Goal: Information Seeking & Learning: Check status

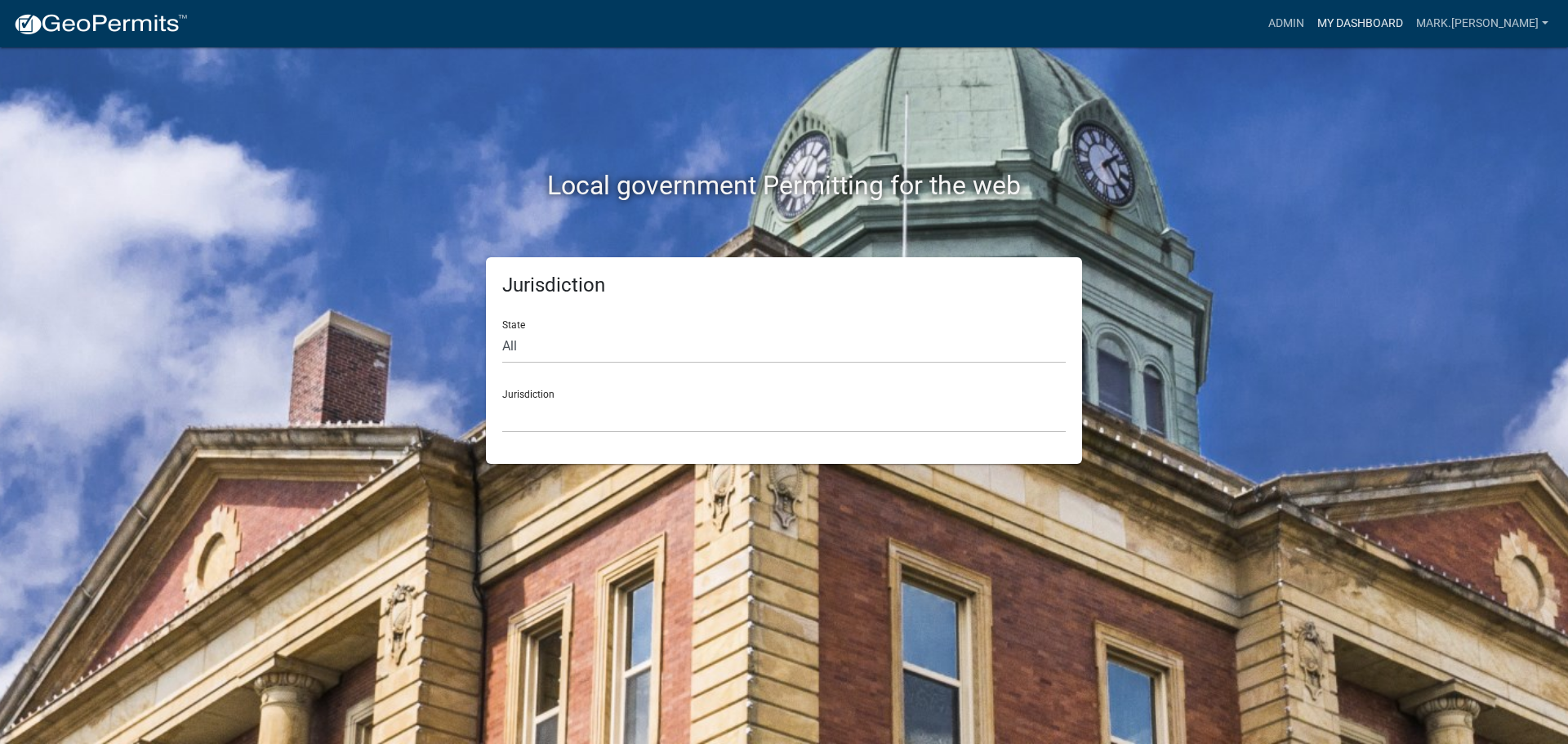
click at [1379, 17] on link "My Dashboard" at bounding box center [1360, 23] width 99 height 31
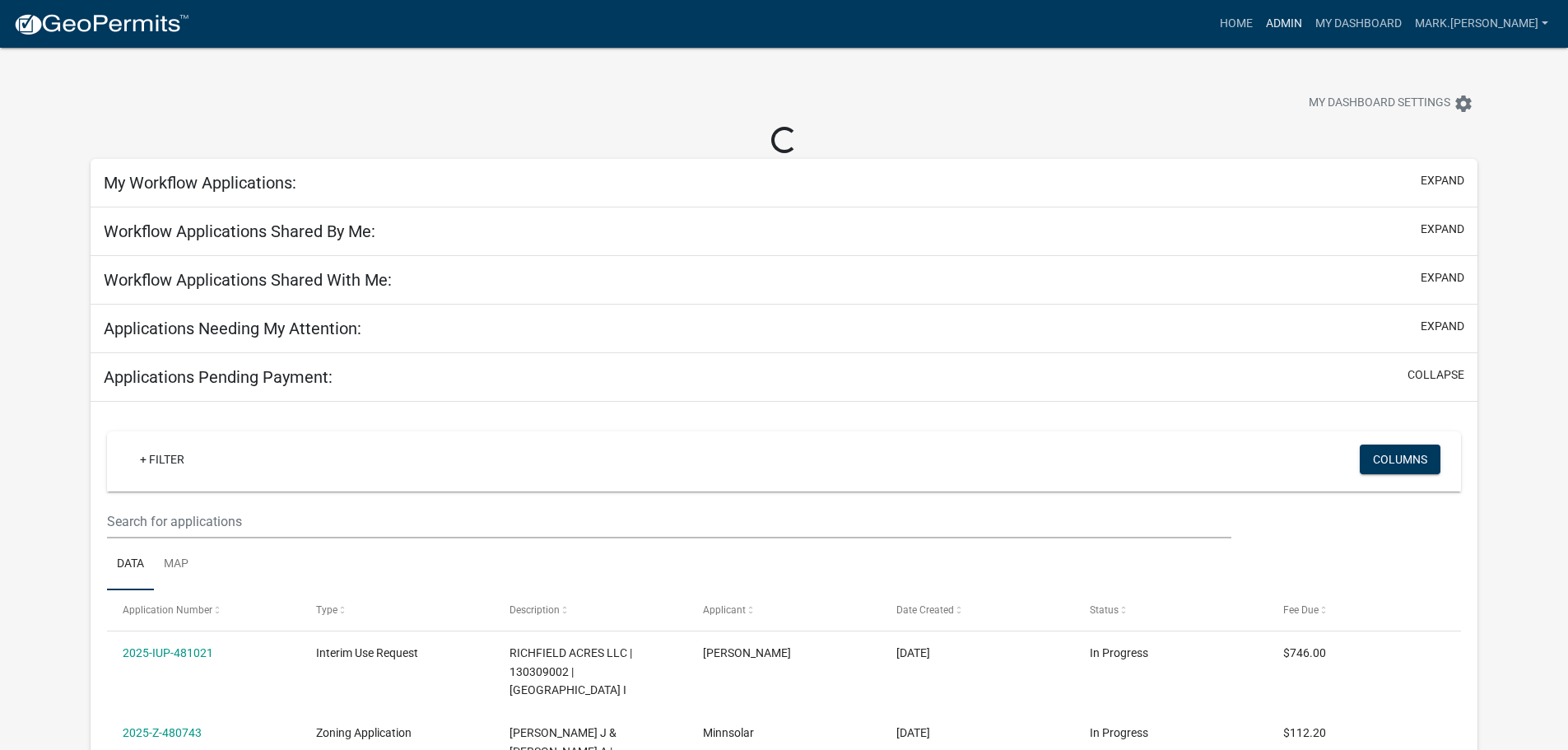
click at [1309, 27] on link "Admin" at bounding box center [1284, 24] width 49 height 31
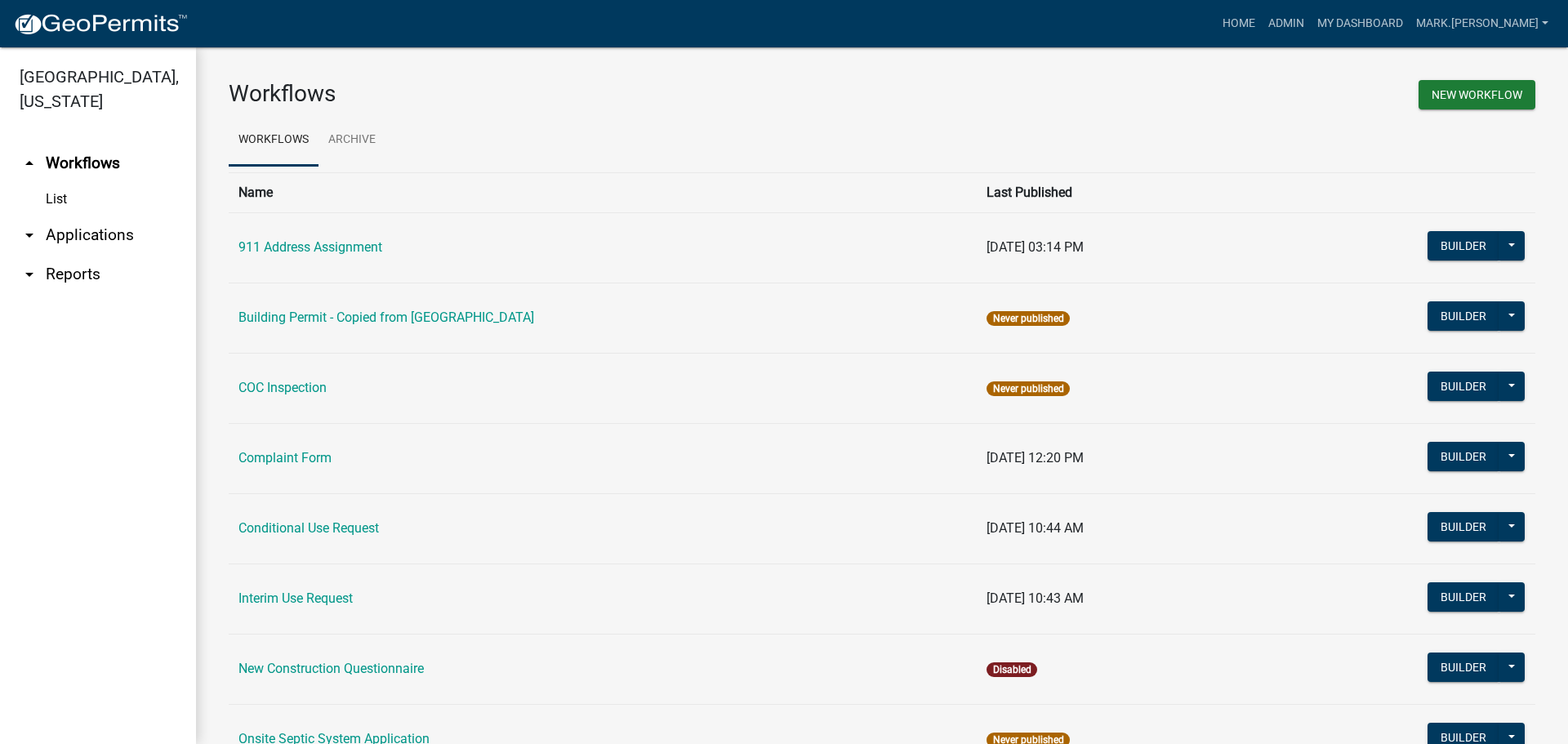
click at [53, 200] on link "List" at bounding box center [98, 199] width 196 height 33
click at [101, 235] on link "arrow_drop_down Applications" at bounding box center [98, 235] width 196 height 39
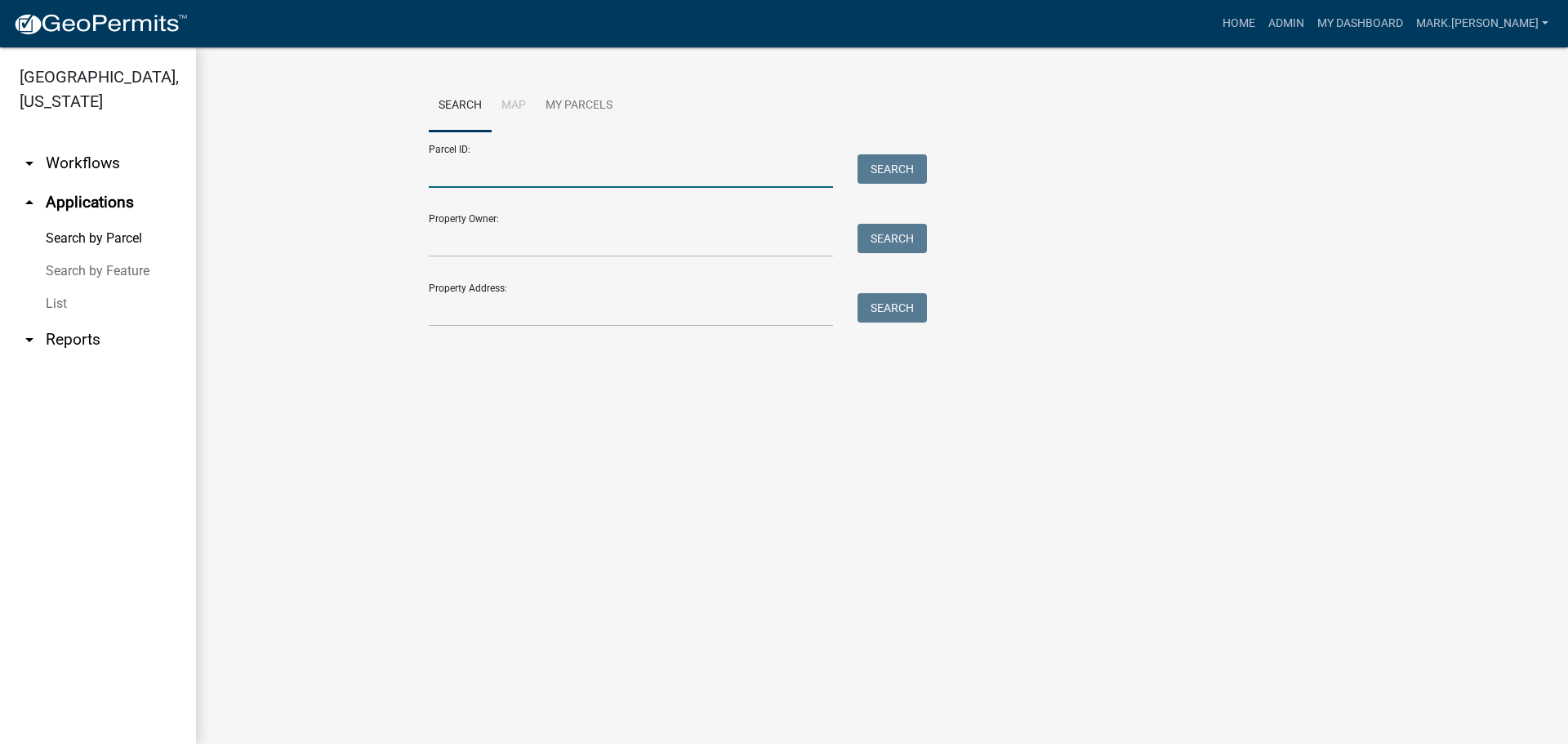
drag, startPoint x: 474, startPoint y: 177, endPoint x: 494, endPoint y: 37, distance: 141.4
click at [474, 177] on input "Parcel ID:" at bounding box center [631, 172] width 404 height 34
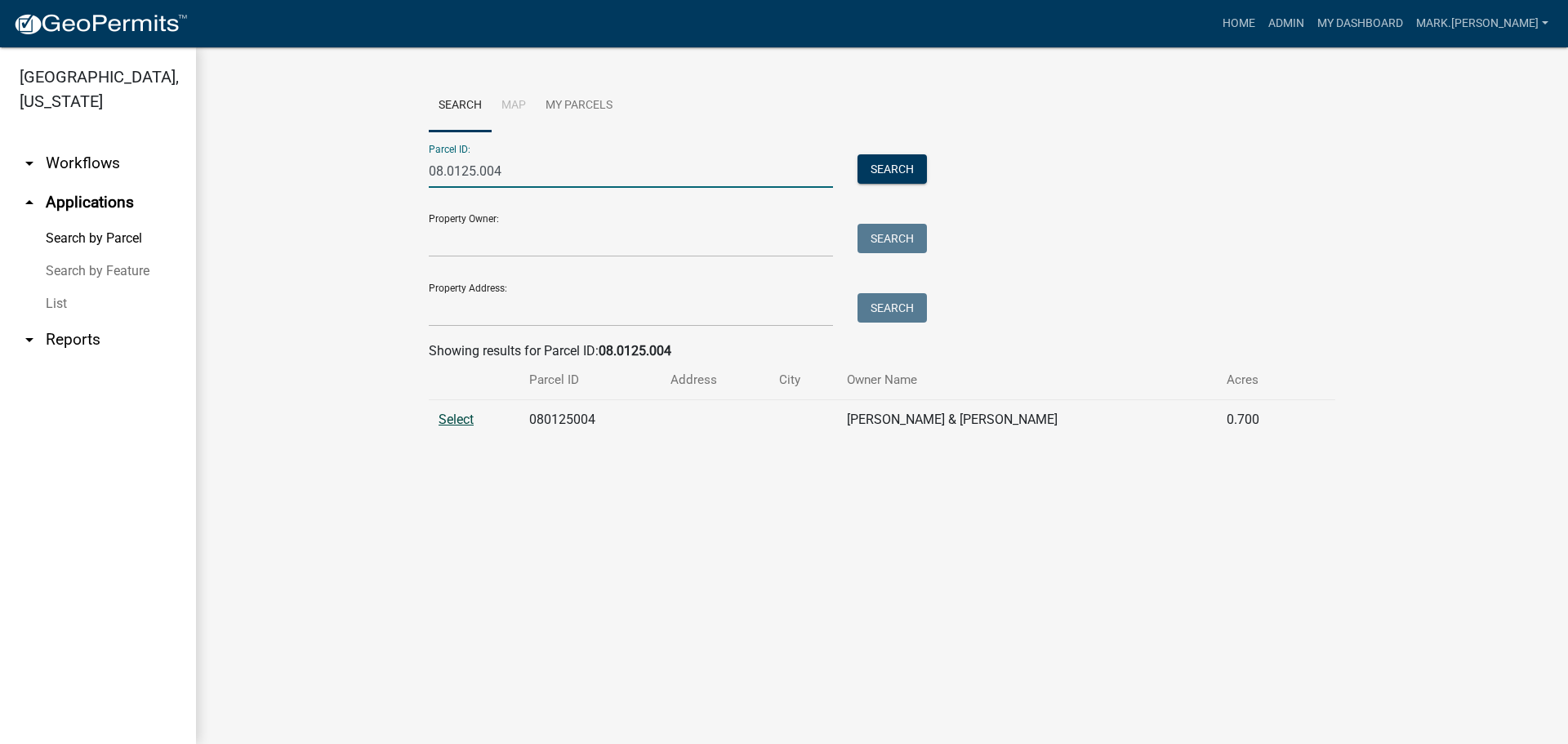
type input "08.0125.004"
click at [455, 414] on span "Select" at bounding box center [455, 419] width 35 height 16
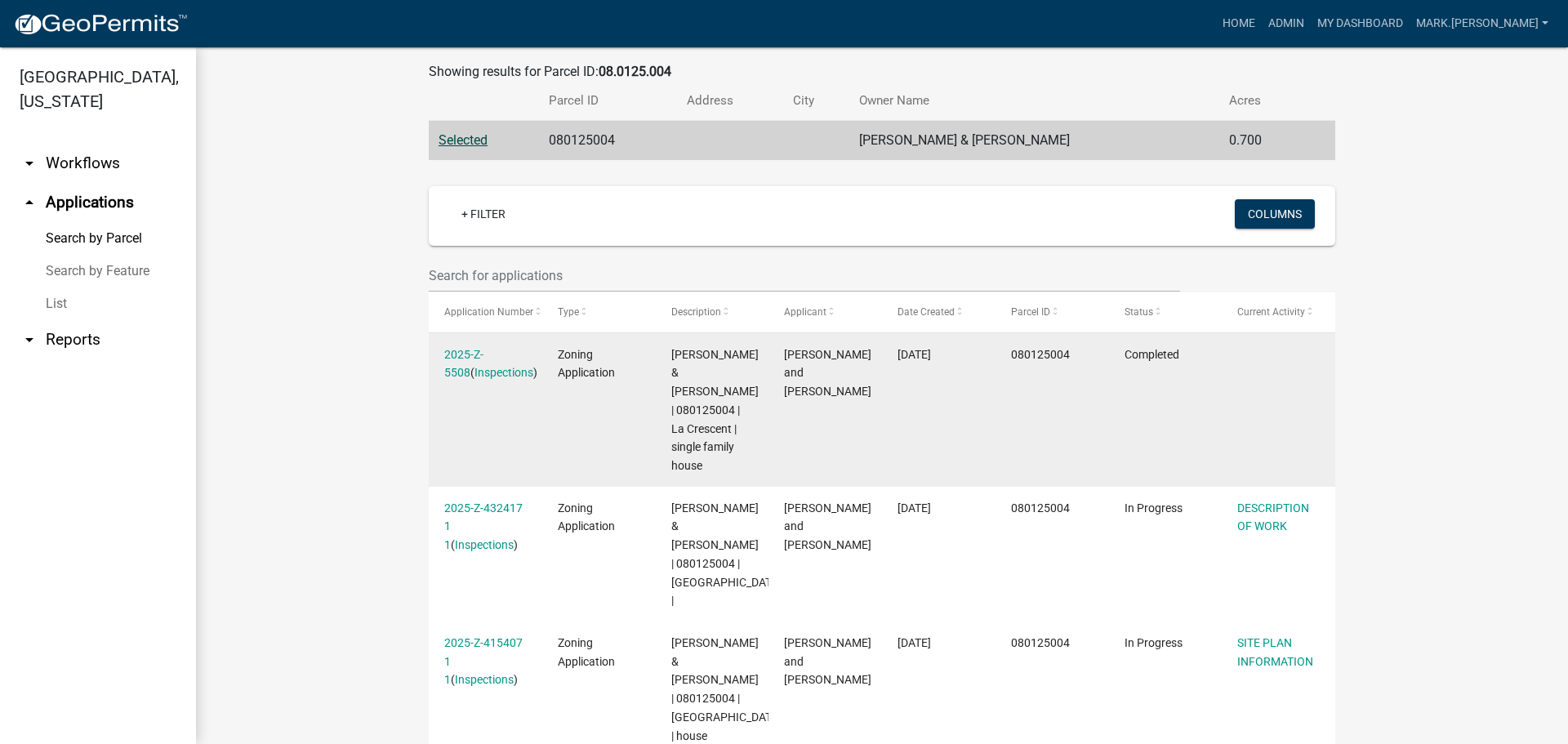
scroll to position [297, 0]
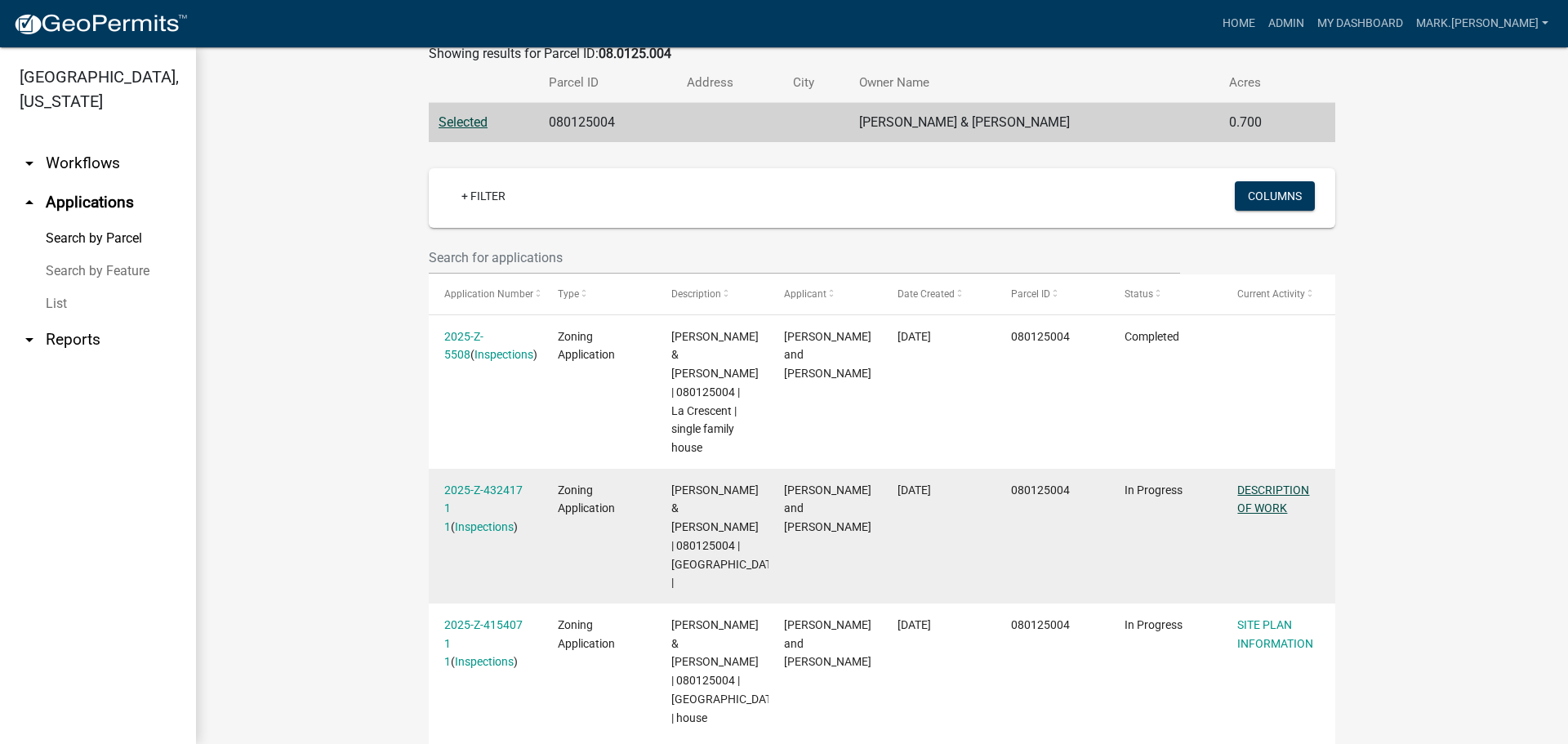
click at [1270, 483] on link "DESCRIPTION OF WORK" at bounding box center [1273, 499] width 72 height 32
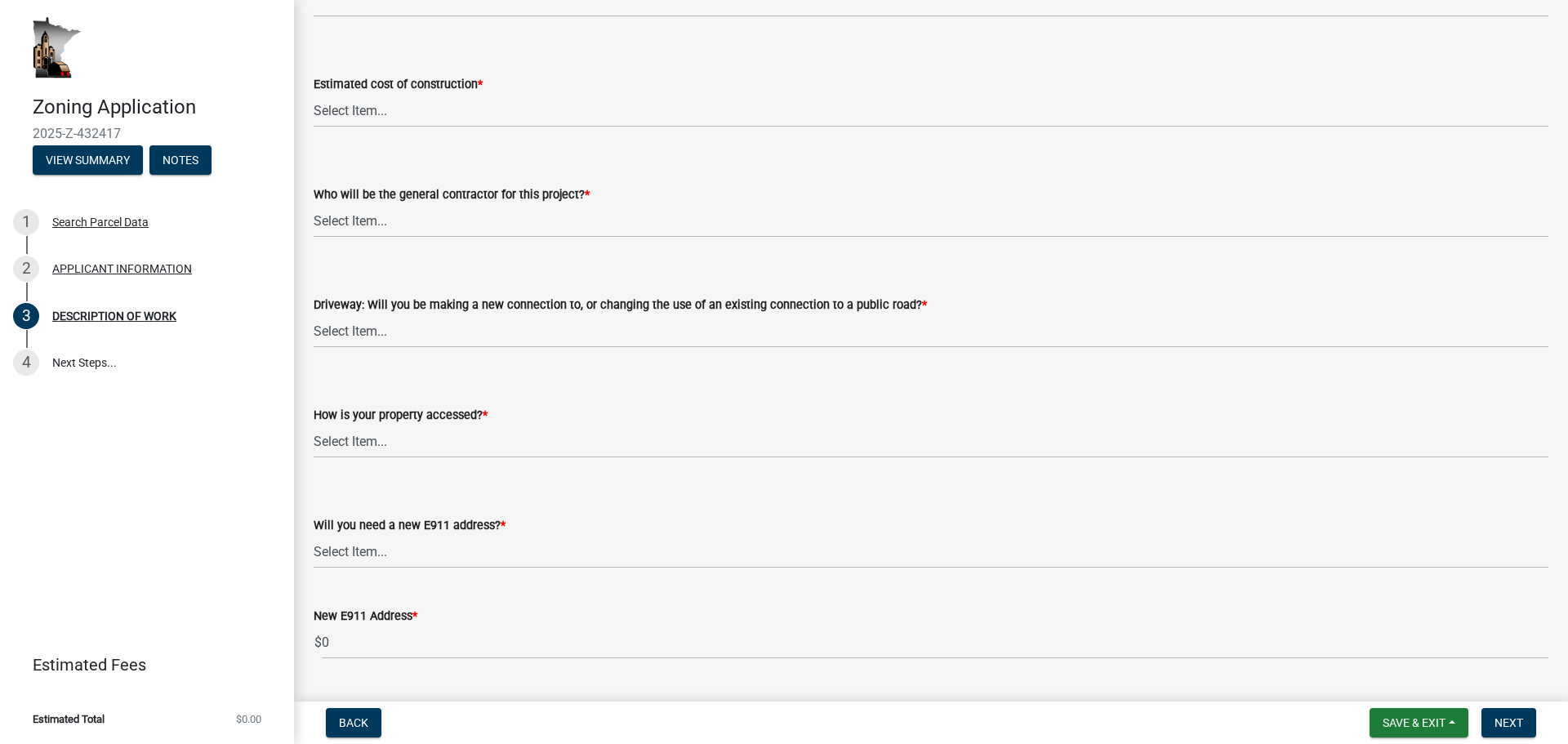
scroll to position [1061, 0]
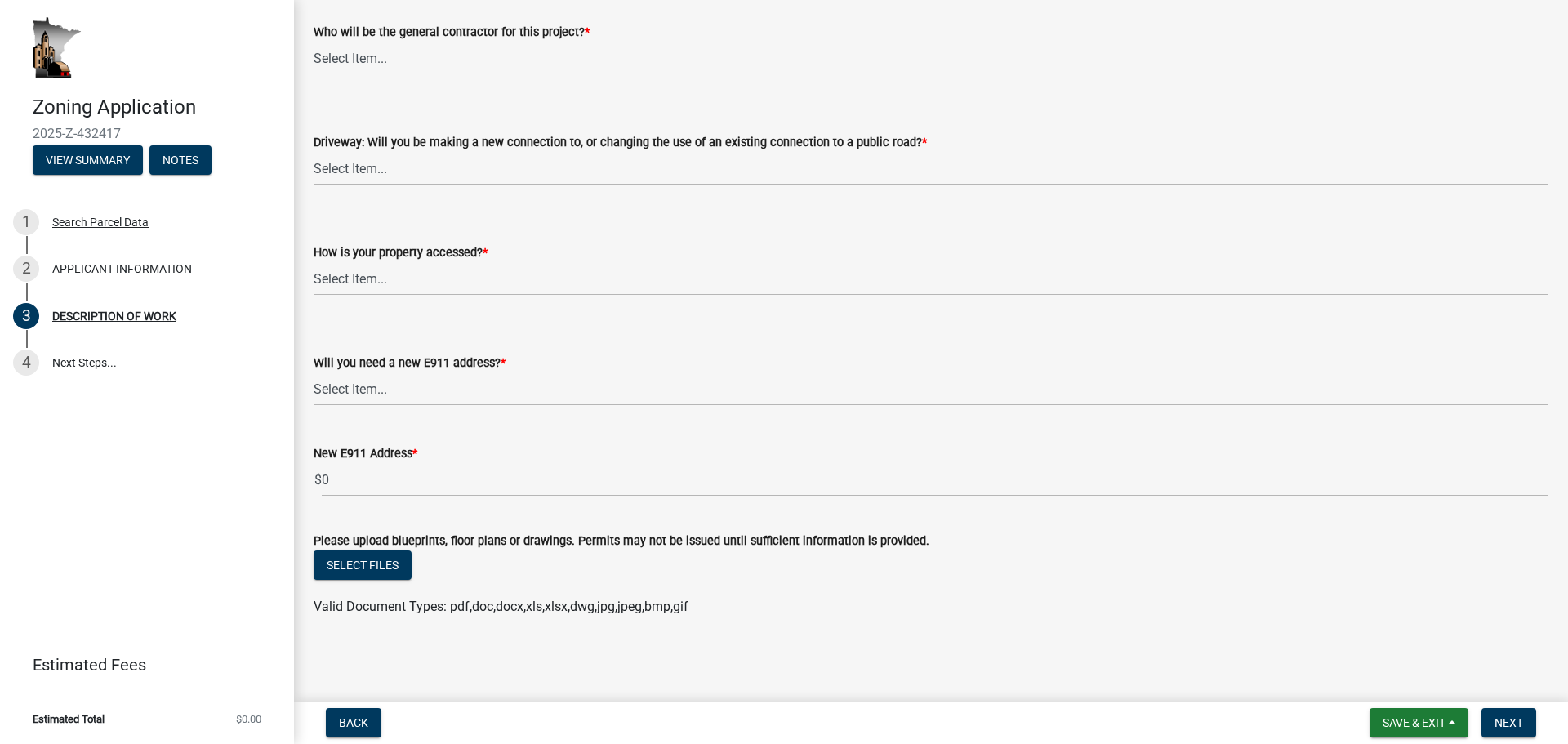
click at [503, 608] on span "Valid Document Types: pdf,doc,docx,xls,xlsx,dwg,jpg,jpeg,bmp,gif" at bounding box center [501, 606] width 375 height 16
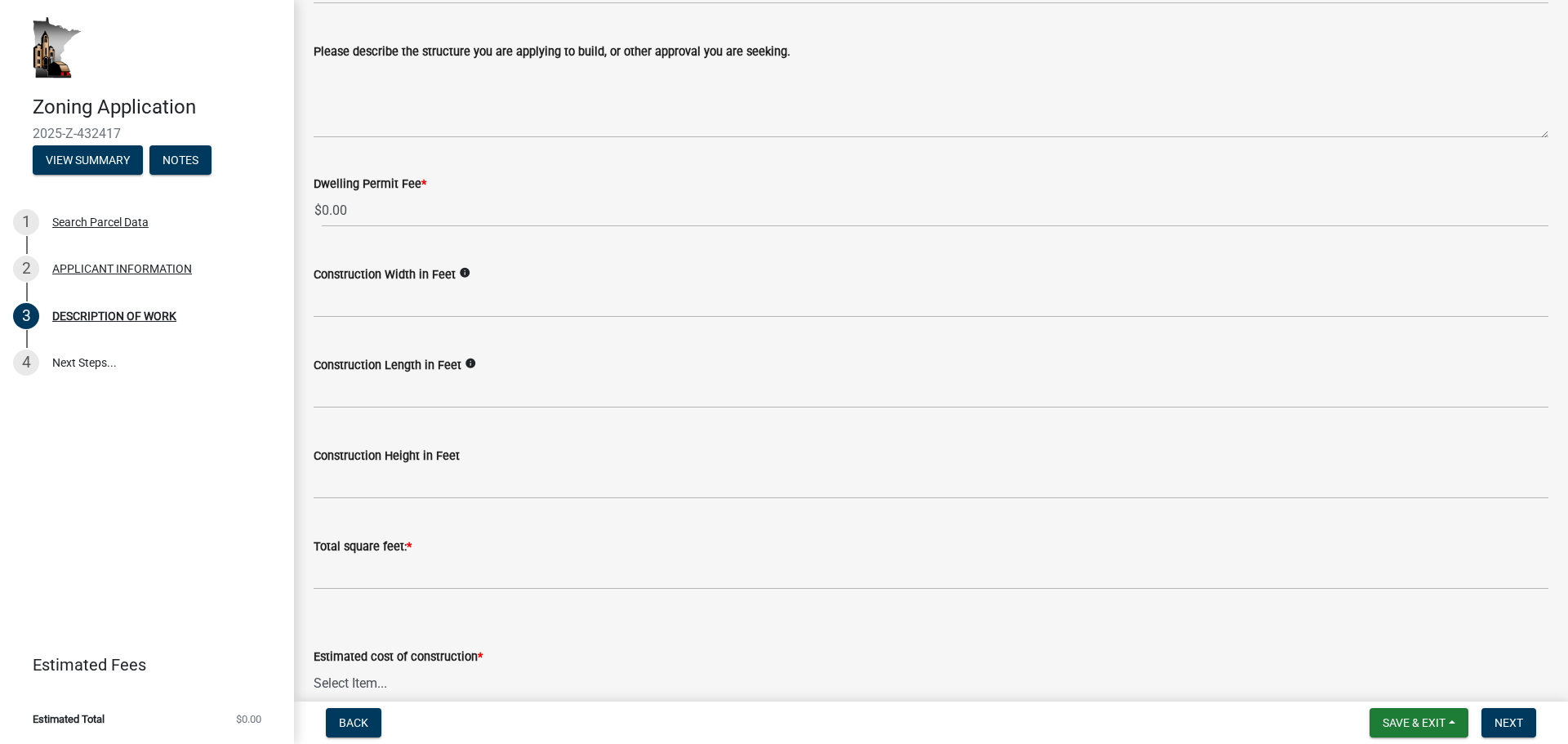
scroll to position [0, 0]
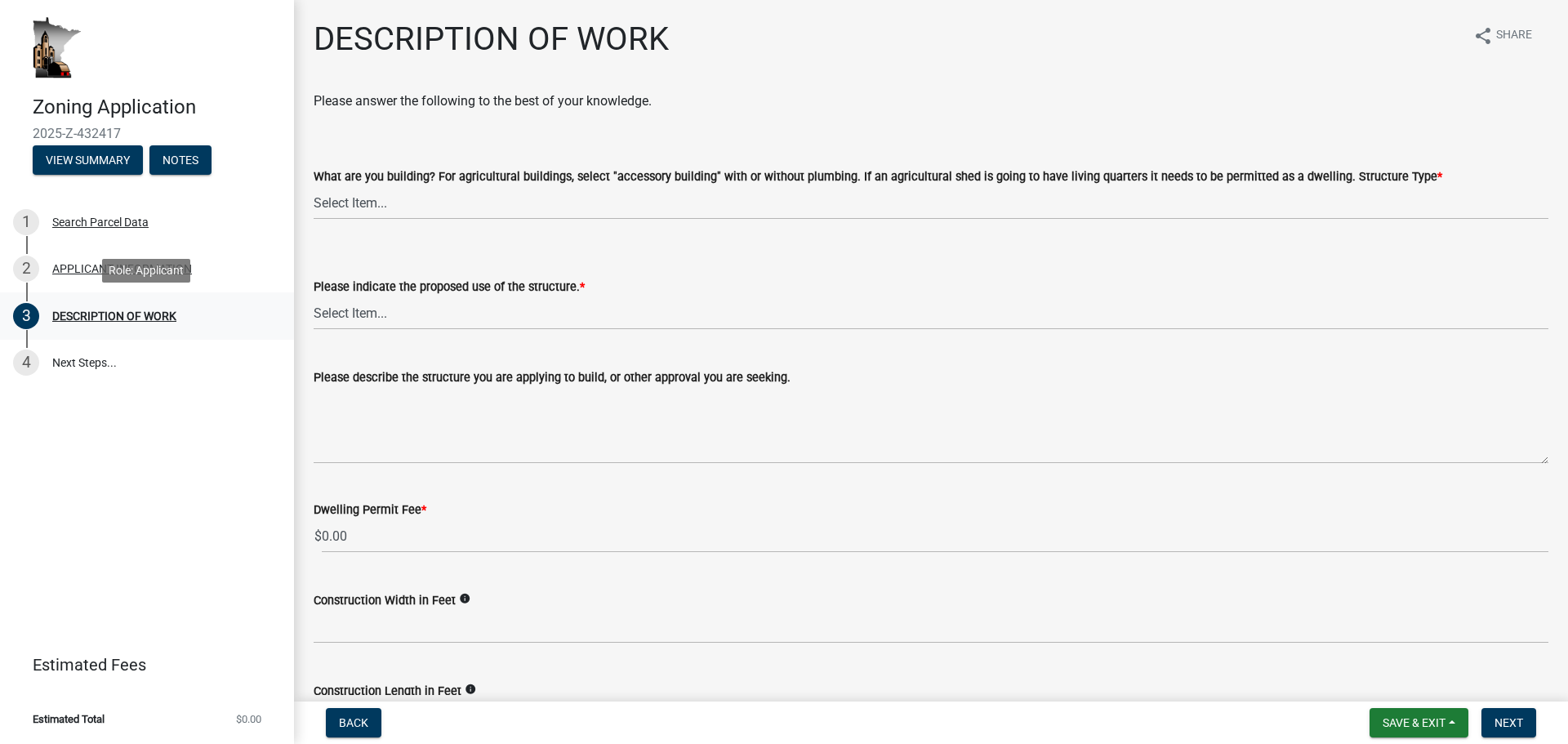
click at [169, 317] on div "DESCRIPTION OF WORK" at bounding box center [114, 316] width 124 height 11
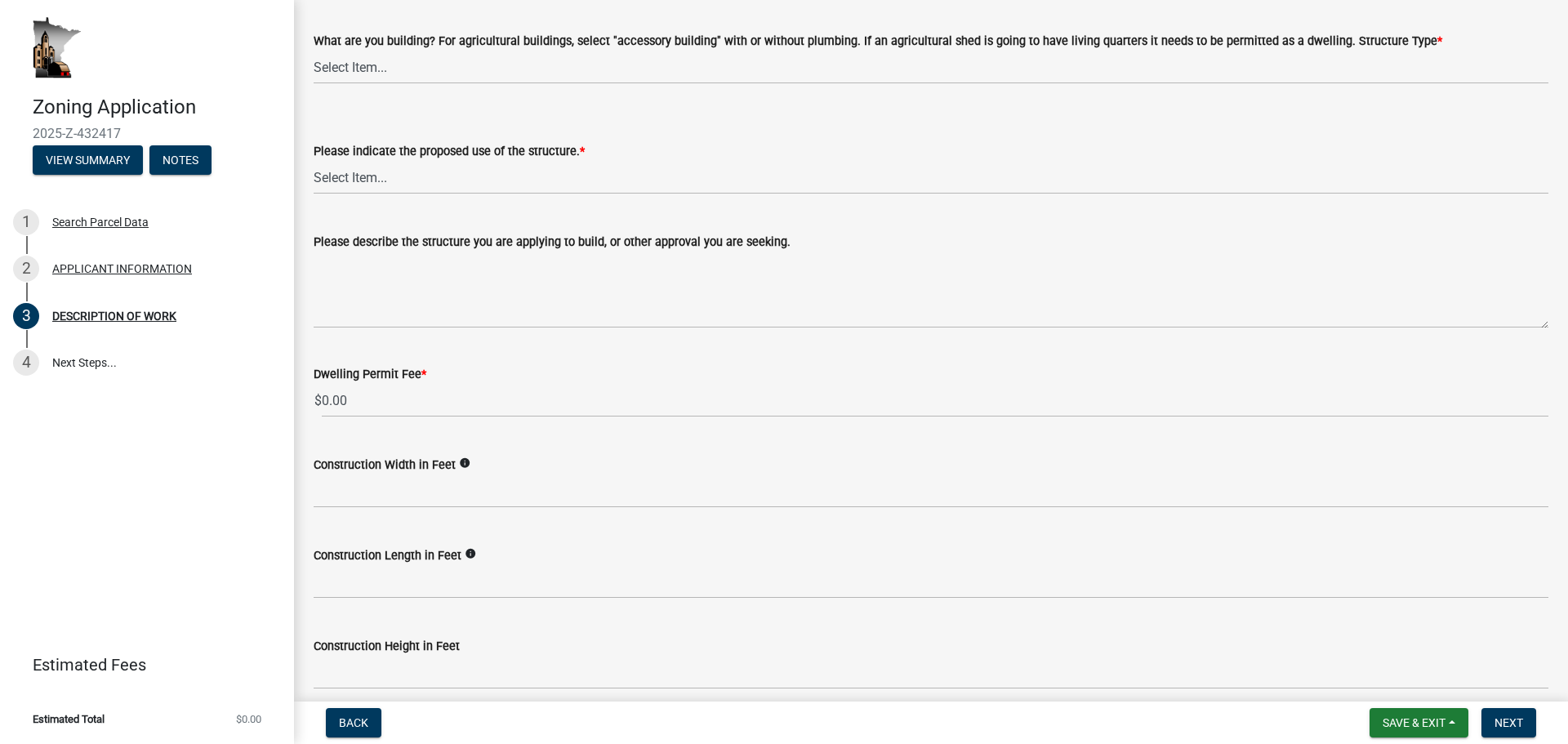
scroll to position [163, 0]
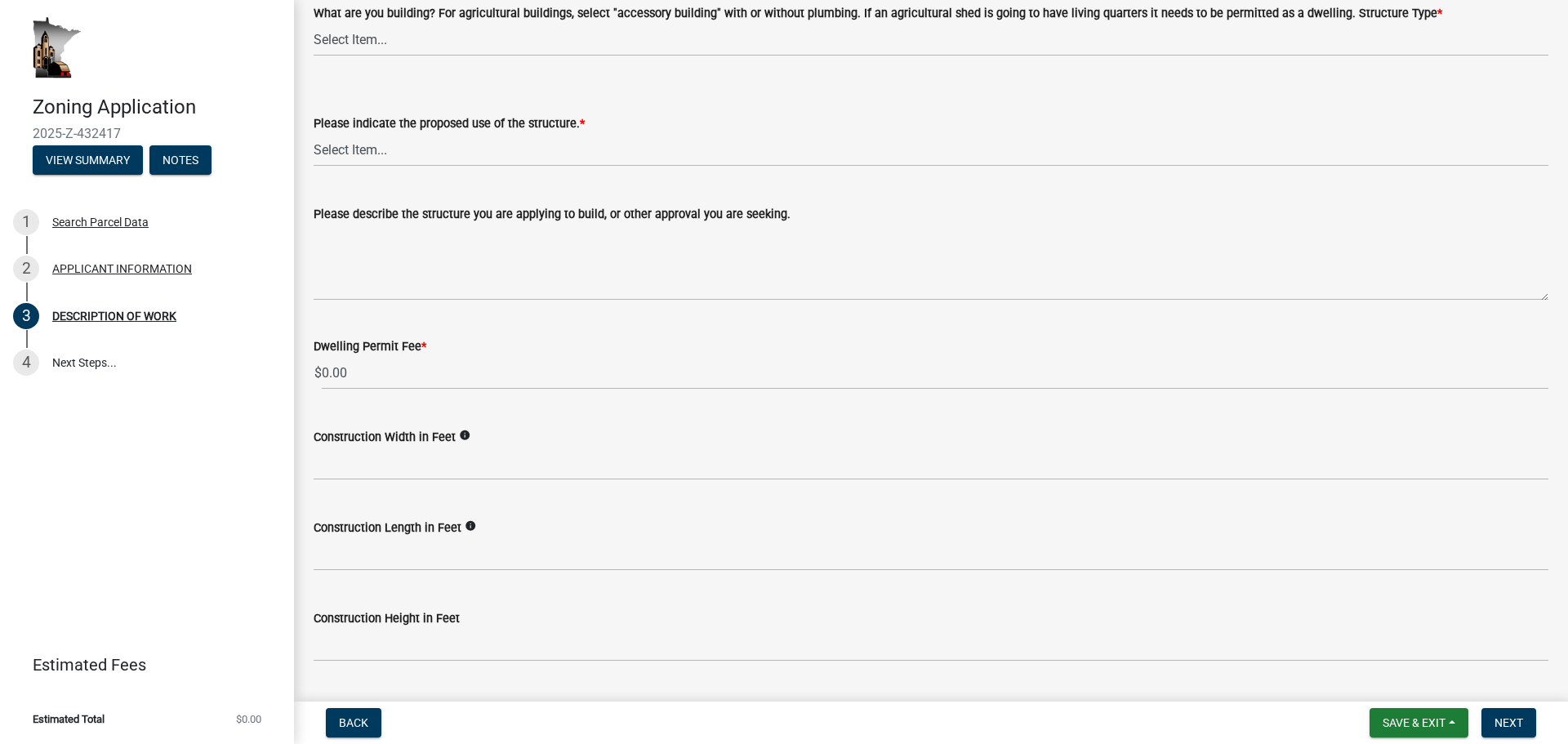
click at [98, 182] on header "Zoning Application 2025-Z-432417 View Summary Notes" at bounding box center [146, 96] width 294 height 192
click at [106, 156] on button "View Summary" at bounding box center [88, 159] width 111 height 29
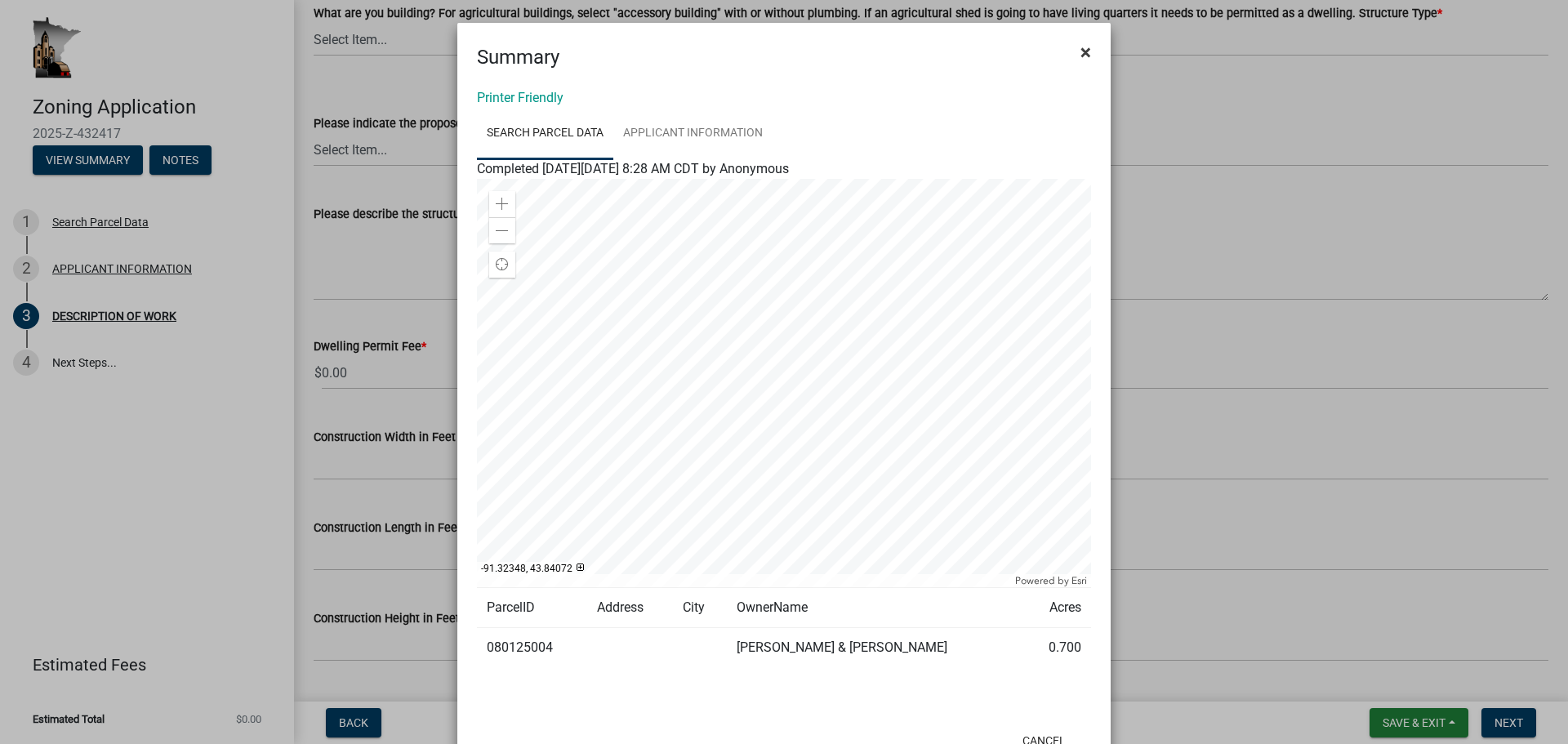
click at [1082, 53] on span "×" at bounding box center [1086, 53] width 10 height 23
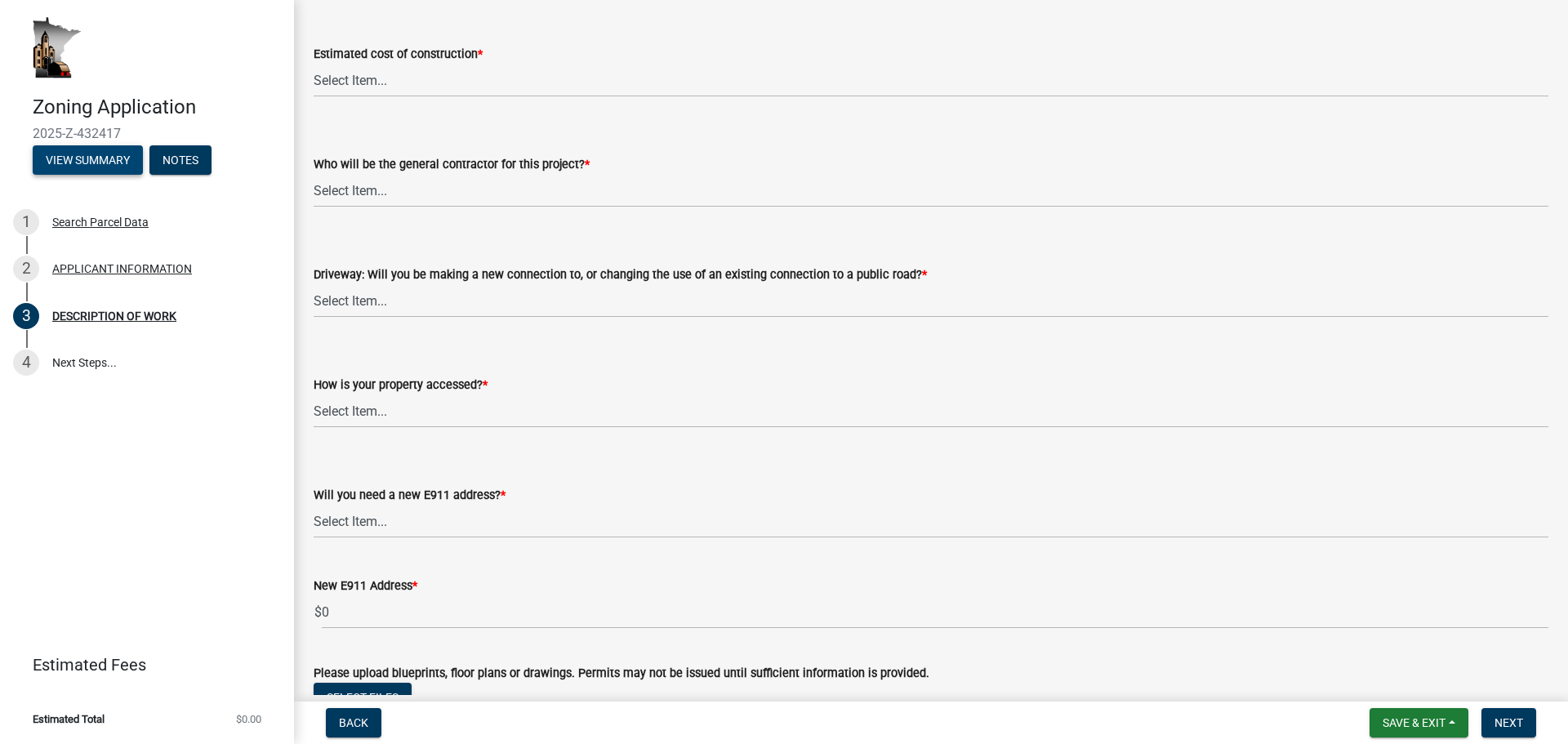
scroll to position [1061, 0]
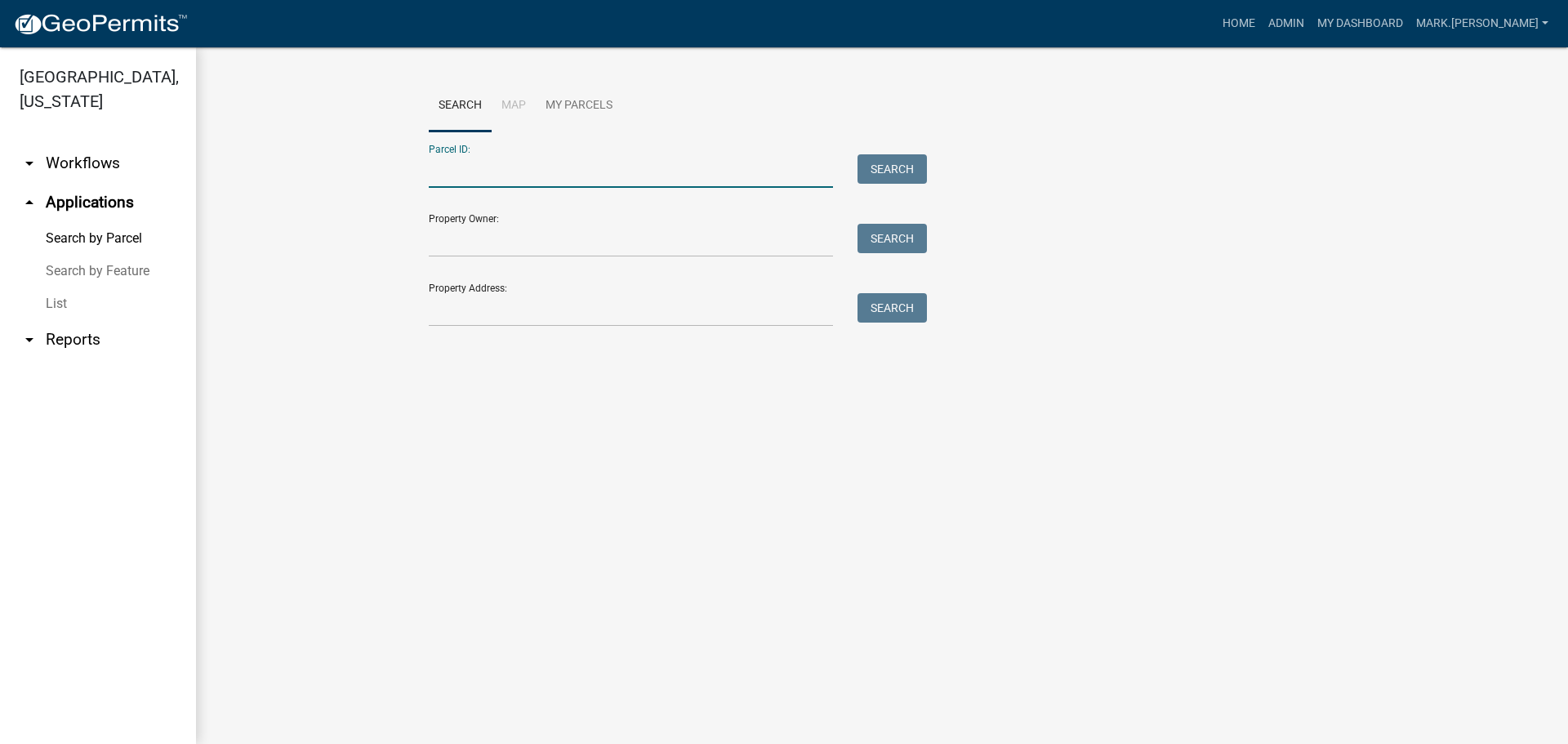
click at [463, 176] on input "Parcel ID:" at bounding box center [631, 172] width 404 height 34
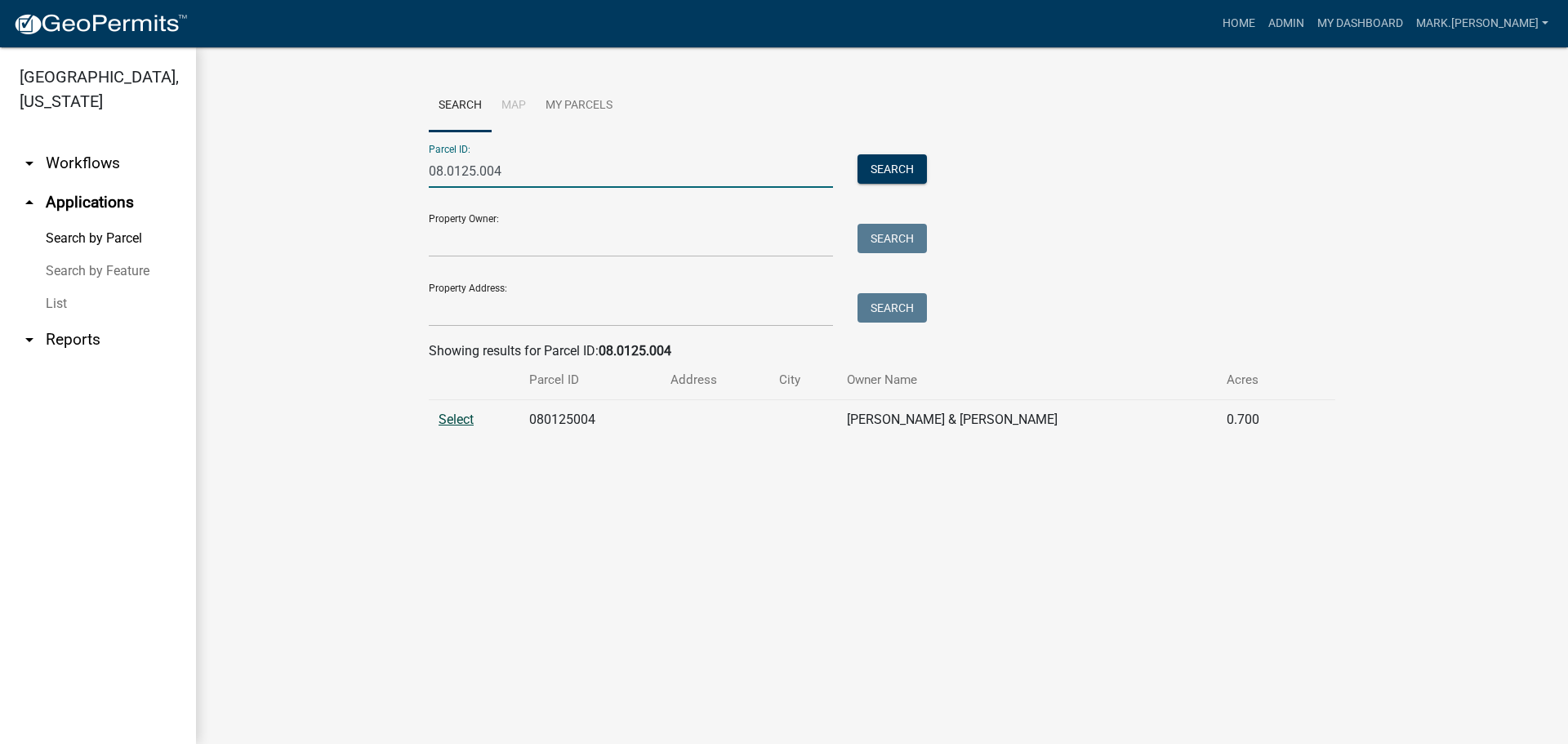
type input "08.0125.004"
click at [464, 418] on span "Select" at bounding box center [455, 419] width 35 height 16
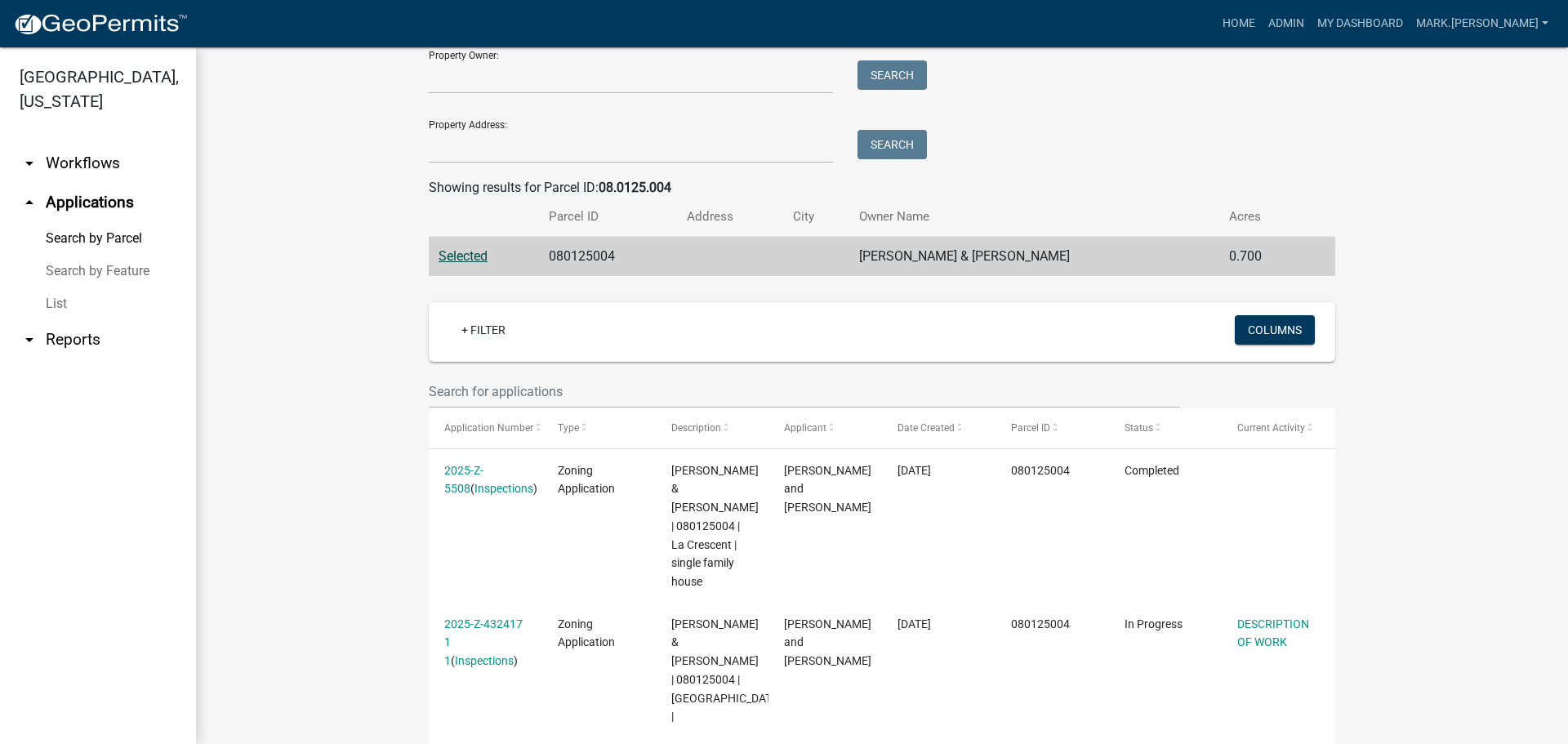
scroll to position [297, 0]
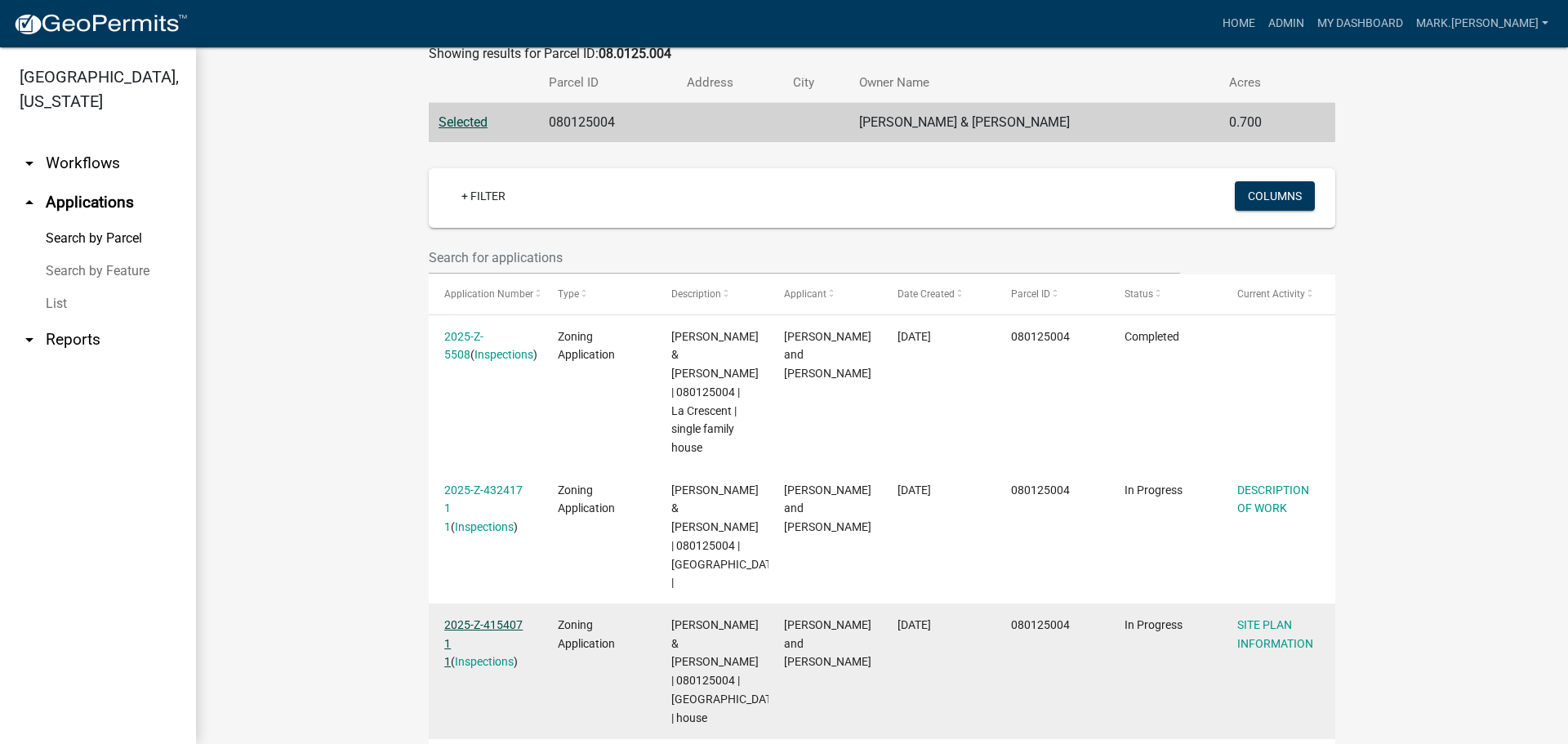
click at [473, 618] on link "2025-Z-415407 1 1" at bounding box center [483, 644] width 79 height 51
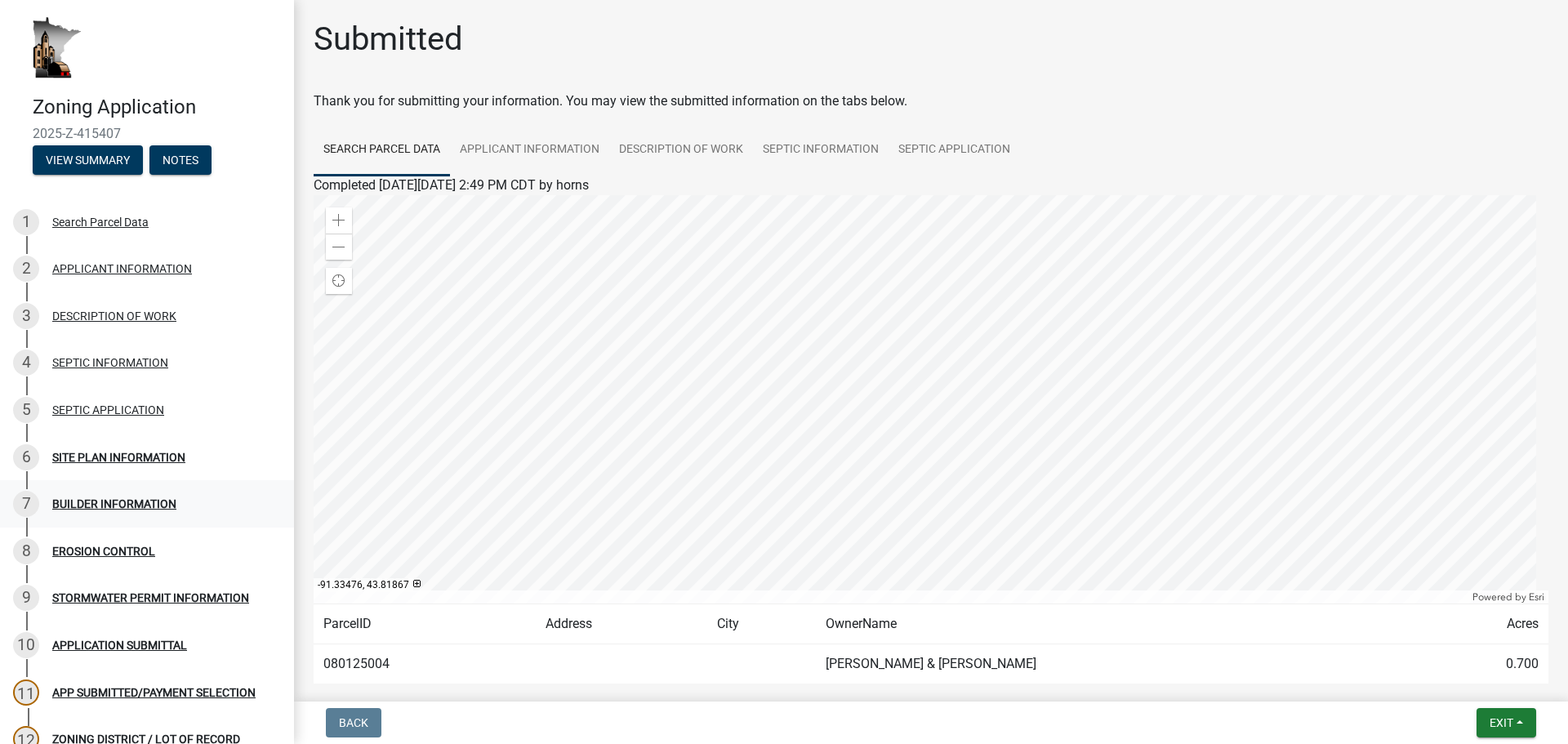
click at [115, 509] on div "BUILDER INFORMATION" at bounding box center [114, 504] width 124 height 11
click at [32, 501] on div "7" at bounding box center [26, 504] width 26 height 26
click at [104, 508] on div "BUILDER INFORMATION" at bounding box center [114, 504] width 124 height 11
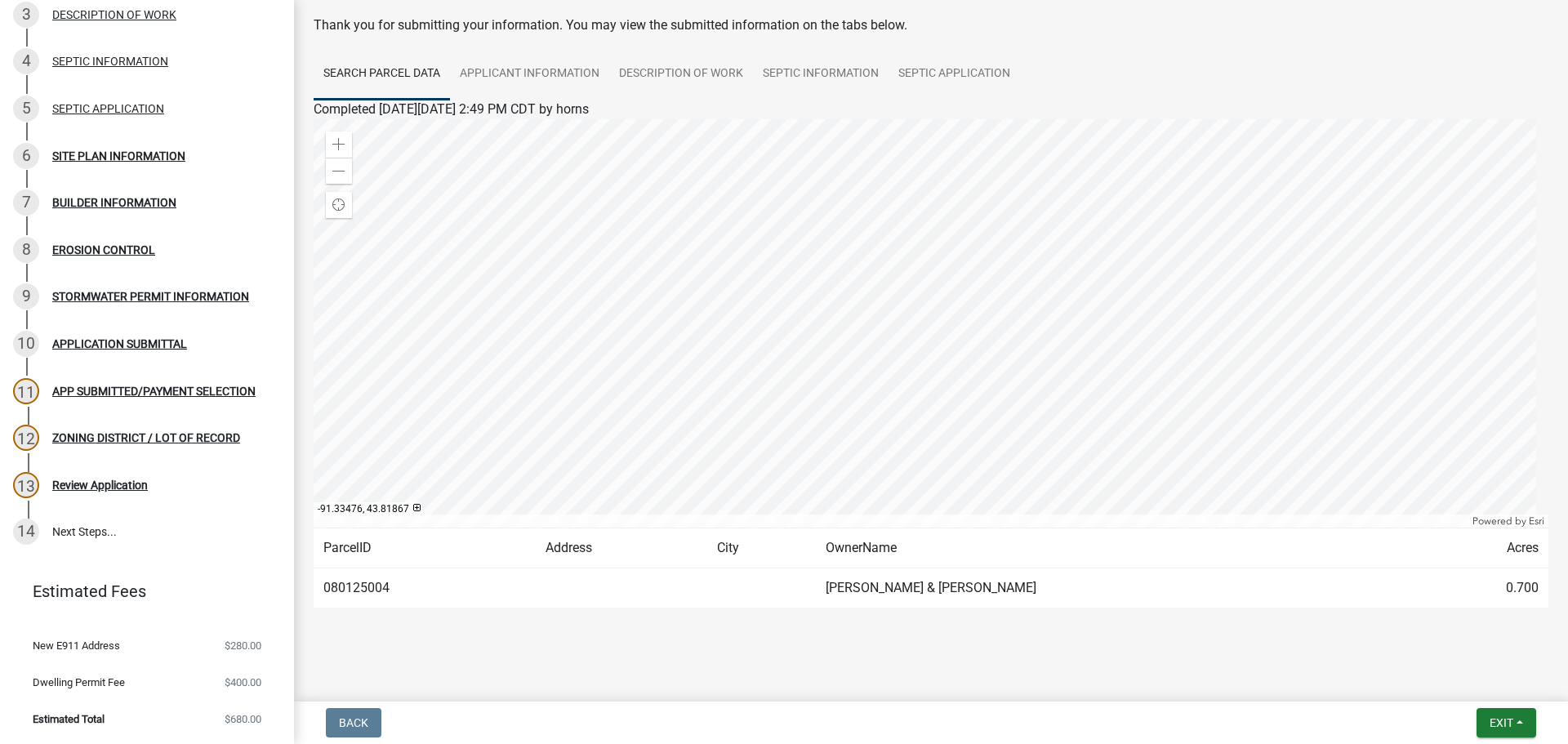
scroll to position [85, 0]
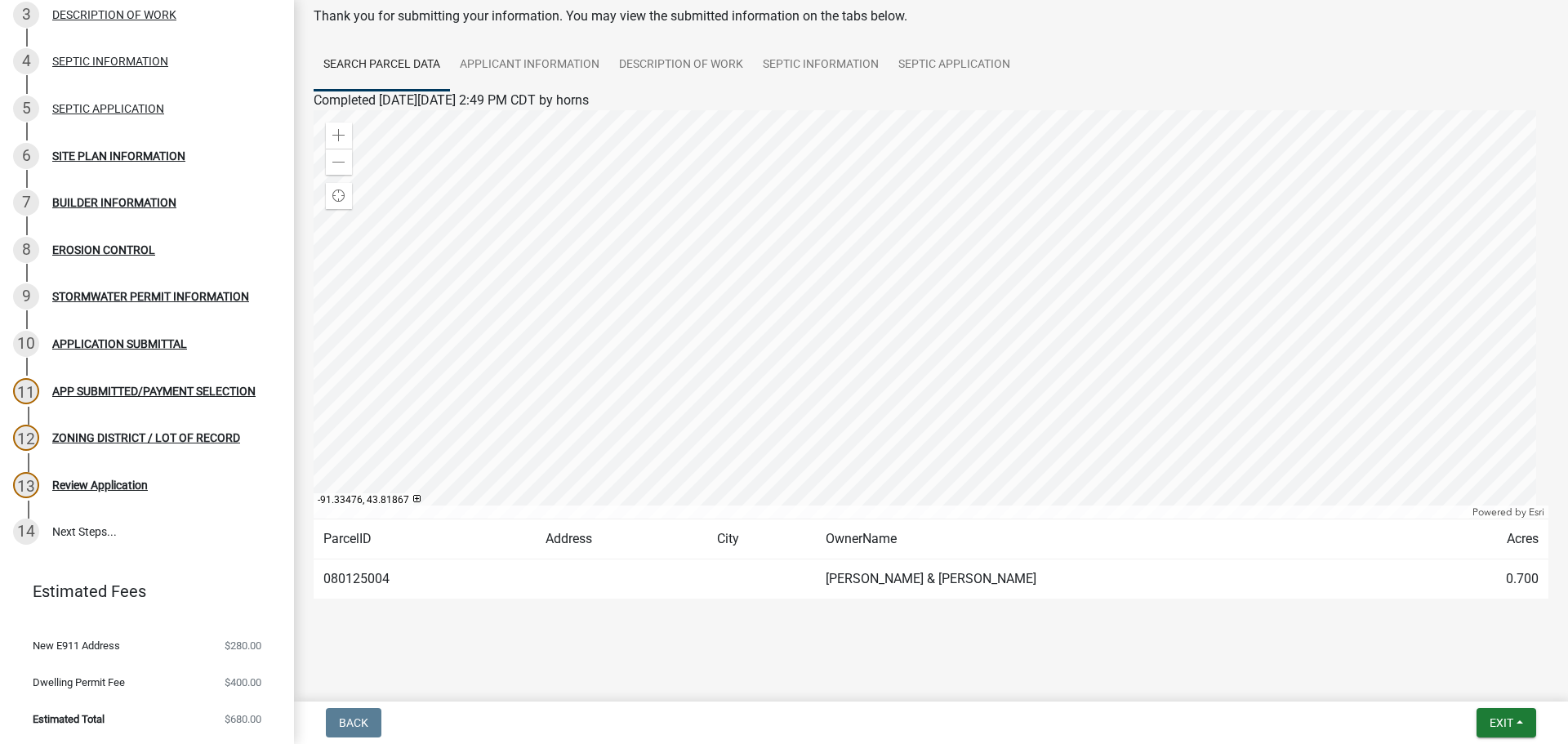
click at [332, 573] on td "080125004" at bounding box center [424, 579] width 222 height 40
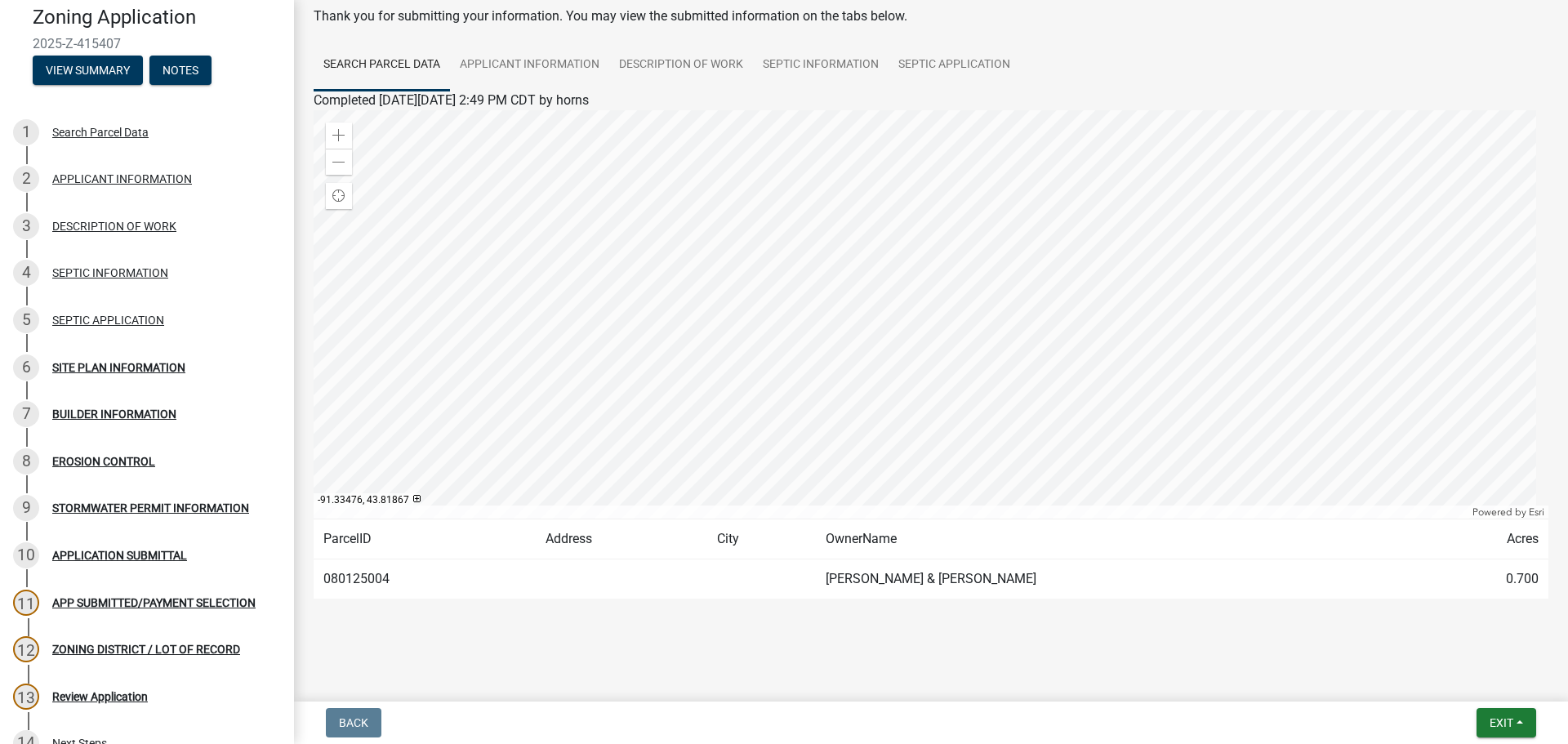
scroll to position [0, 0]
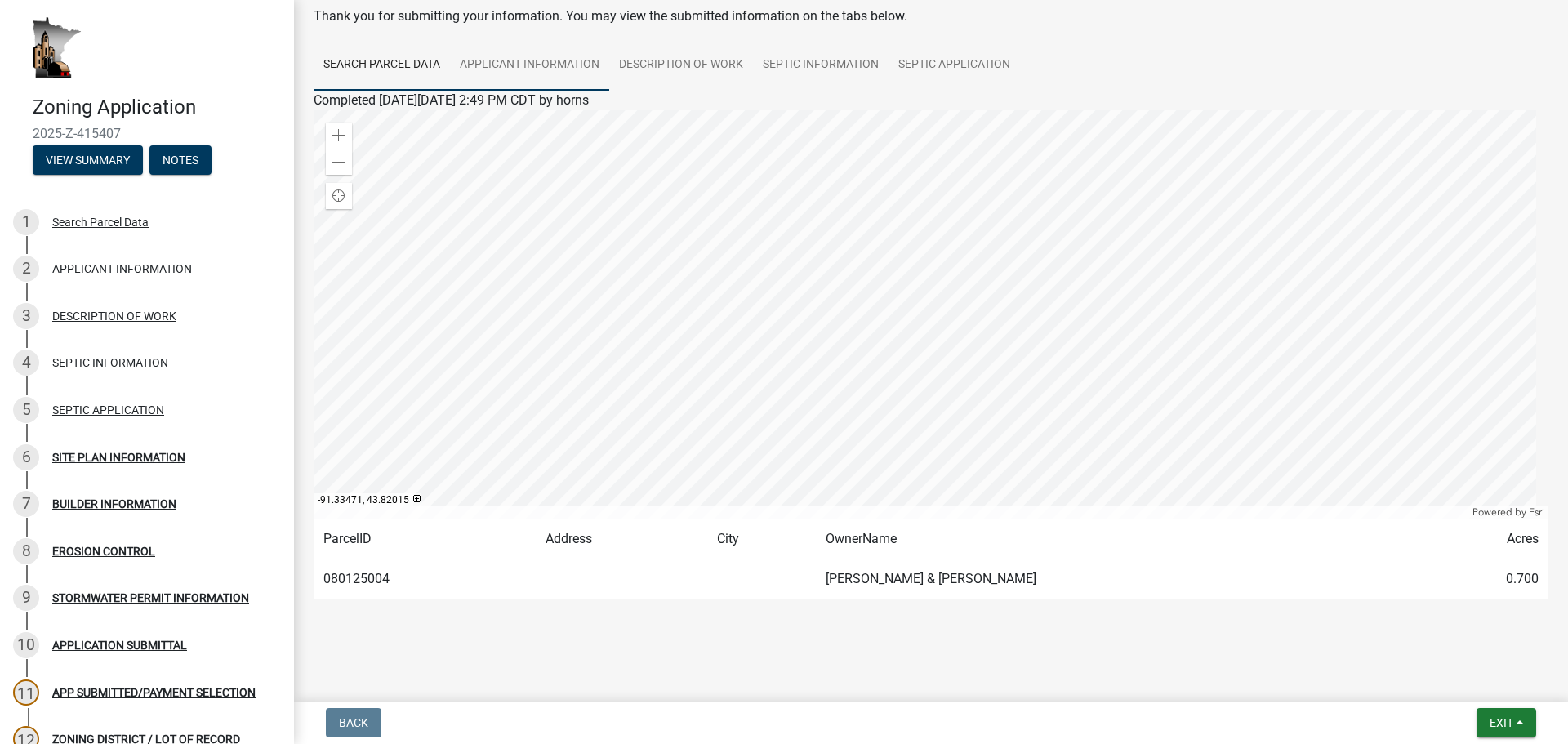
click at [547, 60] on link "APPLICANT INFORMATION" at bounding box center [530, 66] width 160 height 53
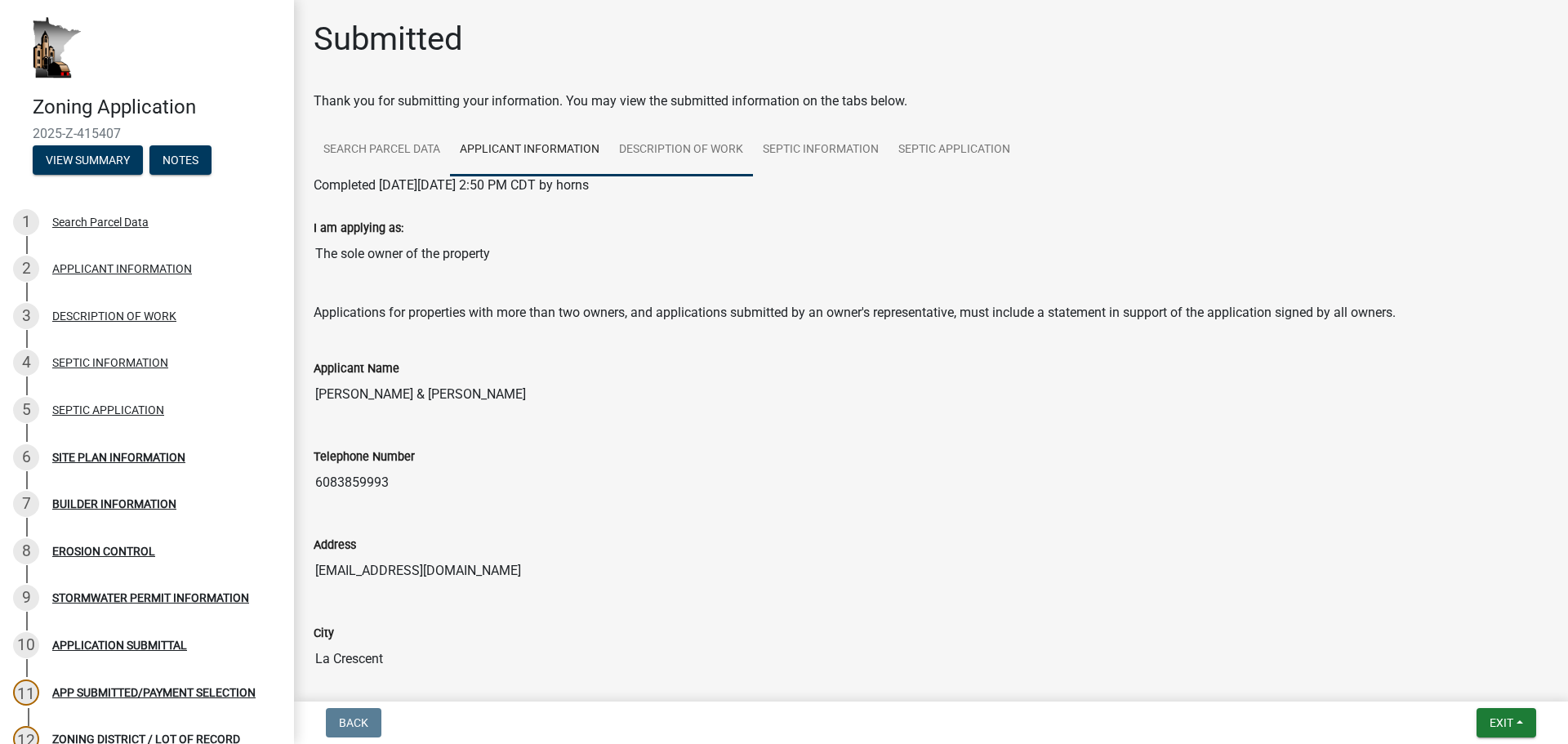
click at [684, 159] on link "DESCRIPTION OF WORK" at bounding box center [680, 150] width 144 height 53
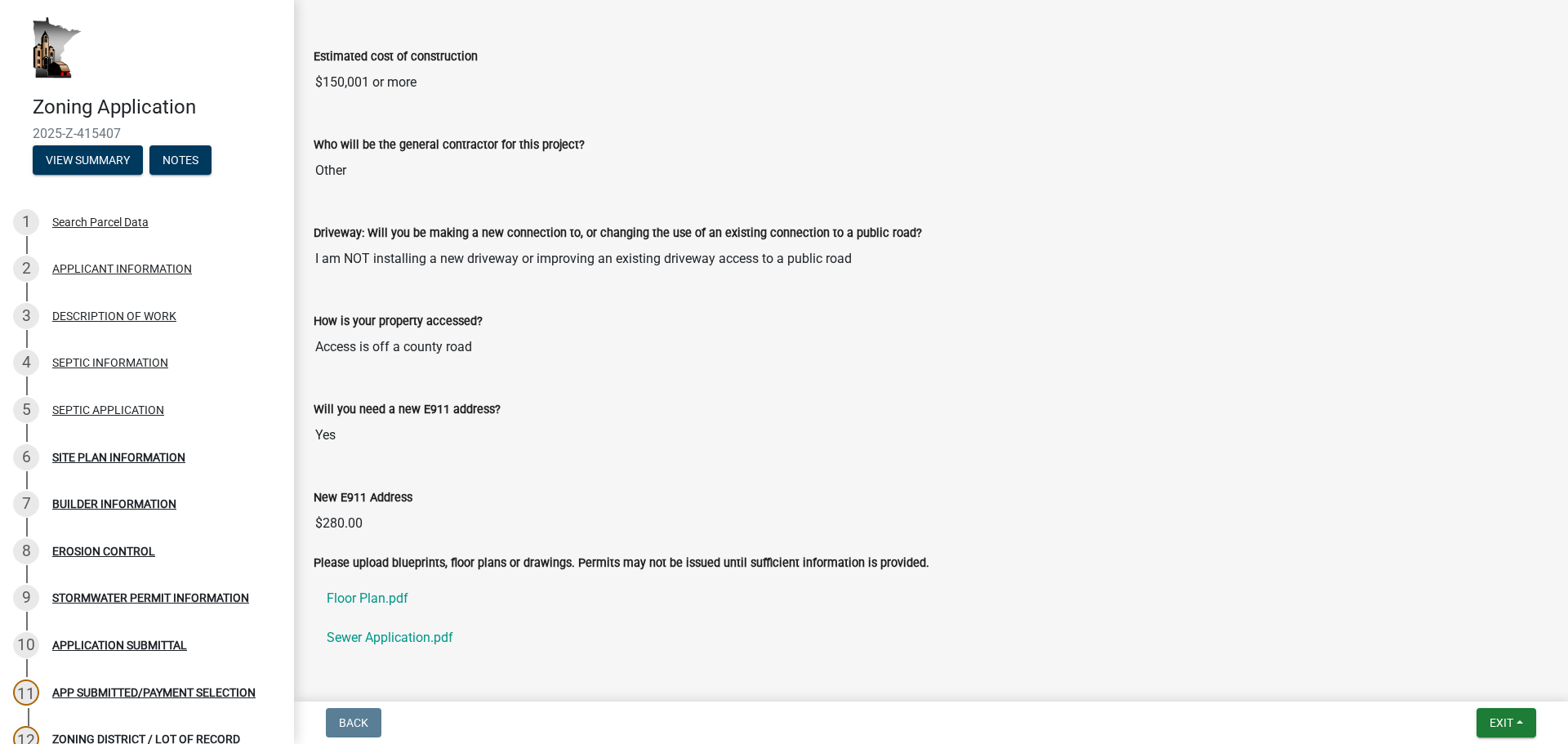
scroll to position [1034, 0]
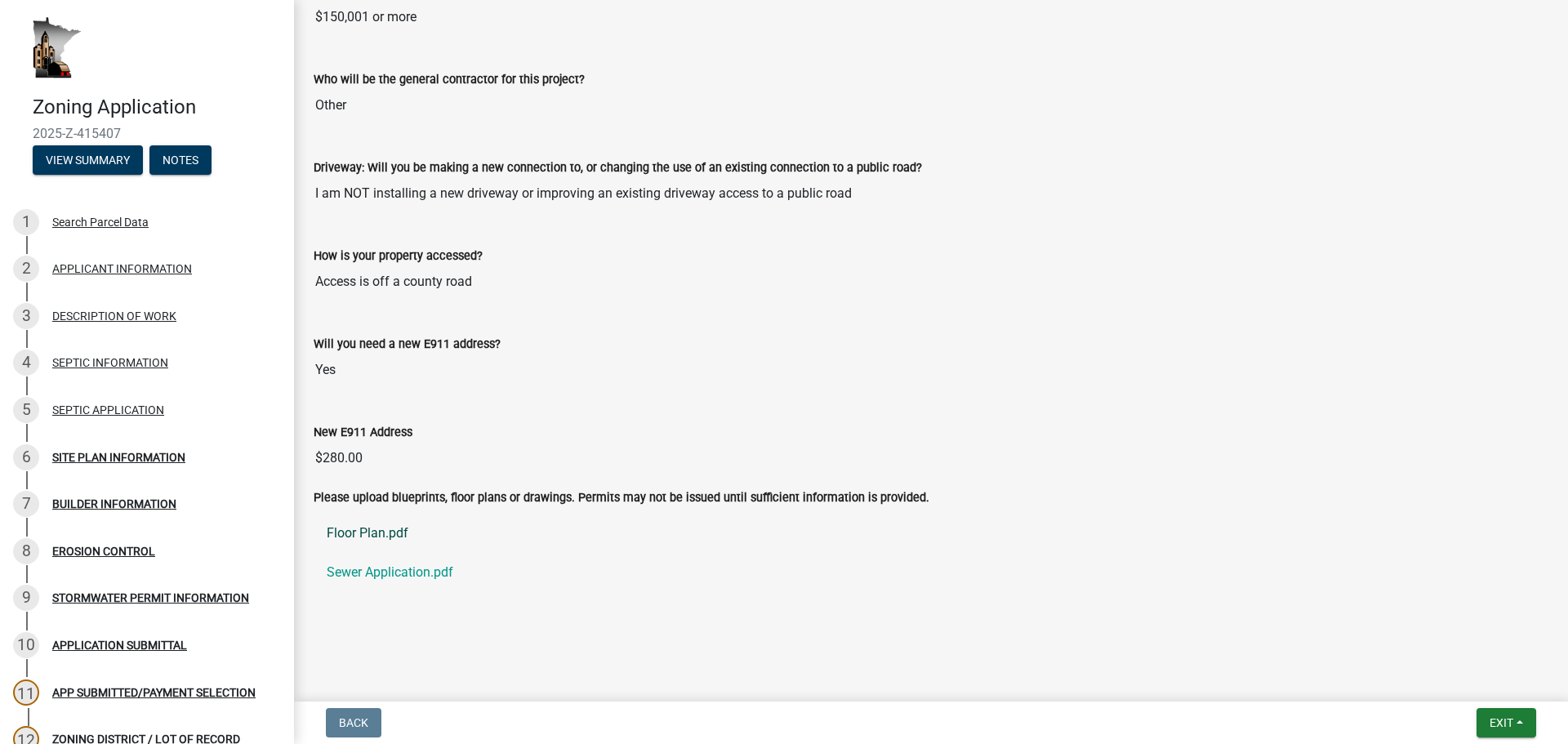
click at [397, 544] on link "Floor Plan.pdf" at bounding box center [931, 533] width 1235 height 39
click at [124, 229] on div "1 Search Parcel Data" at bounding box center [141, 222] width 255 height 26
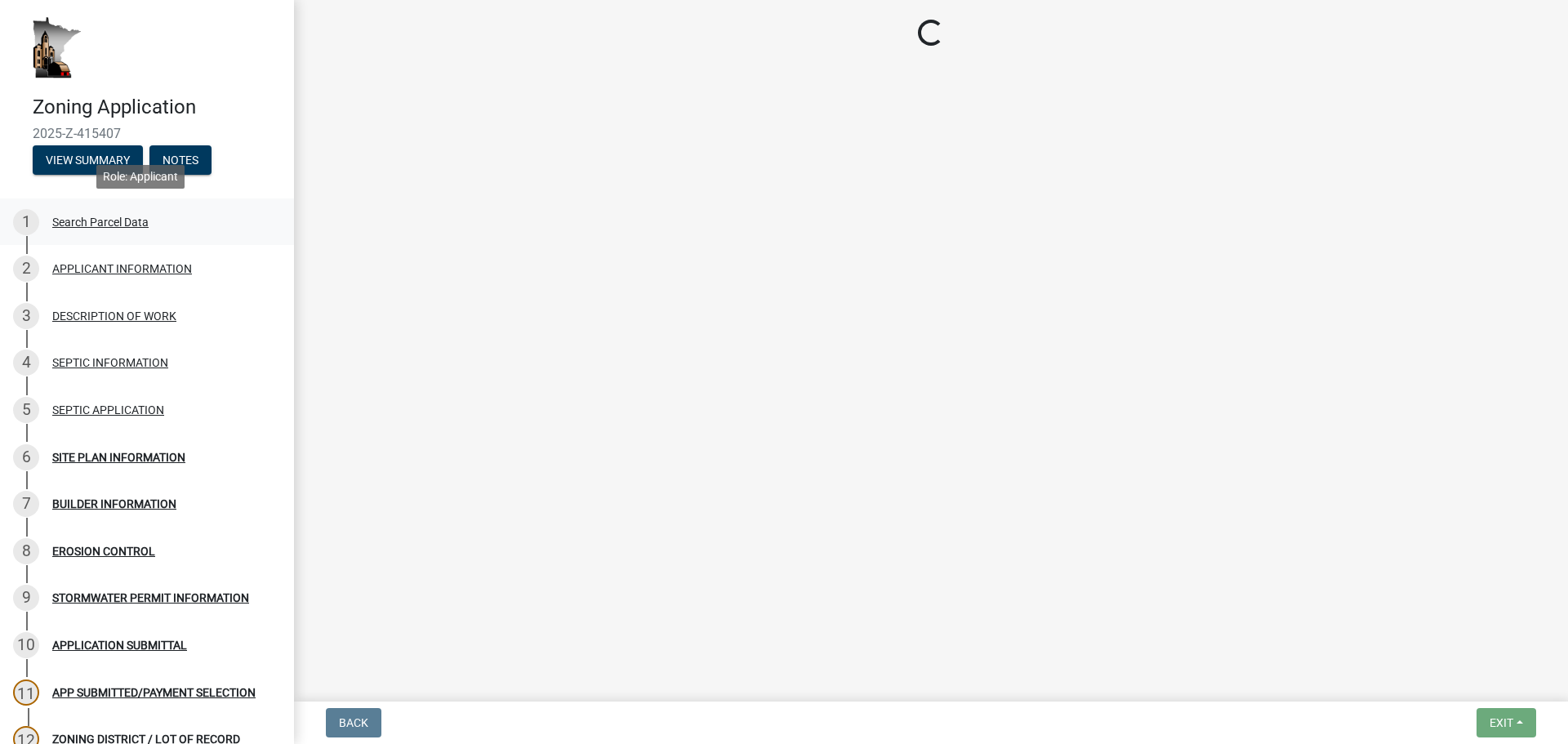
scroll to position [0, 0]
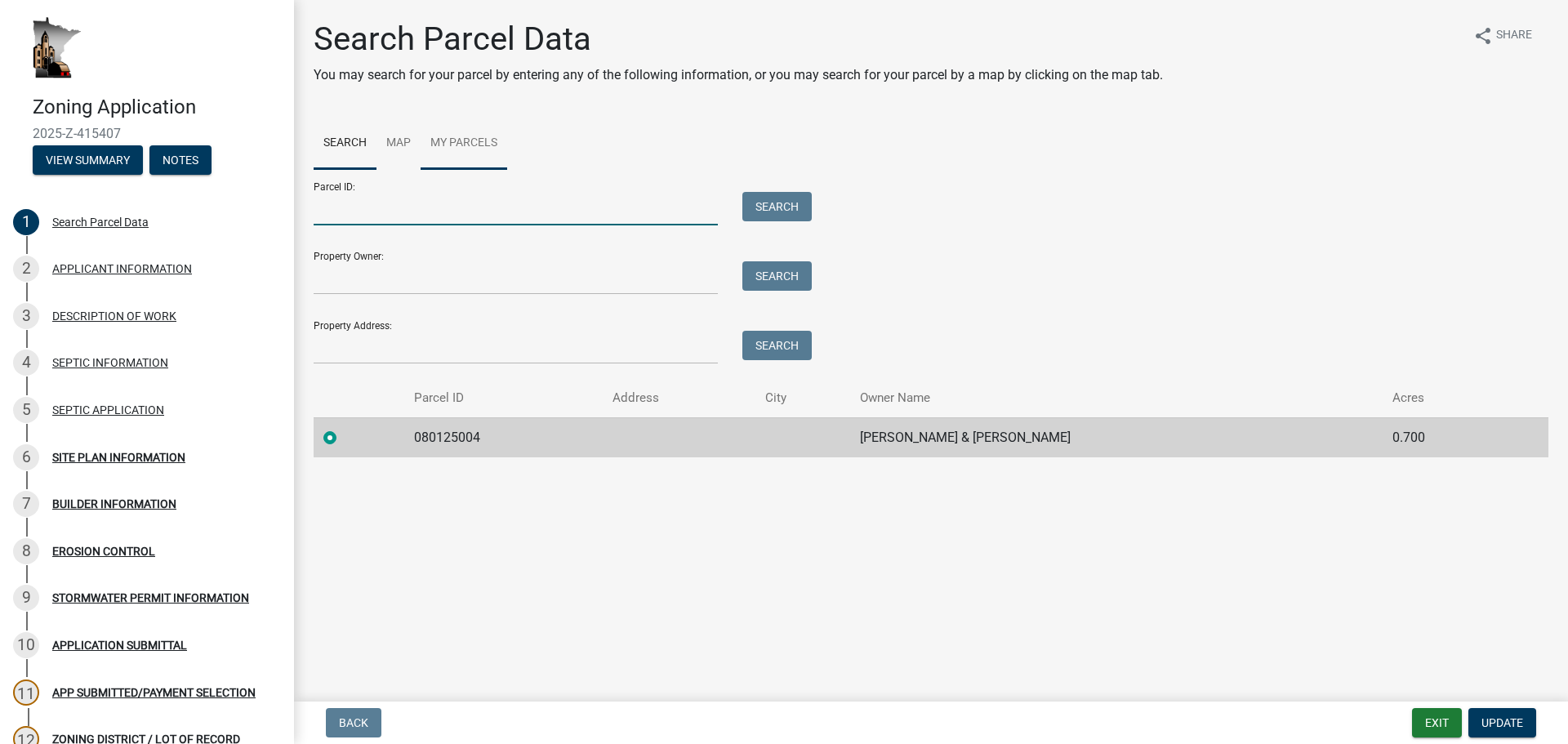
drag, startPoint x: 374, startPoint y: 212, endPoint x: 478, endPoint y: 123, distance: 136.9
click at [374, 212] on input "Parcel ID:" at bounding box center [515, 209] width 404 height 34
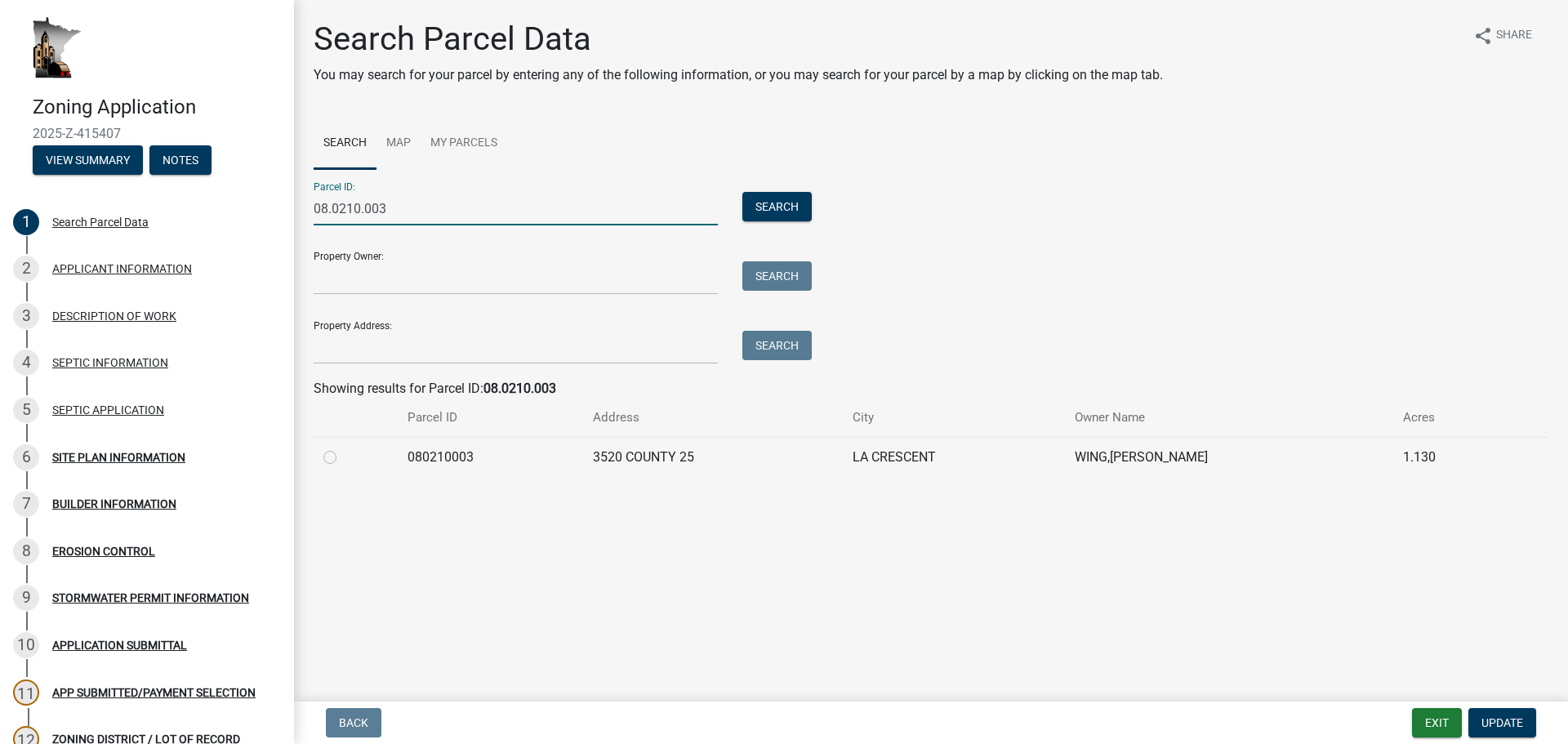
type input "08.0210.003"
click at [343, 448] on label at bounding box center [343, 448] width 0 height 0
click at [343, 458] on input "radio" at bounding box center [348, 452] width 10 height 10
radio input "true"
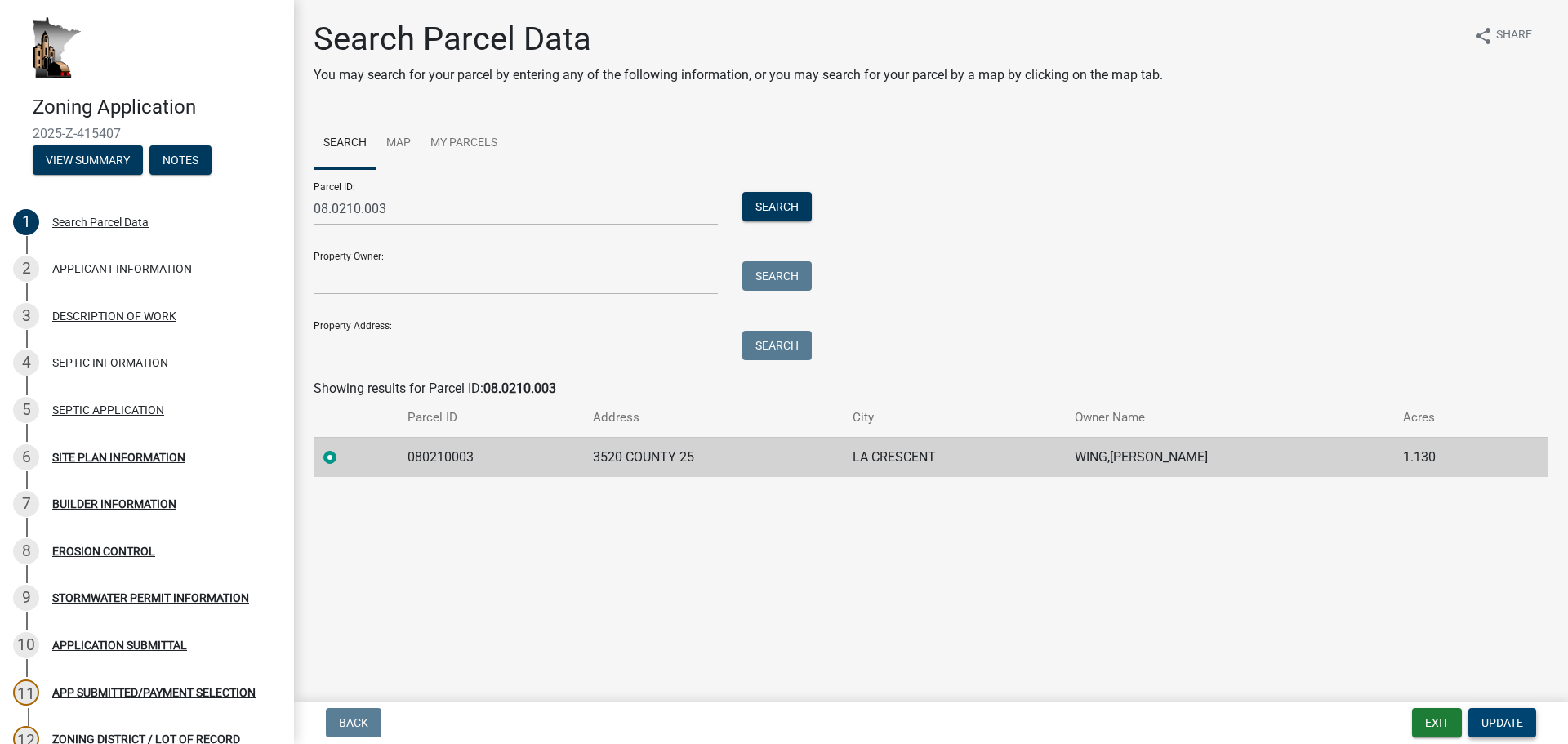
click at [1497, 721] on span "Update" at bounding box center [1502, 722] width 41 height 13
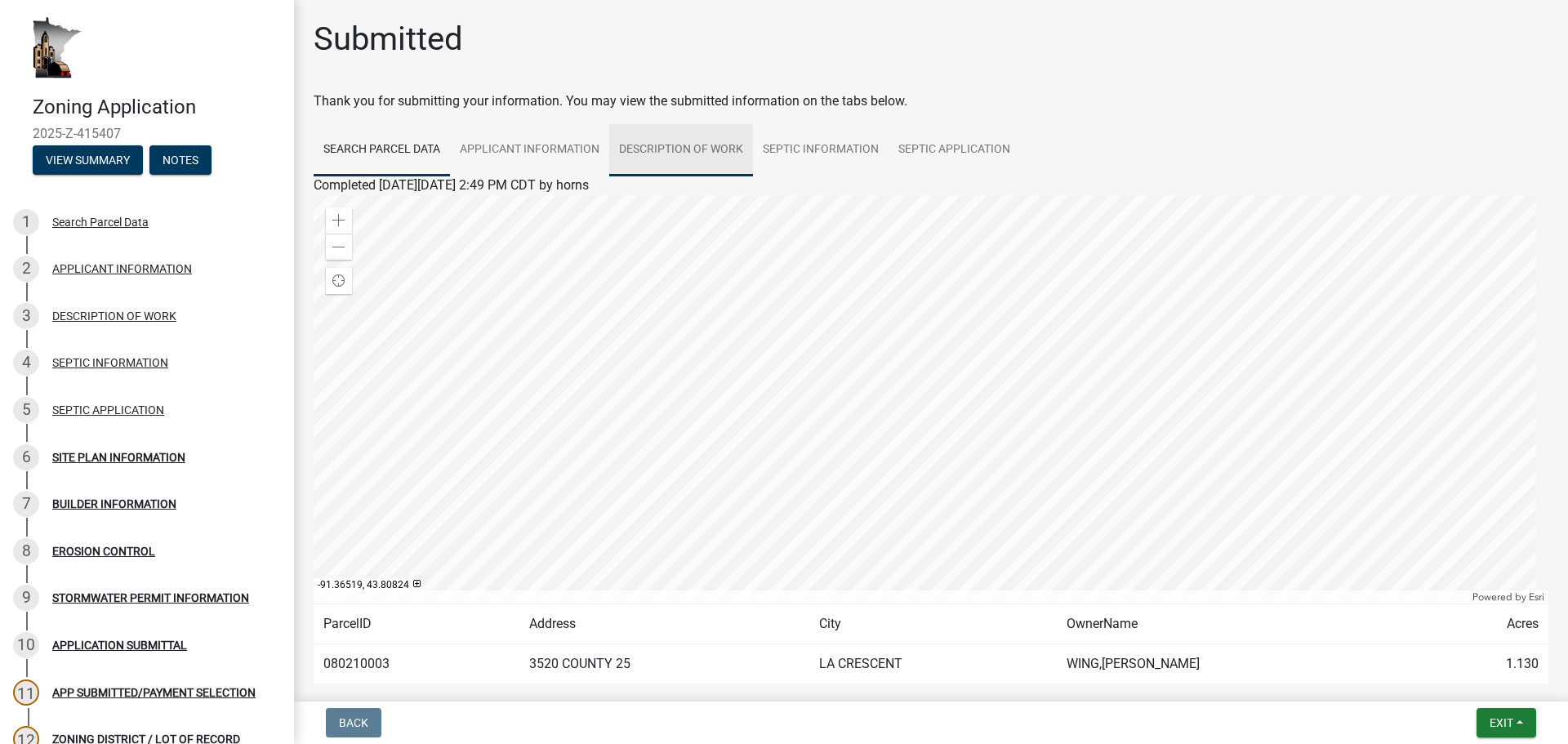
click at [696, 149] on link "DESCRIPTION OF WORK" at bounding box center [680, 150] width 144 height 53
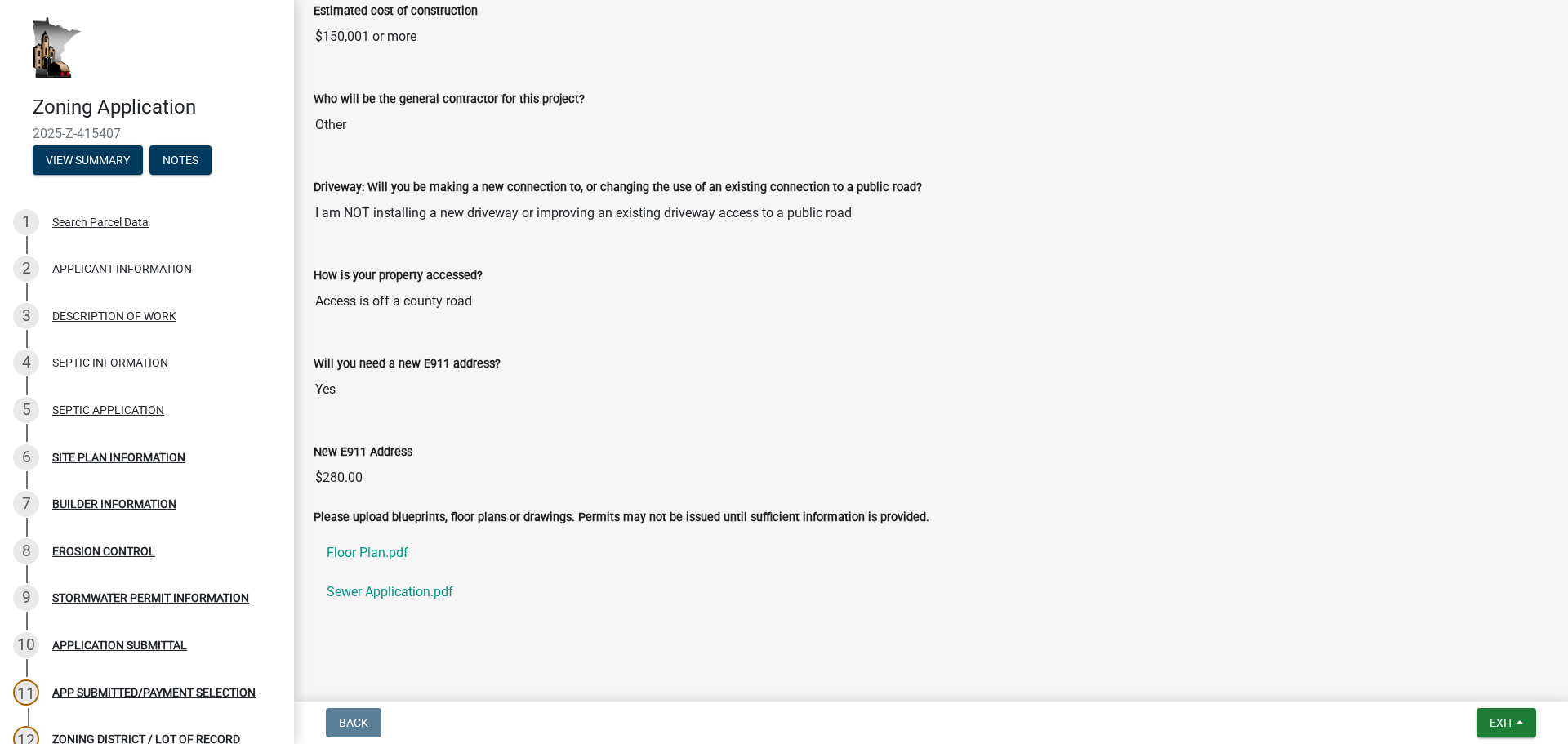
scroll to position [1034, 0]
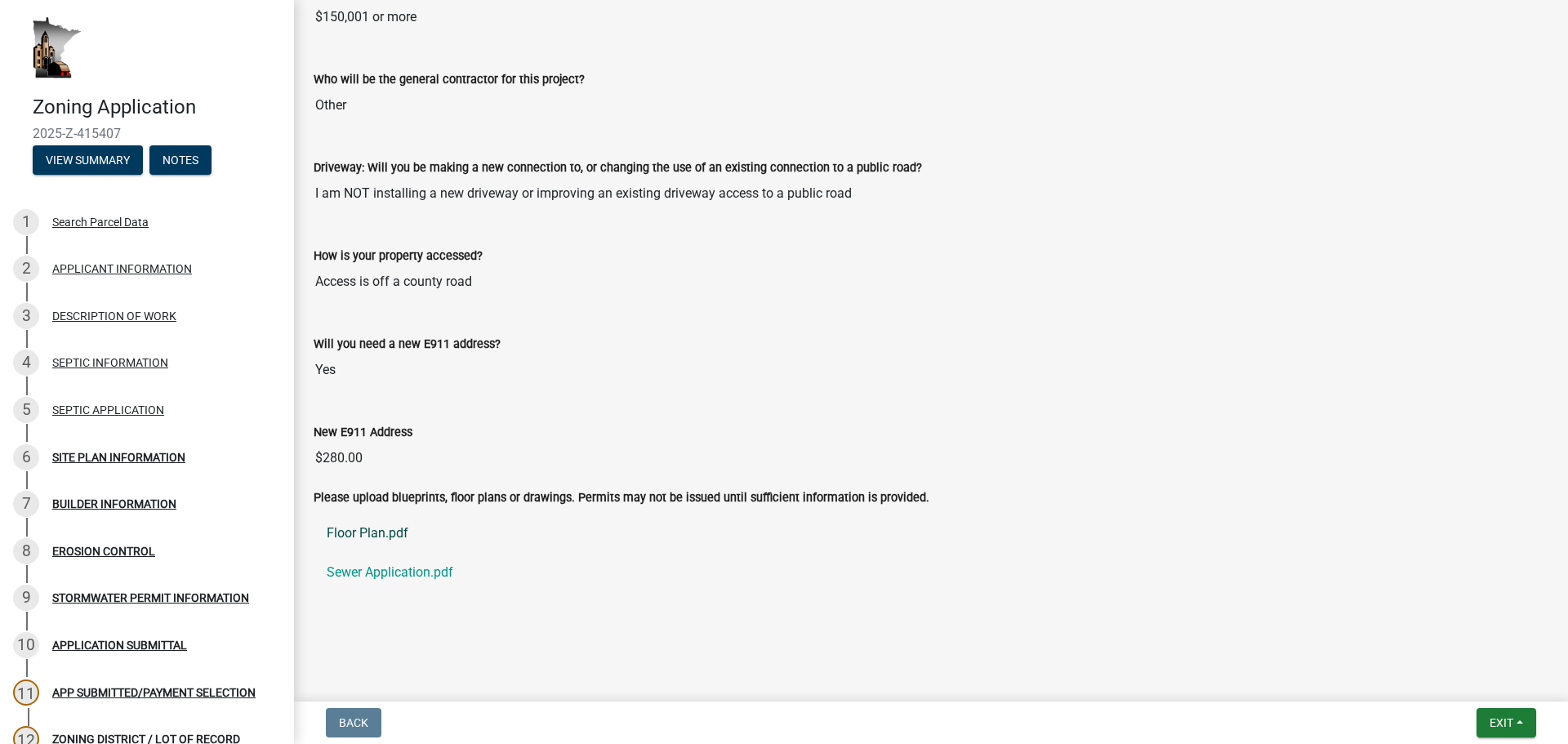
click at [386, 525] on link "Floor Plan.pdf" at bounding box center [931, 533] width 1235 height 39
click at [702, 375] on input "Yes" at bounding box center [931, 370] width 1235 height 33
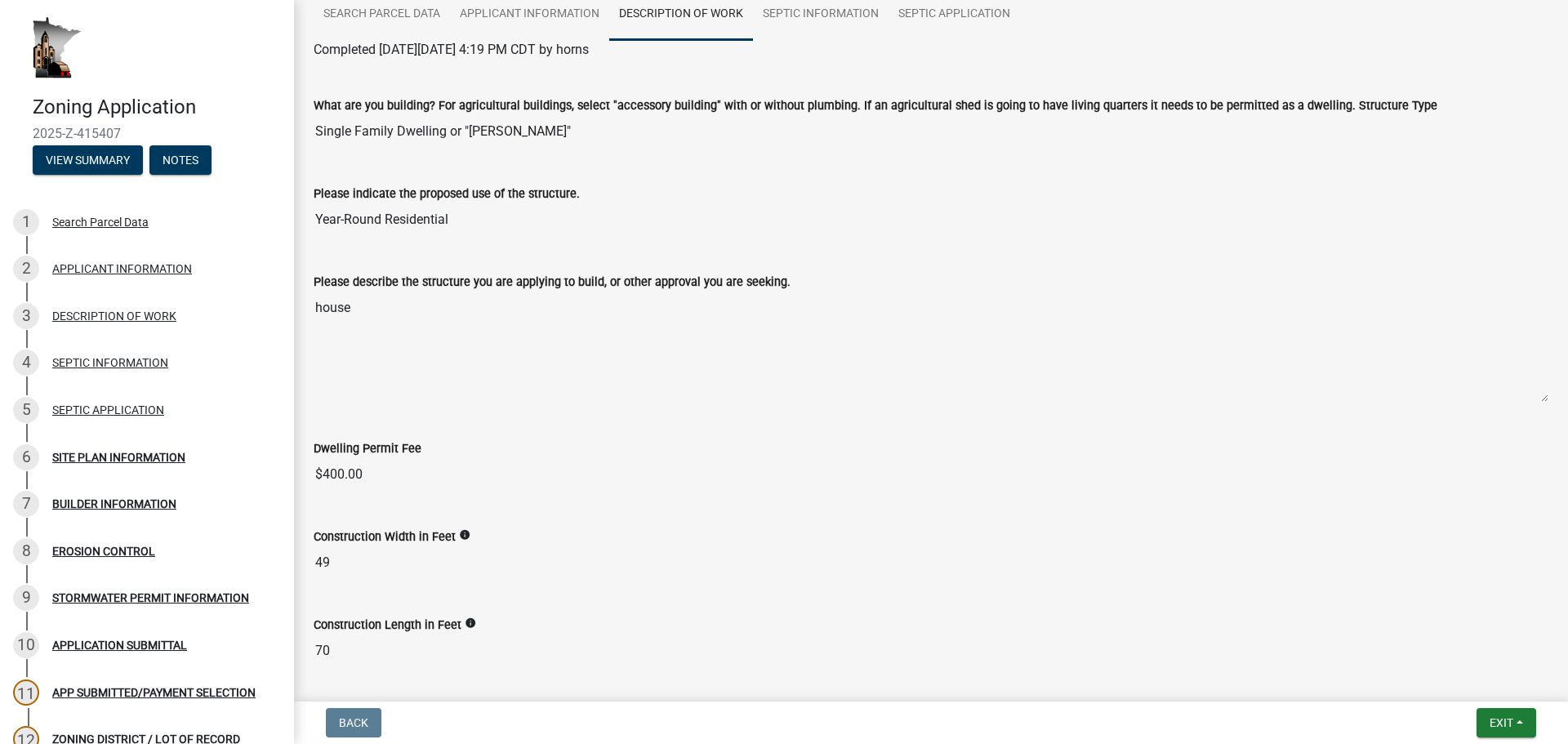
scroll to position [0, 0]
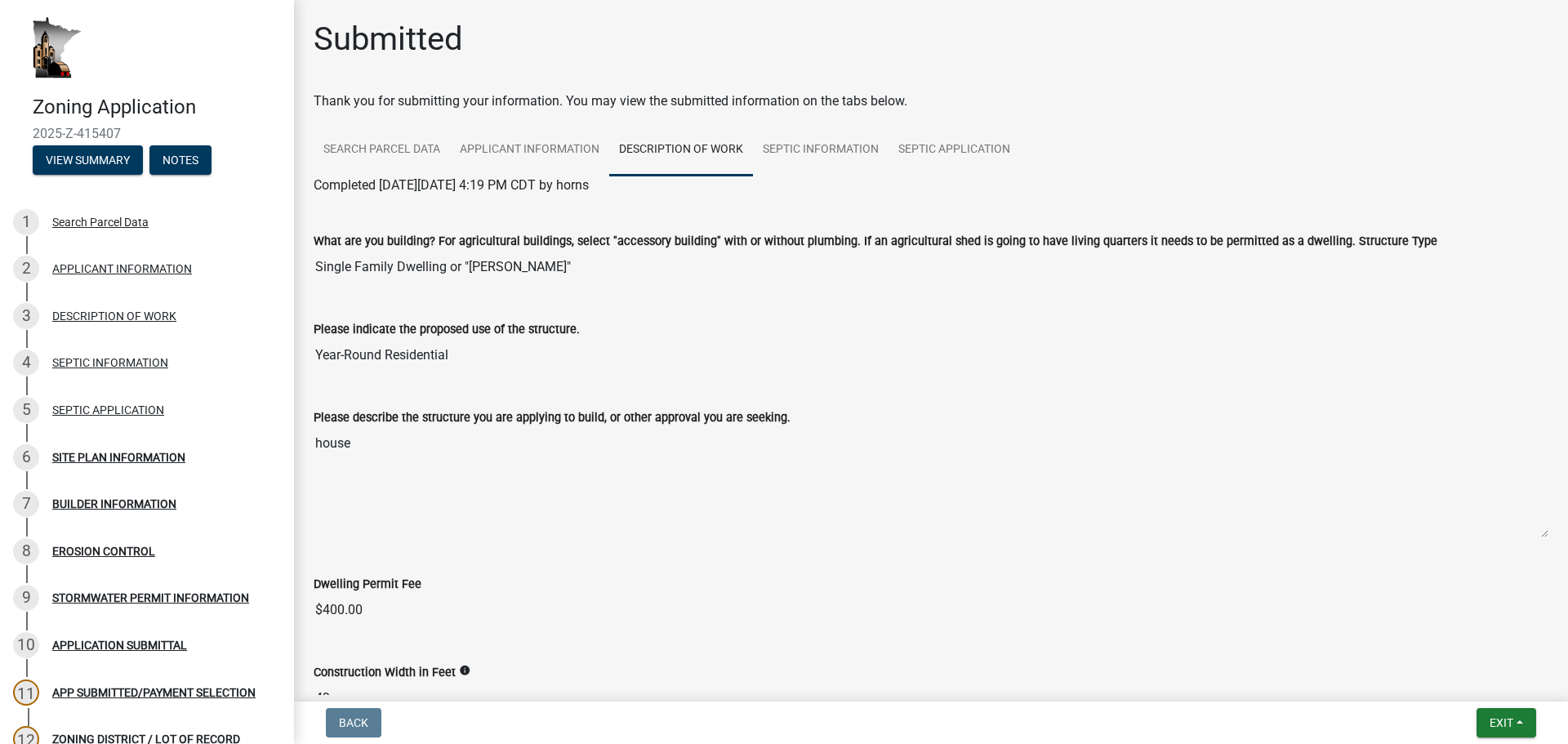
click at [733, 328] on div "Please indicate the proposed use of the structure." at bounding box center [931, 328] width 1235 height 20
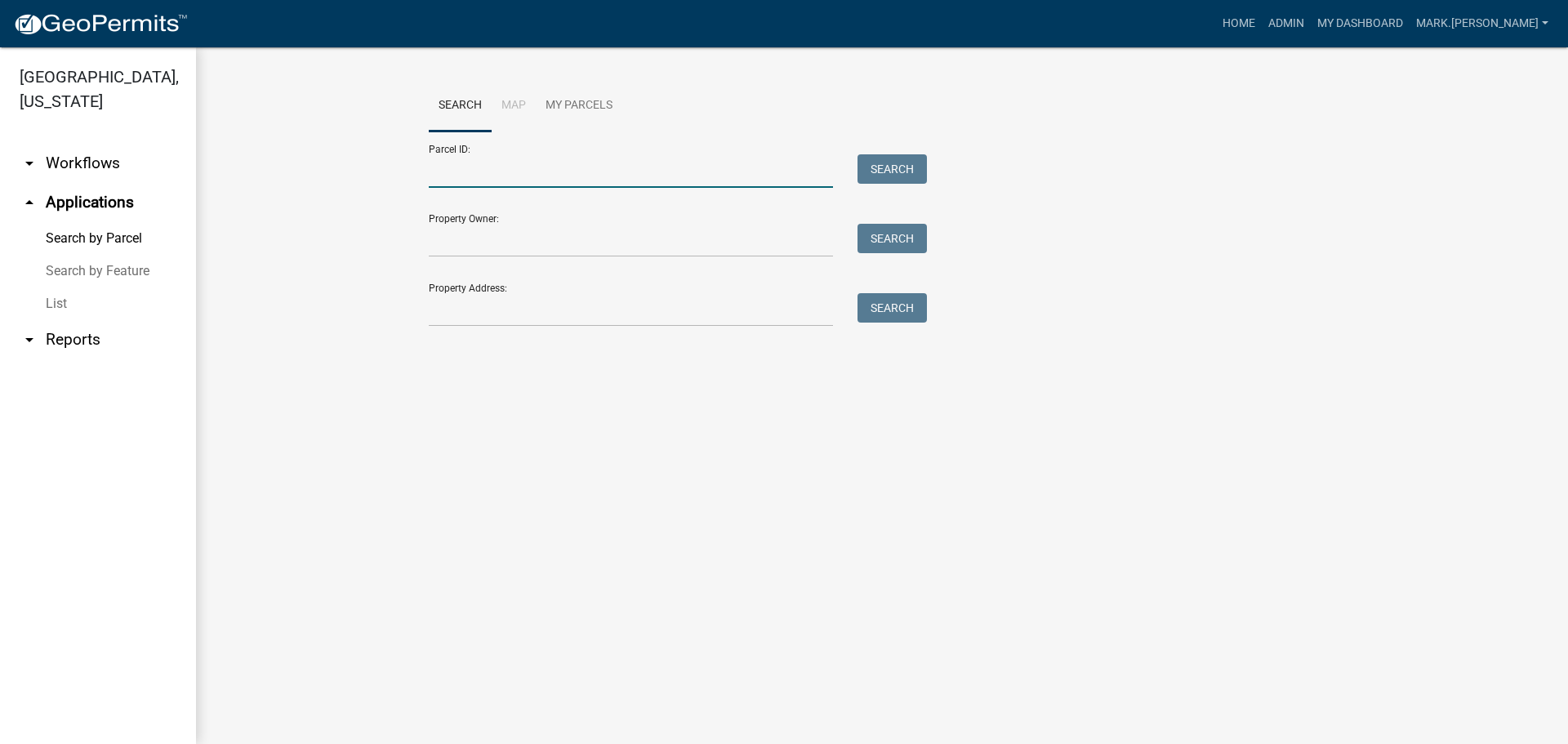
click at [502, 180] on input "Parcel ID:" at bounding box center [631, 172] width 404 height 34
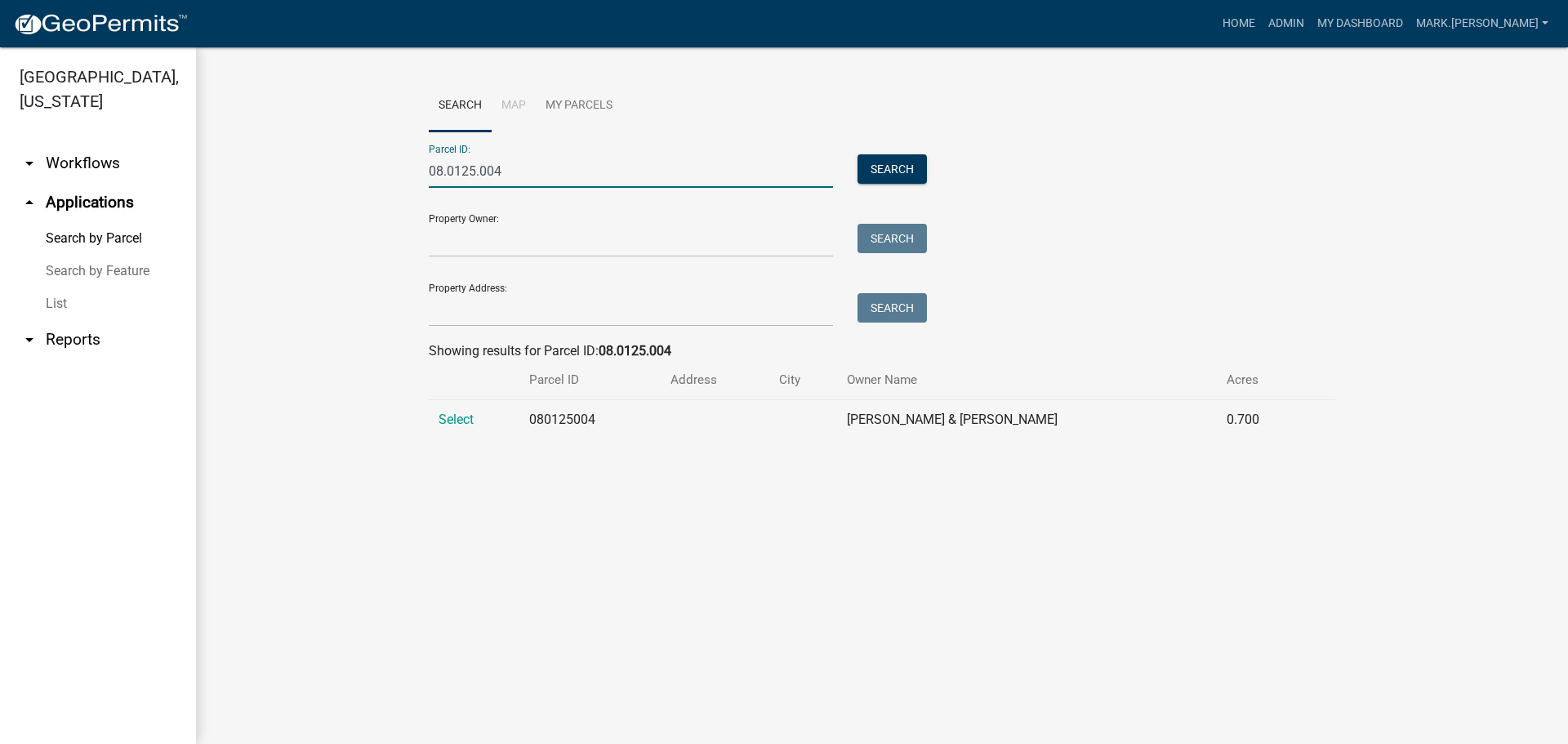
type input "08.0125.004"
click at [433, 418] on td "Select" at bounding box center [474, 419] width 91 height 40
click at [455, 423] on span "Select" at bounding box center [455, 419] width 35 height 16
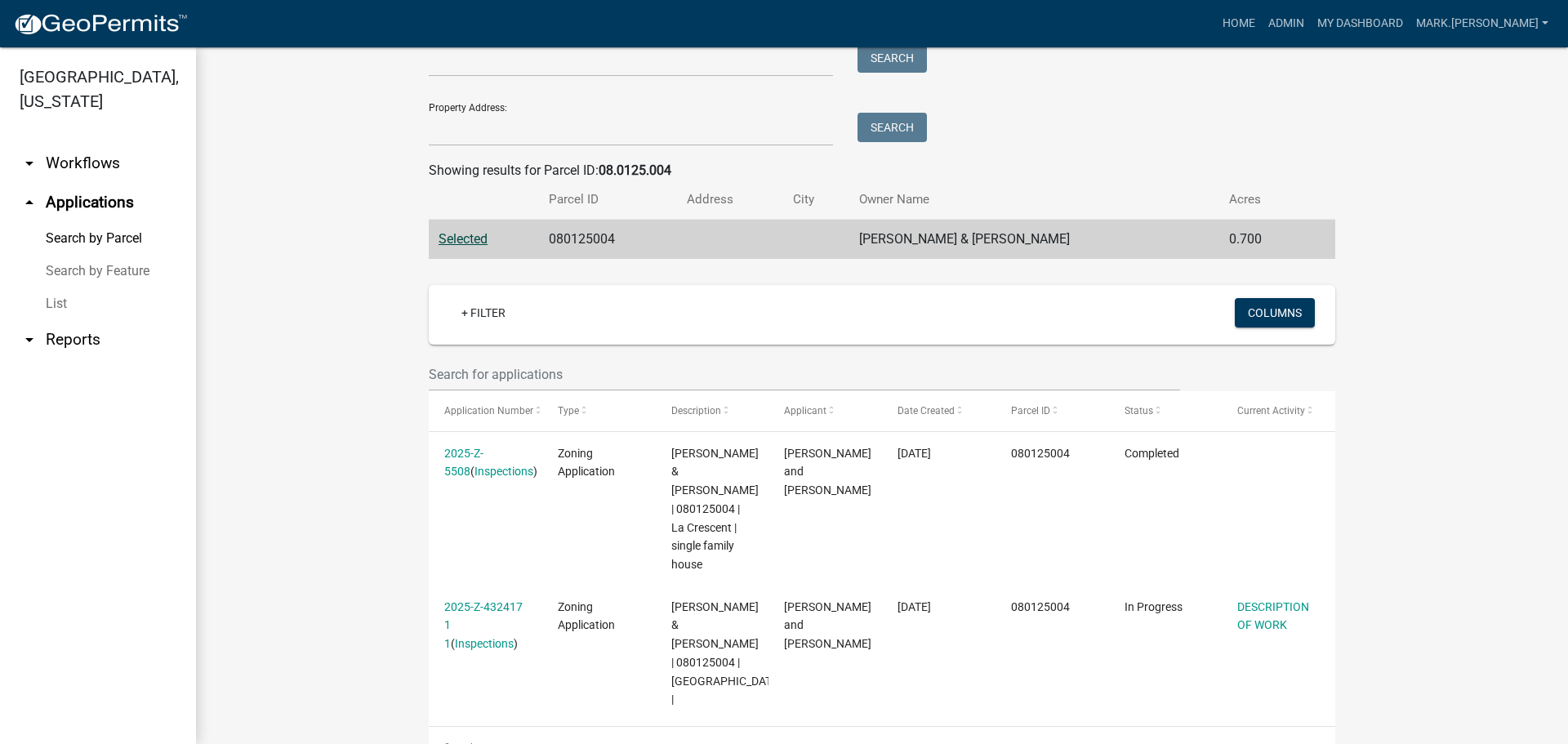
scroll to position [181, 0]
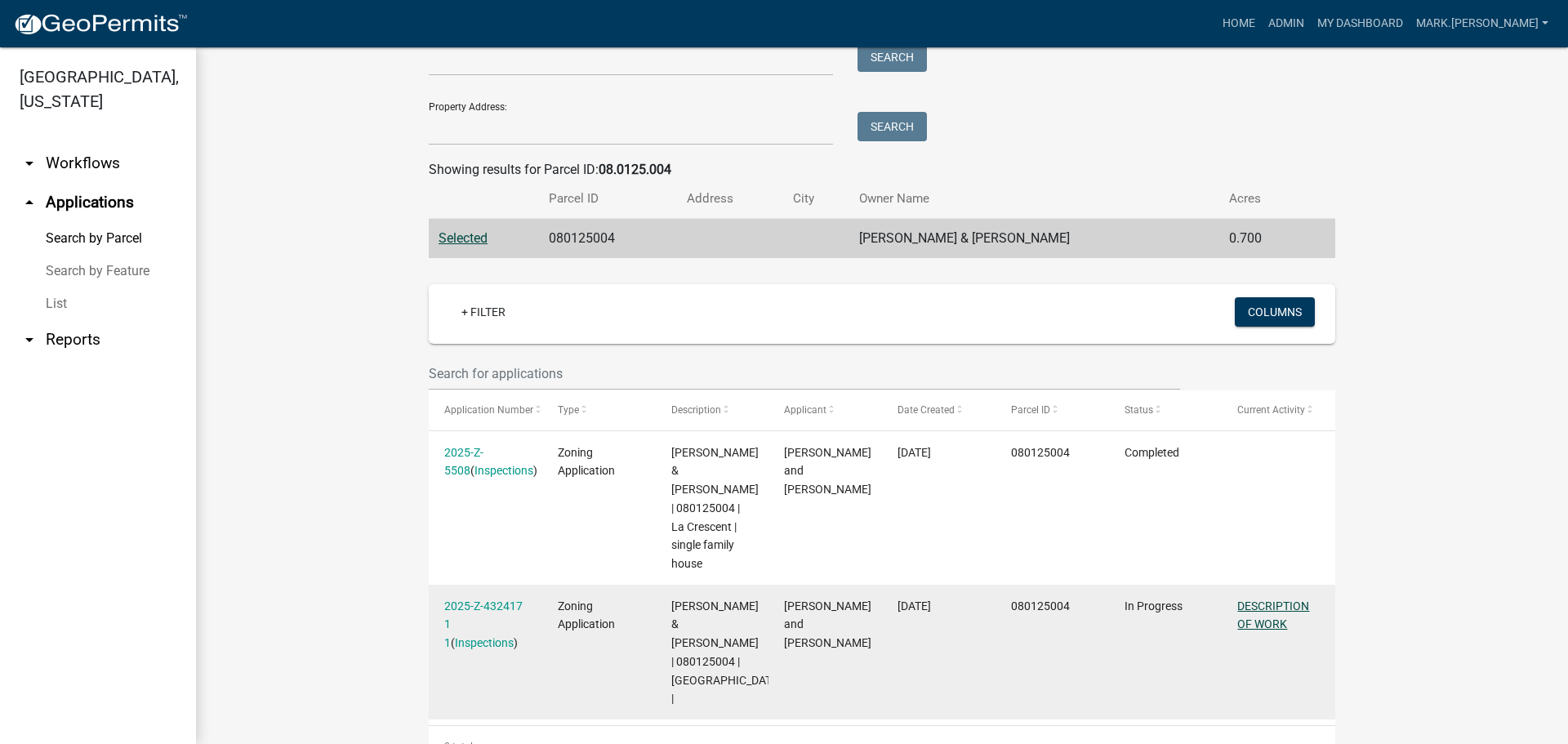
click at [1282, 600] on link "DESCRIPTION OF WORK" at bounding box center [1273, 615] width 72 height 32
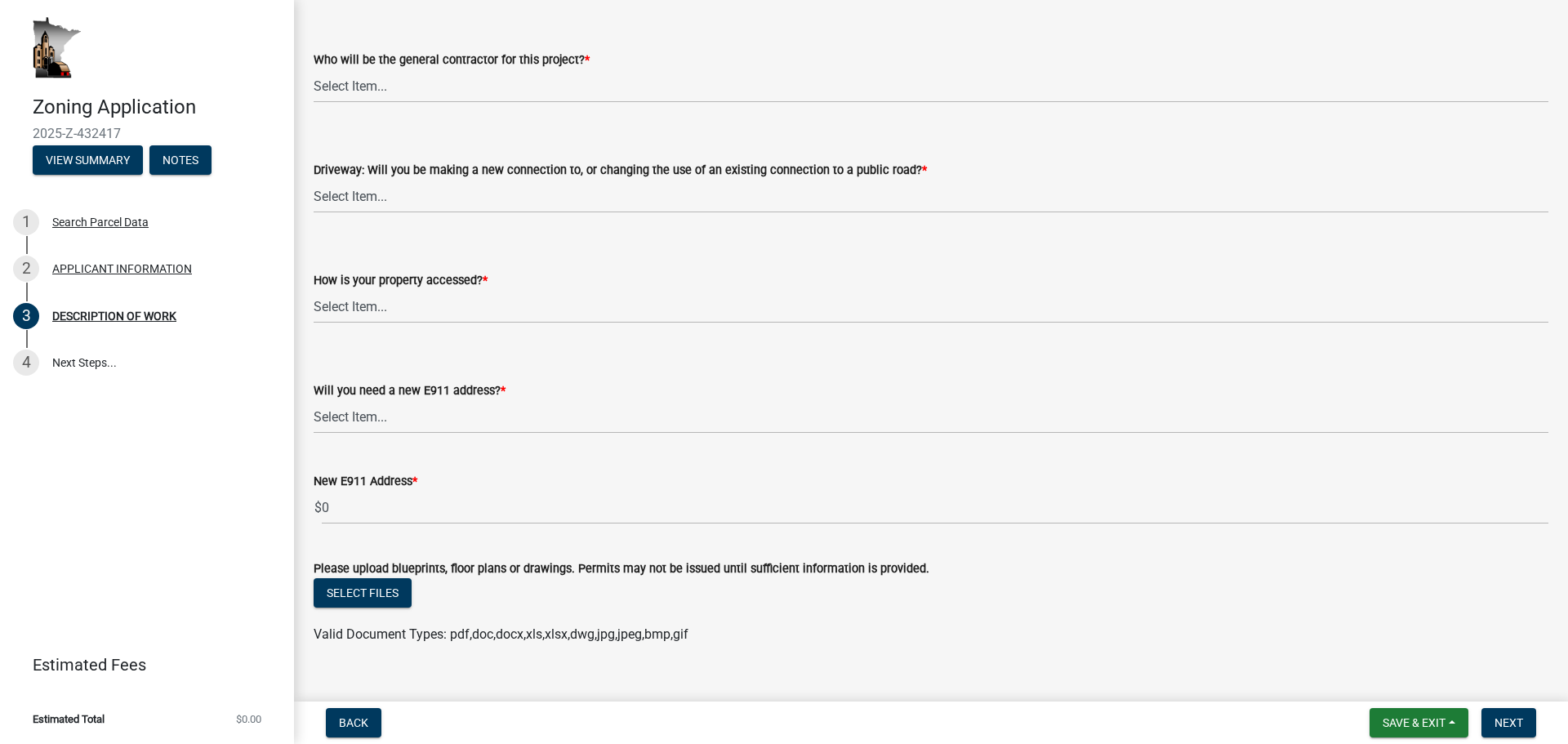
scroll to position [1061, 0]
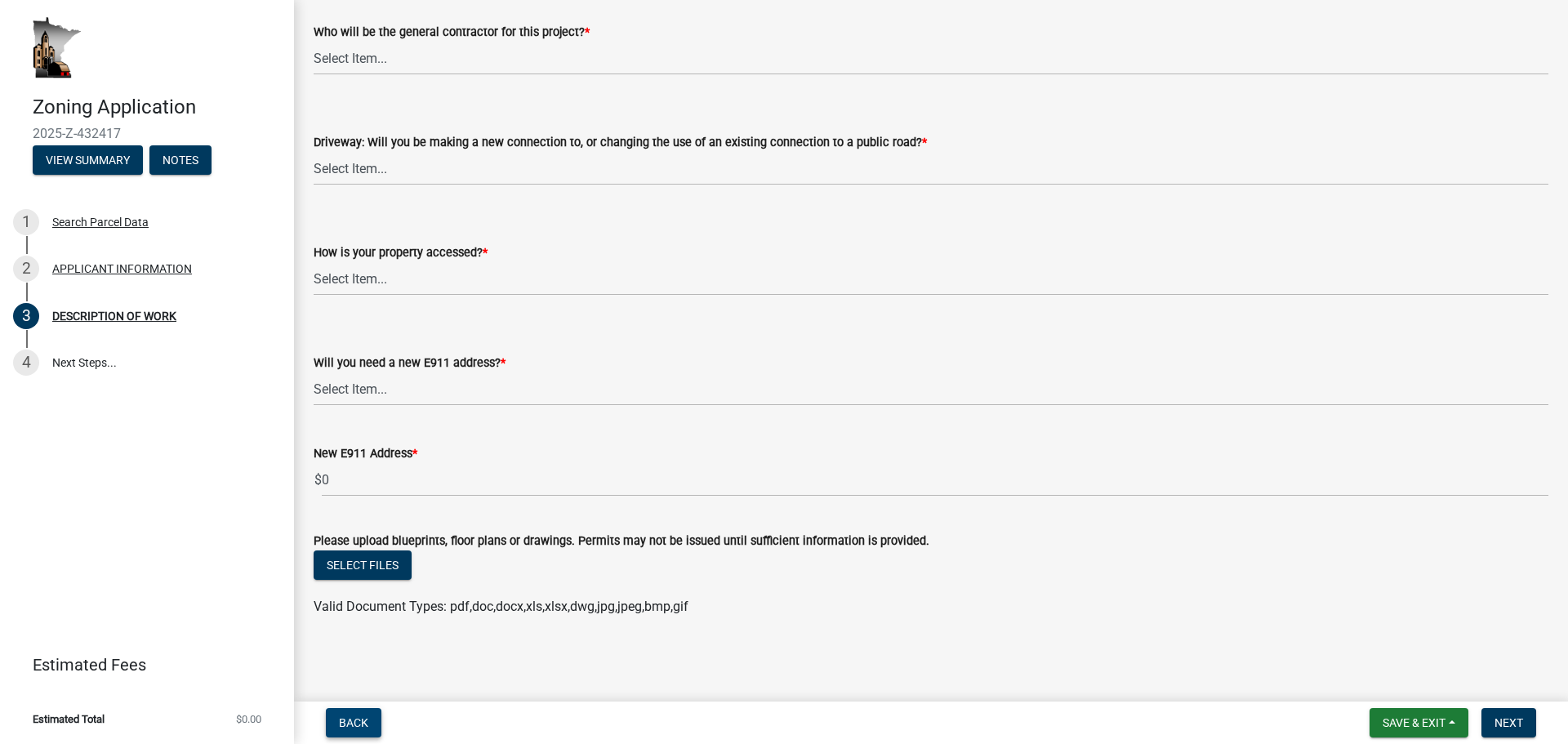
click at [373, 721] on button "Back" at bounding box center [353, 722] width 55 height 29
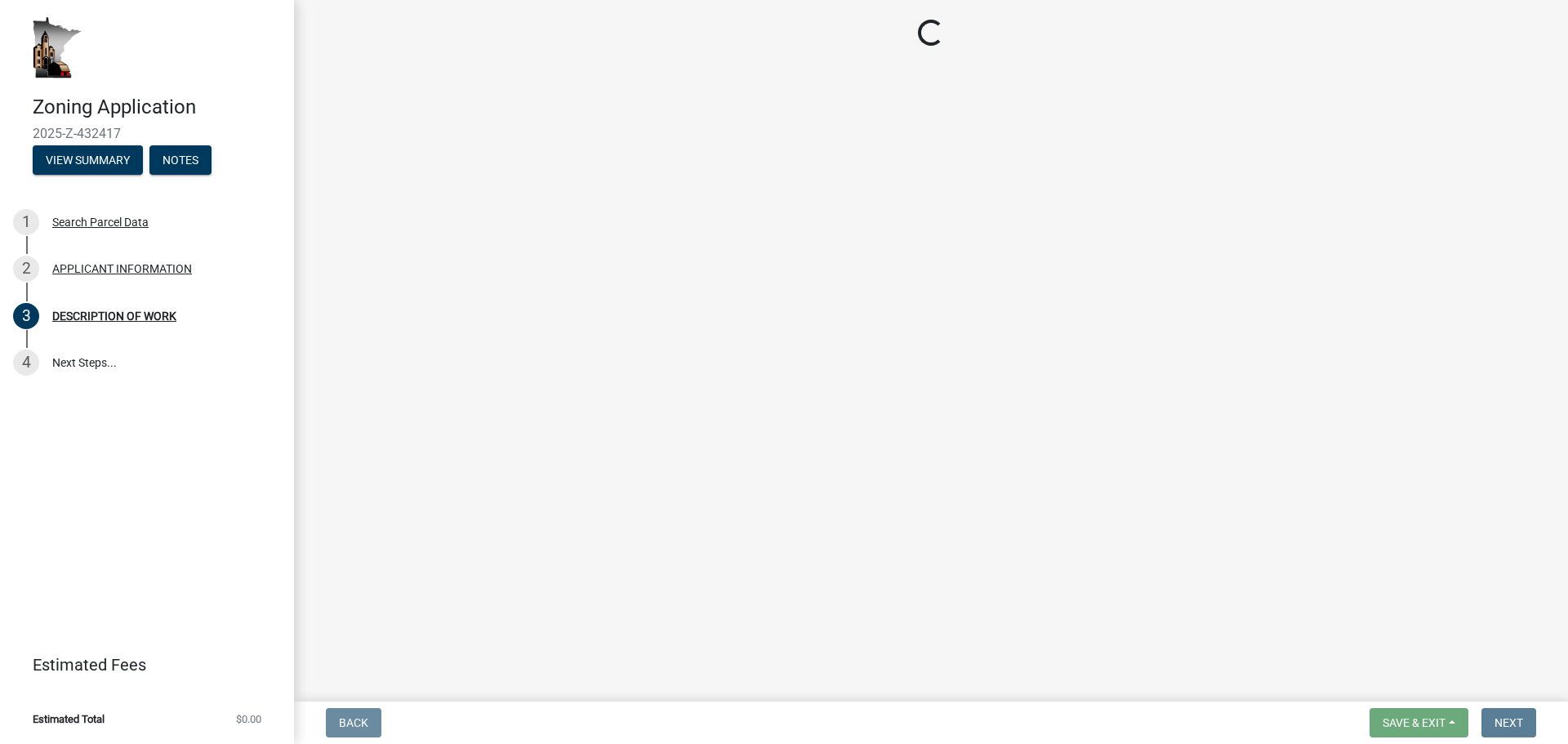
scroll to position [0, 0]
select select "884de254-84a4-4256-8abe-0e7e5fcf6e66"
select select "cceea691-a74e-4f4c-bc29-7816459b1307"
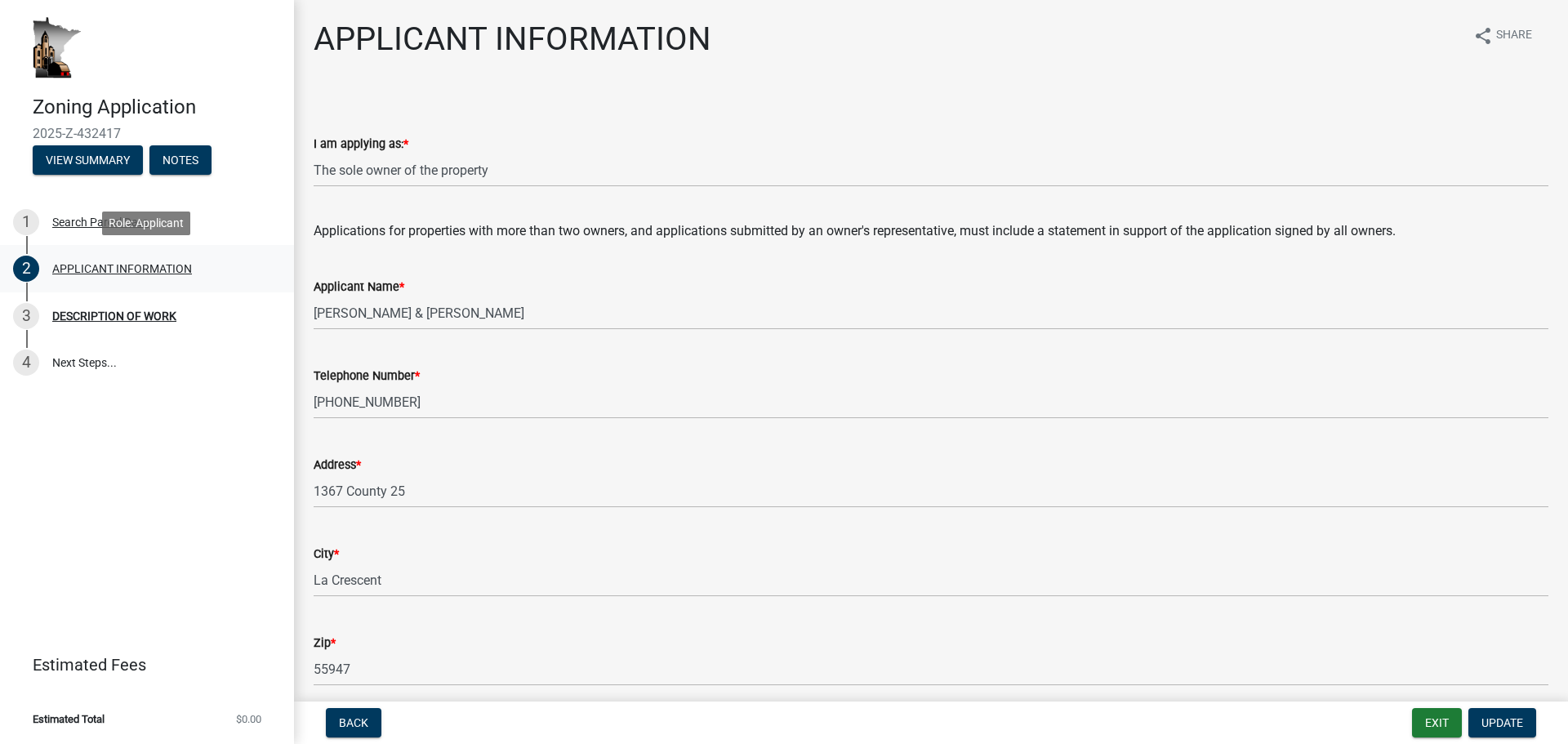
click at [165, 271] on div "APPLICANT INFORMATION" at bounding box center [122, 268] width 140 height 11
click at [107, 311] on div "DESCRIPTION OF WORK" at bounding box center [114, 316] width 124 height 11
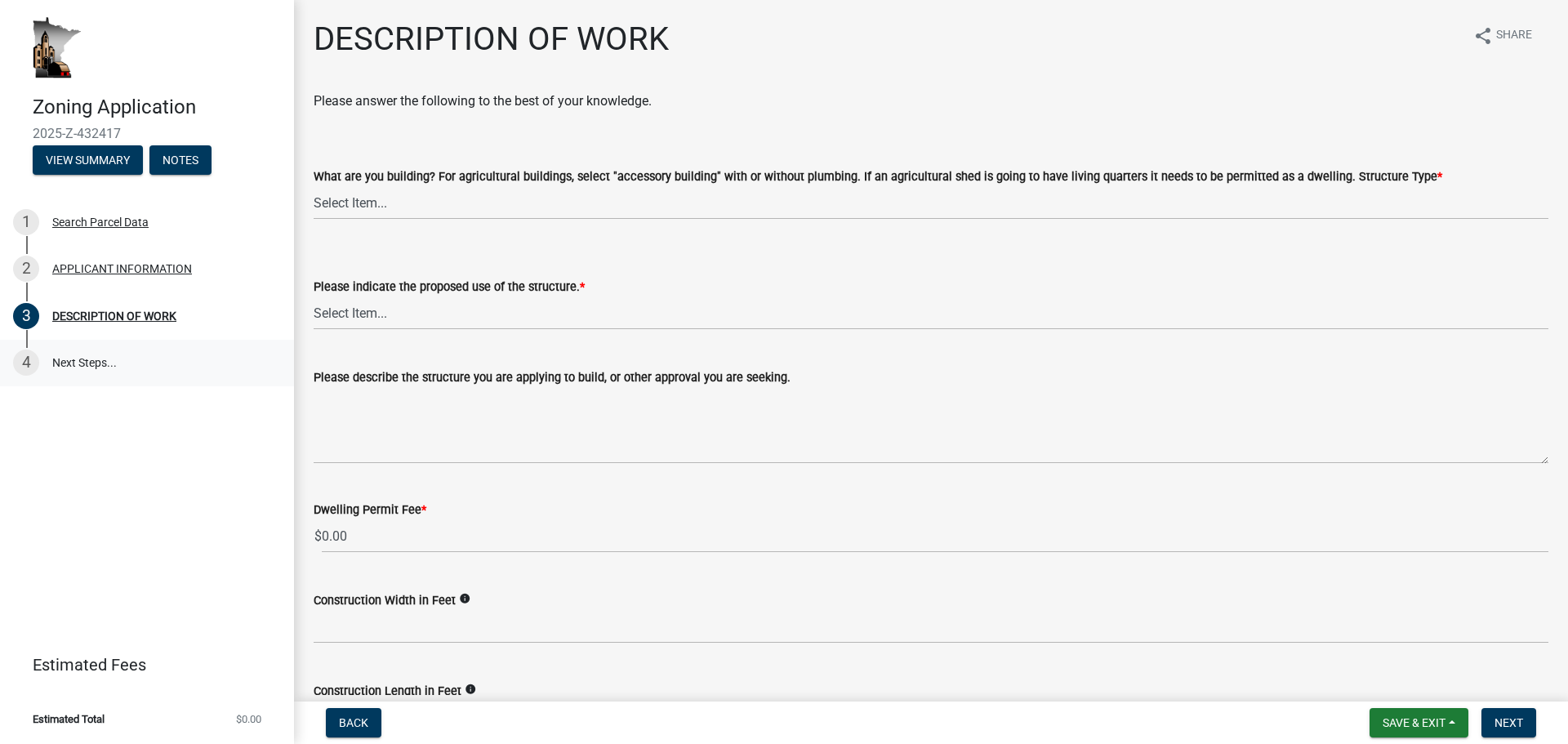
click at [89, 363] on link "4 Next Steps..." at bounding box center [146, 363] width 294 height 47
click at [373, 719] on button "Back" at bounding box center [353, 722] width 55 height 29
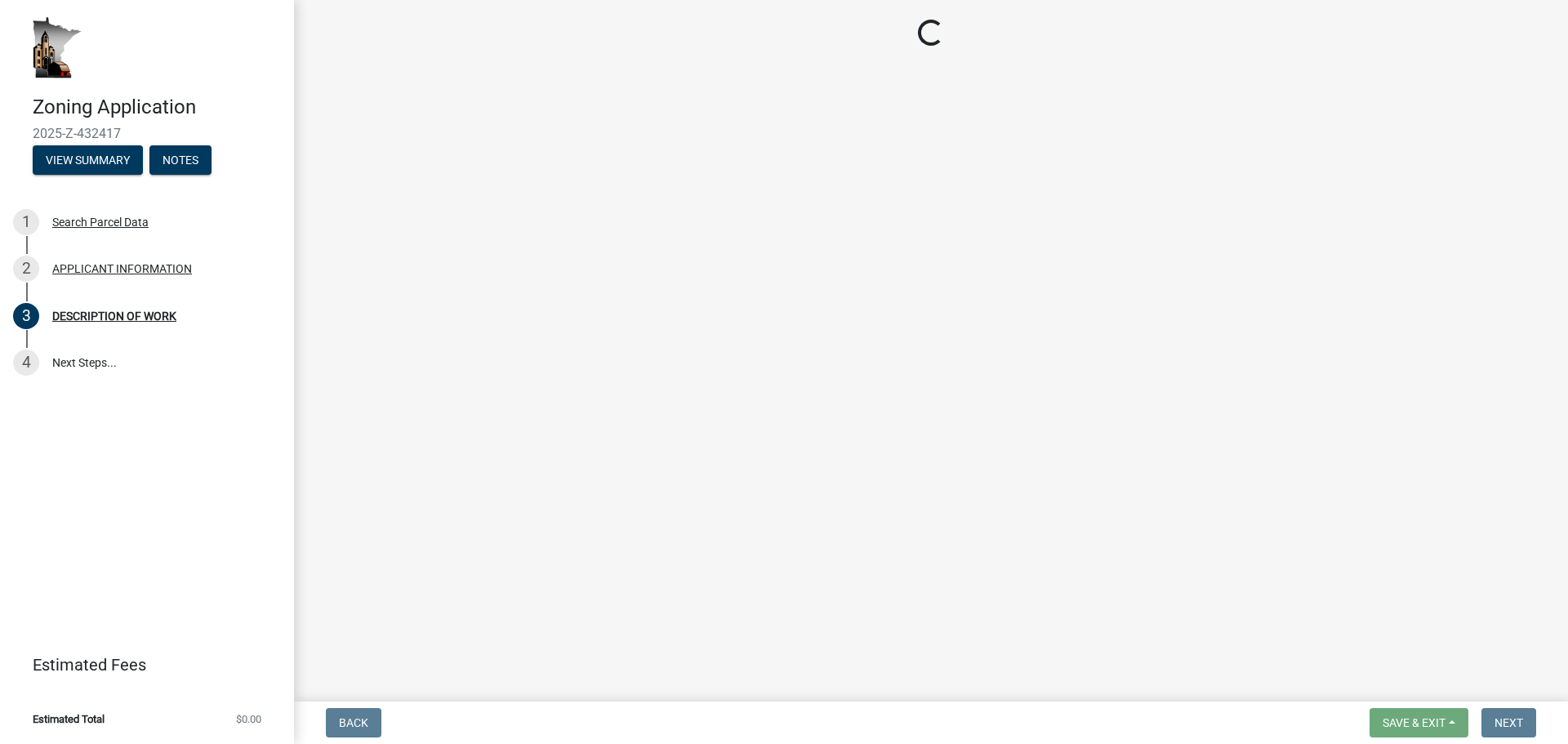
select select "884de254-84a4-4256-8abe-0e7e5fcf6e66"
select select "cceea691-a74e-4f4c-bc29-7816459b1307"
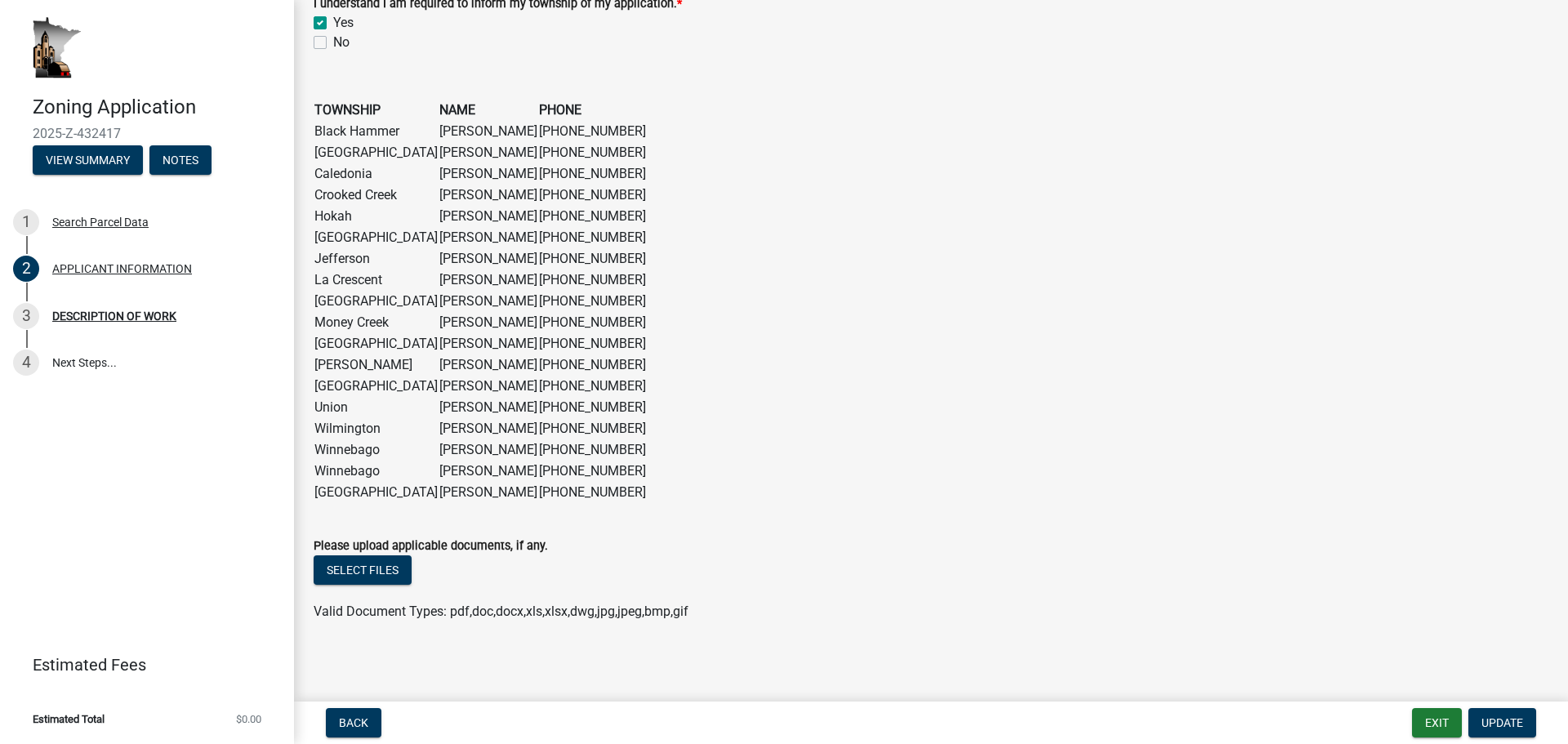
scroll to position [1280, 0]
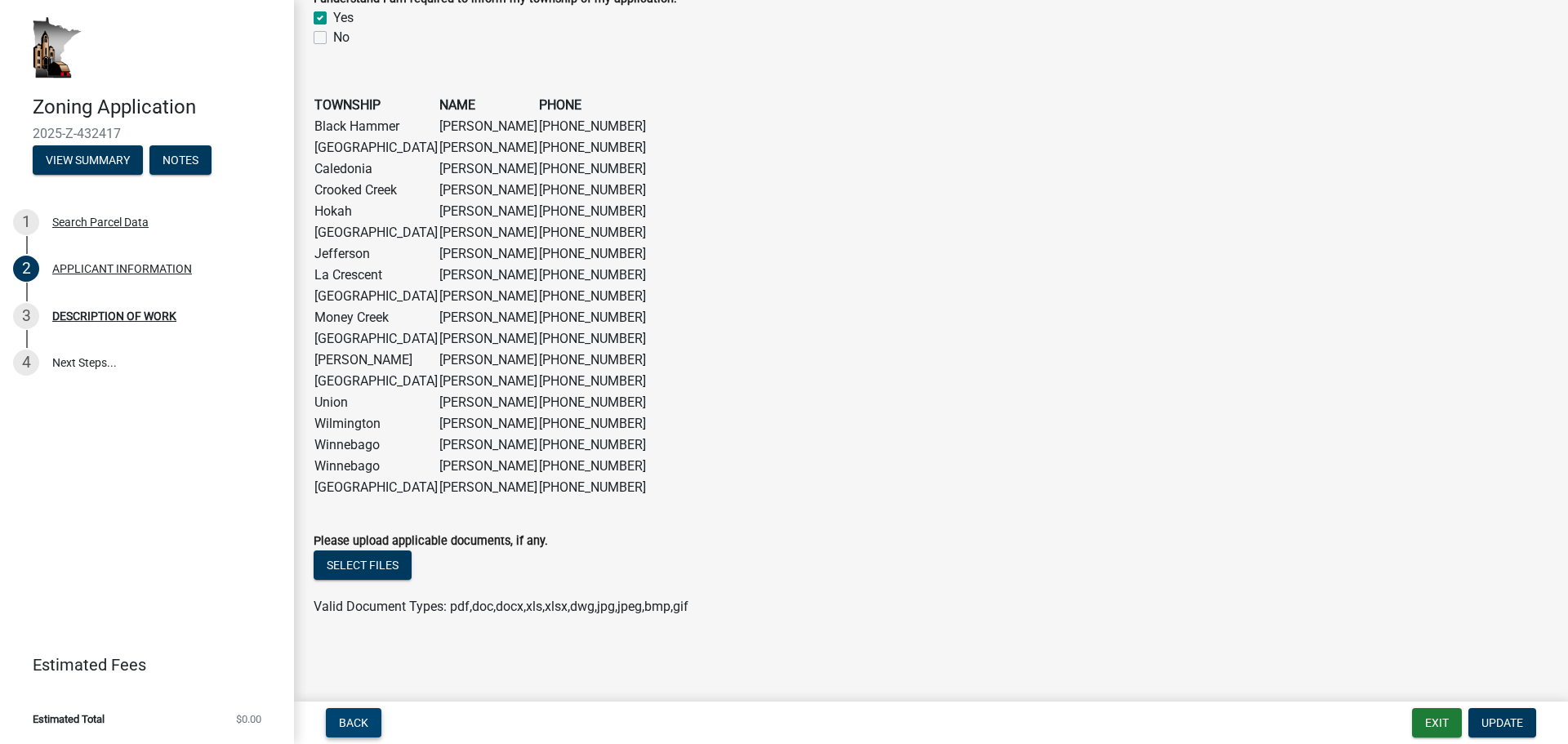
click at [356, 722] on span "Back" at bounding box center [353, 722] width 29 height 13
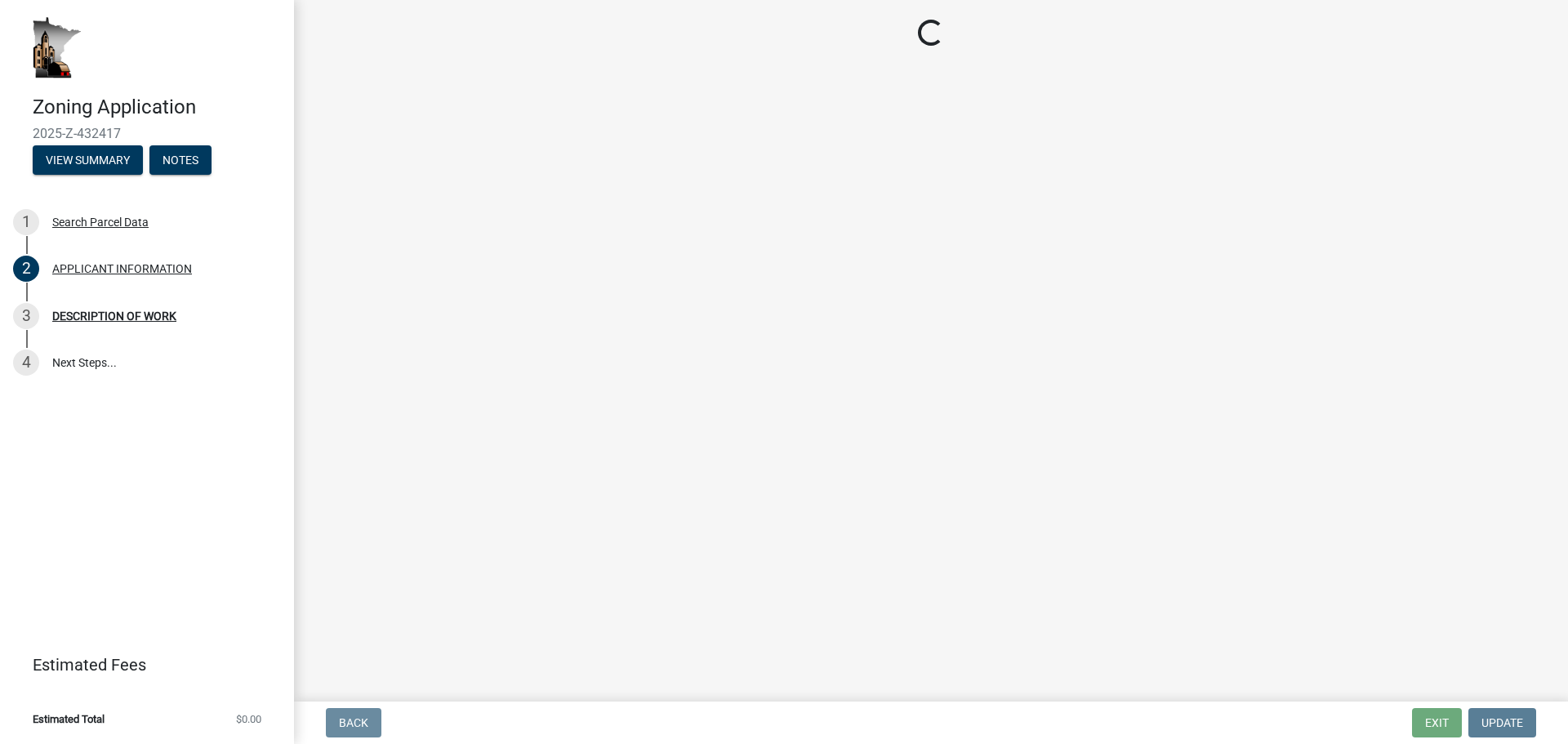
scroll to position [0, 0]
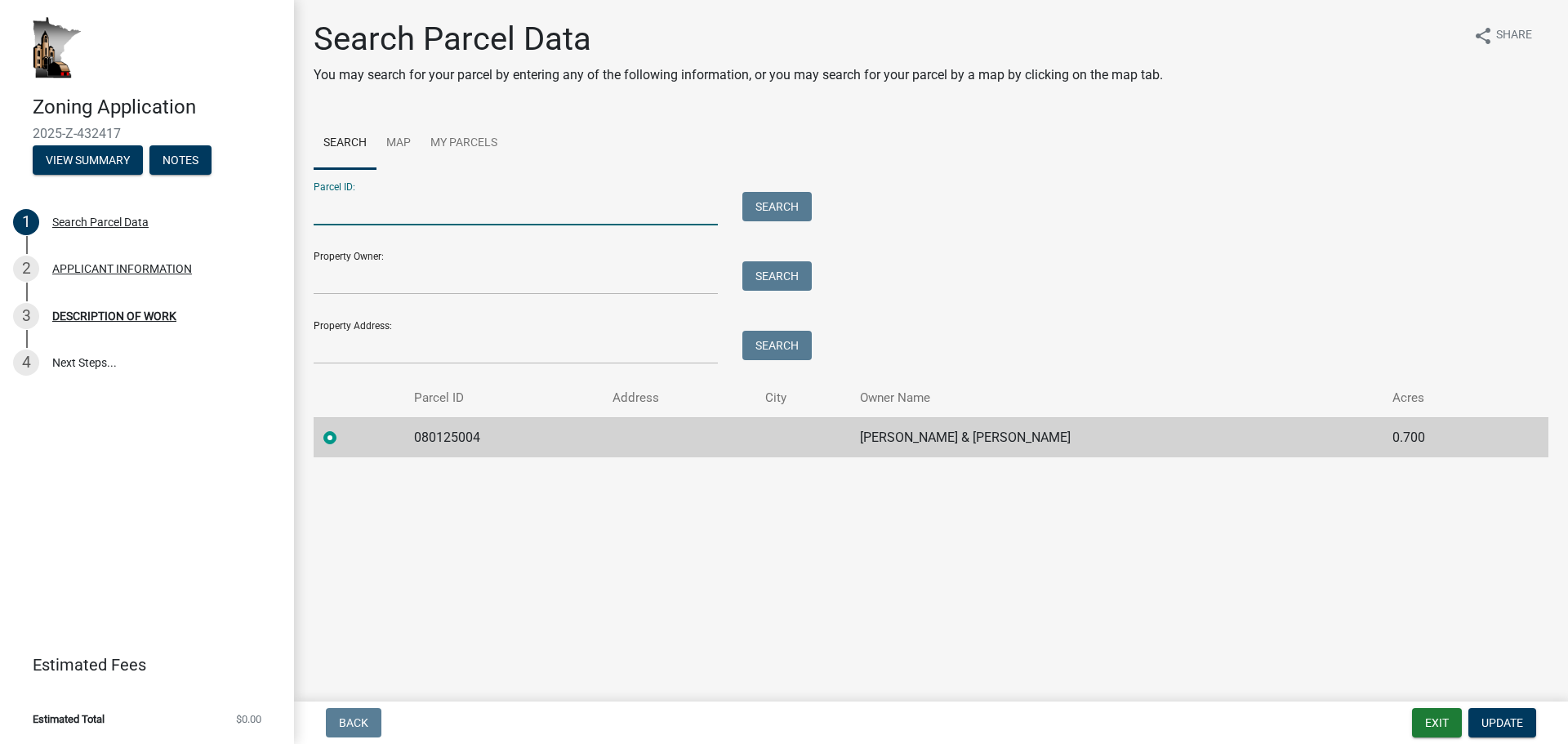
click at [410, 204] on input "Parcel ID:" at bounding box center [515, 209] width 404 height 34
type input "08.0125.004"
click at [789, 205] on button "Search" at bounding box center [777, 206] width 69 height 29
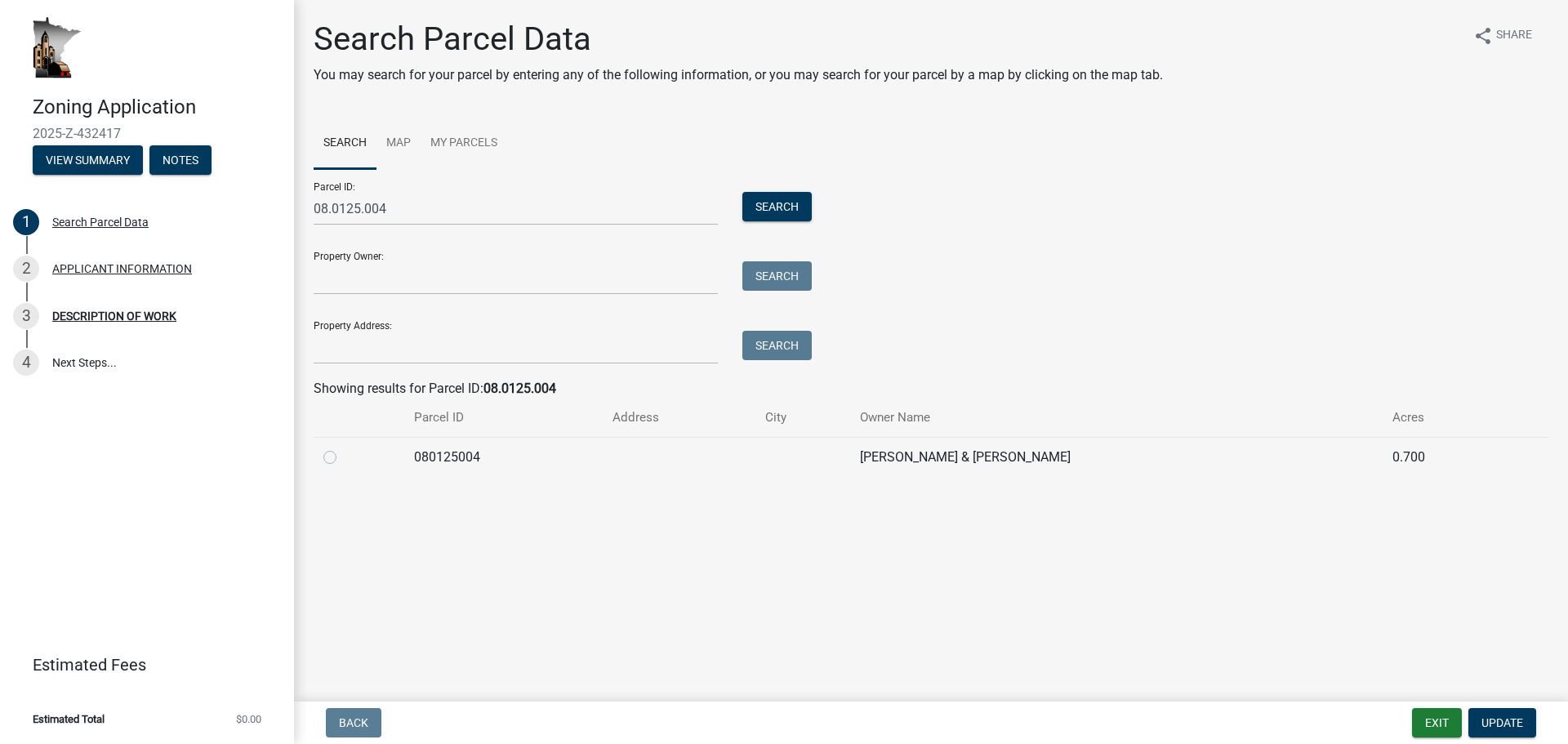
click at [343, 448] on label at bounding box center [343, 448] width 0 height 0
click at [343, 454] on input "radio" at bounding box center [348, 452] width 10 height 10
radio input "true"
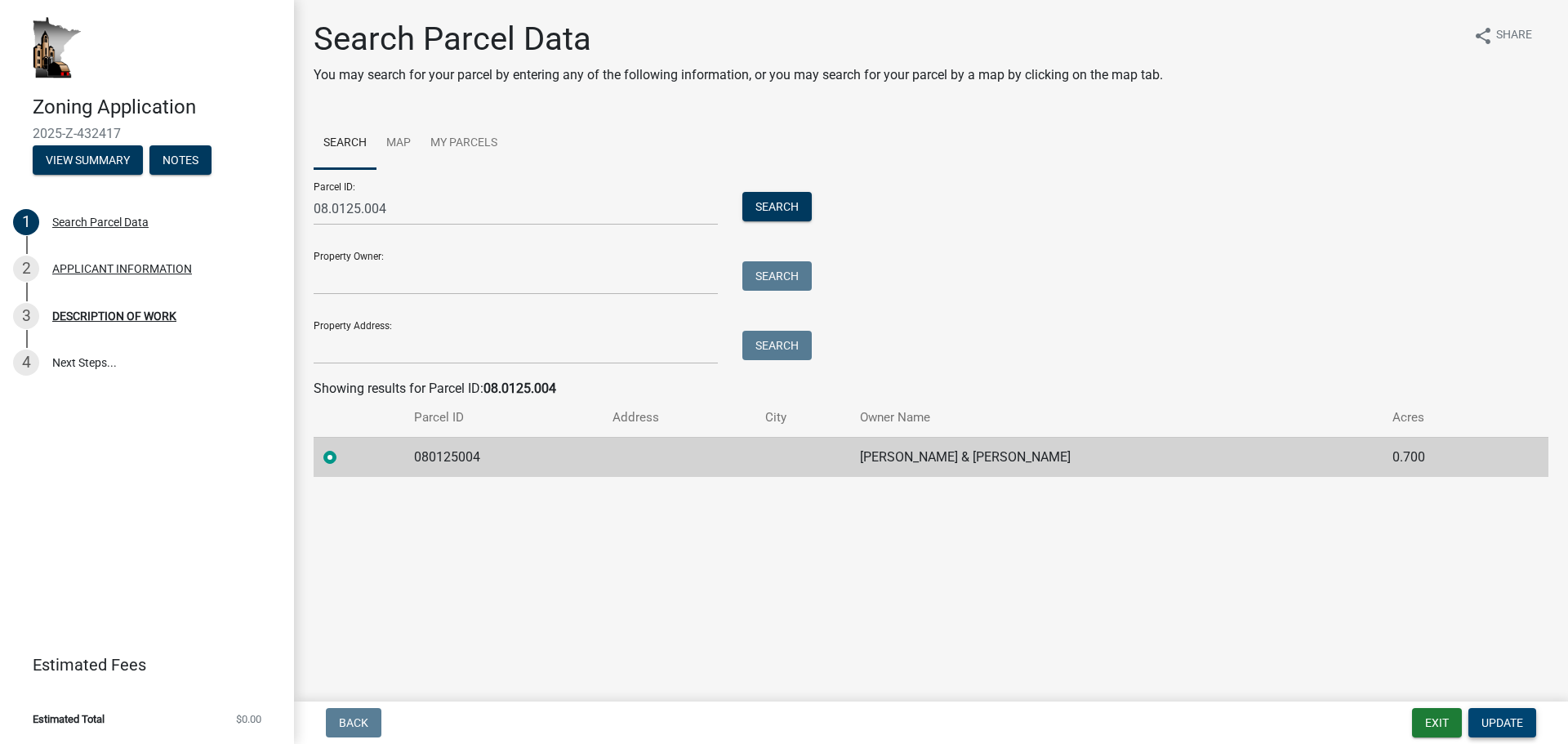
click at [1491, 725] on span "Update" at bounding box center [1502, 722] width 41 height 13
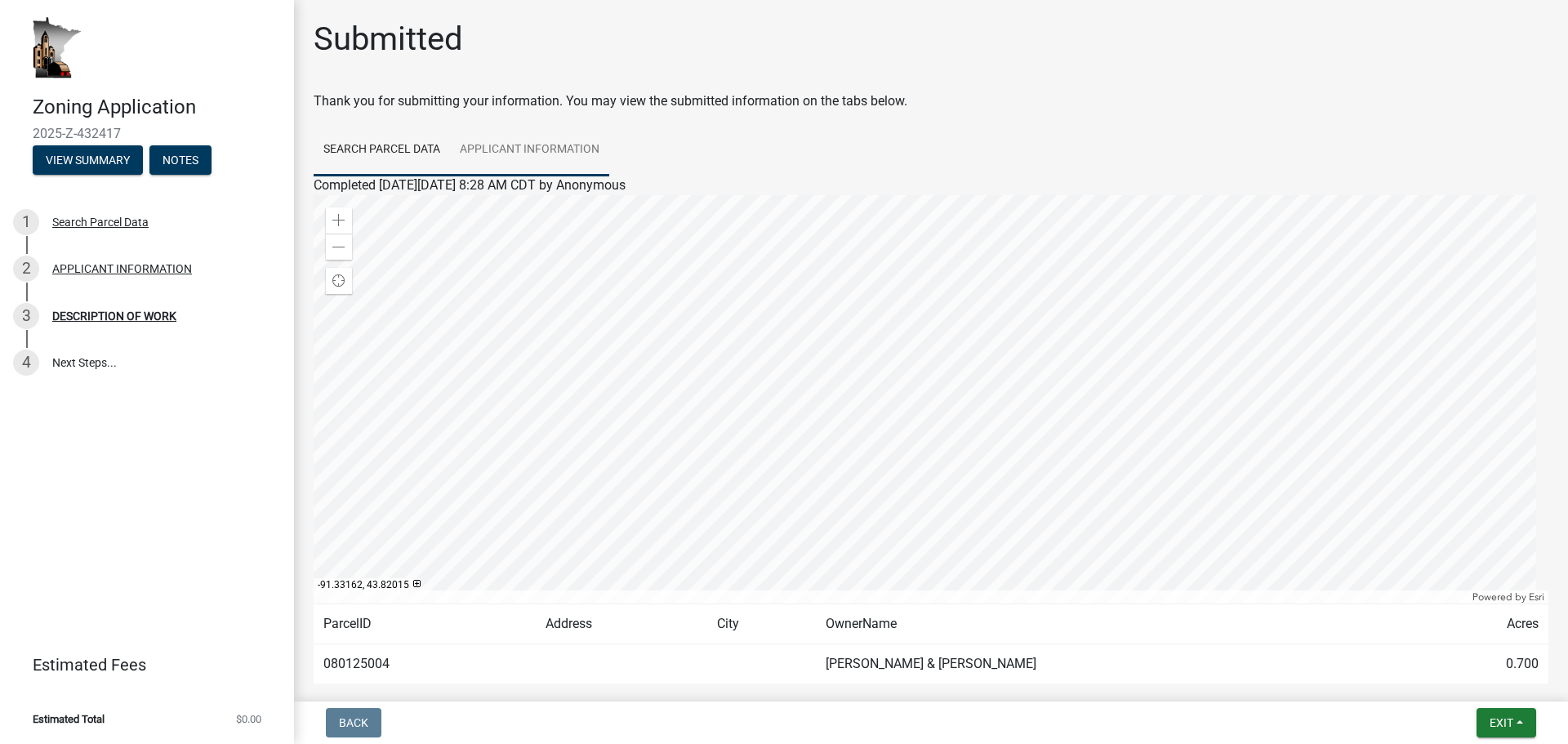
click at [533, 147] on link "APPLICANT INFORMATION" at bounding box center [530, 150] width 160 height 53
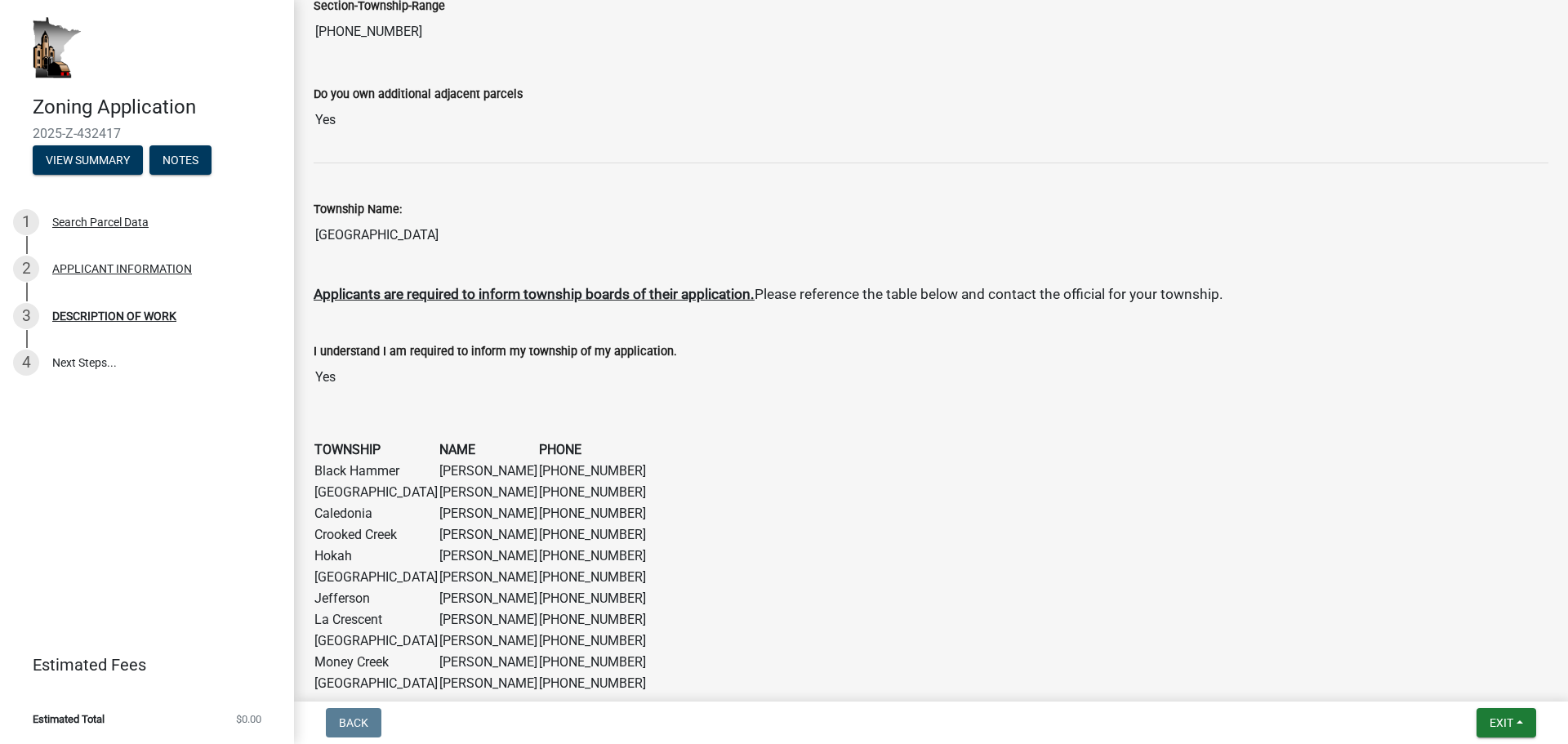
scroll to position [1269, 0]
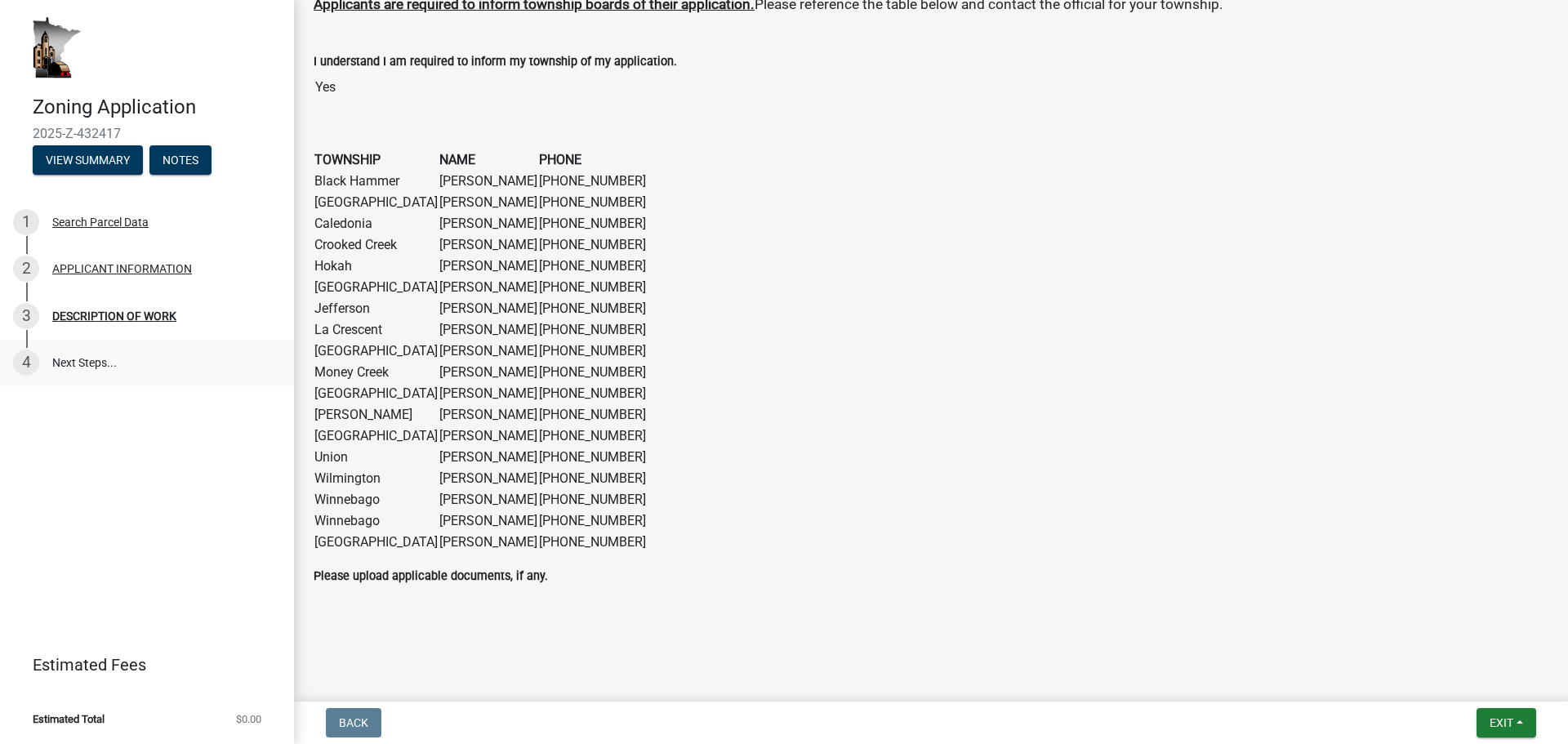
click at [90, 362] on link "4 Next Steps..." at bounding box center [146, 363] width 294 height 47
click at [16, 357] on div "4" at bounding box center [26, 363] width 26 height 26
click at [243, 72] on link at bounding box center [141, 48] width 255 height 69
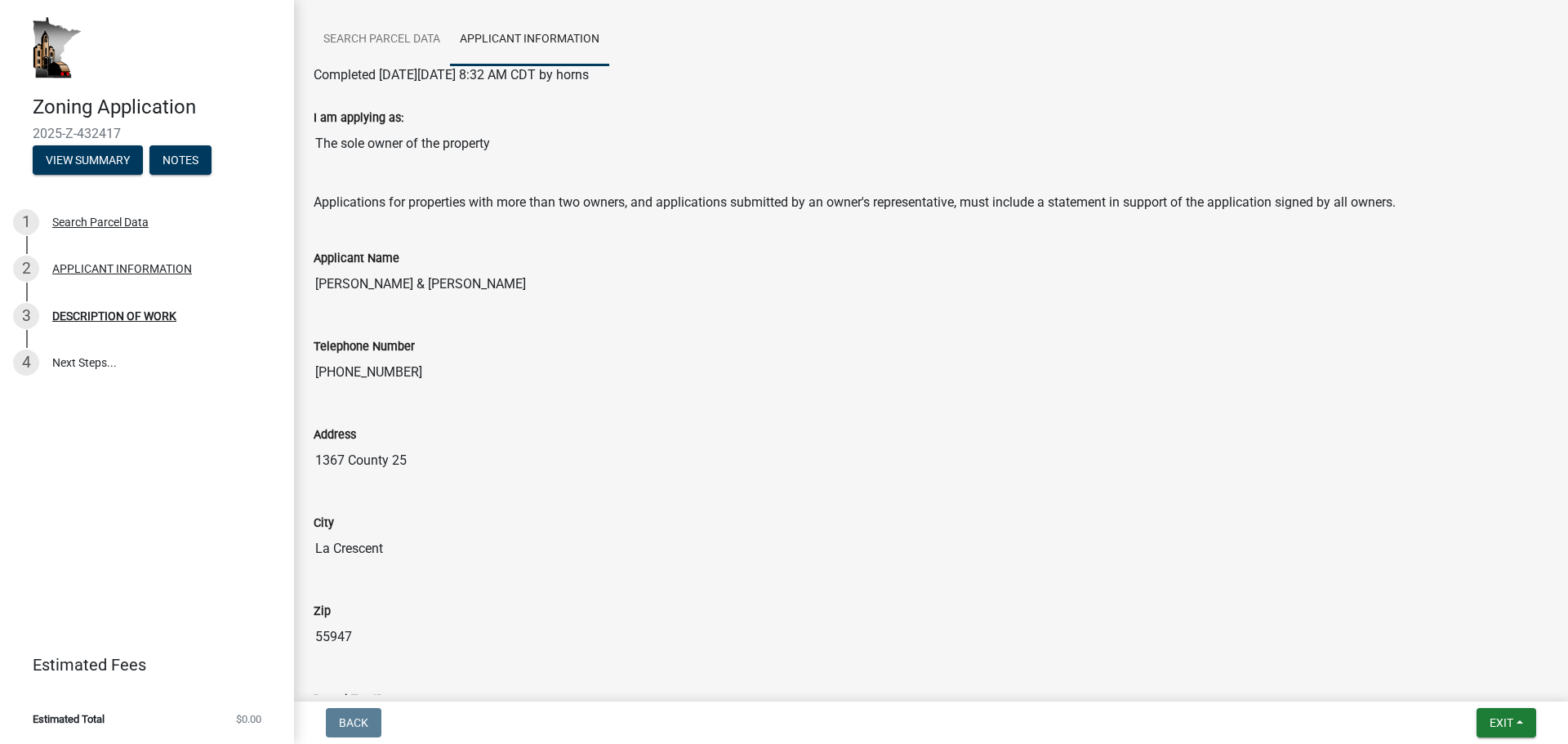
scroll to position [0, 0]
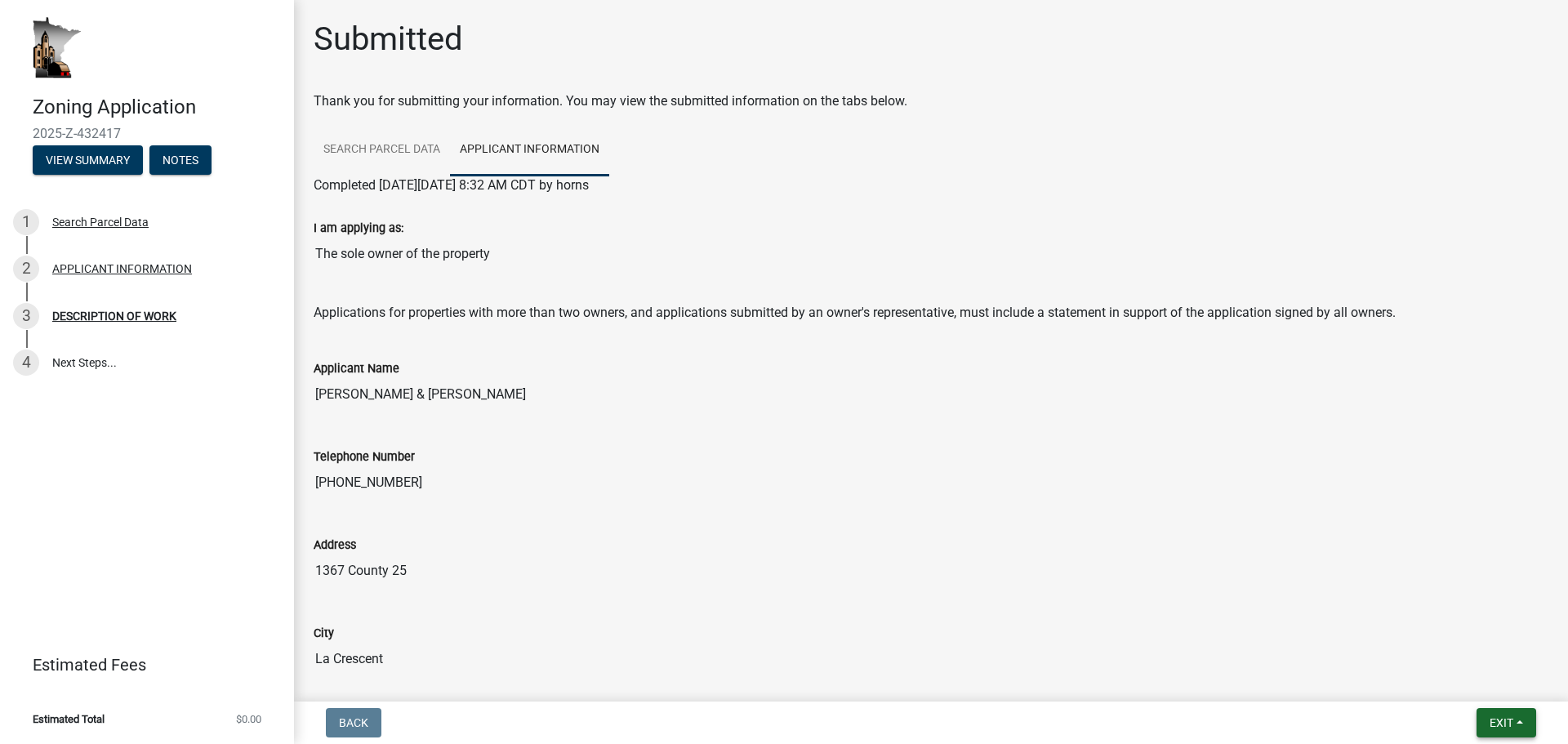
click at [1501, 721] on span "Exit" at bounding box center [1501, 722] width 23 height 13
click at [802, 550] on div "Address" at bounding box center [931, 544] width 1235 height 20
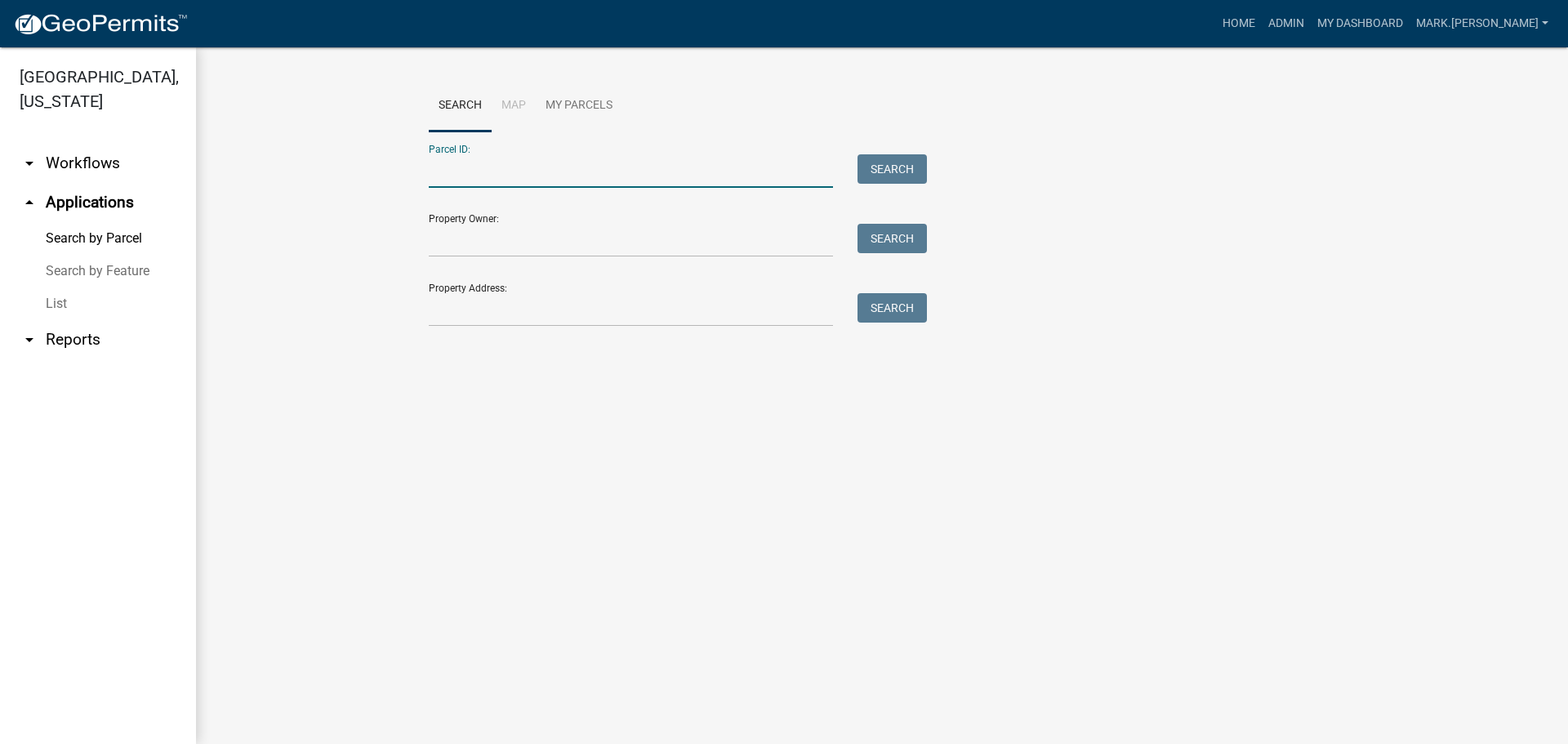
click at [546, 179] on input "Parcel ID:" at bounding box center [631, 172] width 404 height 34
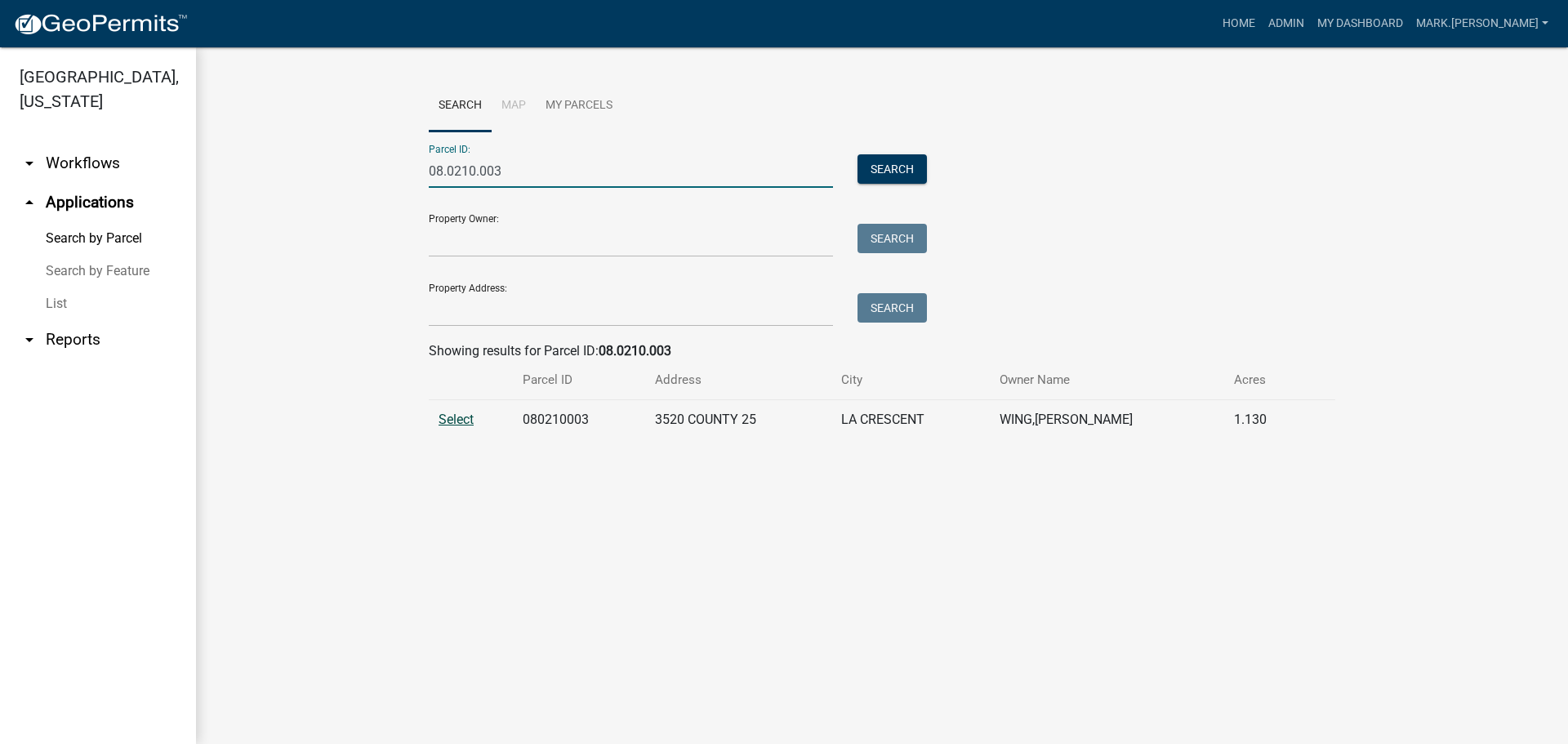
type input "08.0210.003"
click at [454, 423] on span "Select" at bounding box center [455, 419] width 35 height 16
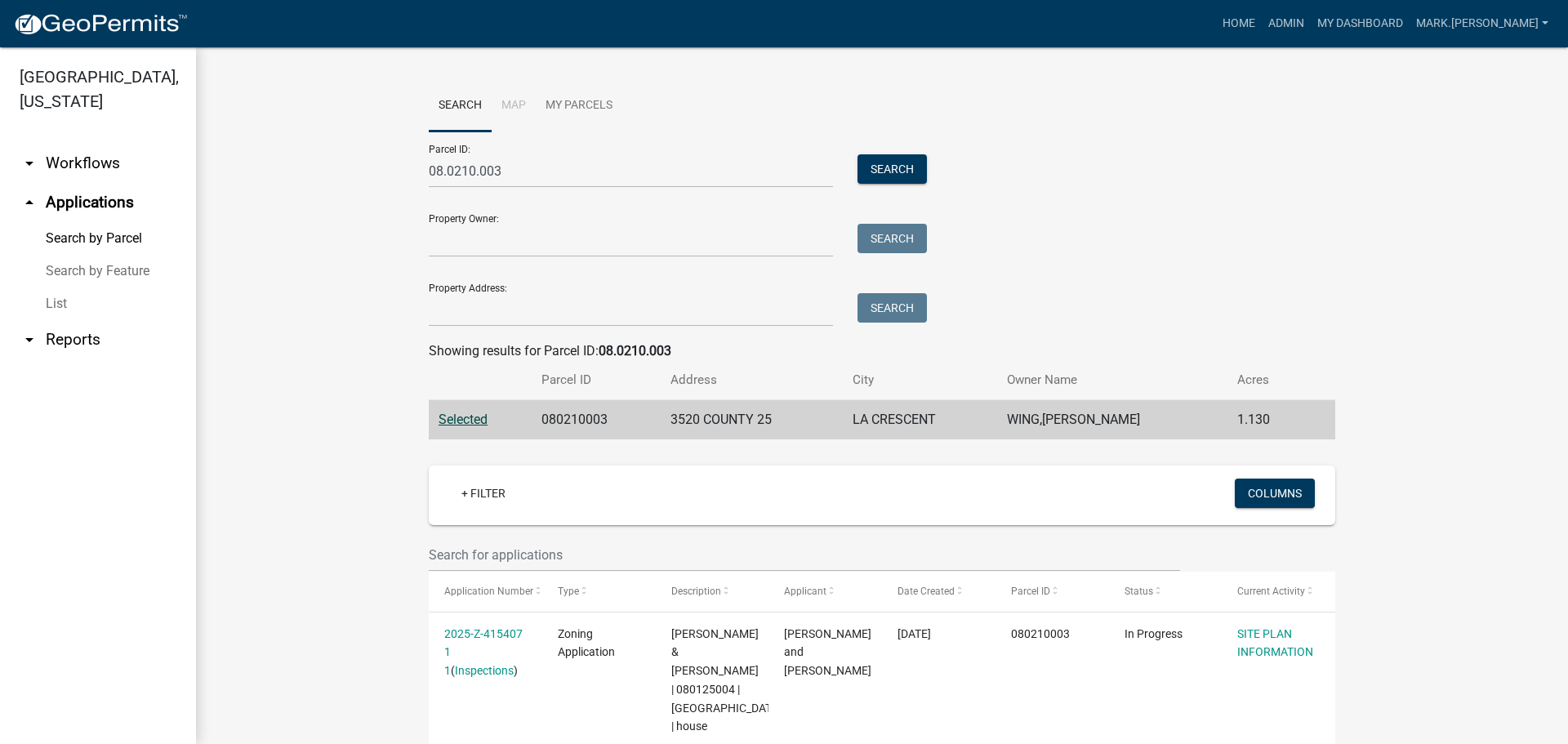
scroll to position [236, 0]
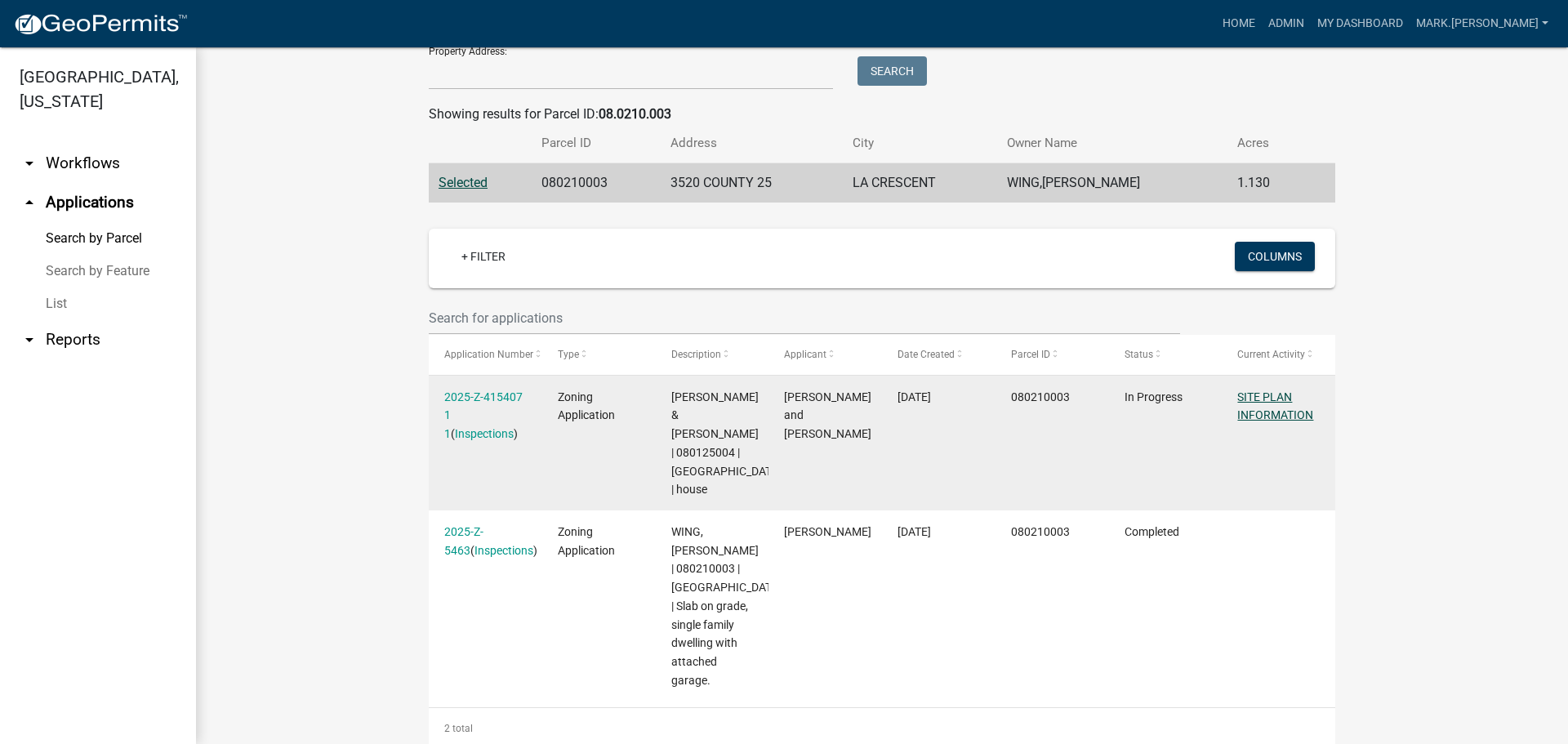
click at [1277, 419] on link "SITE PLAN INFORMATION" at bounding box center [1275, 406] width 76 height 32
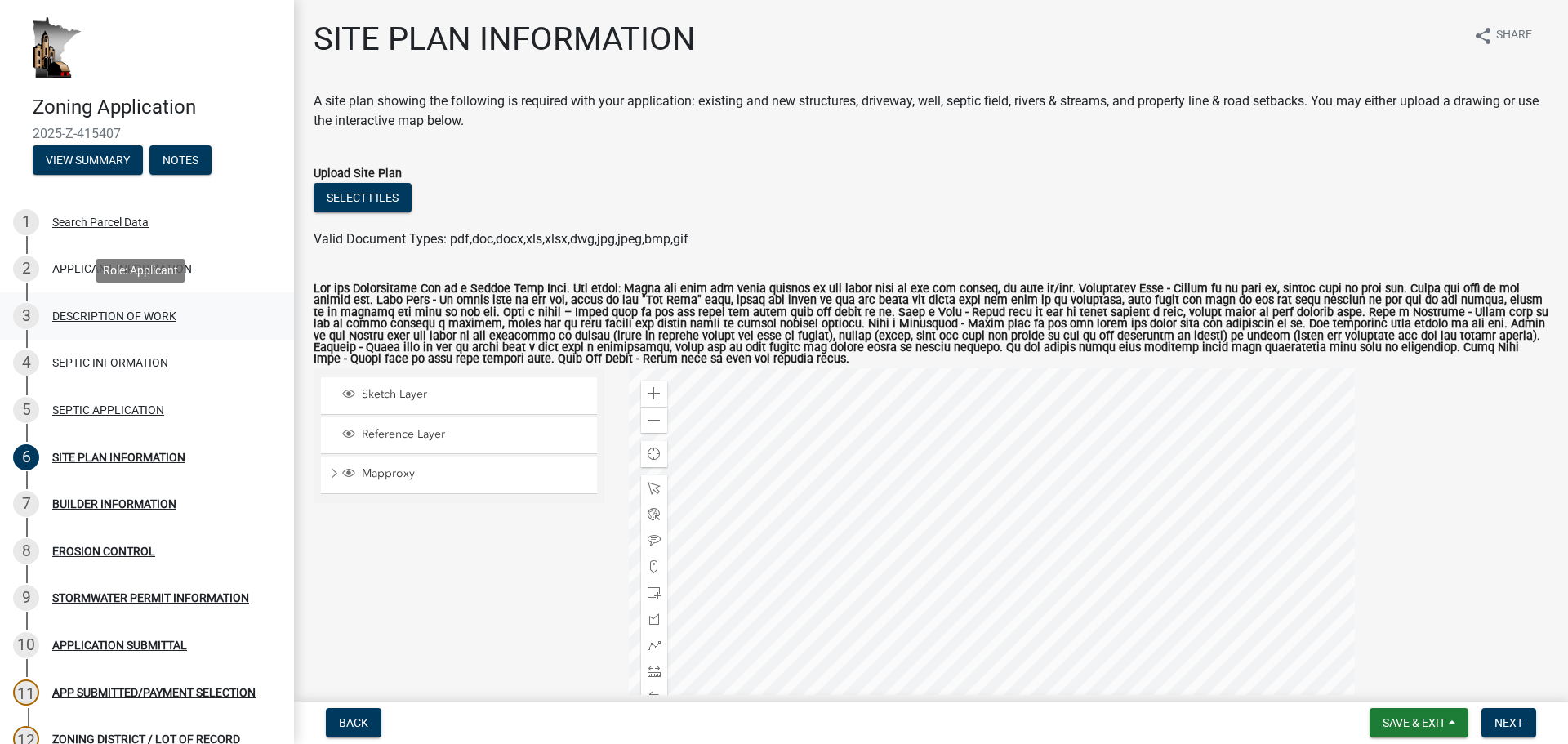
click at [84, 318] on div "DESCRIPTION OF WORK" at bounding box center [114, 316] width 124 height 11
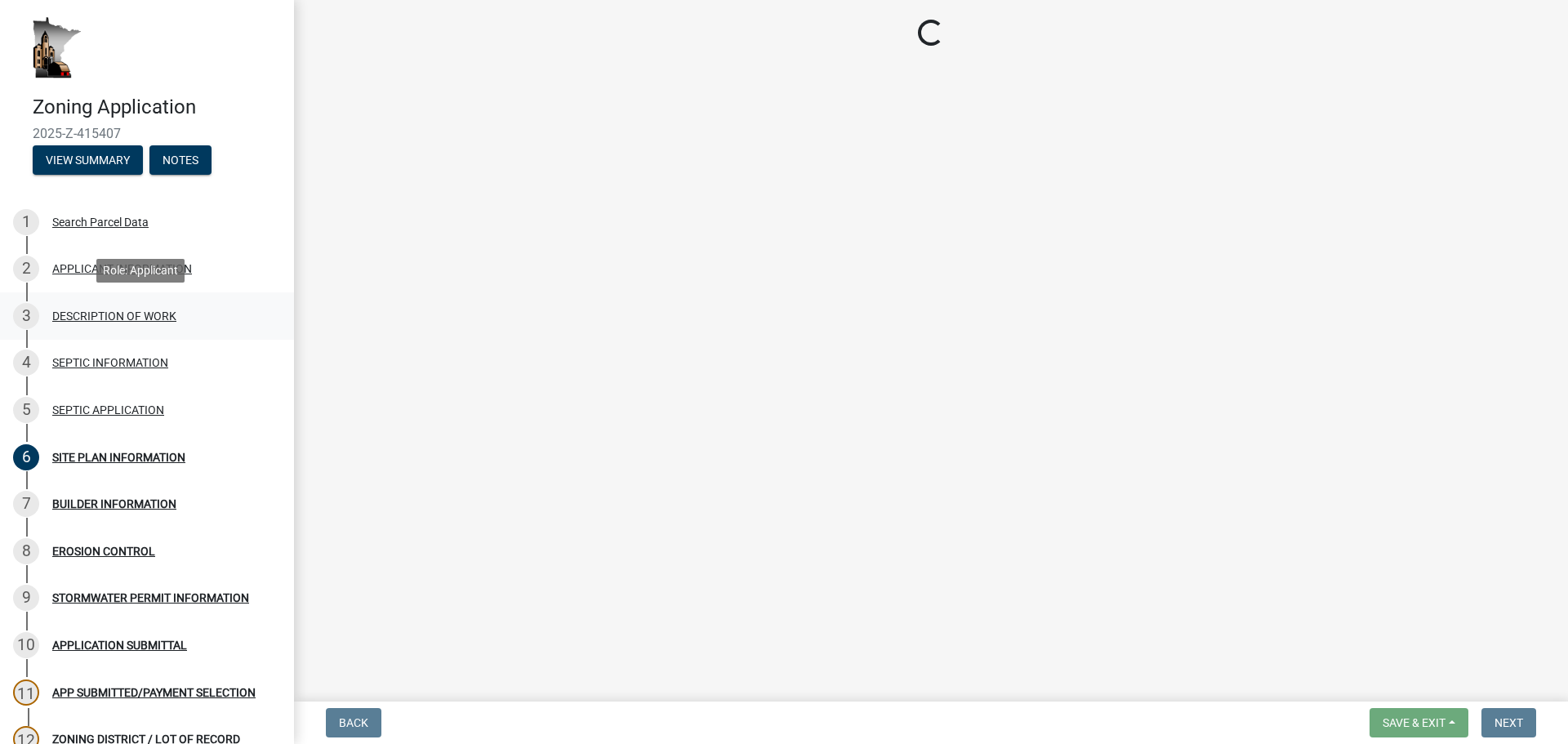
select select "e1fb8828-f682-45b5-9017-38d4fe0ec7ac"
select select "ee49324e-6bbc-48fe-982e-4c2d7e8c1c0f"
select select "e929572a-d3c1-4656-a5cb-745867c8f3e2"
select select "4bd12ca6-4a20-42a0-933f-fd6ef7b65674"
select select "865858fb-cec4-4771-ade1-629df977e661"
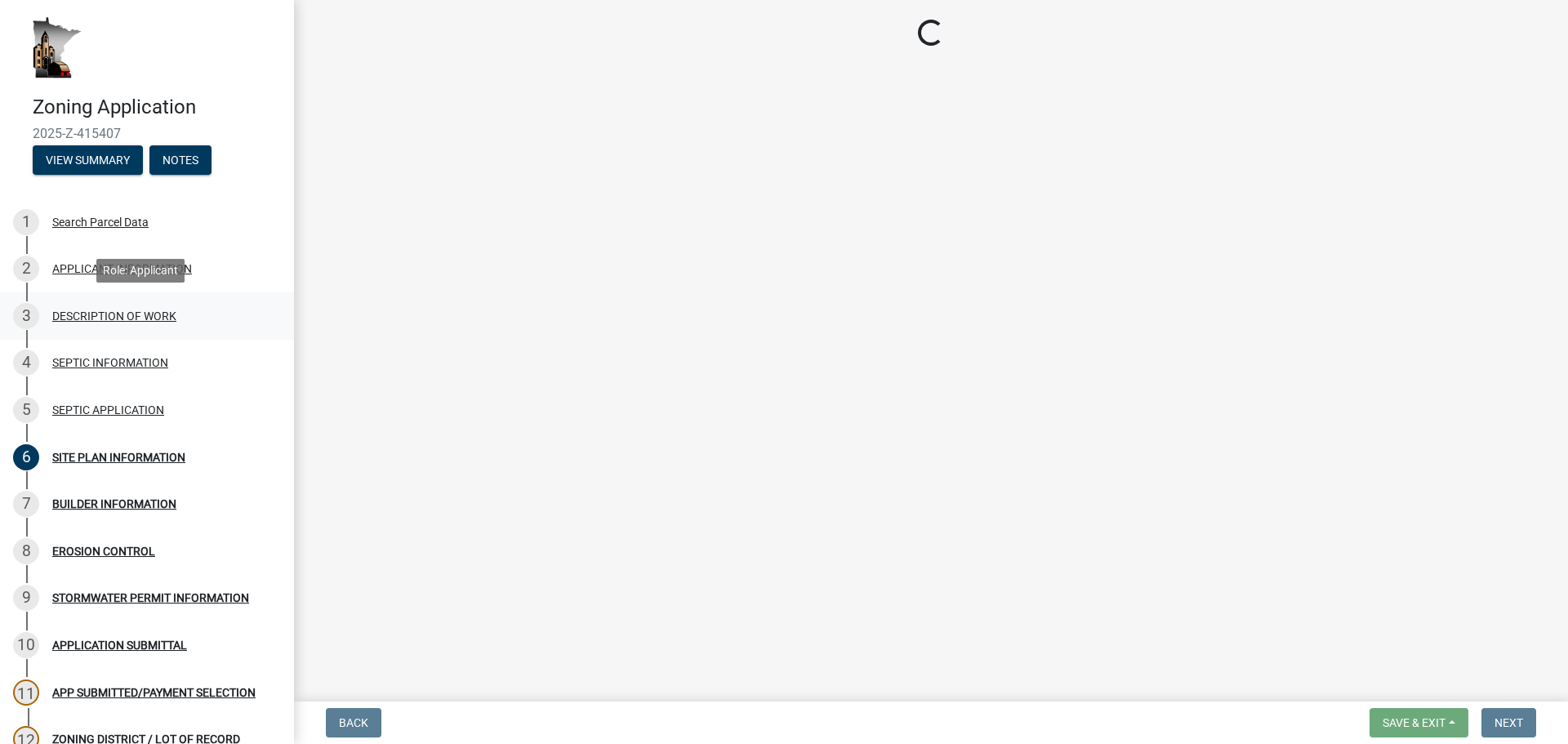
select select "cef96780-4810-40e3-9d85-228a56ab53a8"
select select "9be9e7d3-9e70-4da3-86bf-a1318ba5310f"
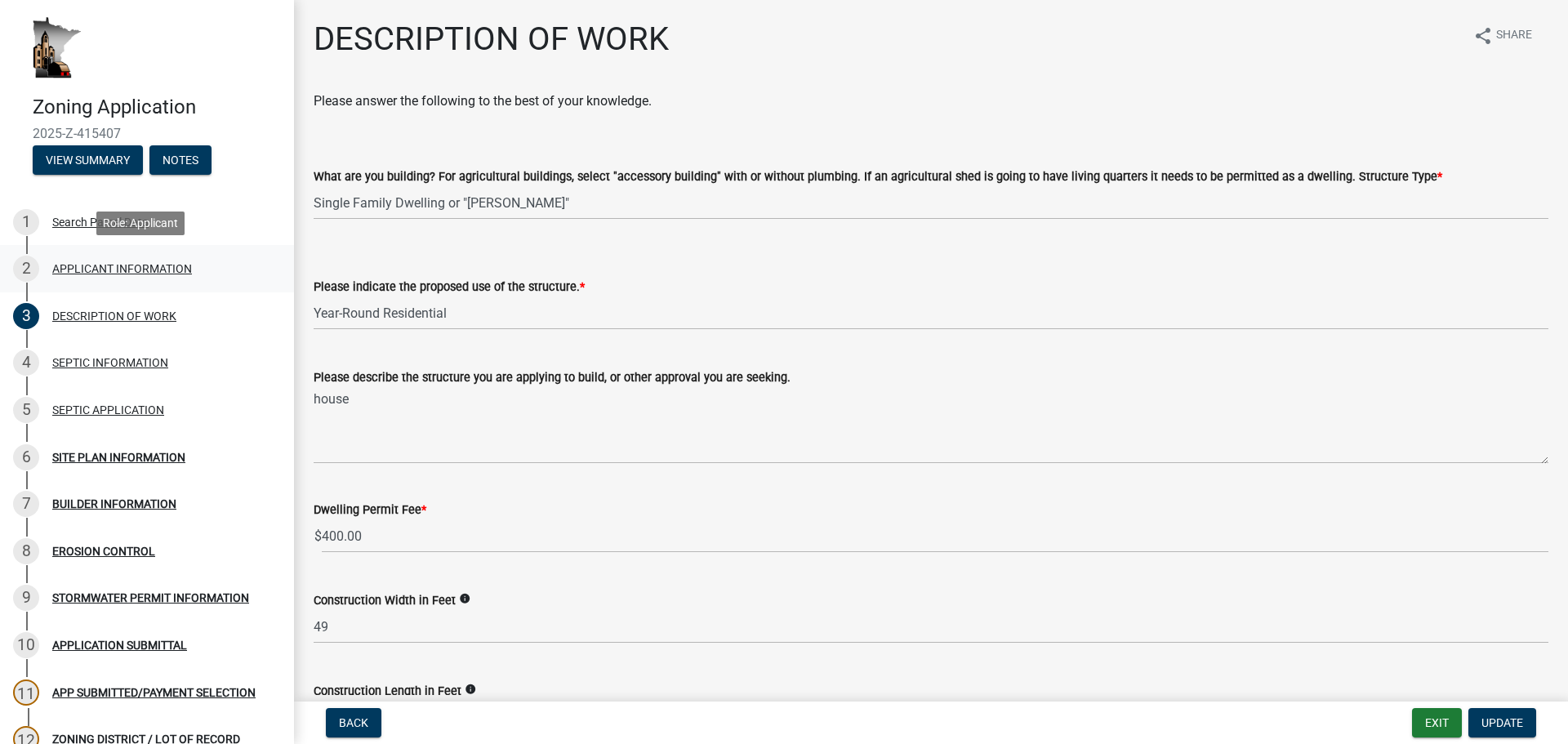
click at [93, 270] on div "APPLICANT INFORMATION" at bounding box center [122, 268] width 140 height 11
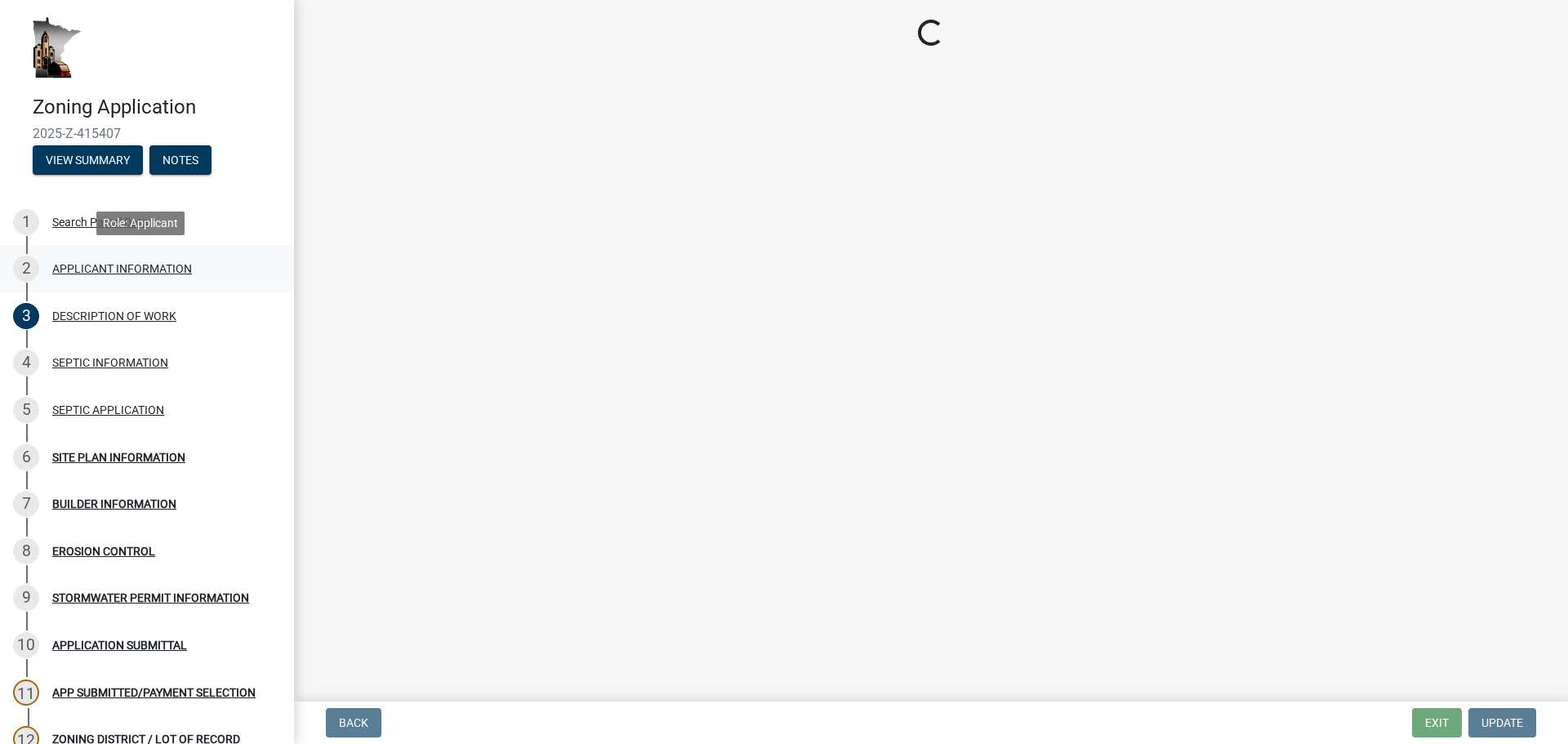
select select "884de254-84a4-4256-8abe-0e7e5fcf6e66"
select select "81c7fadf-c10b-486a-ba53-d59fb5d0dbc6"
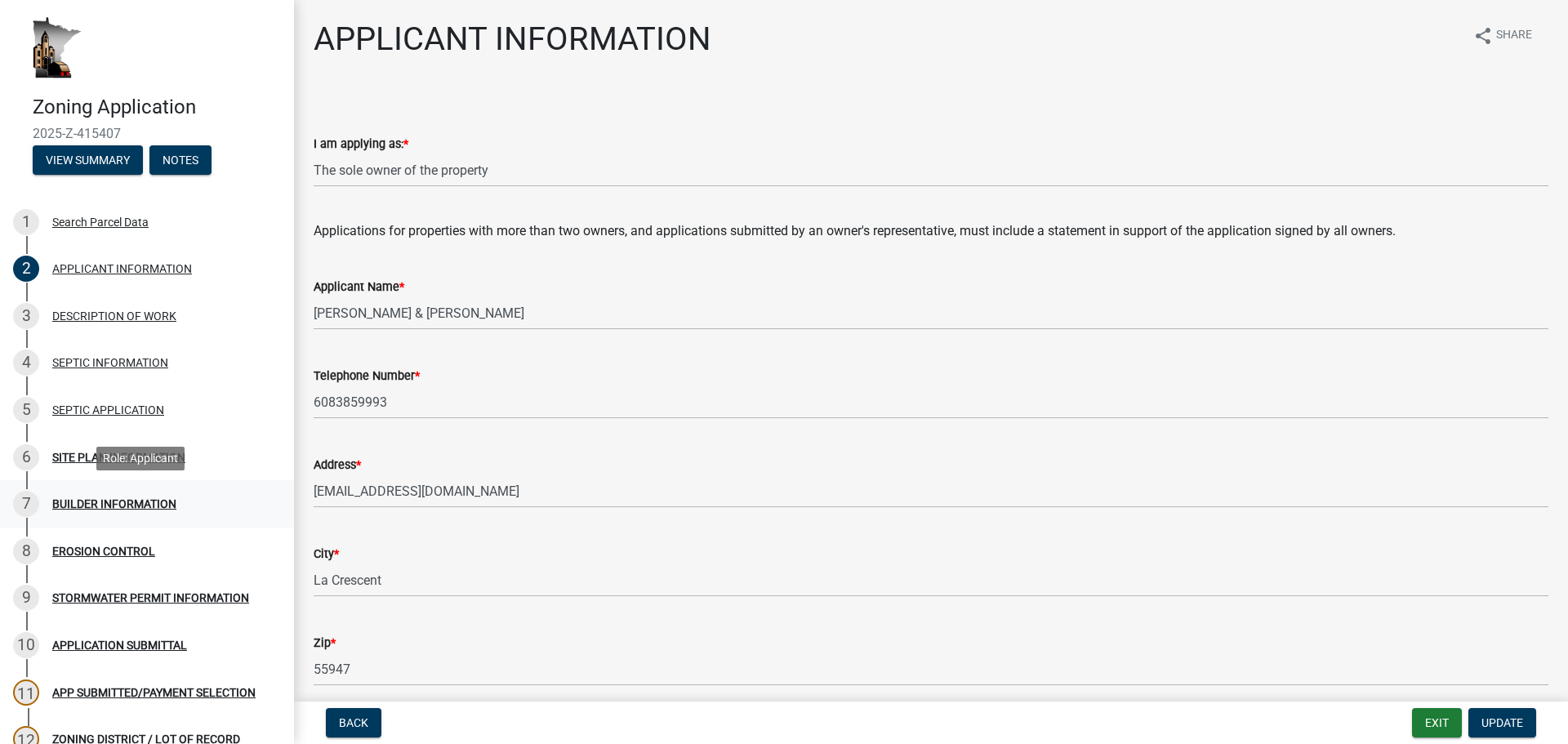
click at [76, 494] on div "7 BUILDER INFORMATION" at bounding box center [141, 504] width 255 height 26
click at [94, 263] on div "APPLICANT INFORMATION" at bounding box center [122, 268] width 140 height 11
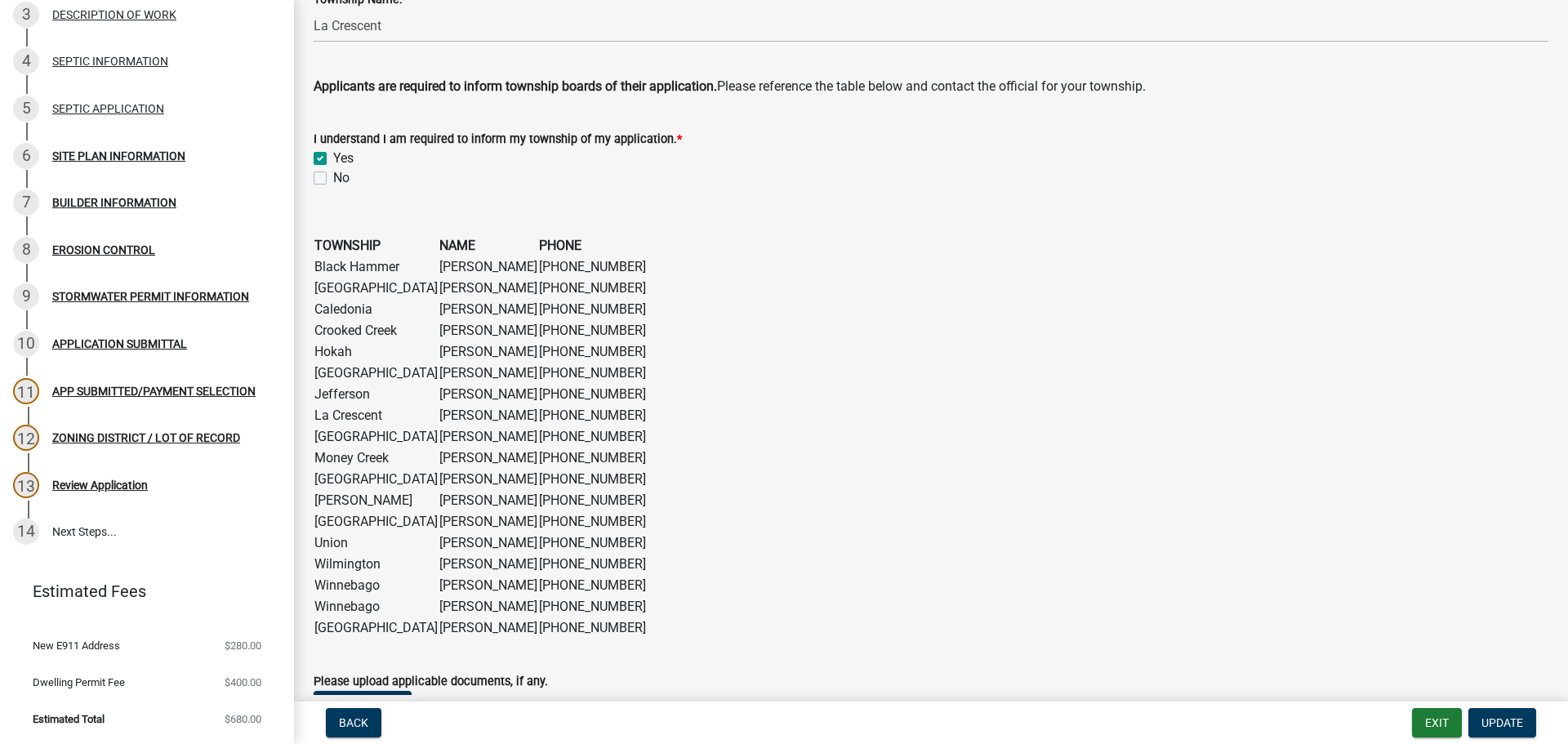
scroll to position [1280, 0]
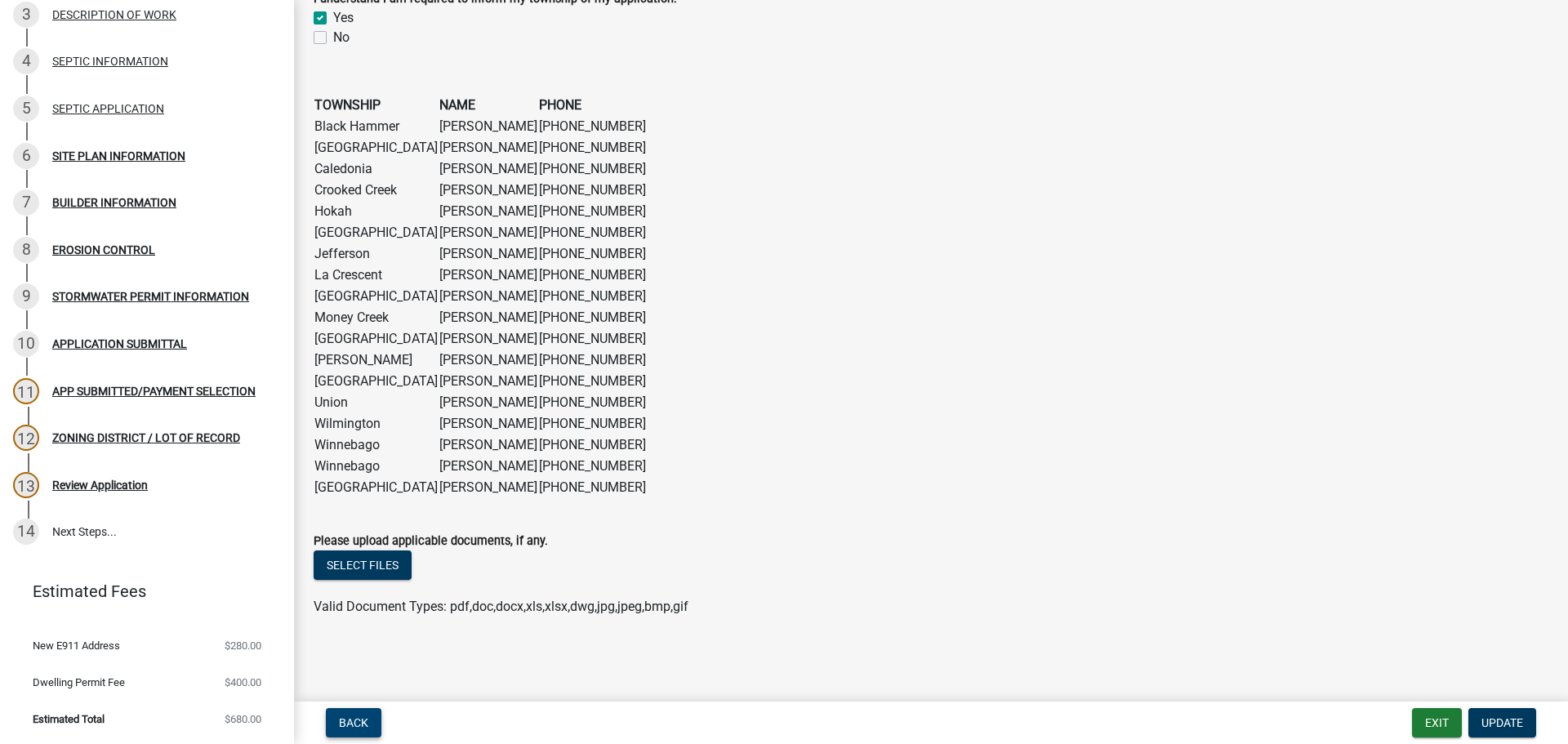
click at [351, 729] on span "Back" at bounding box center [353, 722] width 29 height 13
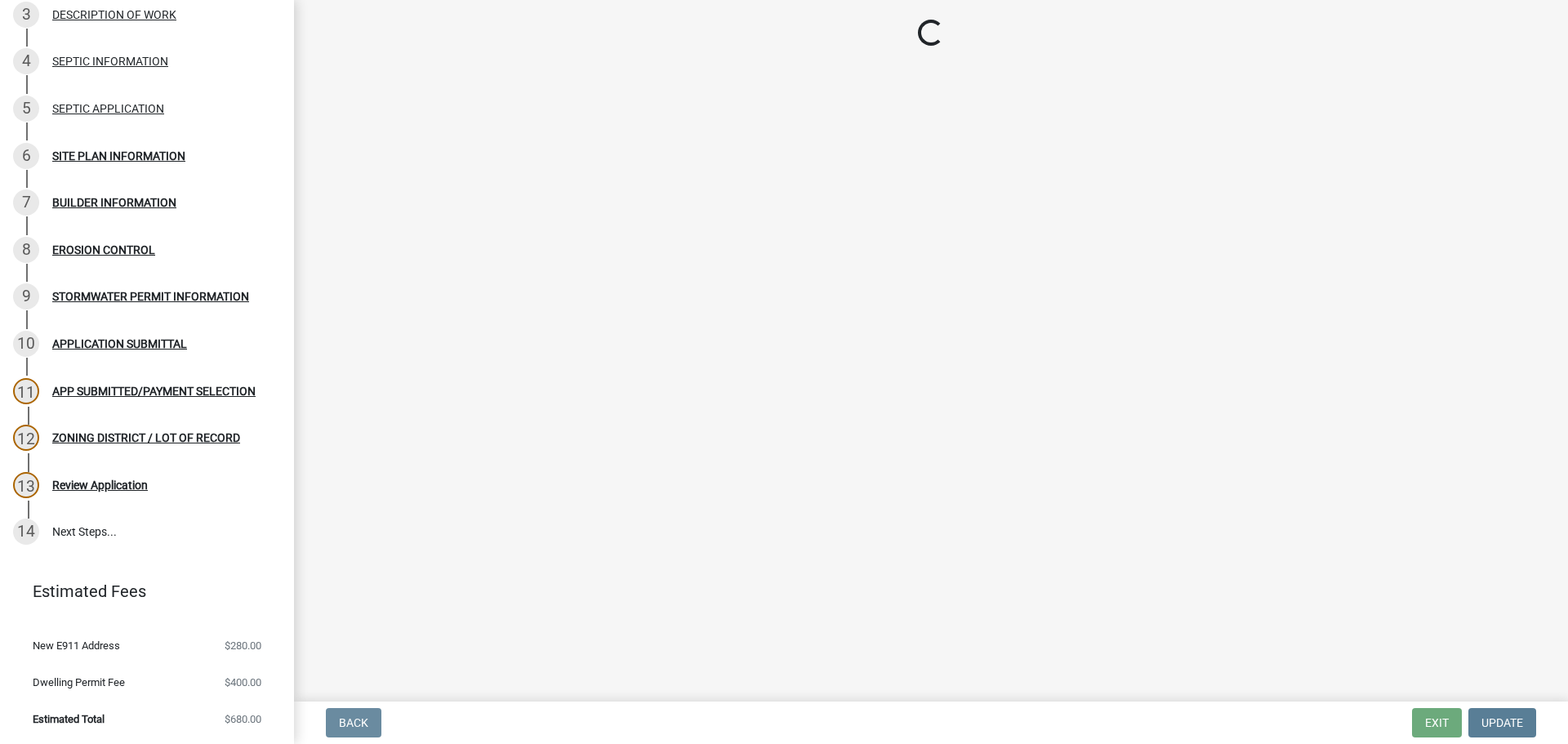
scroll to position [0, 0]
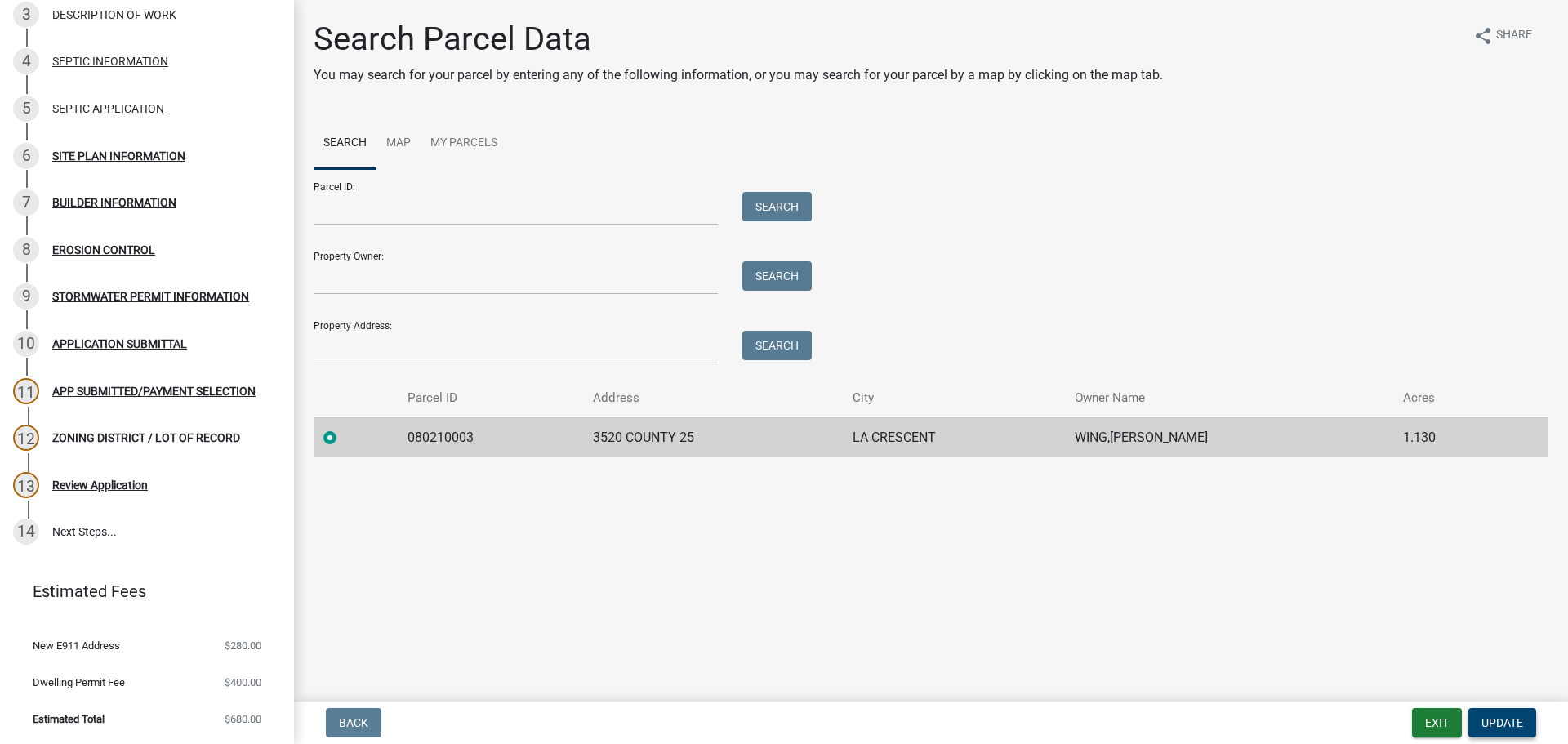
click at [1498, 724] on span "Update" at bounding box center [1502, 722] width 41 height 13
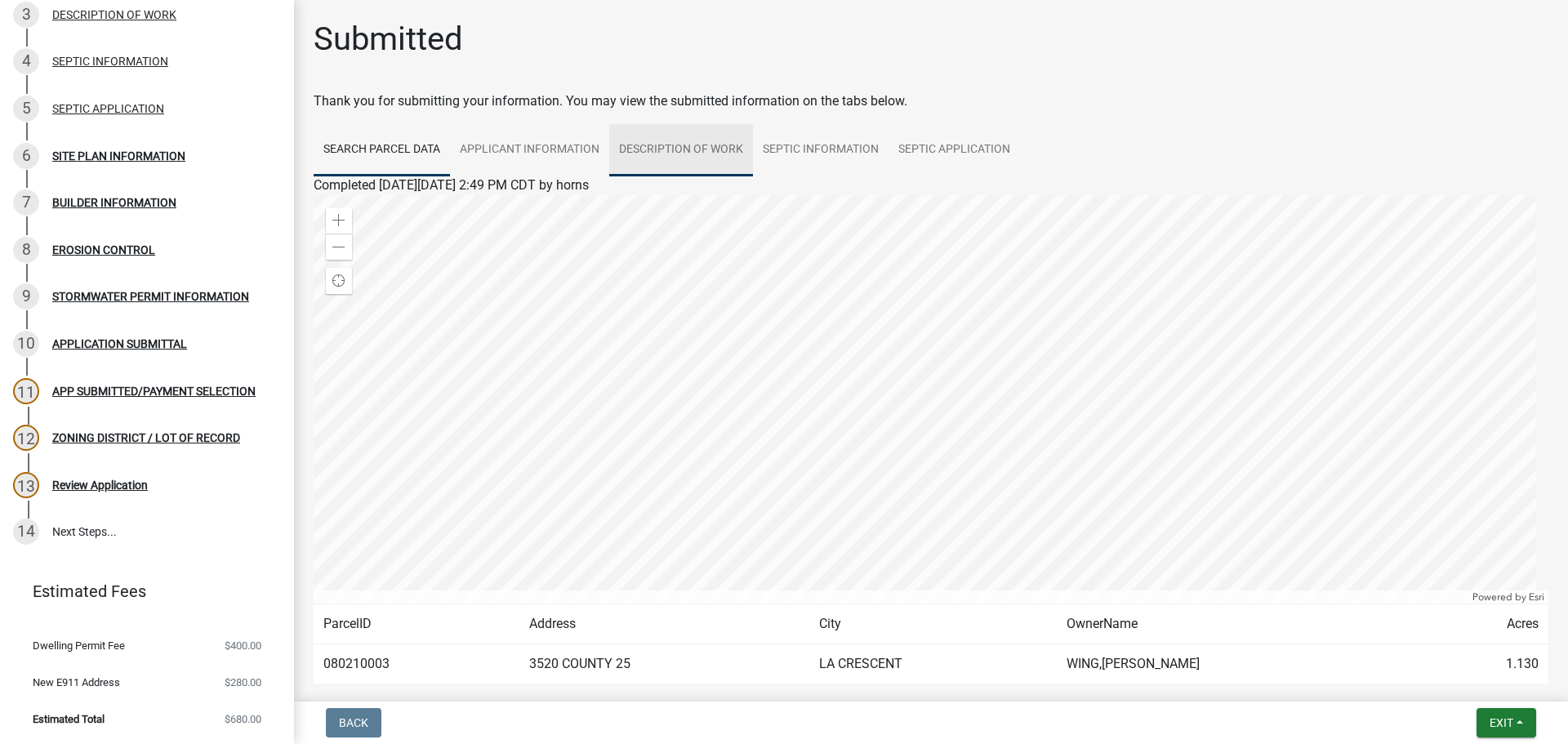
click at [688, 135] on link "DESCRIPTION OF WORK" at bounding box center [680, 150] width 144 height 53
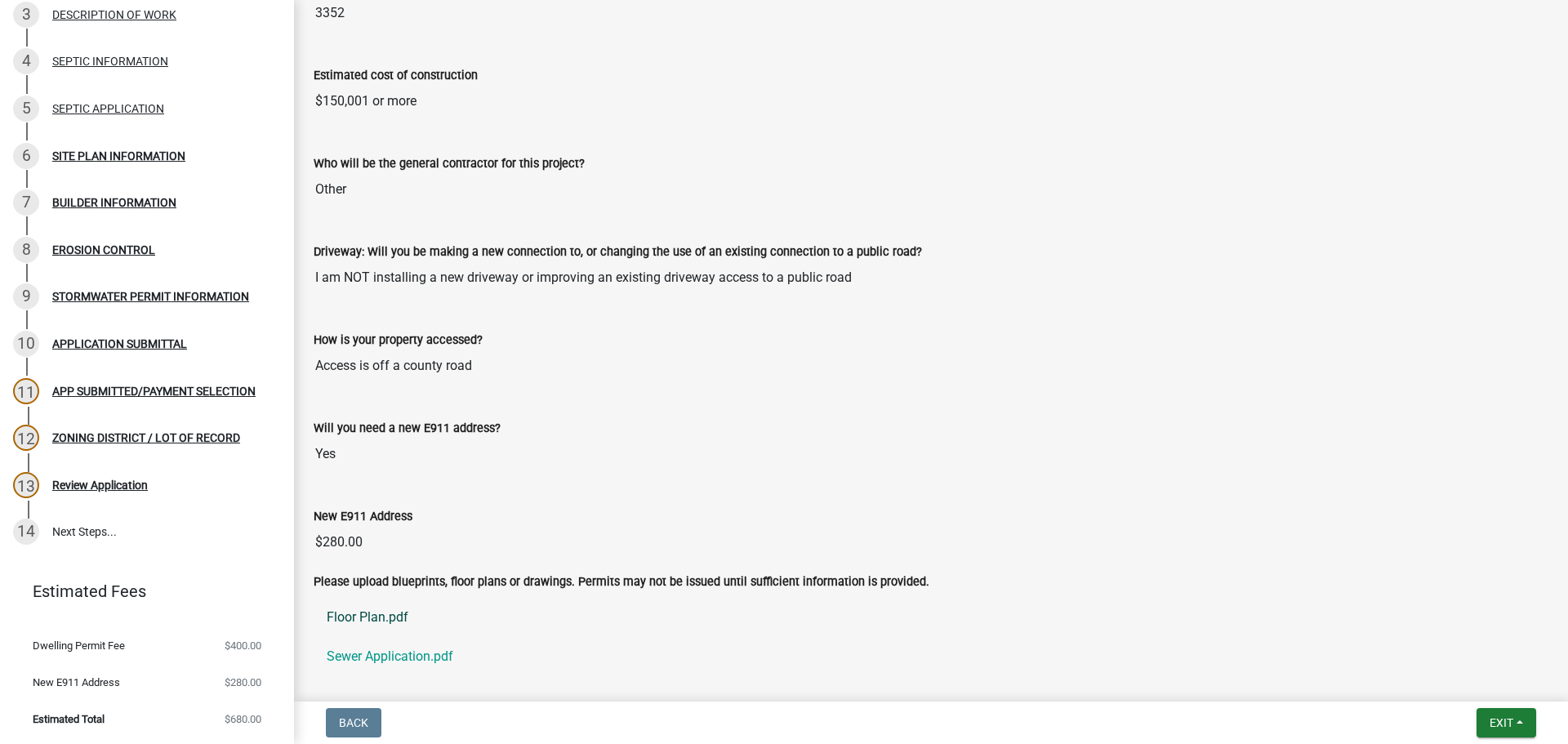
scroll to position [1034, 0]
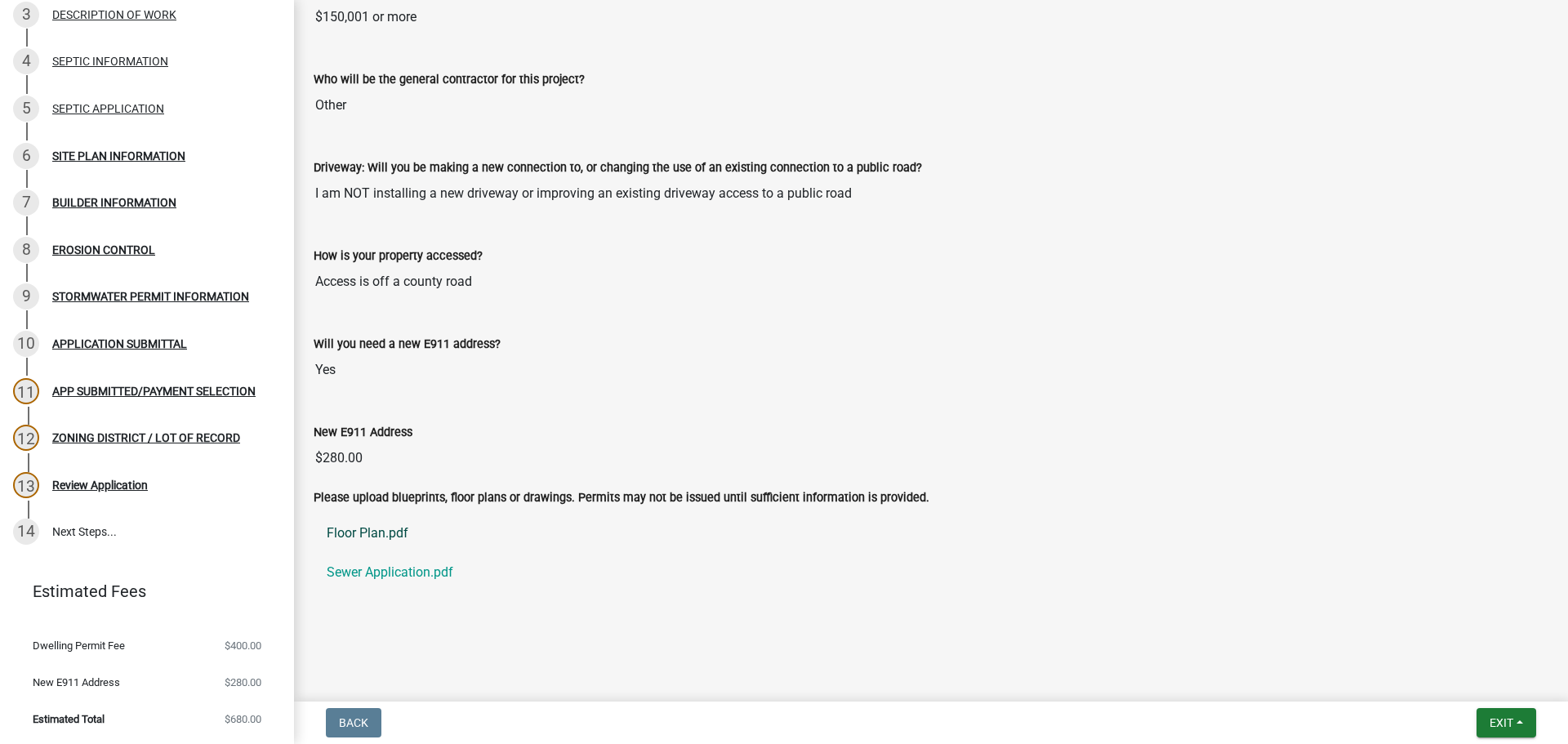
click at [382, 524] on link "Floor Plan.pdf" at bounding box center [931, 533] width 1235 height 39
click at [621, 337] on div "Will you need a new E911 address?" at bounding box center [931, 343] width 1235 height 20
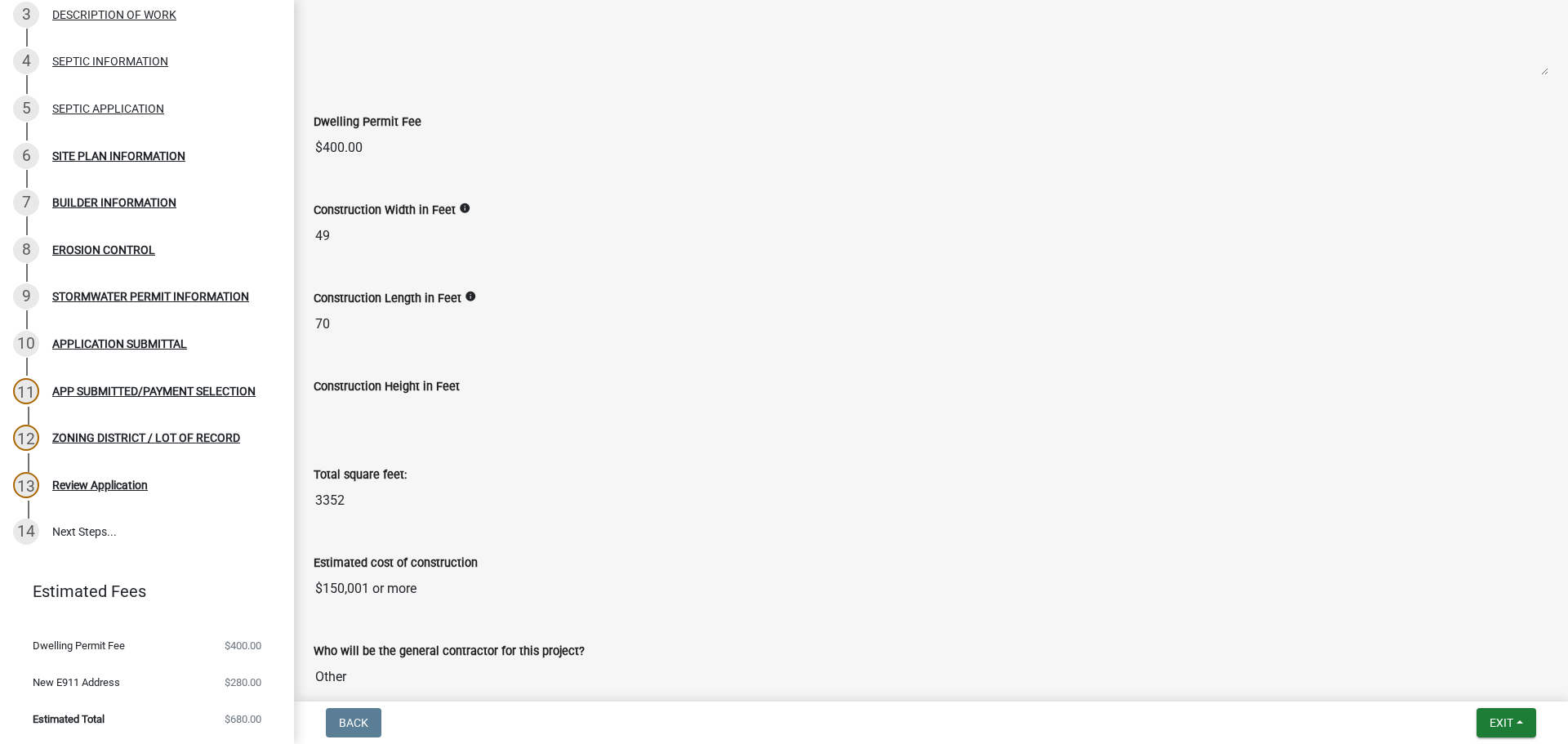
scroll to position [0, 0]
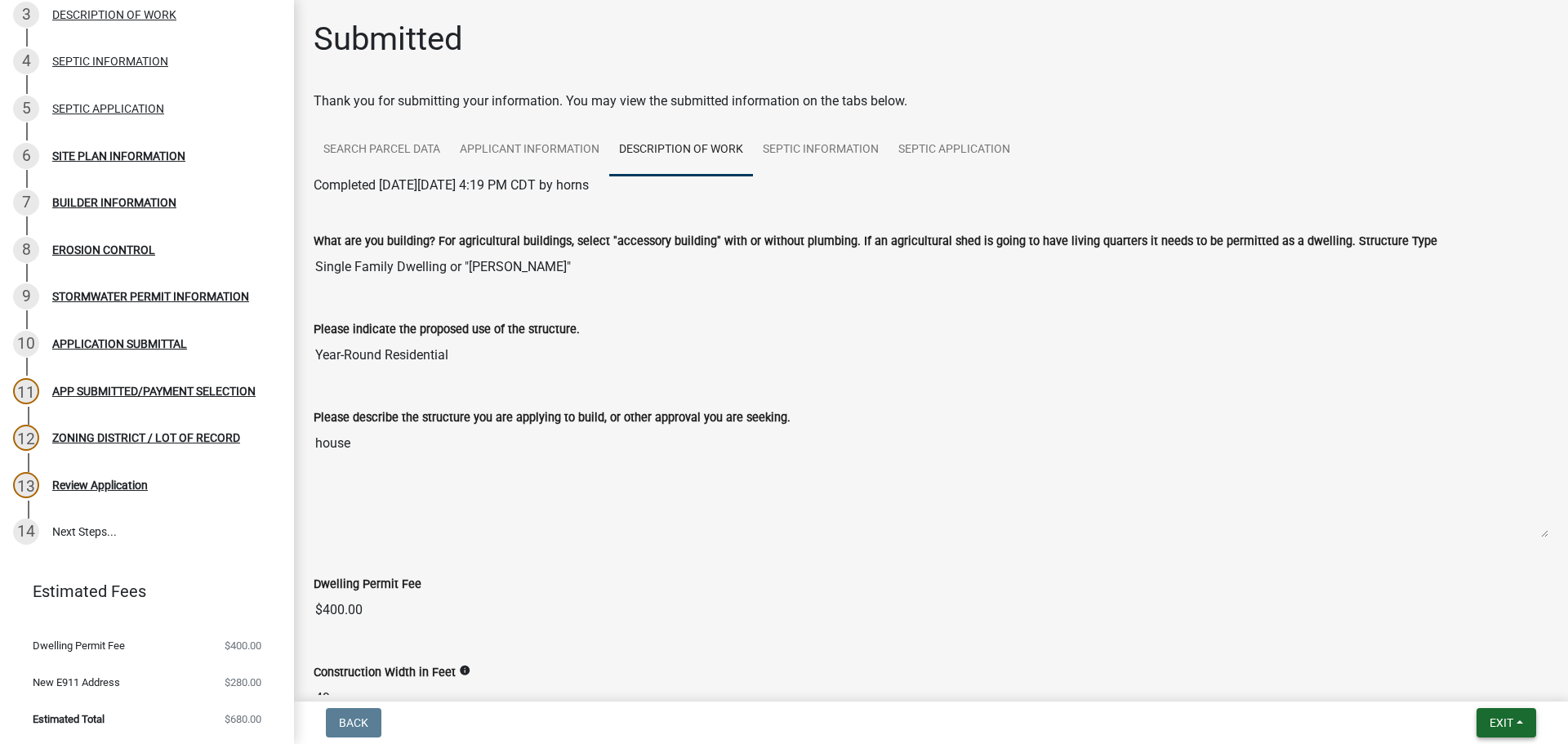
click at [1510, 721] on span "Exit" at bounding box center [1501, 722] width 23 height 13
click at [901, 569] on div "Dwelling Permit Fee $400.00" at bounding box center [931, 589] width 1235 height 75
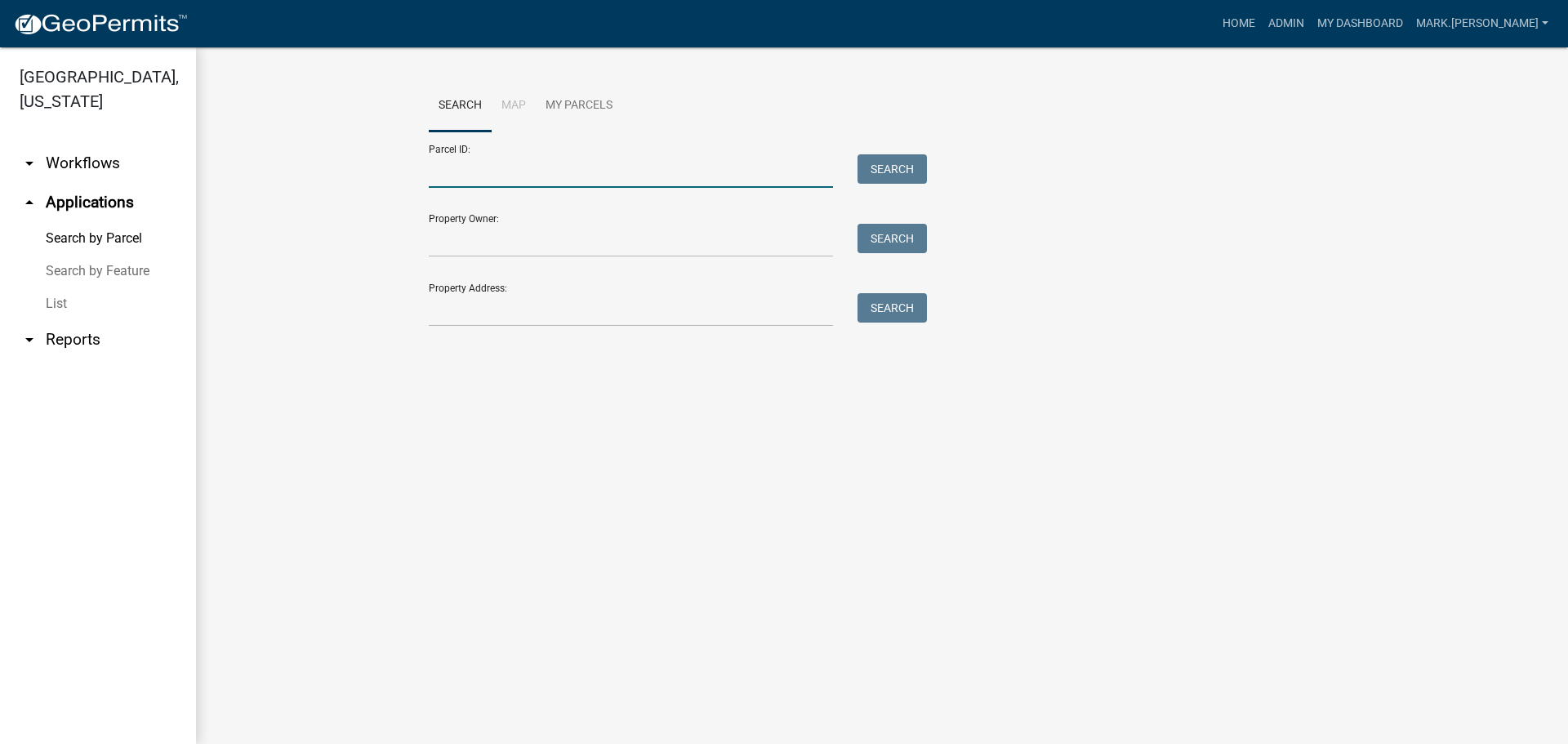
click at [578, 180] on input "Parcel ID:" at bounding box center [631, 172] width 404 height 34
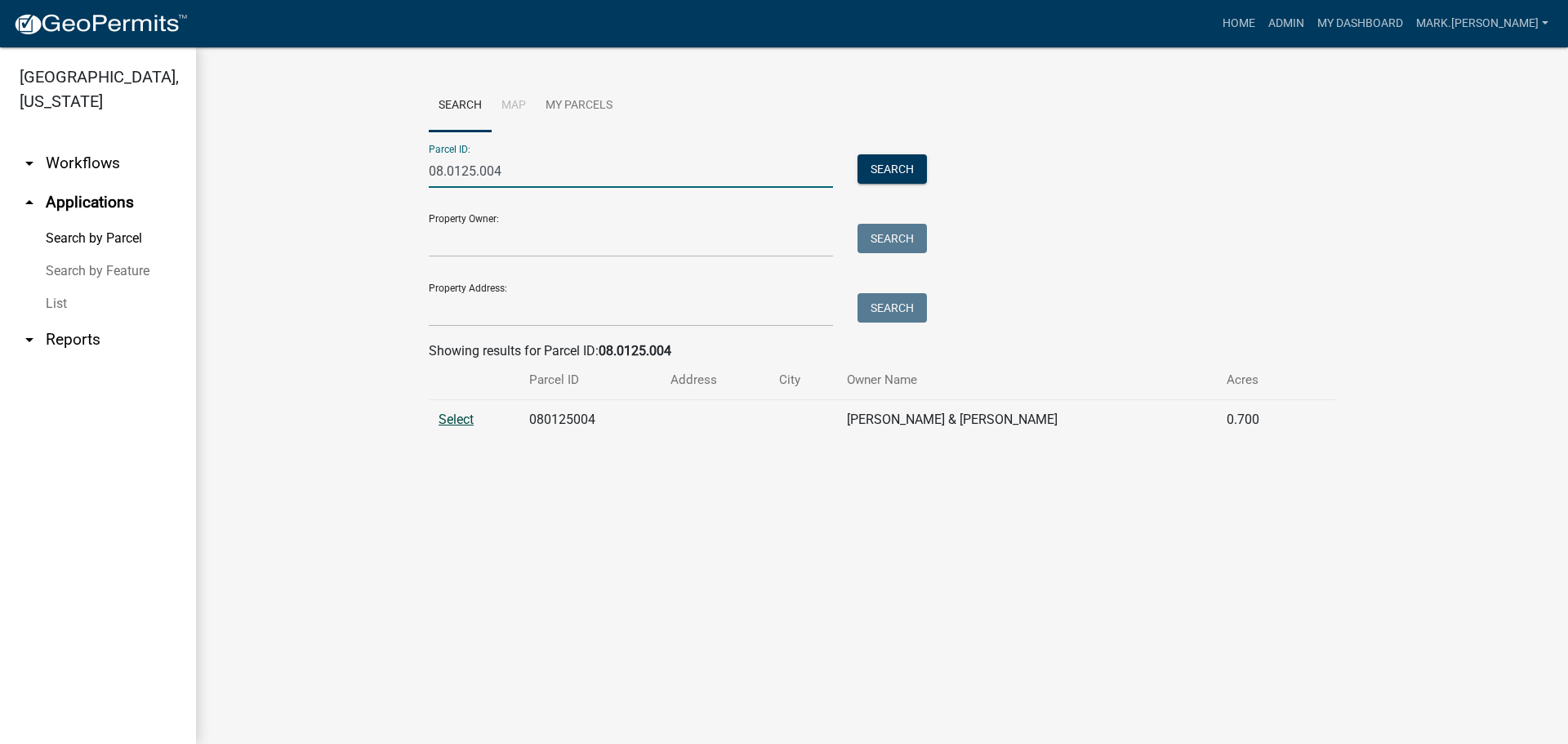
type input "08.0125.004"
click at [461, 421] on span "Select" at bounding box center [455, 419] width 35 height 16
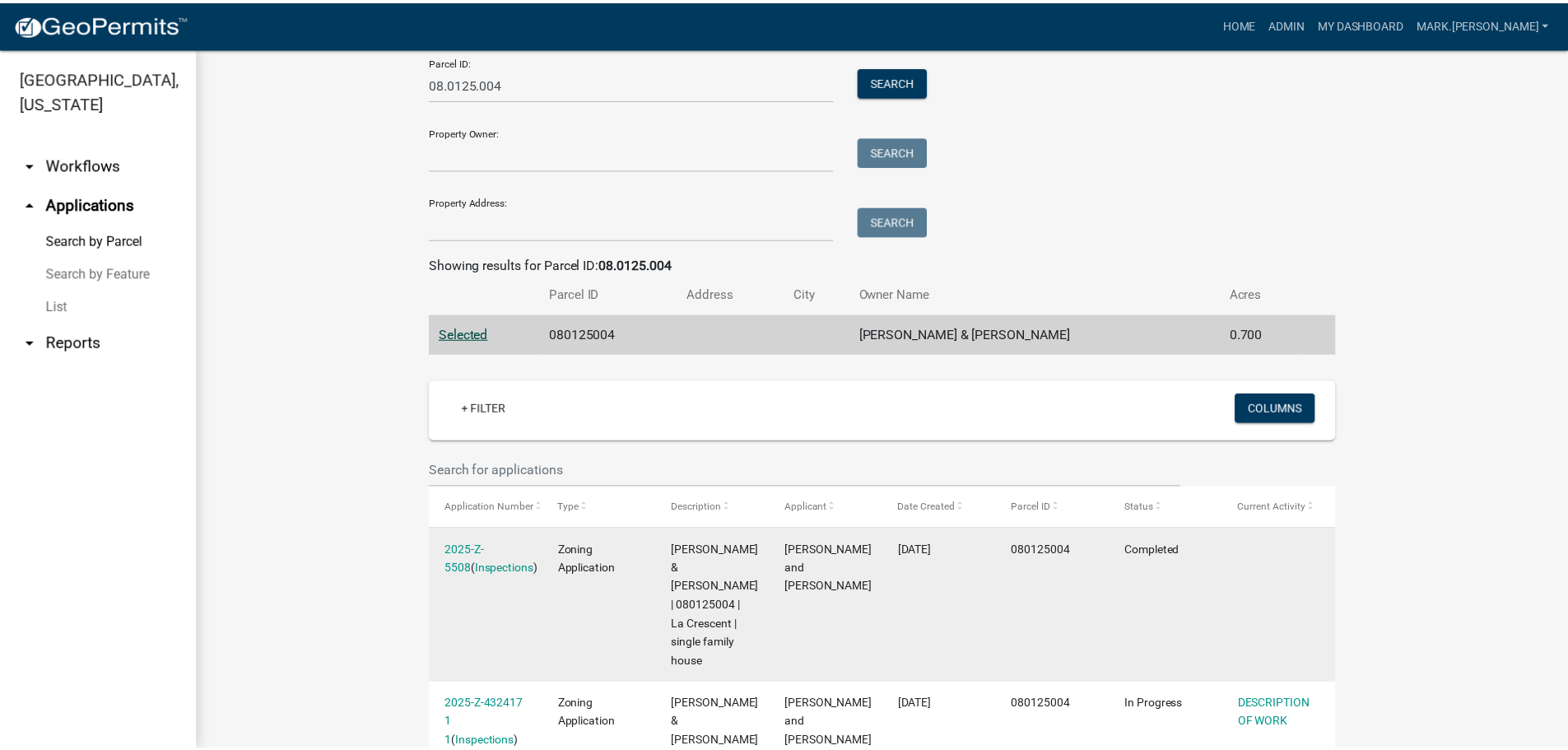
scroll to position [183, 0]
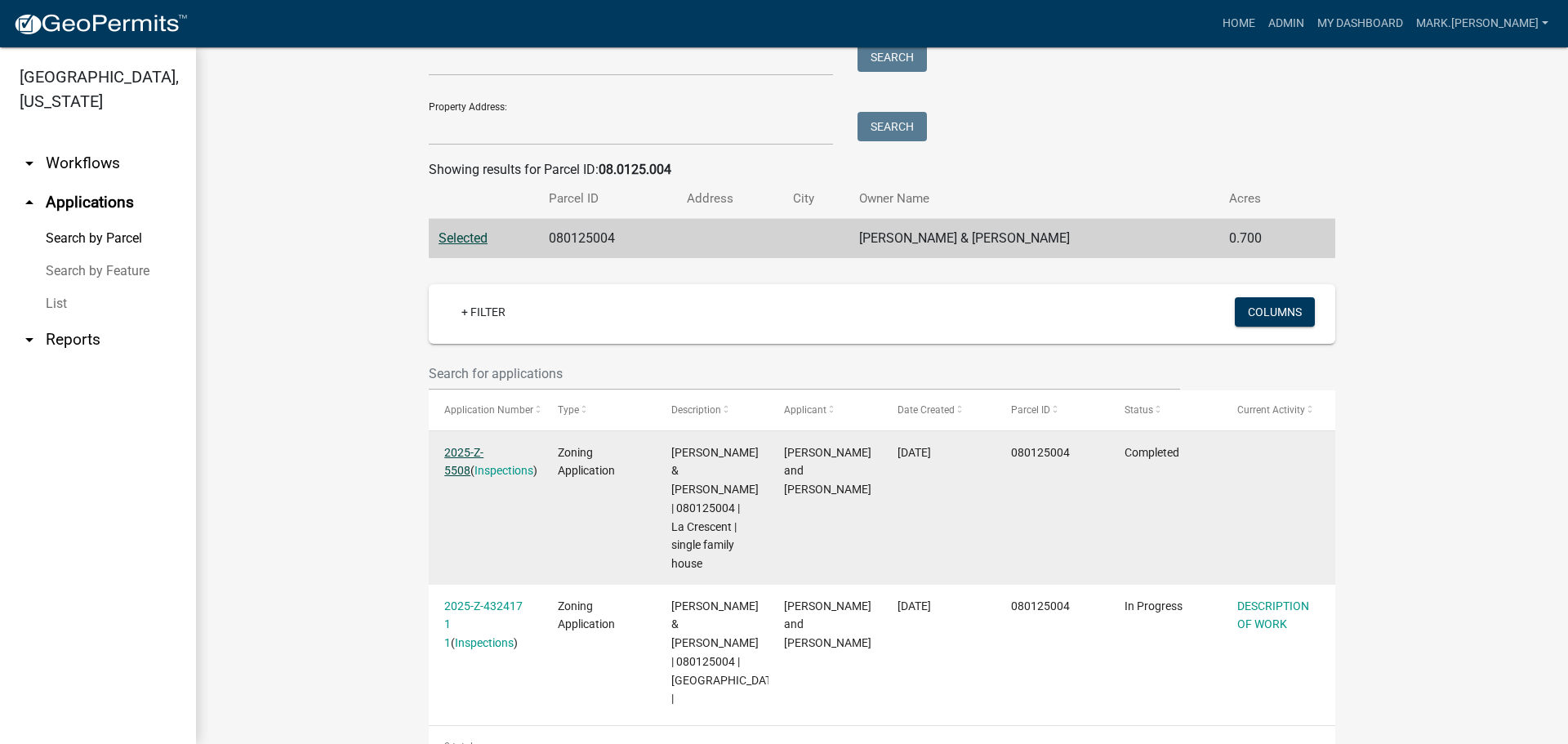
click at [481, 448] on link "2025-Z-5508" at bounding box center [464, 462] width 39 height 32
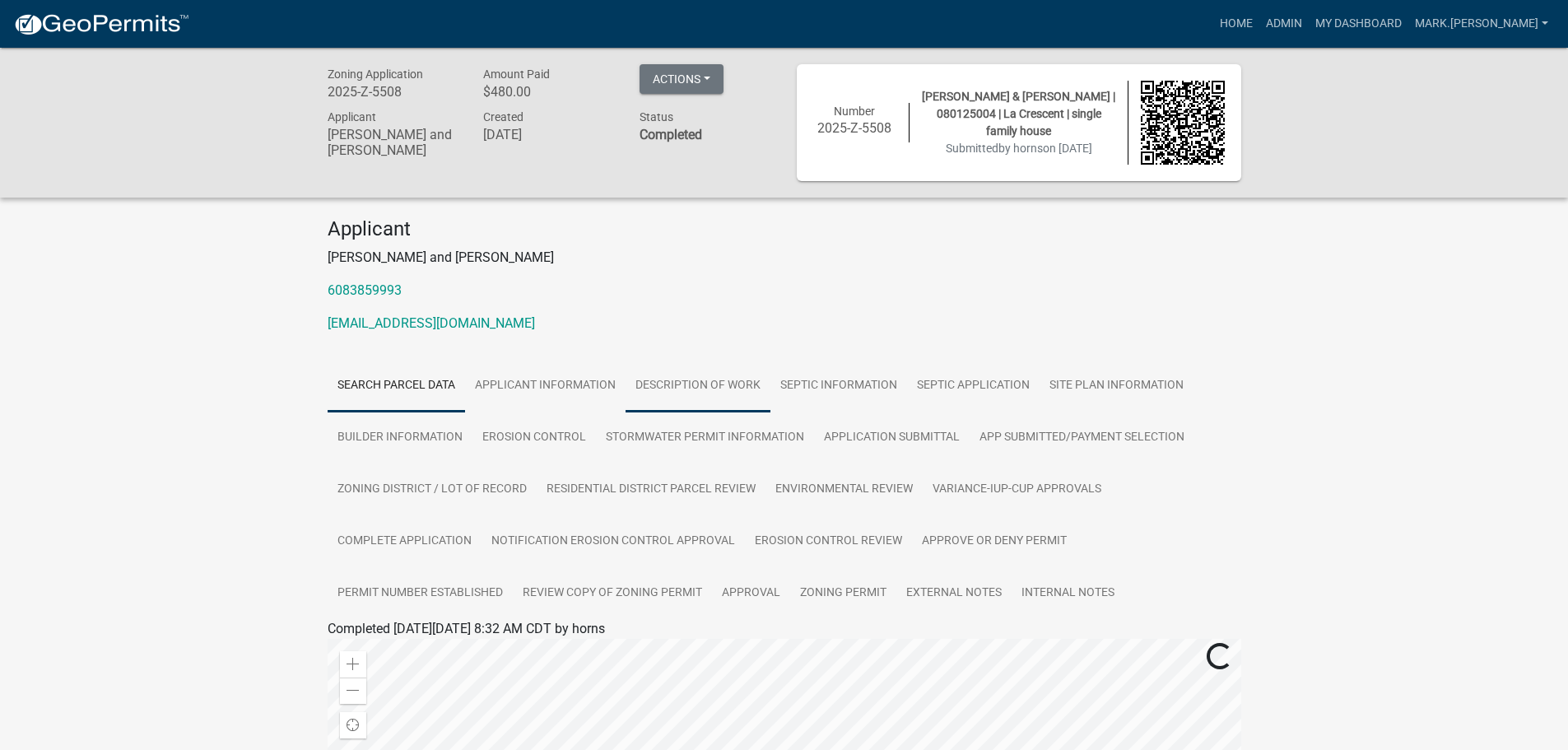
click at [693, 375] on link "DESCRIPTION OF WORK" at bounding box center [698, 386] width 145 height 53
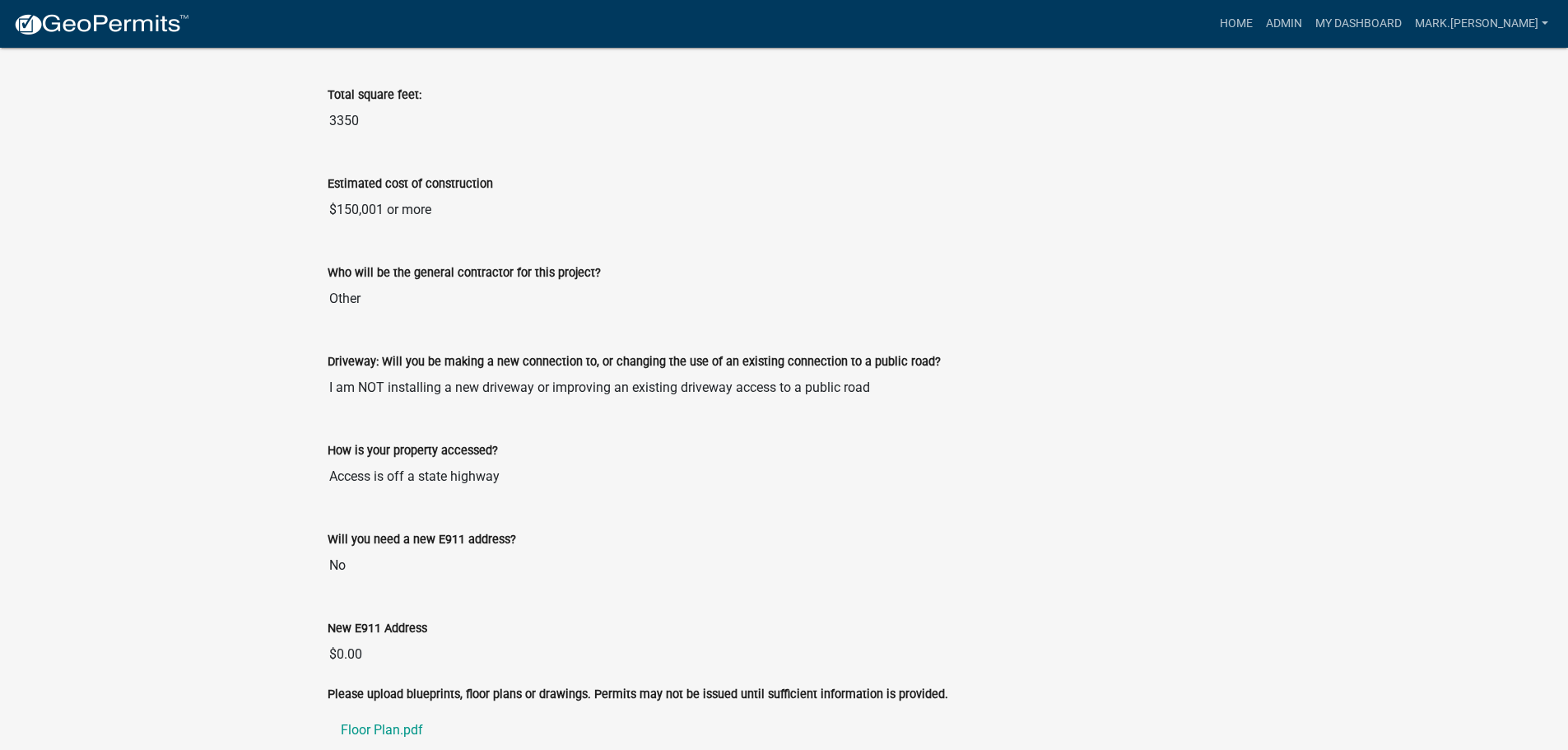
scroll to position [1407, 0]
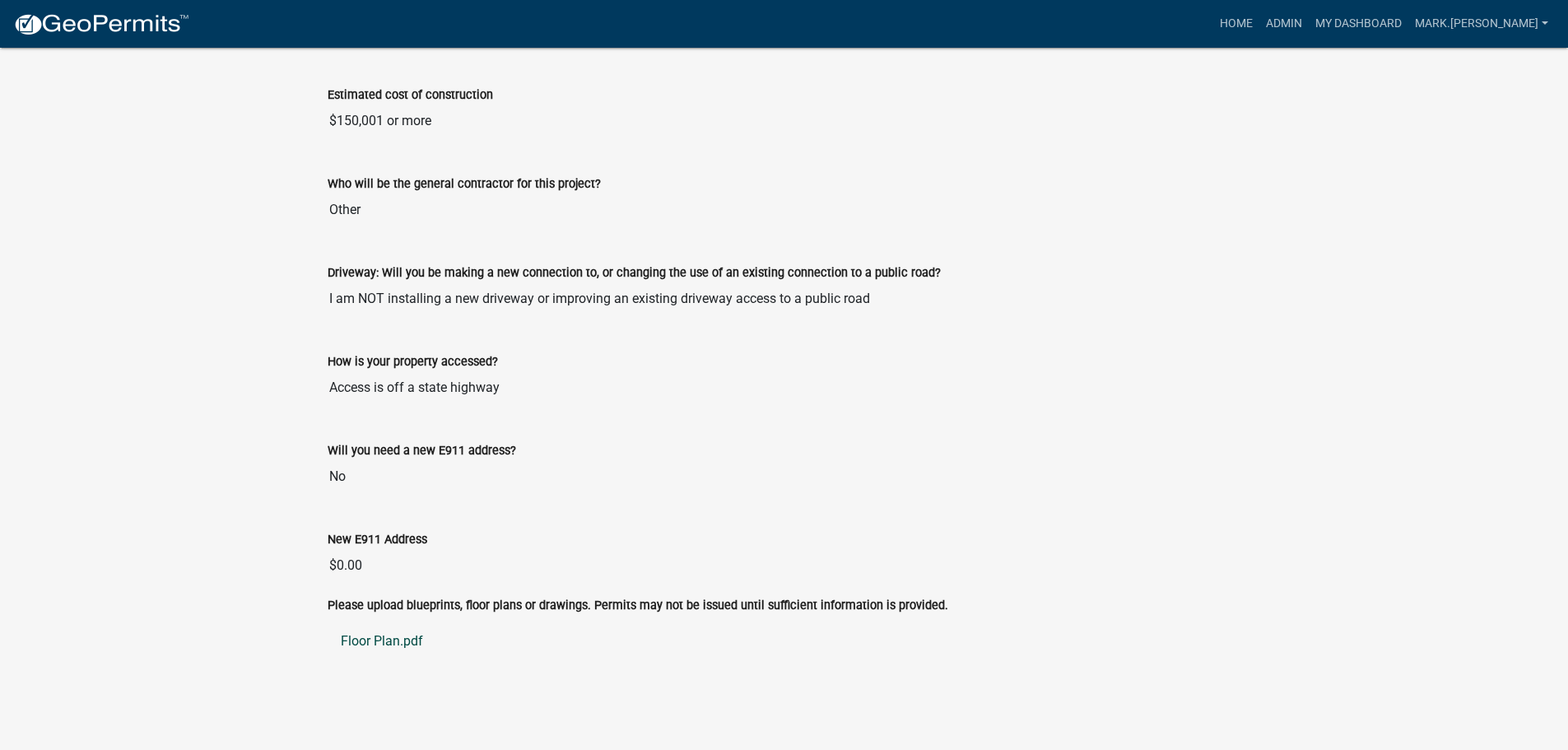
click at [368, 641] on link "Floor Plan.pdf" at bounding box center [784, 641] width 914 height 40
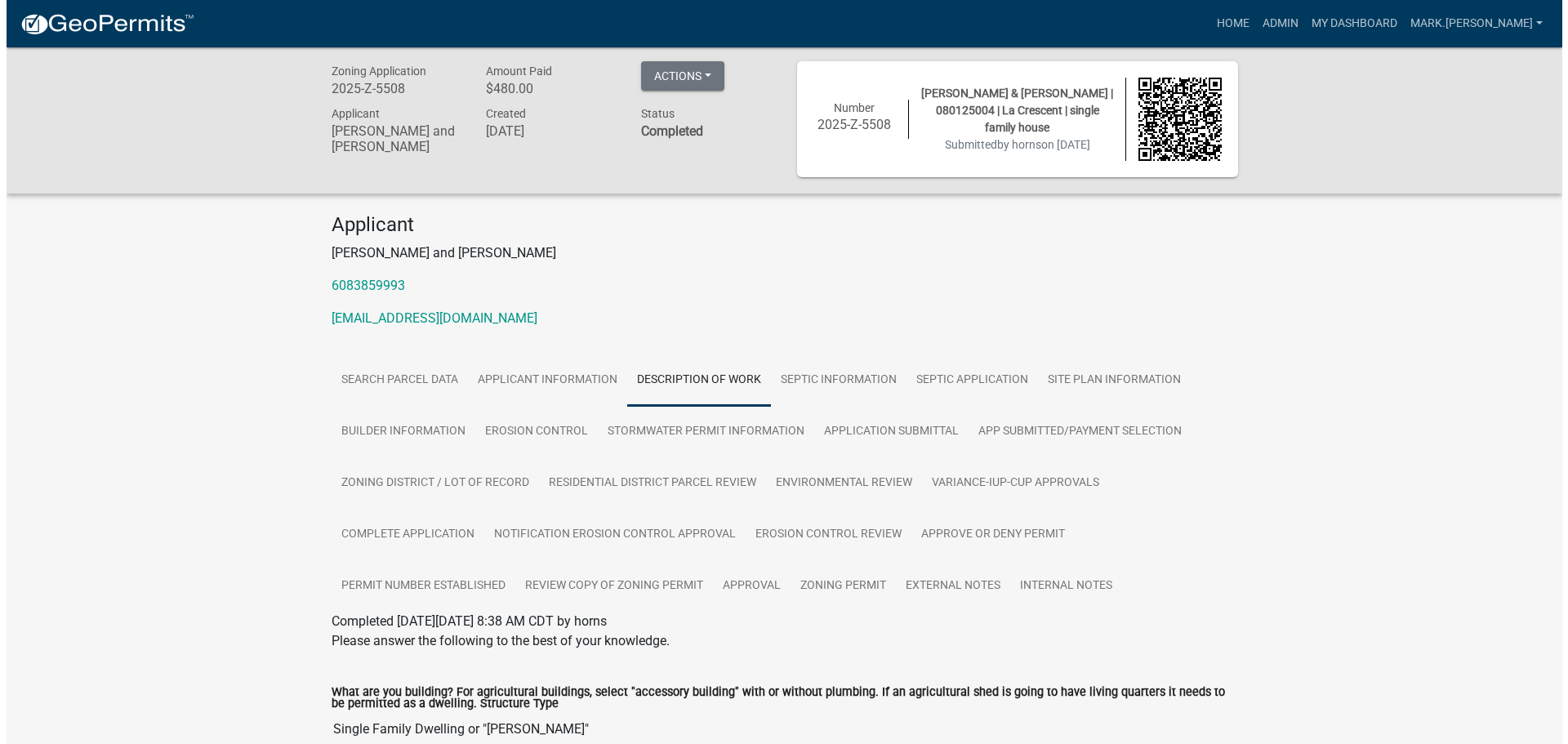
scroll to position [0, 0]
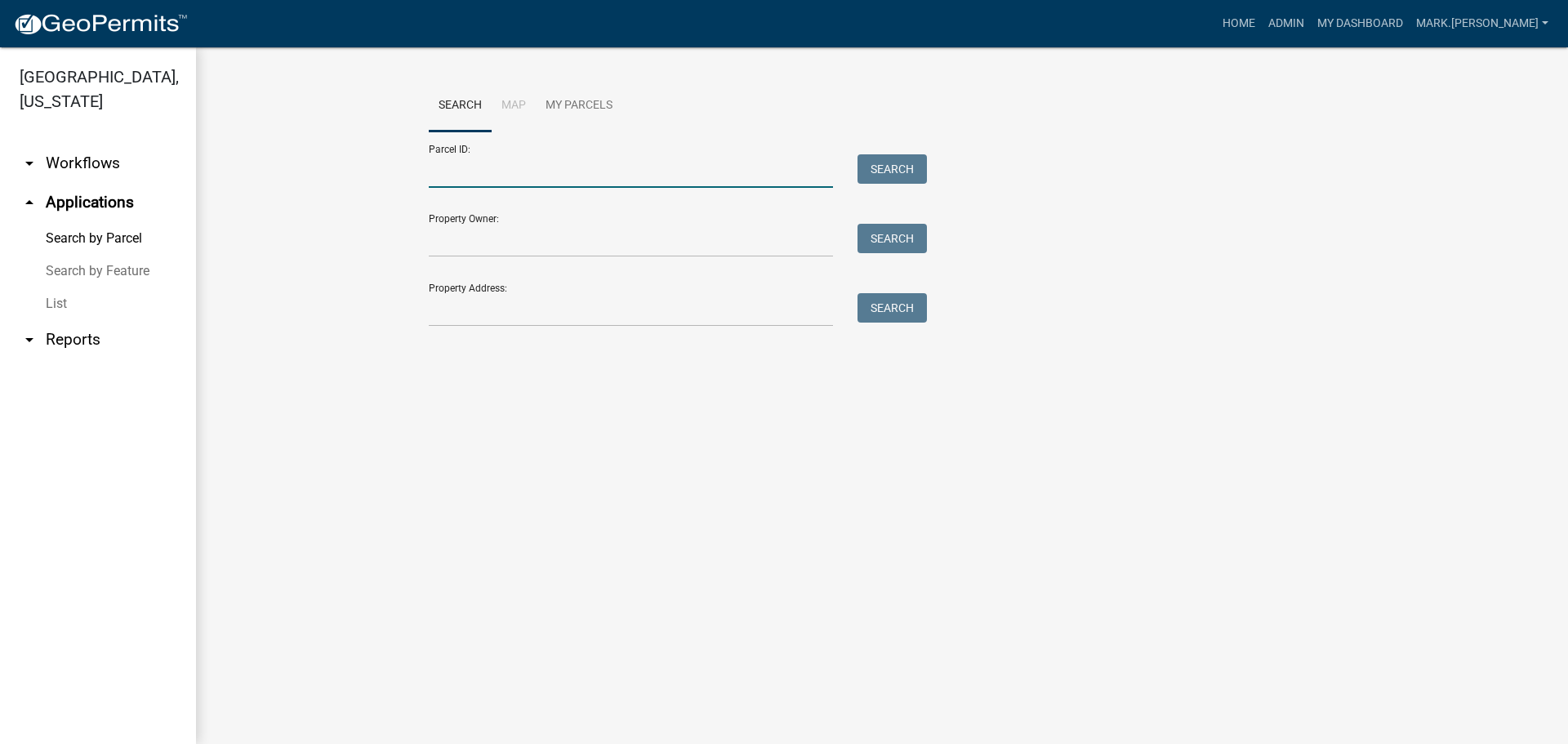
drag, startPoint x: 462, startPoint y: 177, endPoint x: 530, endPoint y: 107, distance: 97.6
click at [462, 177] on input "Parcel ID:" at bounding box center [631, 172] width 404 height 34
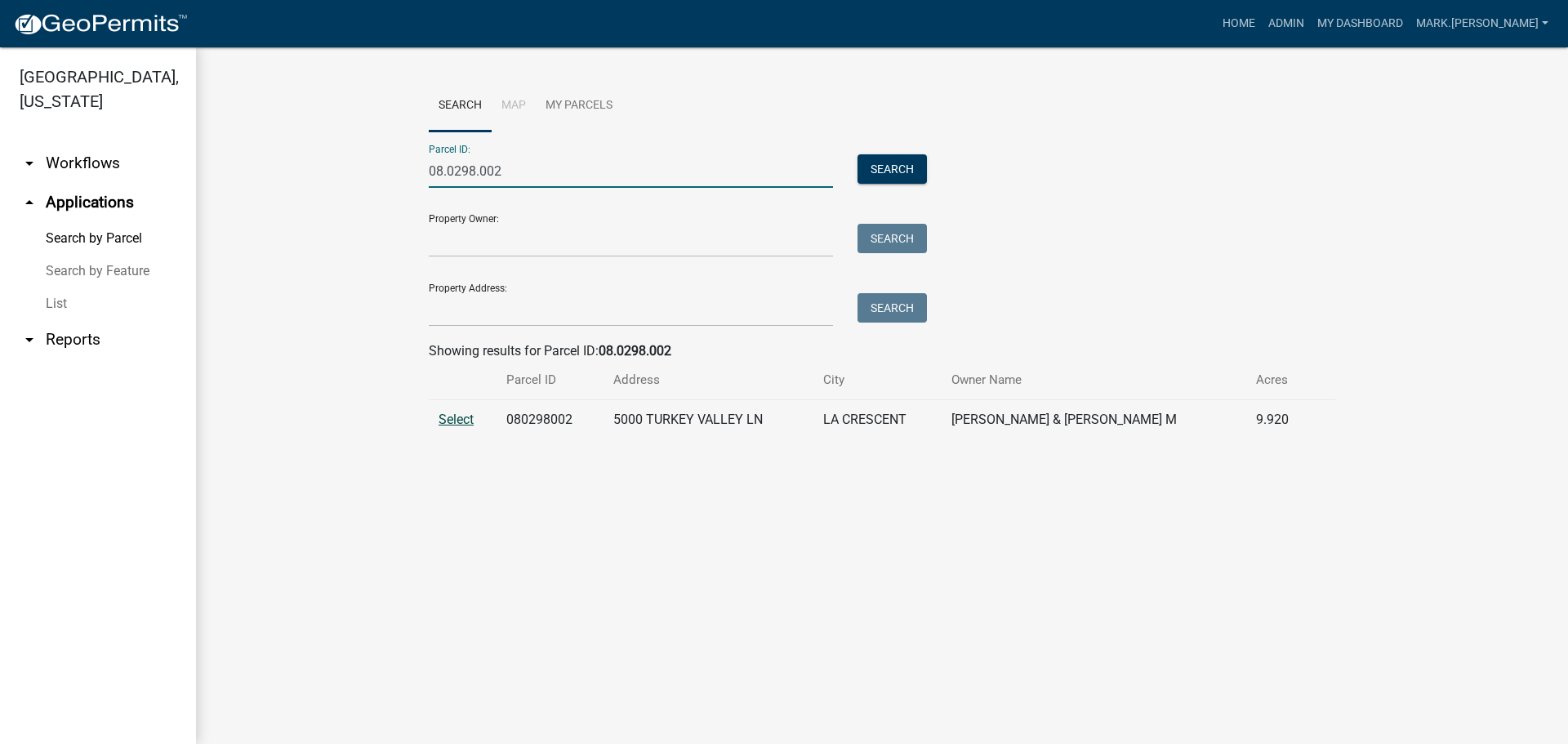
type input "08.0298.002"
click at [465, 423] on span "Select" at bounding box center [455, 419] width 35 height 16
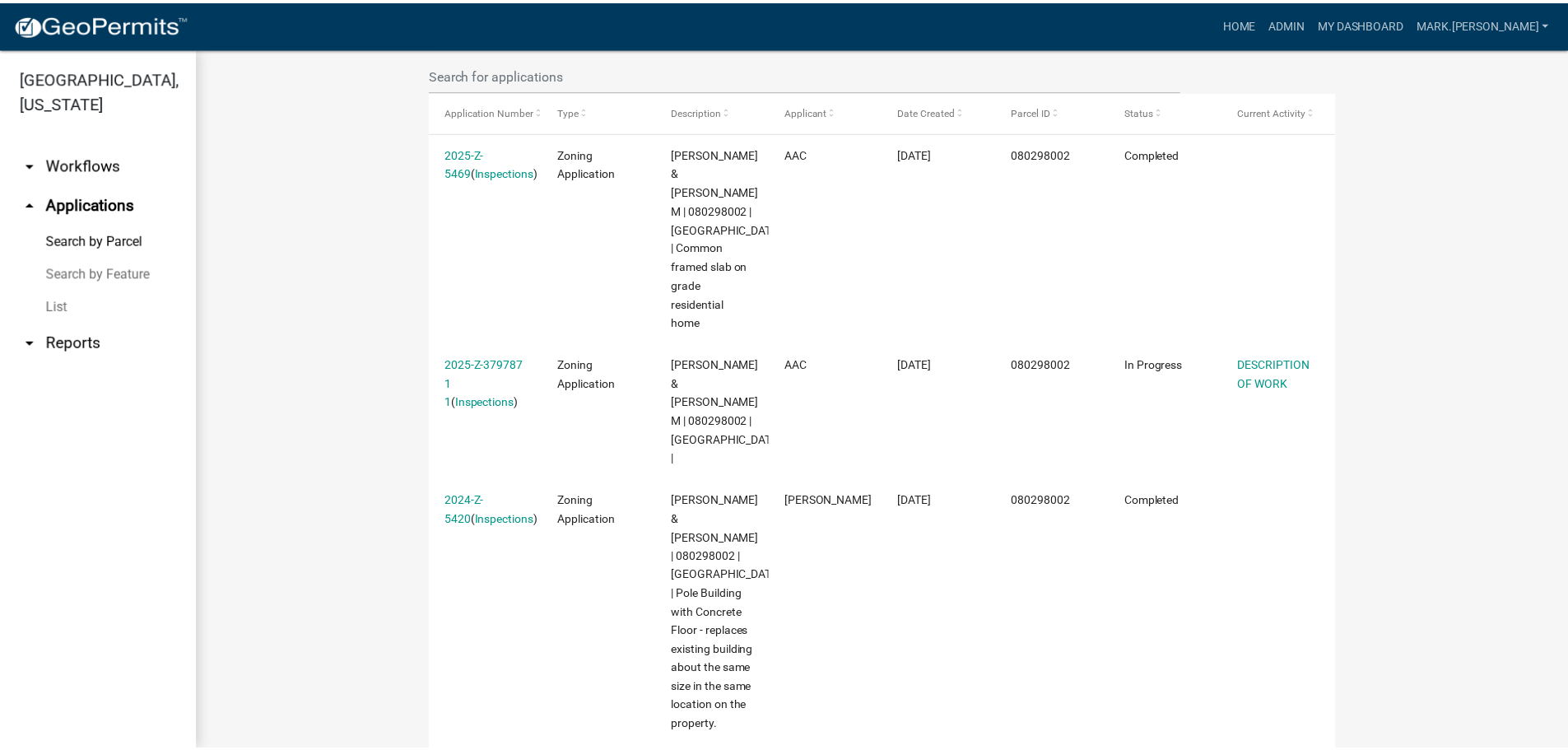
scroll to position [494, 0]
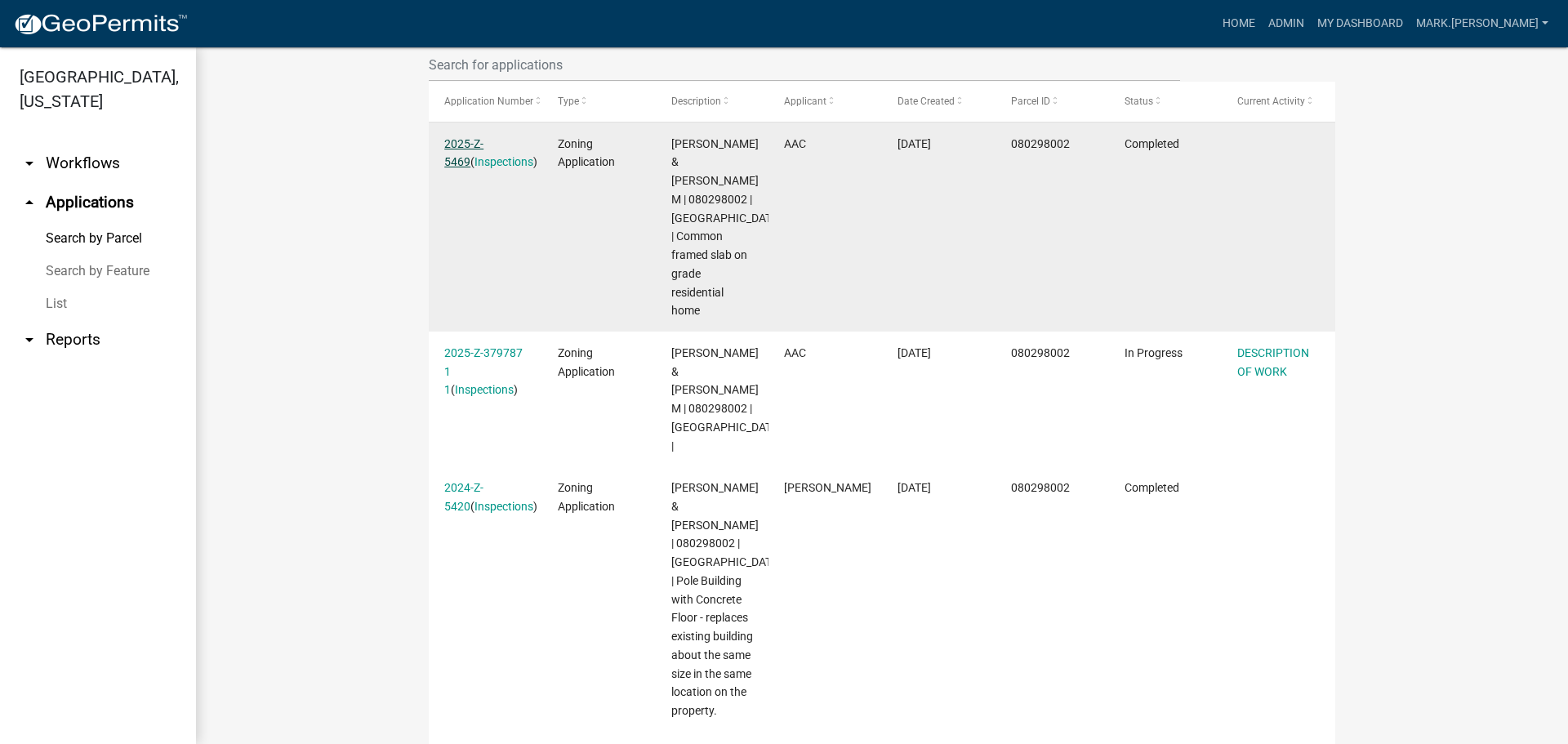
click at [468, 139] on link "2025-Z-5469" at bounding box center [464, 153] width 39 height 32
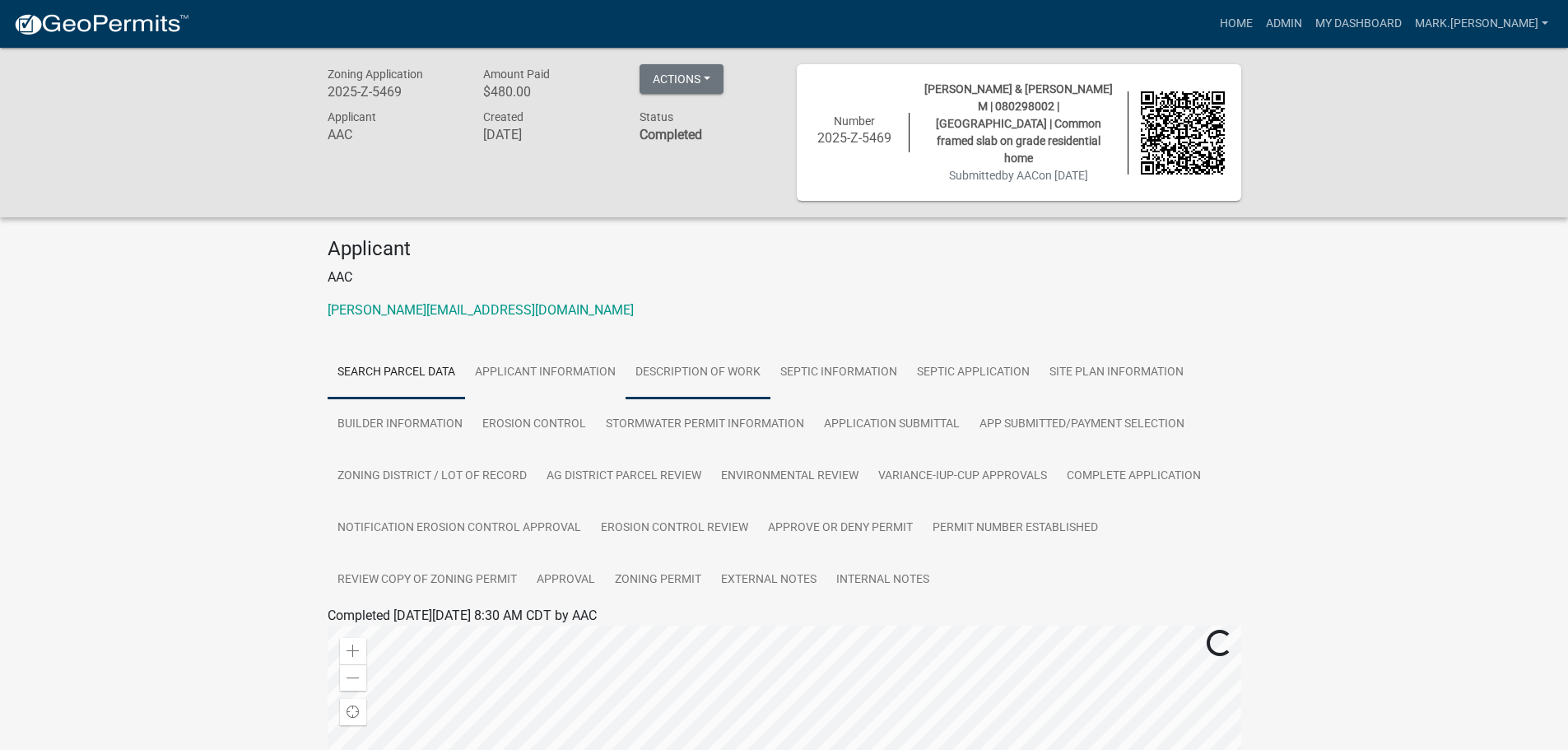
click at [713, 352] on link "DESCRIPTION OF WORK" at bounding box center [698, 373] width 145 height 53
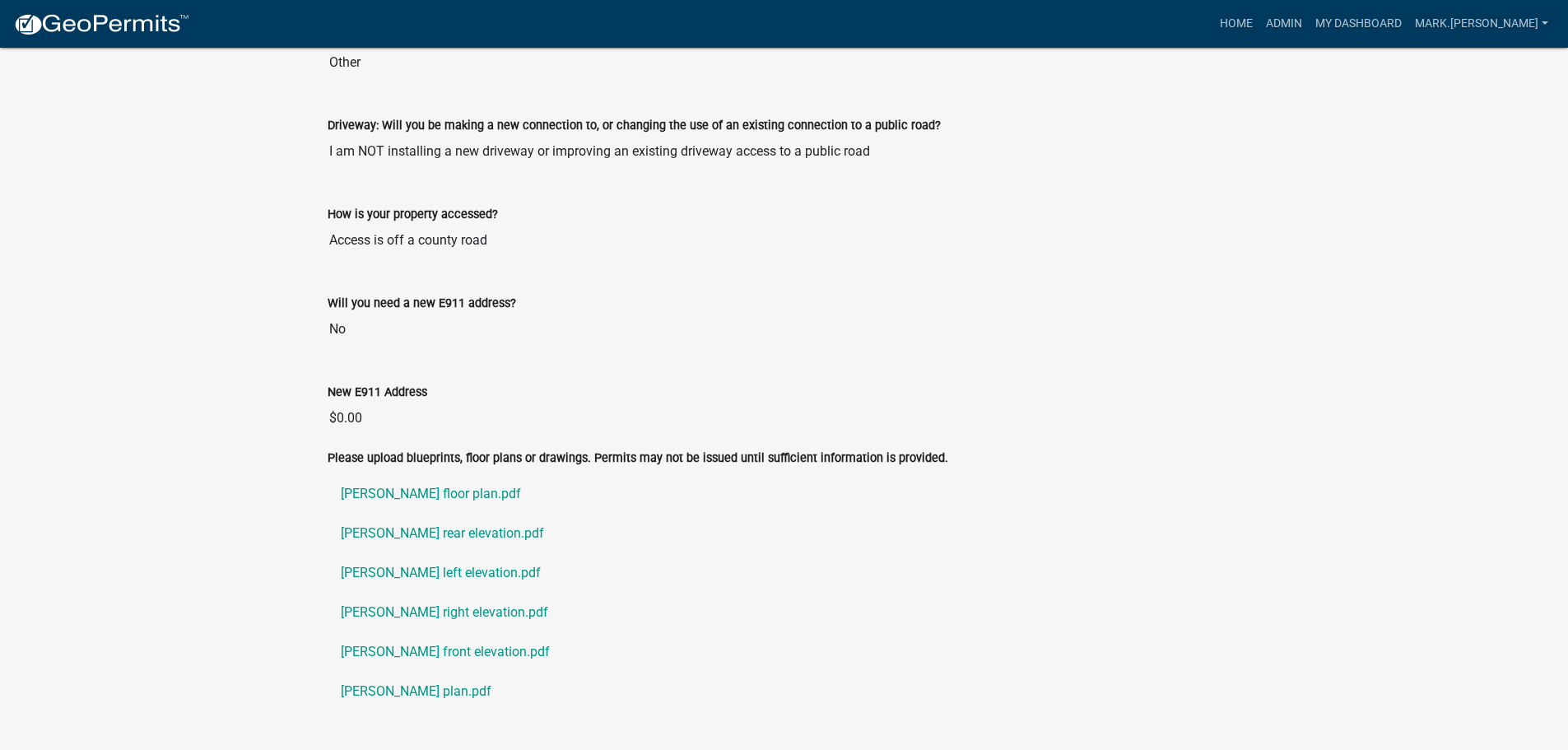
scroll to position [1576, 0]
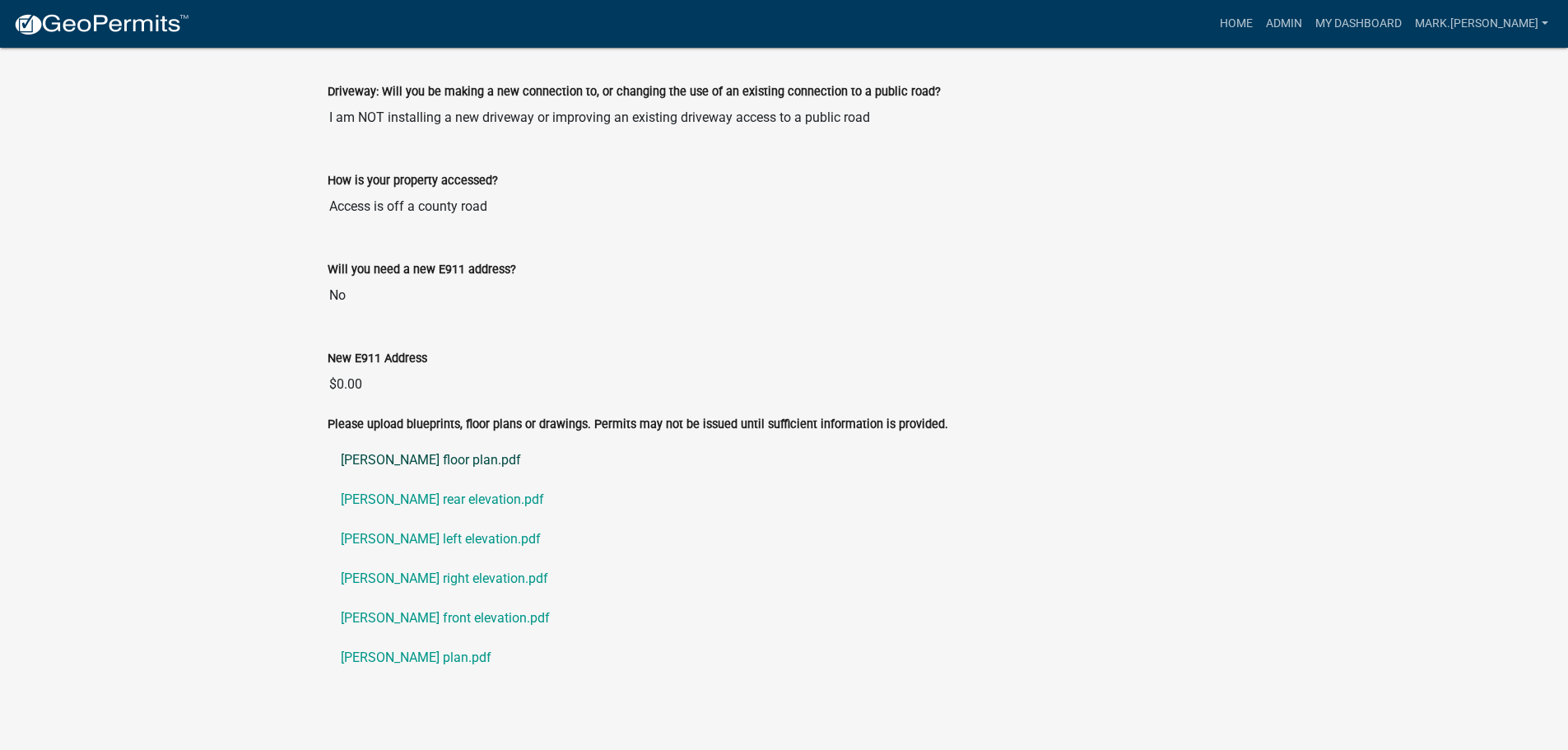
click at [409, 442] on link "[PERSON_NAME] floor plan.pdf" at bounding box center [784, 461] width 914 height 40
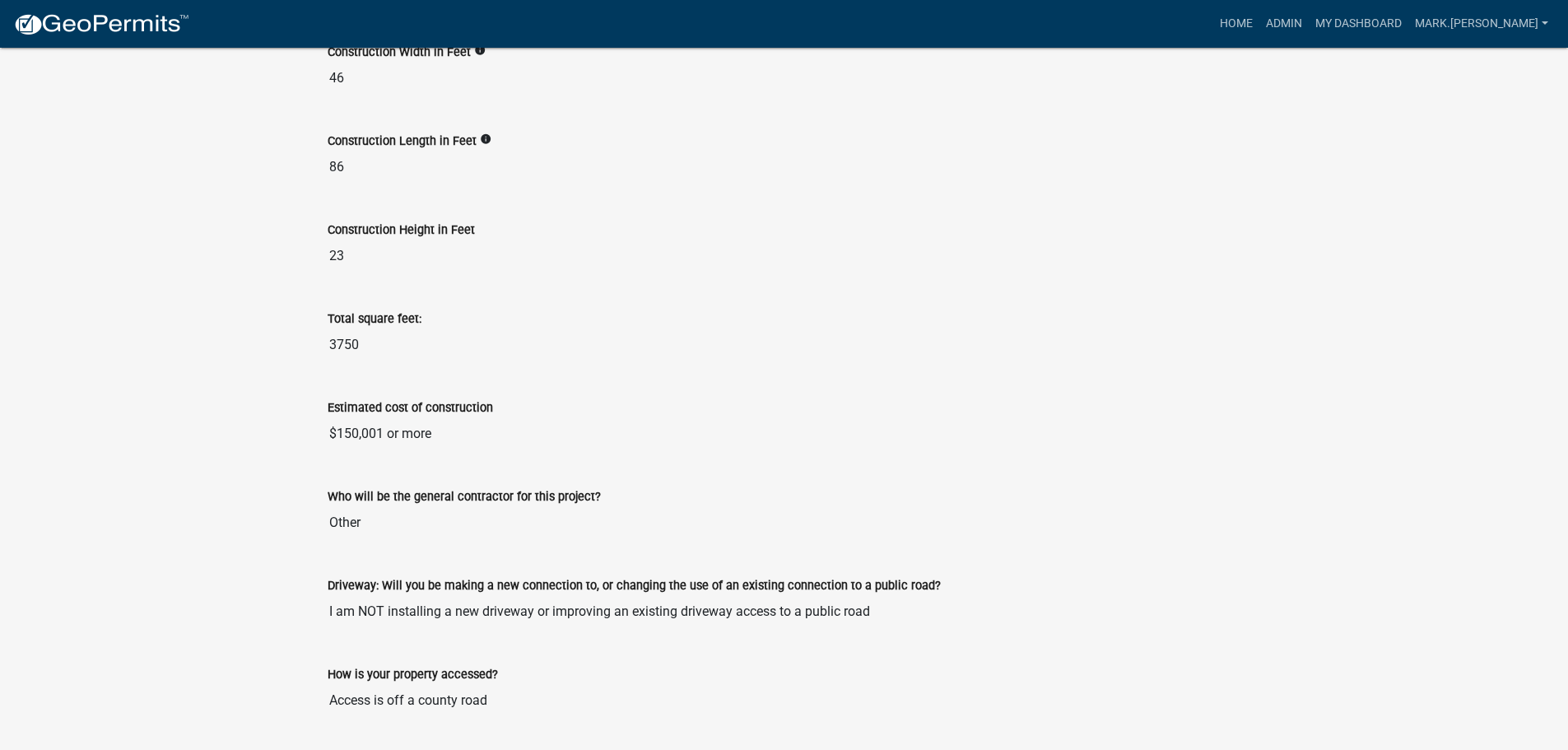
scroll to position [671, 0]
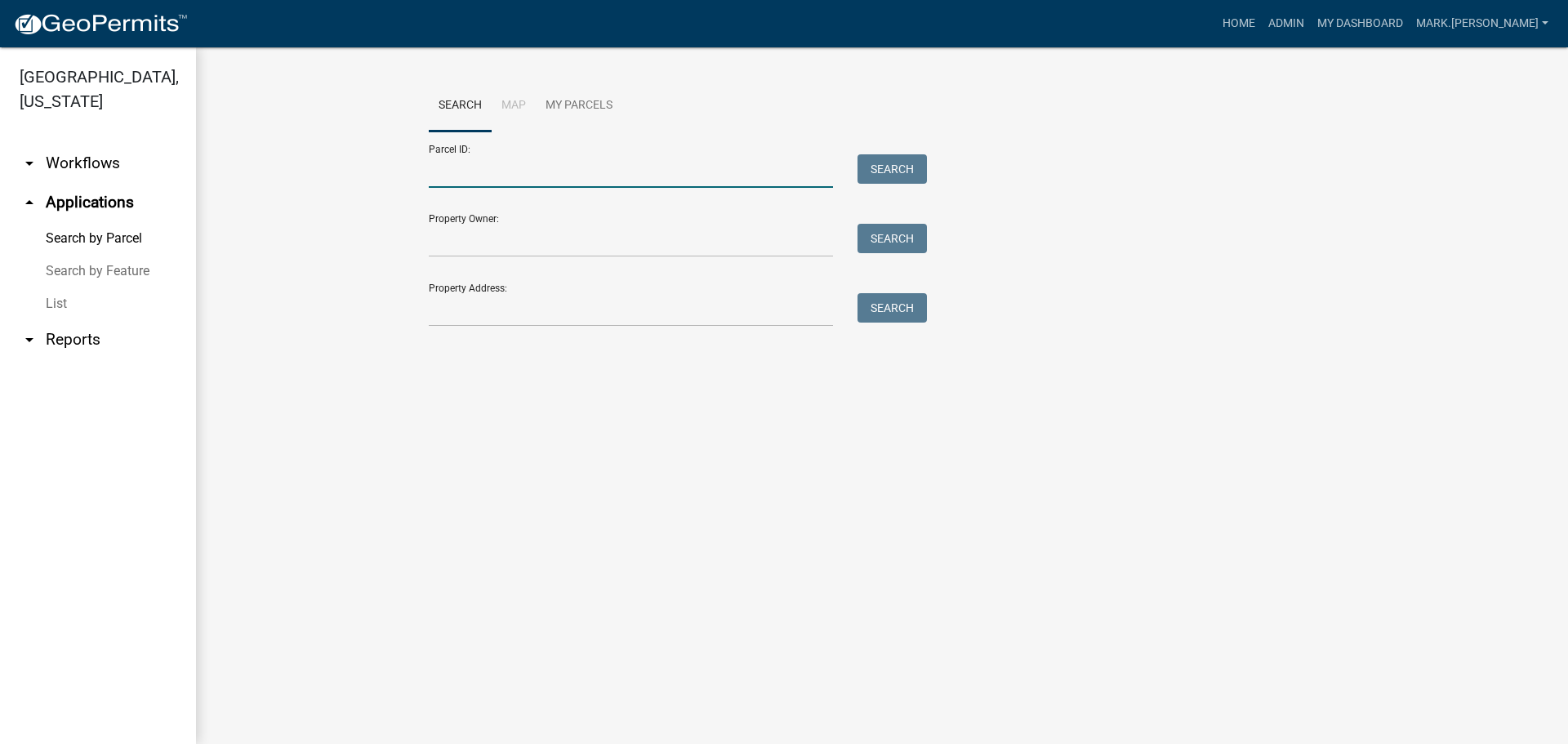
click at [471, 178] on input "Parcel ID:" at bounding box center [631, 172] width 404 height 34
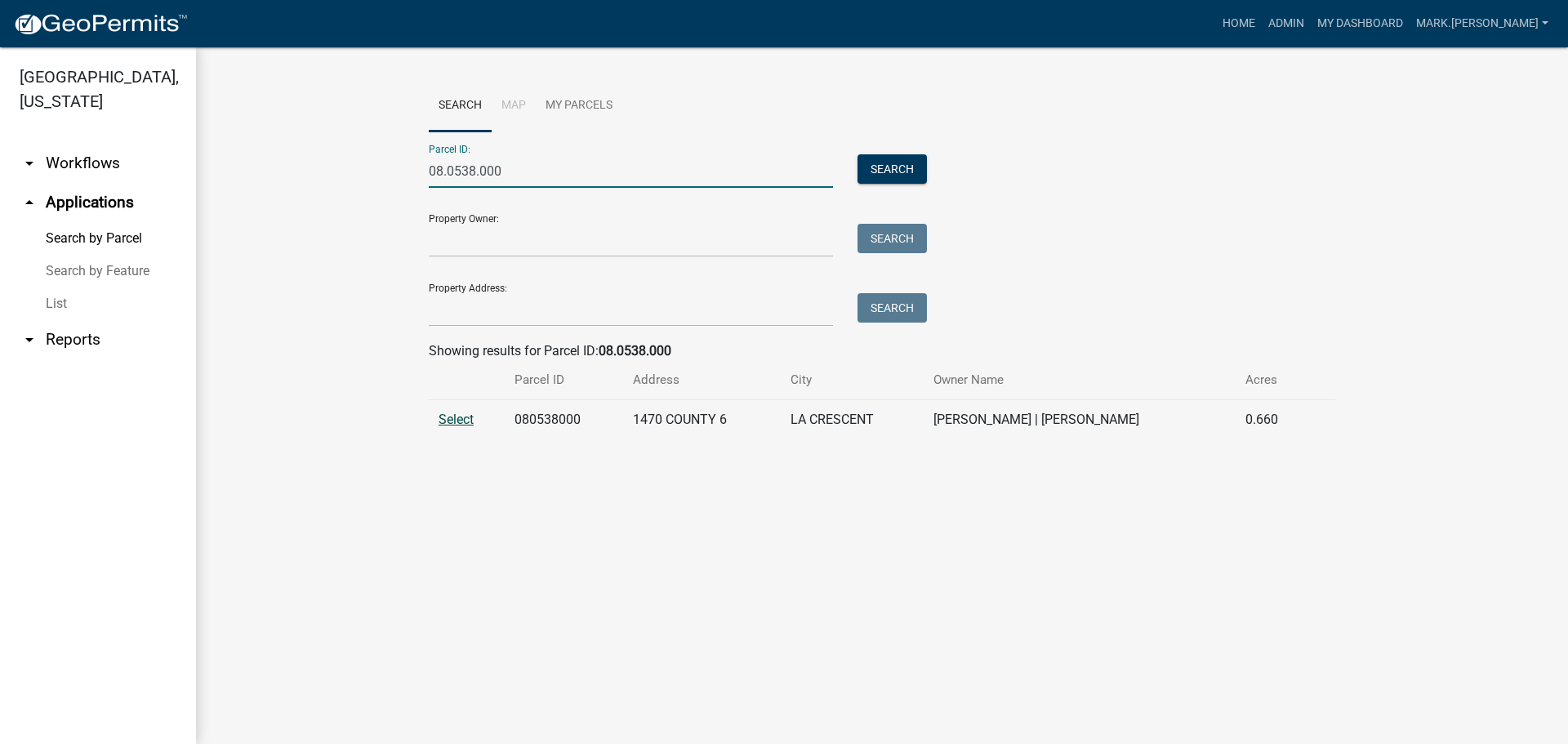
type input "08.0538.000"
click at [462, 418] on span "Select" at bounding box center [455, 419] width 35 height 16
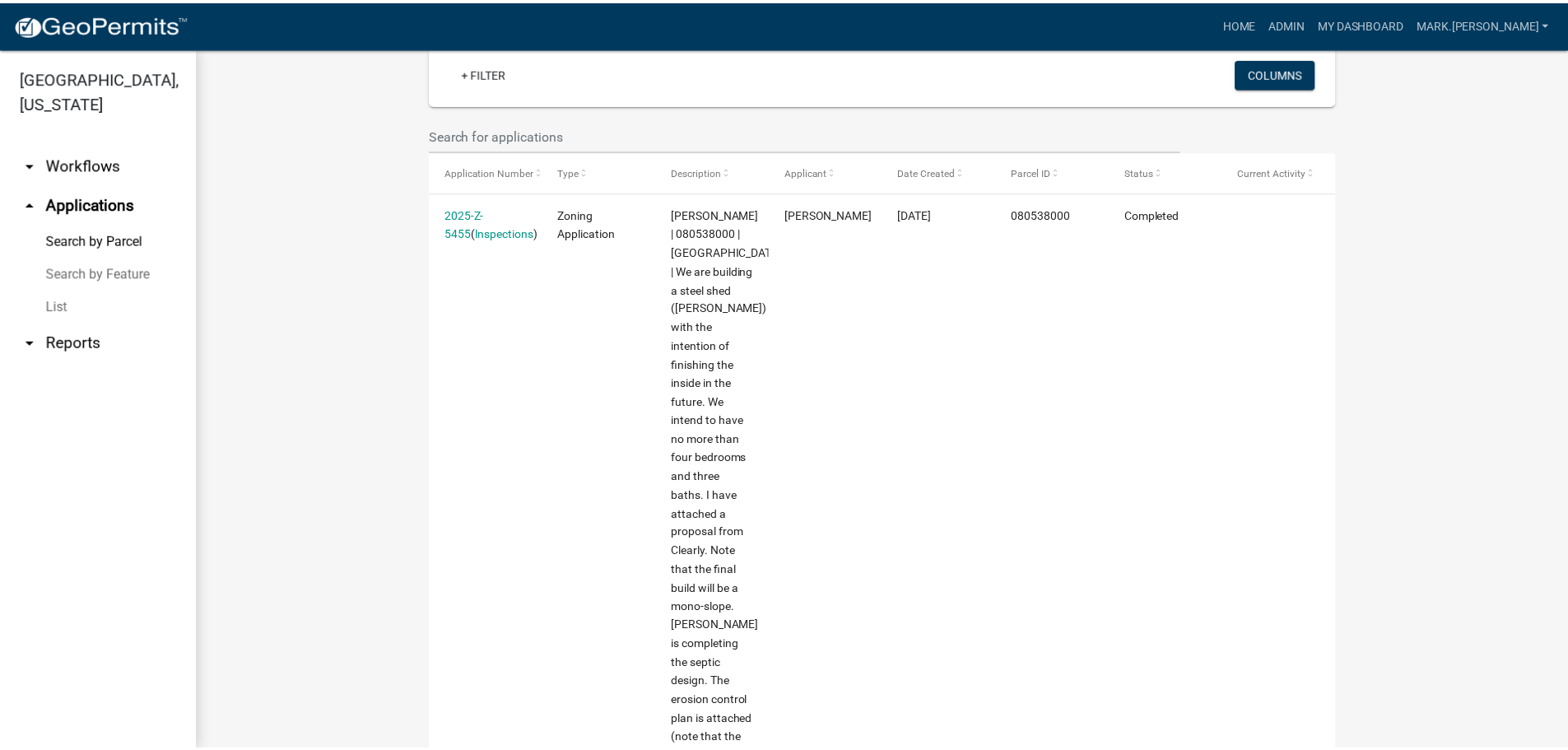
scroll to position [247, 0]
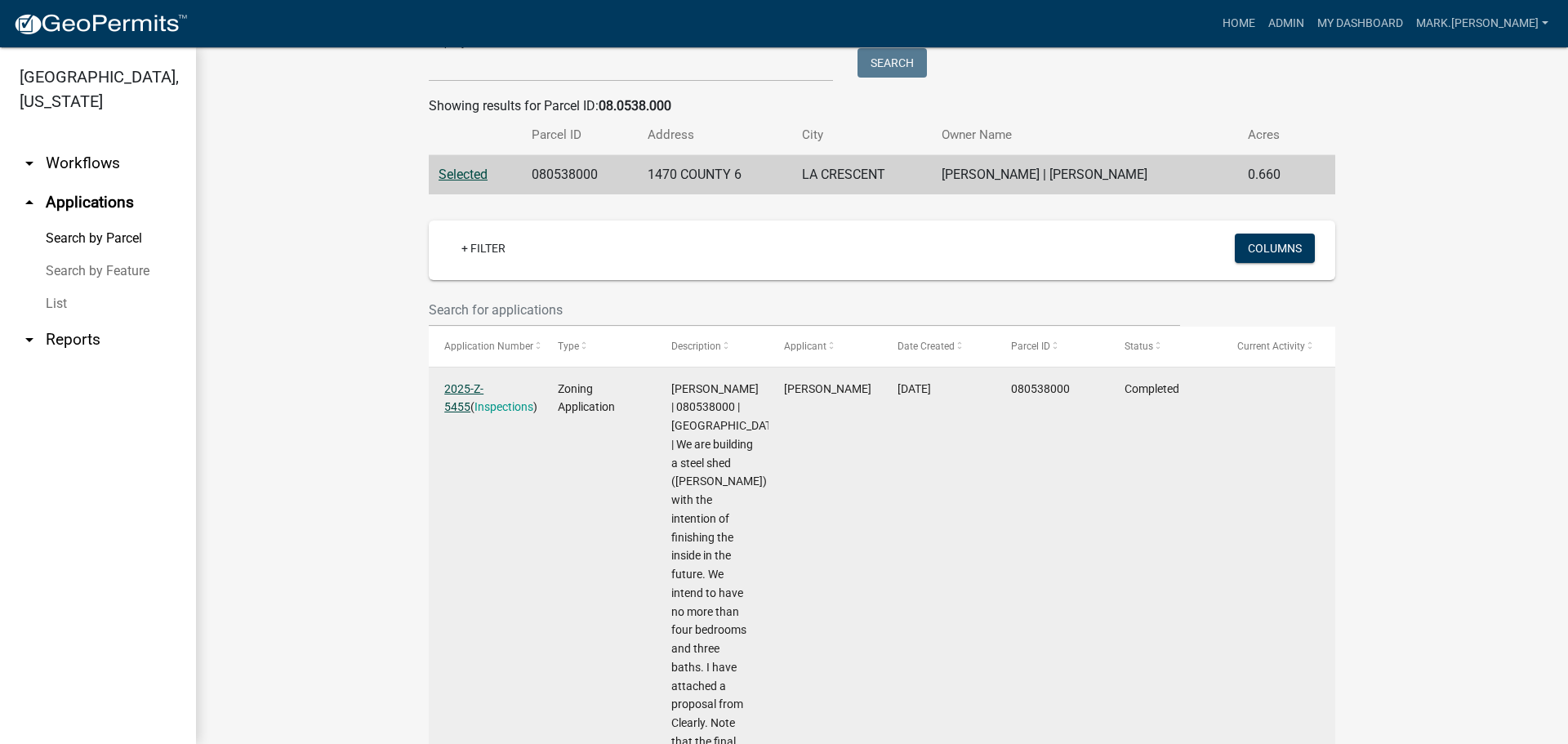
click at [469, 387] on link "2025-Z-5455" at bounding box center [464, 398] width 39 height 32
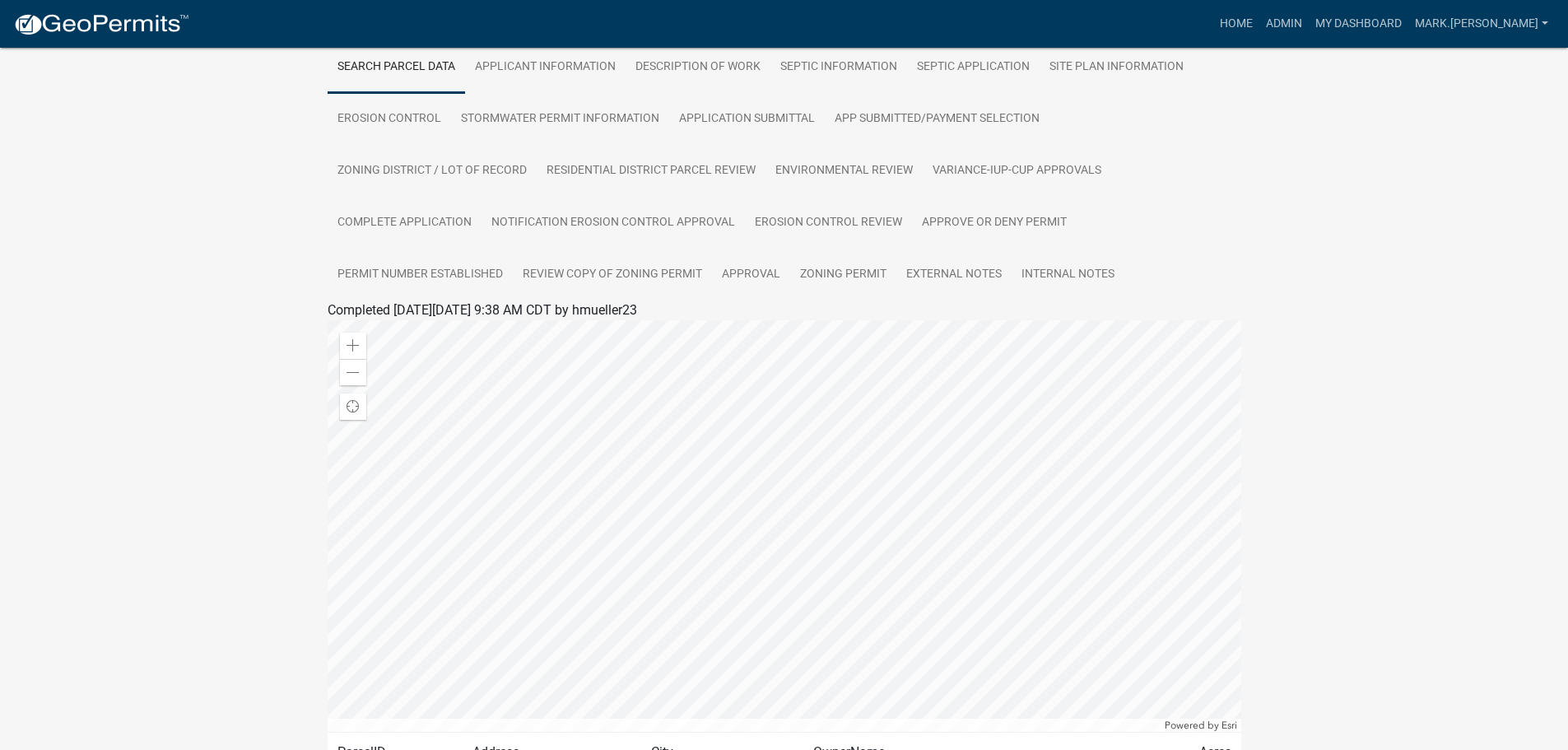
scroll to position [247, 0]
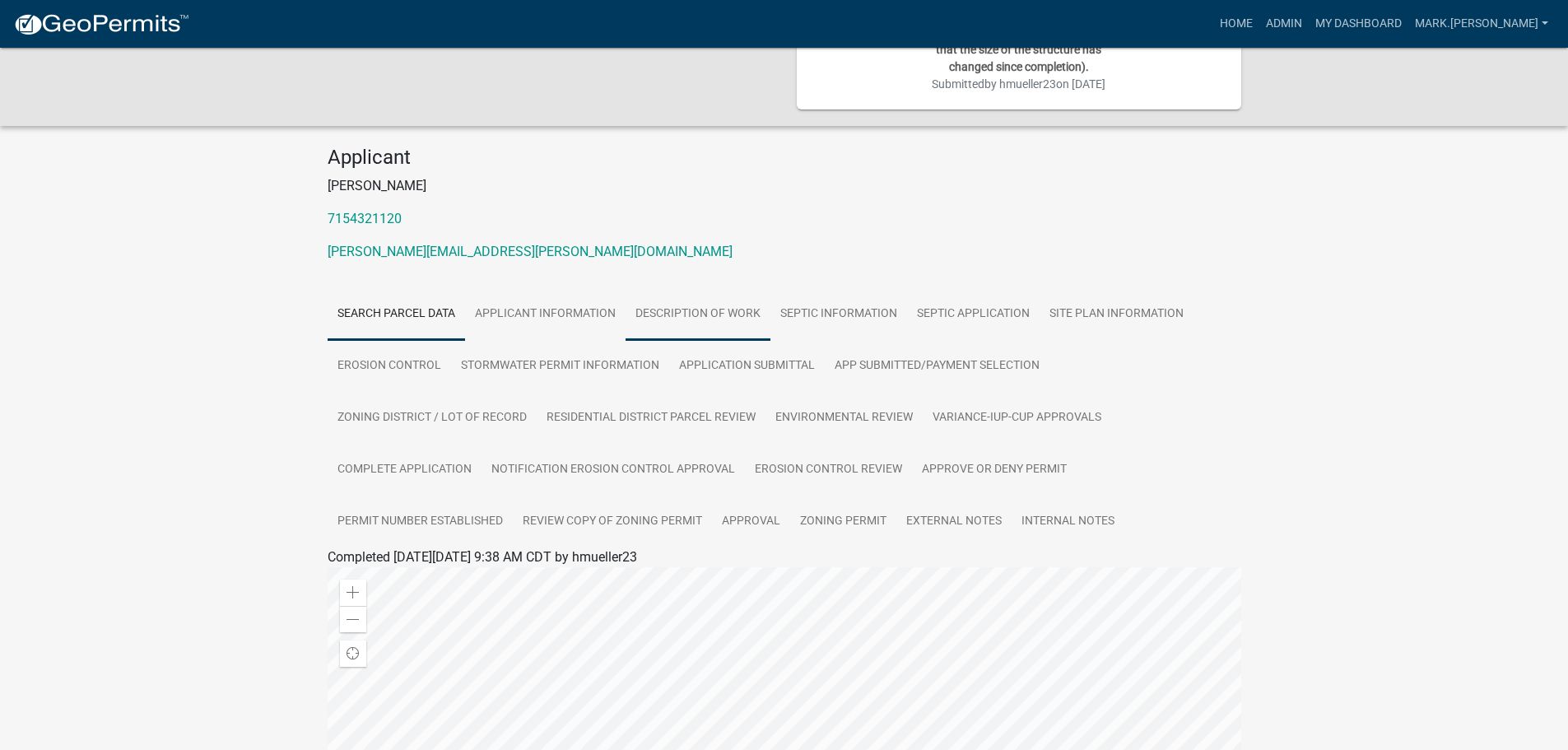
click at [687, 311] on link "DESCRIPTION OF WORK" at bounding box center [698, 315] width 145 height 53
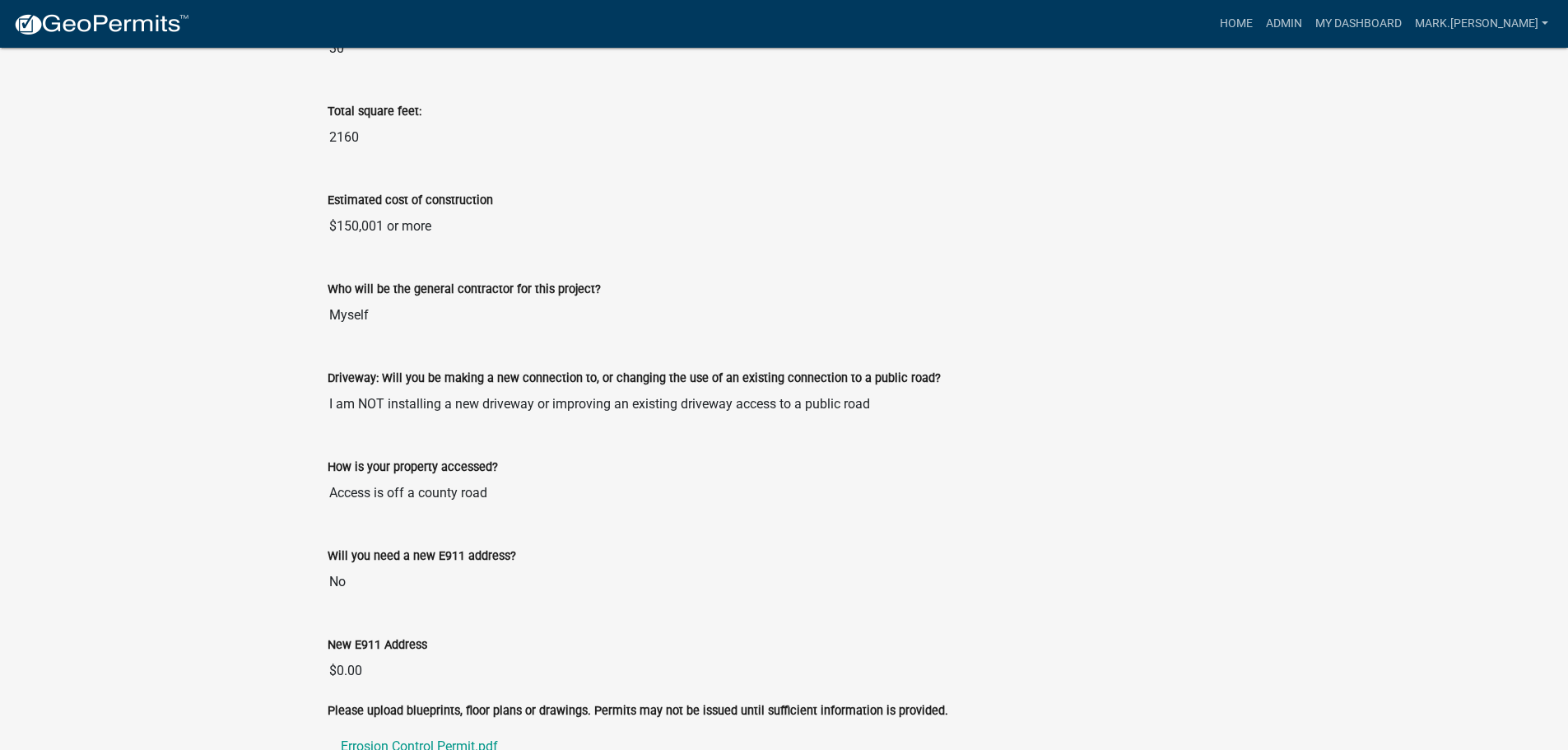
scroll to position [1623, 0]
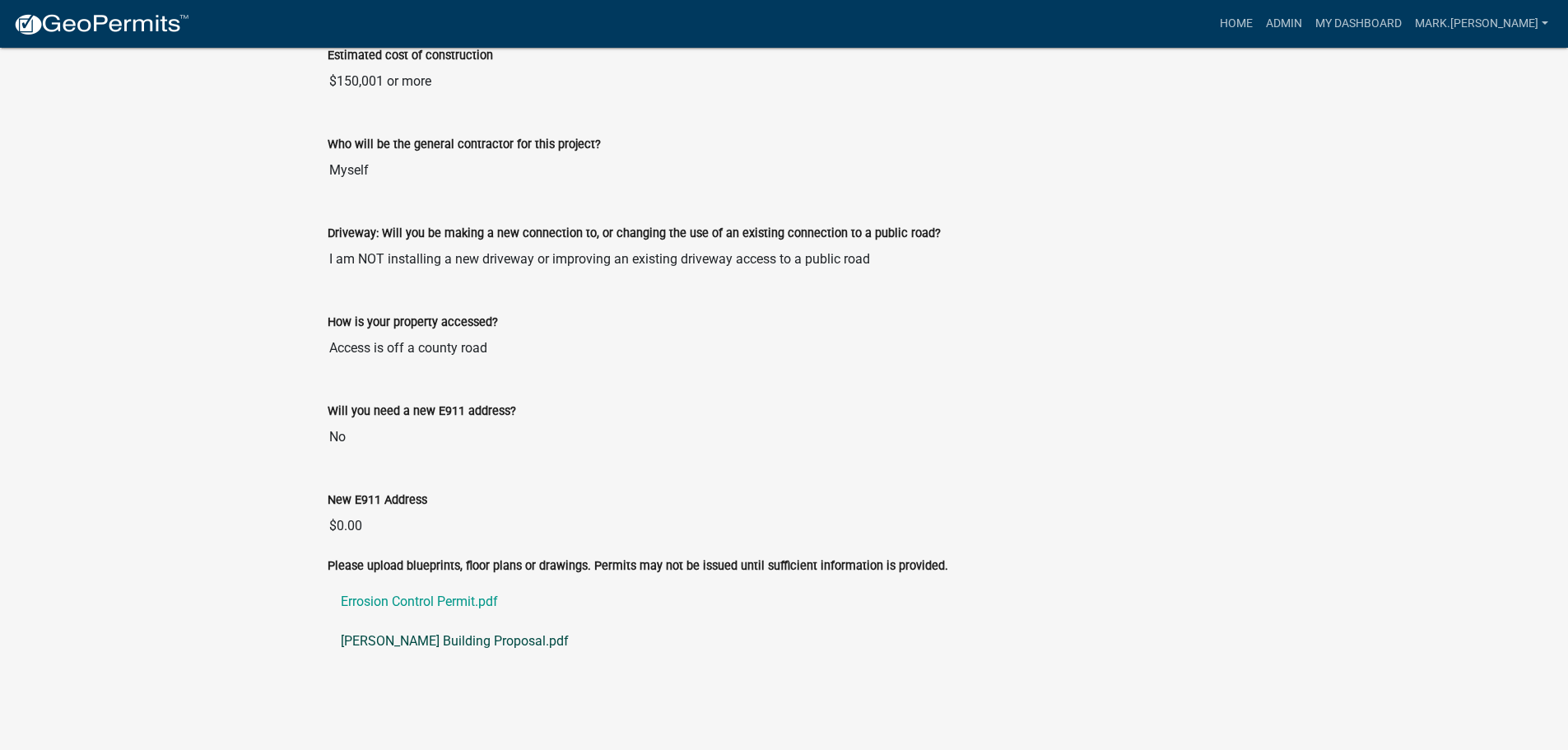
click at [363, 637] on link "[PERSON_NAME] Building Proposal.pdf" at bounding box center [784, 641] width 914 height 40
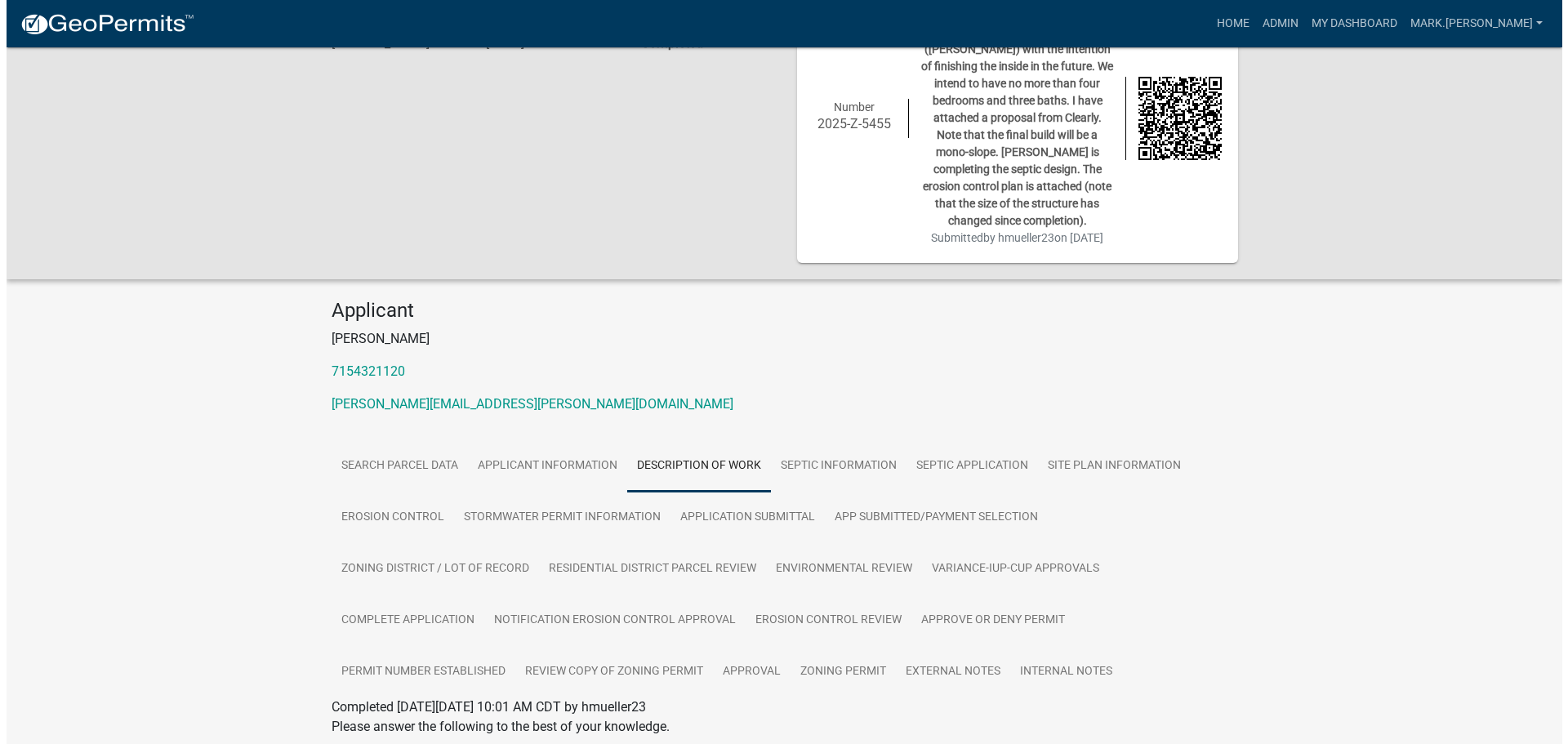
scroll to position [0, 0]
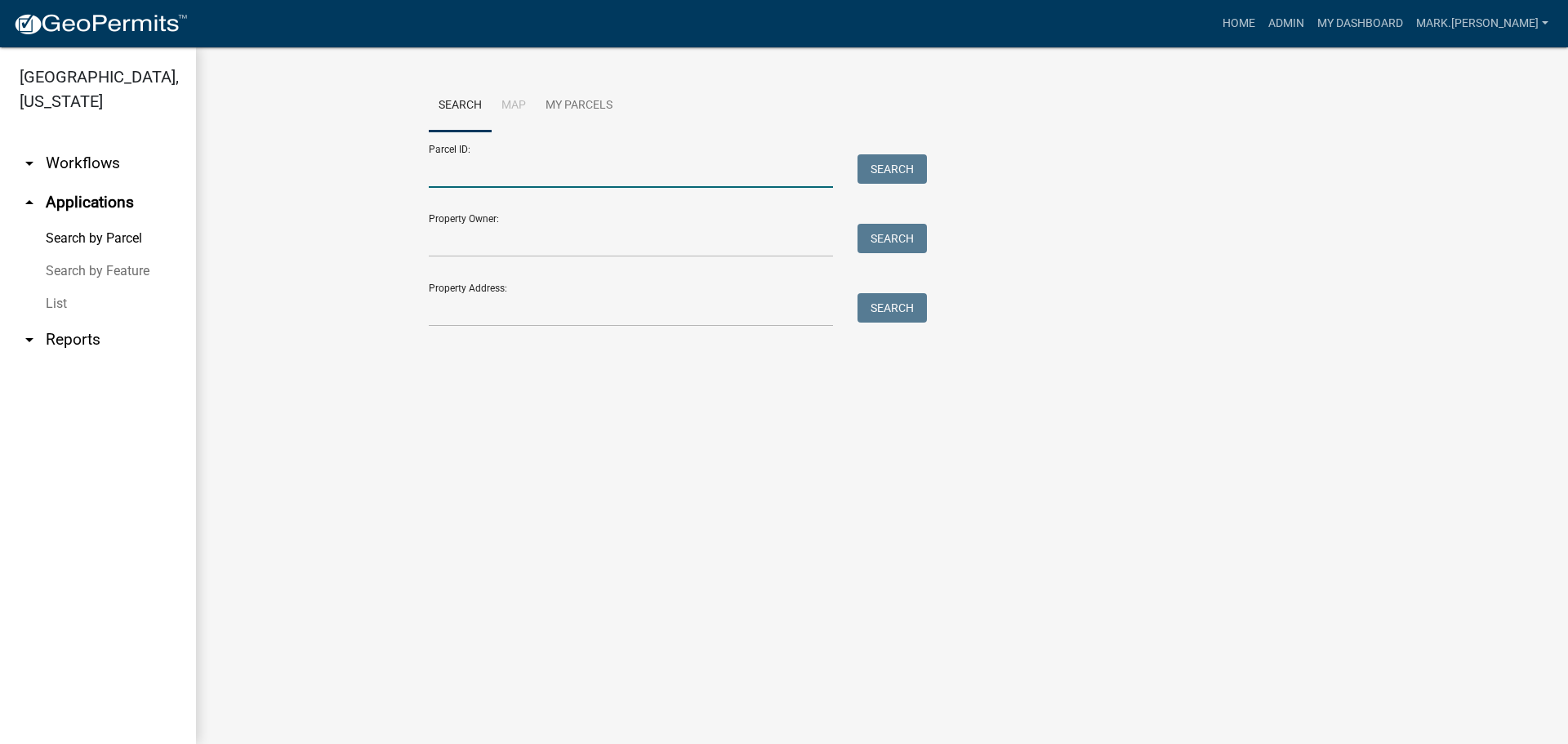
click at [577, 168] on input "Parcel ID:" at bounding box center [631, 172] width 404 height 34
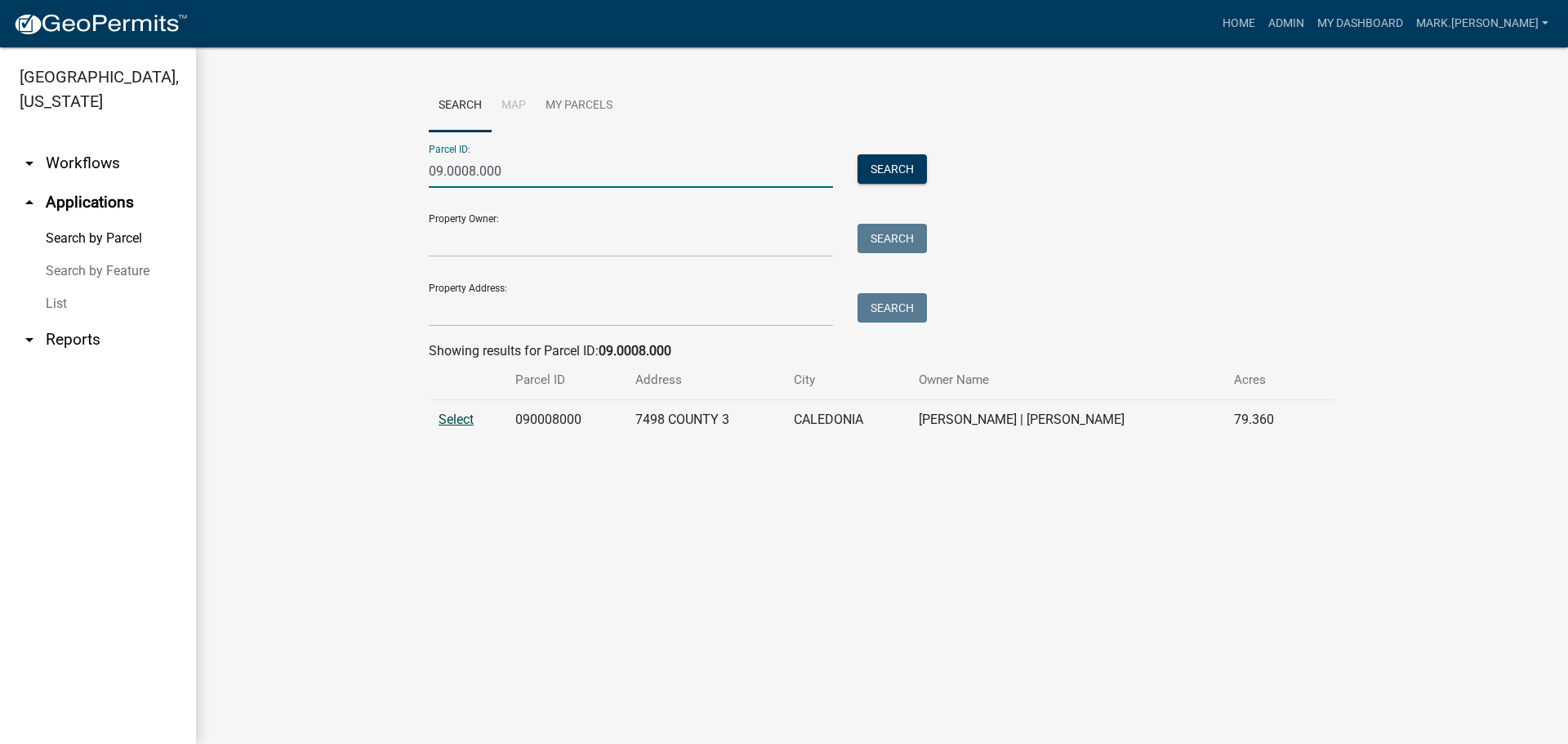
type input "09.0008.000"
click at [464, 412] on span "Select" at bounding box center [455, 419] width 35 height 16
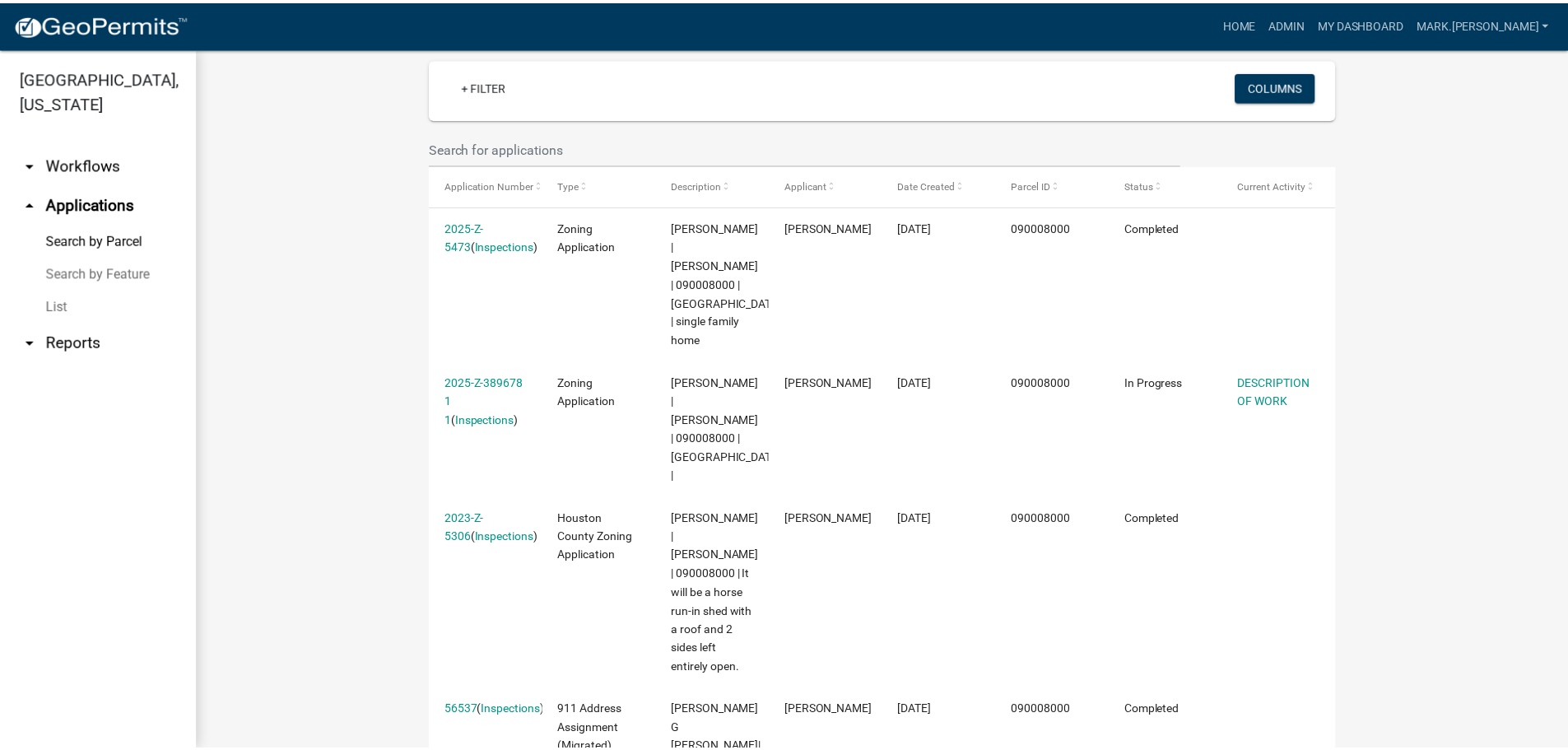
scroll to position [411, 0]
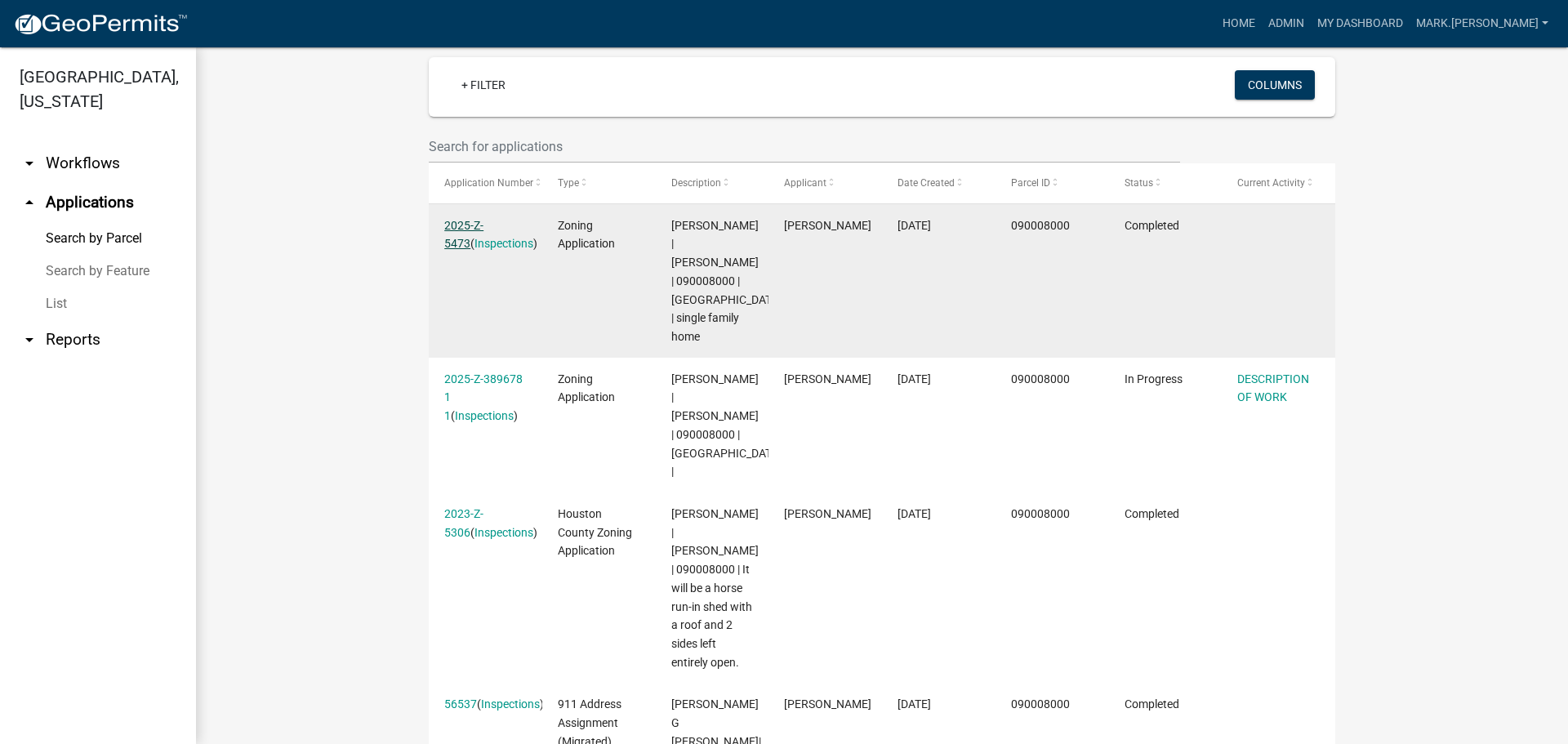
click at [476, 223] on link "2025-Z-5473" at bounding box center [464, 235] width 39 height 32
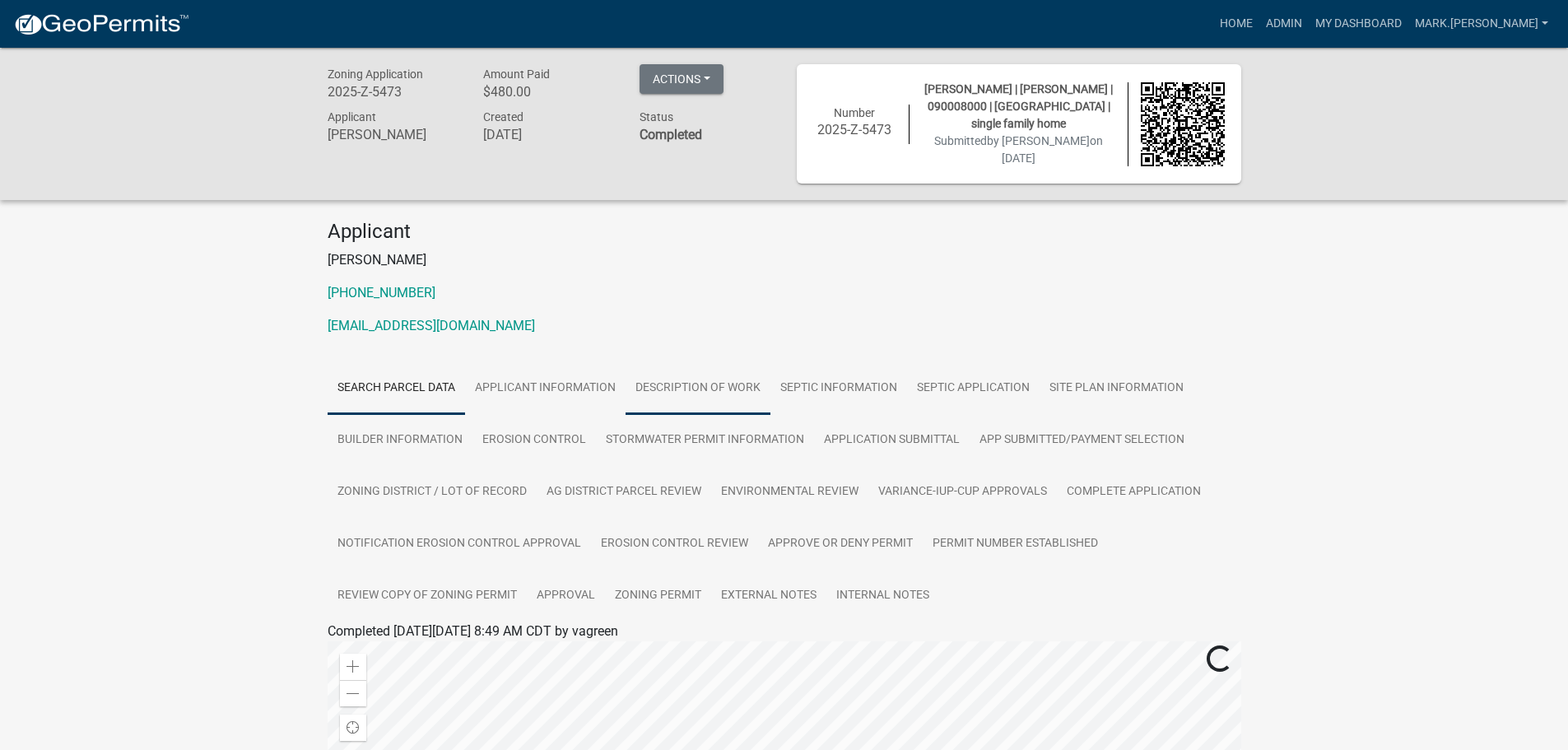
click at [695, 387] on link "DESCRIPTION OF WORK" at bounding box center [698, 389] width 145 height 53
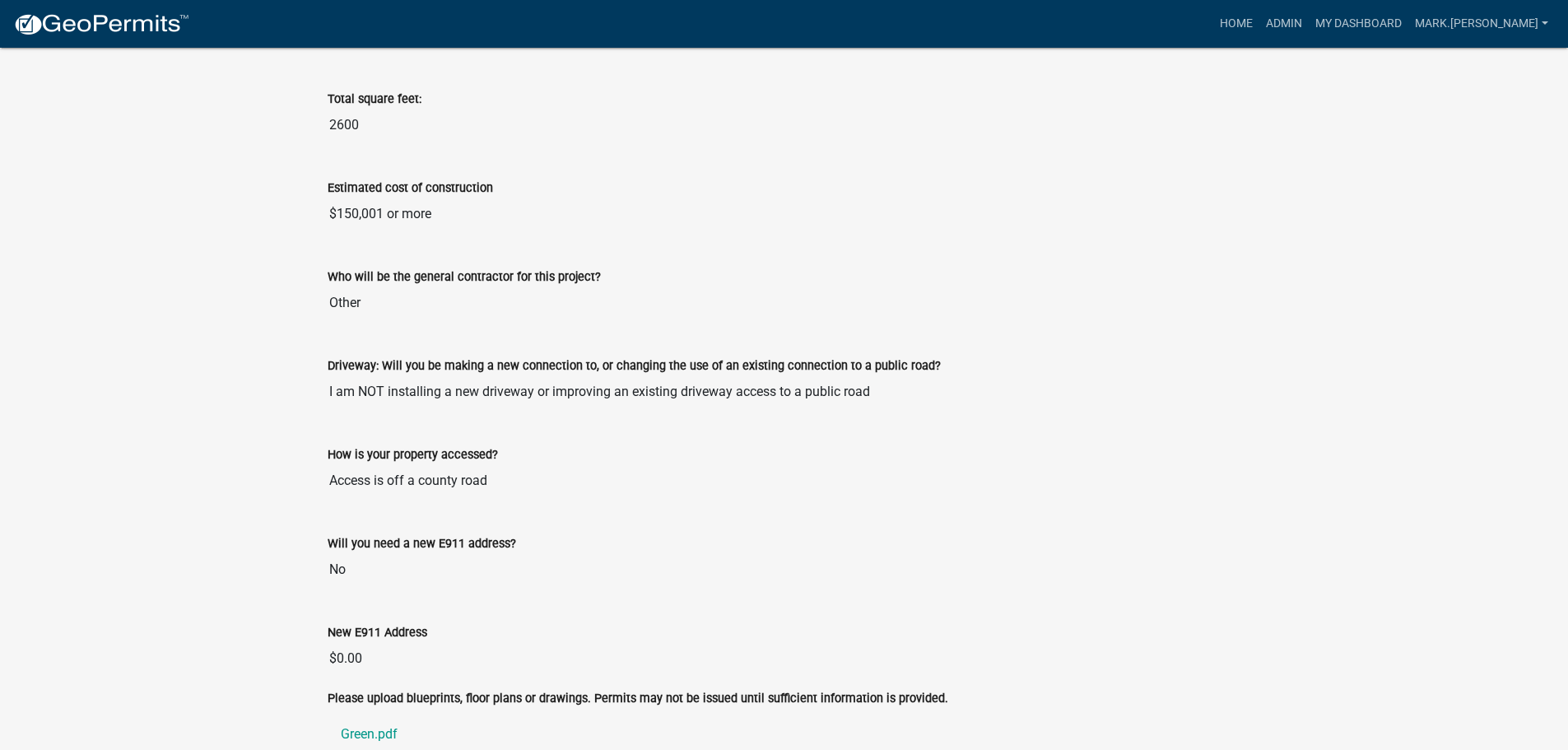
scroll to position [1407, 0]
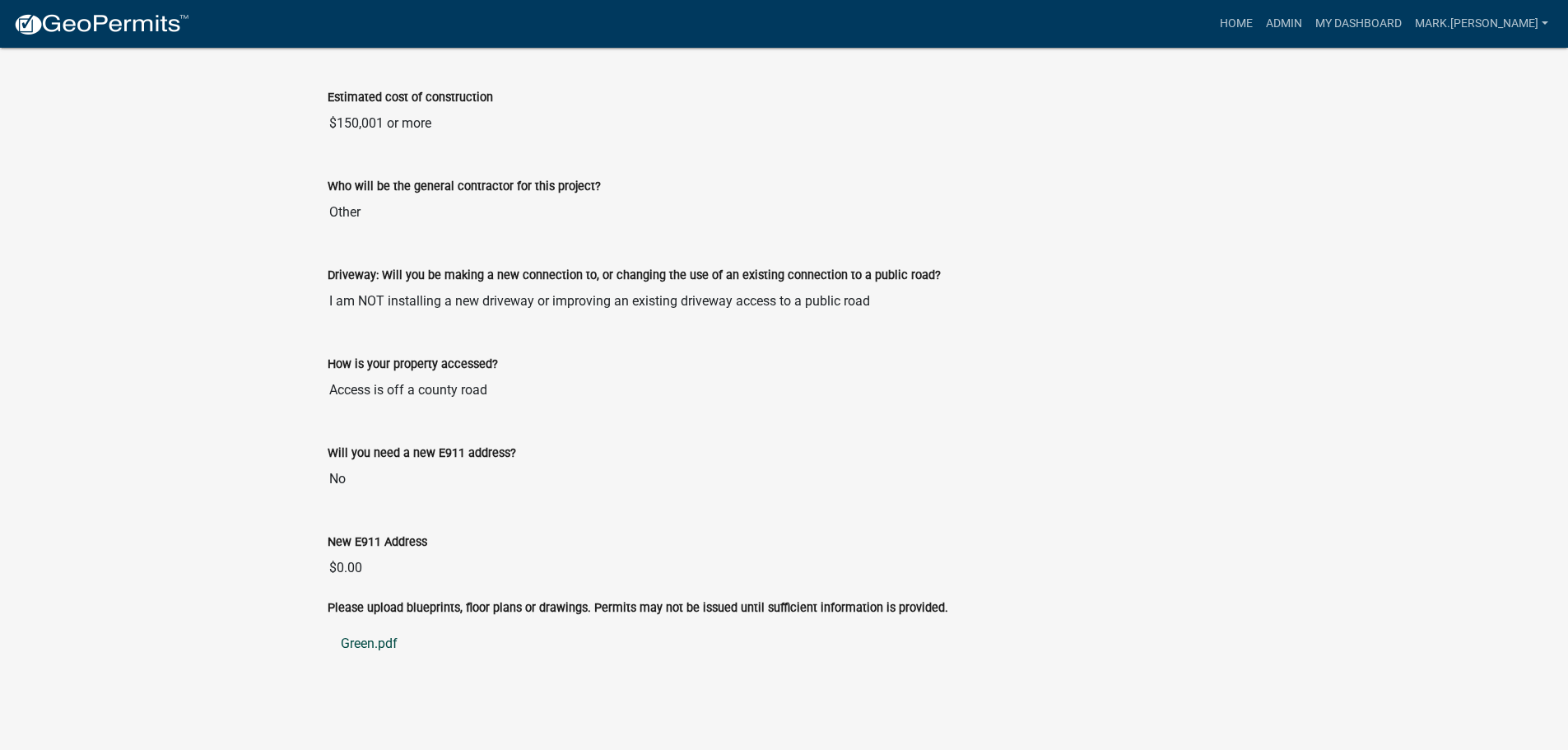
click at [386, 649] on link "Green.pdf" at bounding box center [784, 644] width 914 height 40
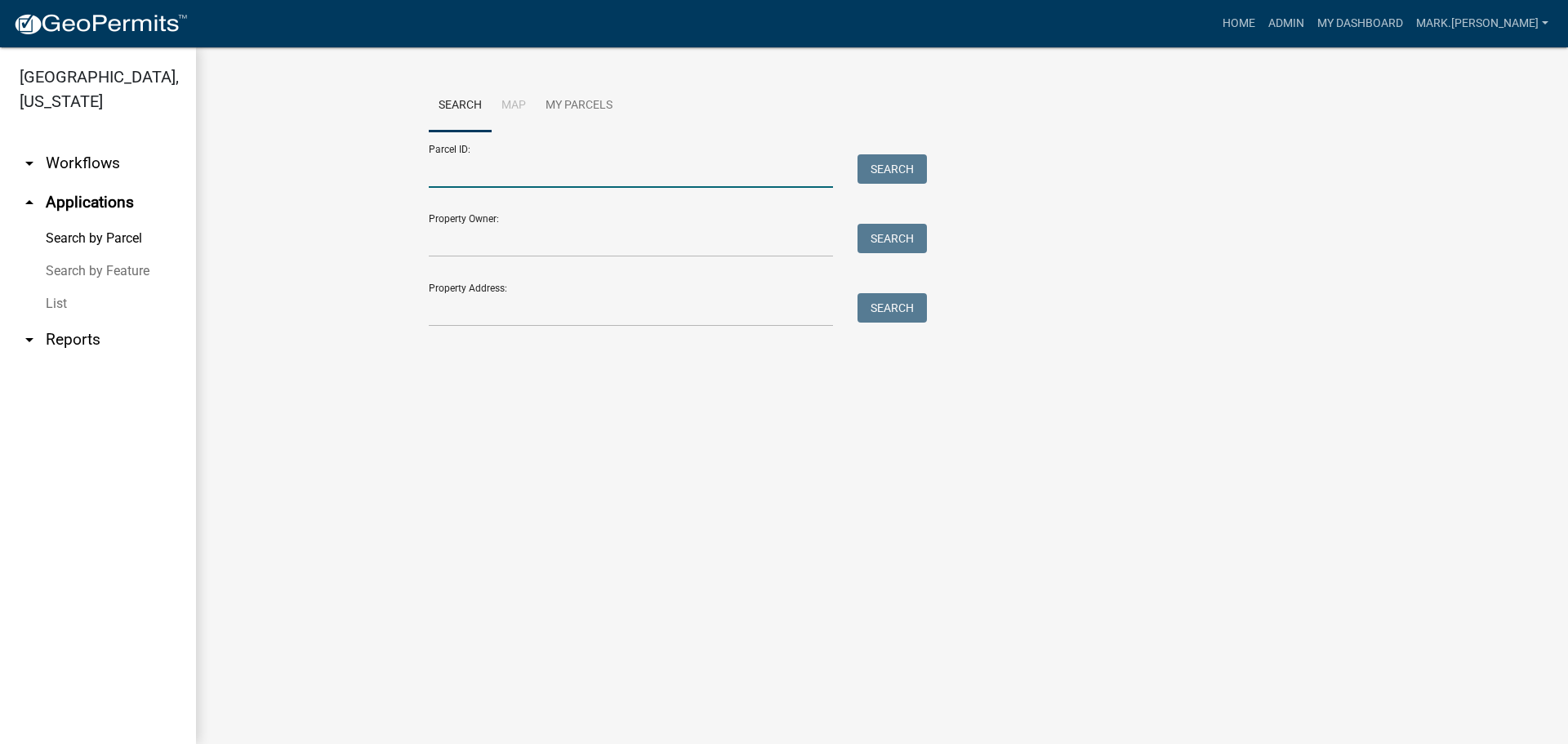
click at [469, 179] on input "Parcel ID:" at bounding box center [631, 172] width 404 height 34
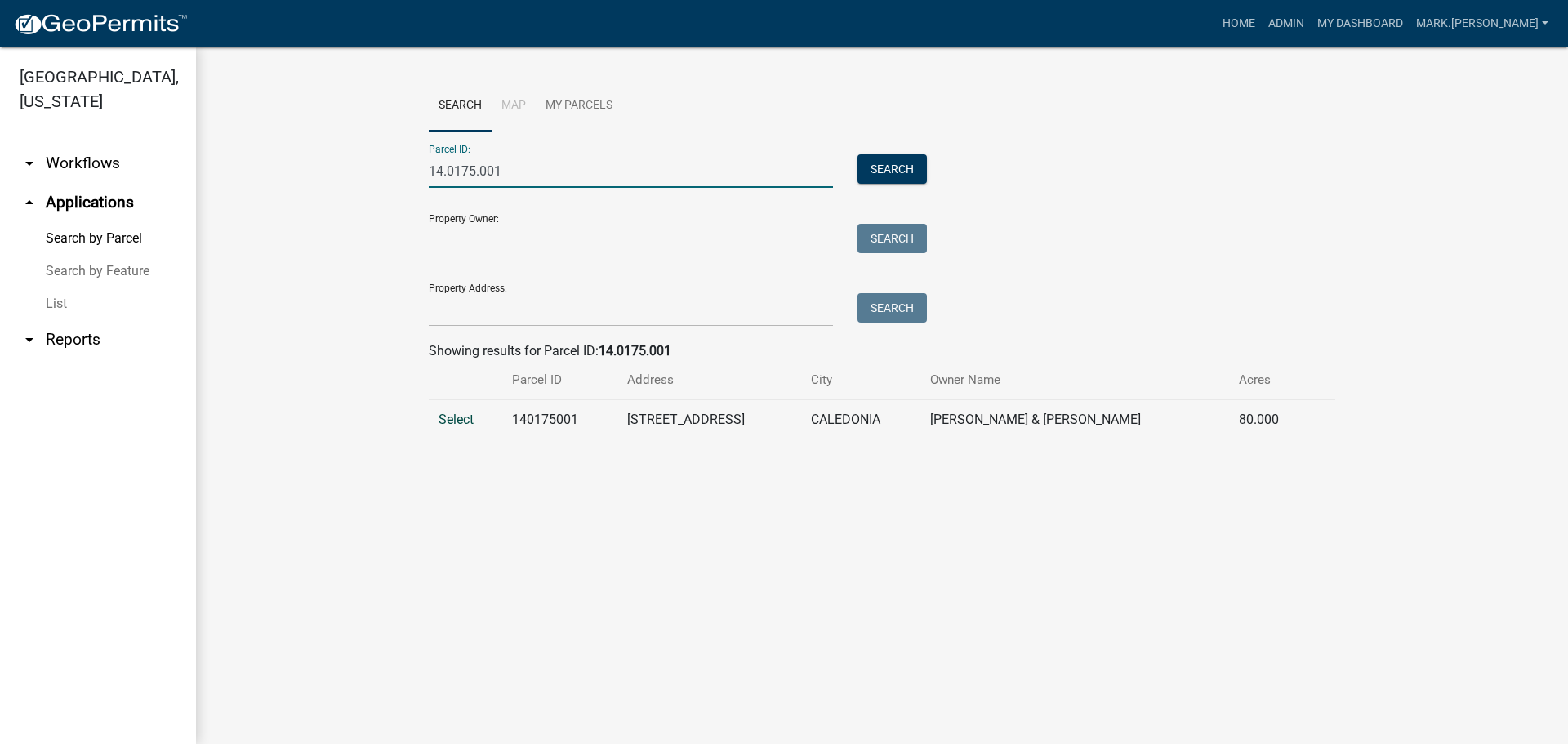
type input "14.0175.001"
click at [457, 419] on span "Select" at bounding box center [455, 419] width 35 height 16
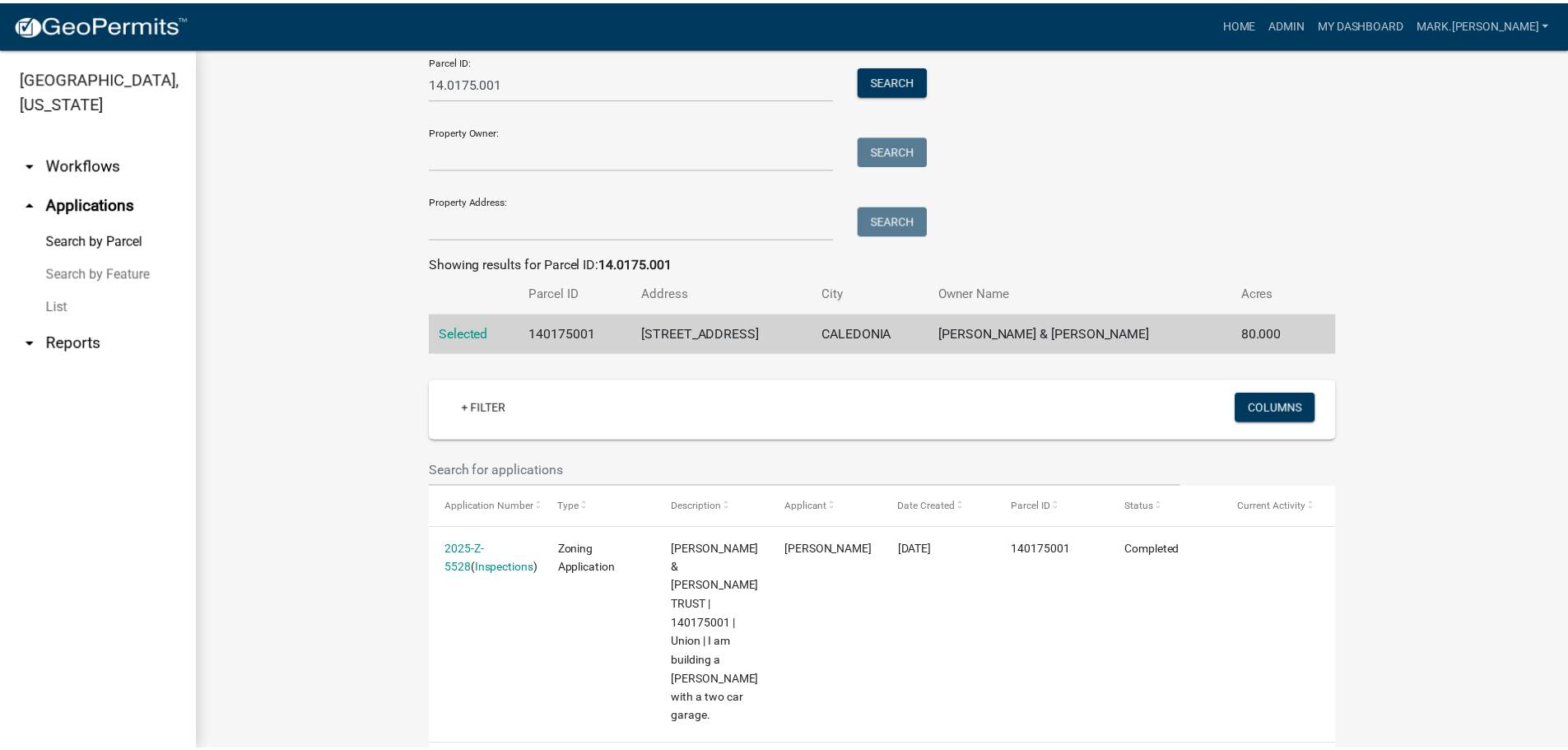
scroll to position [103, 0]
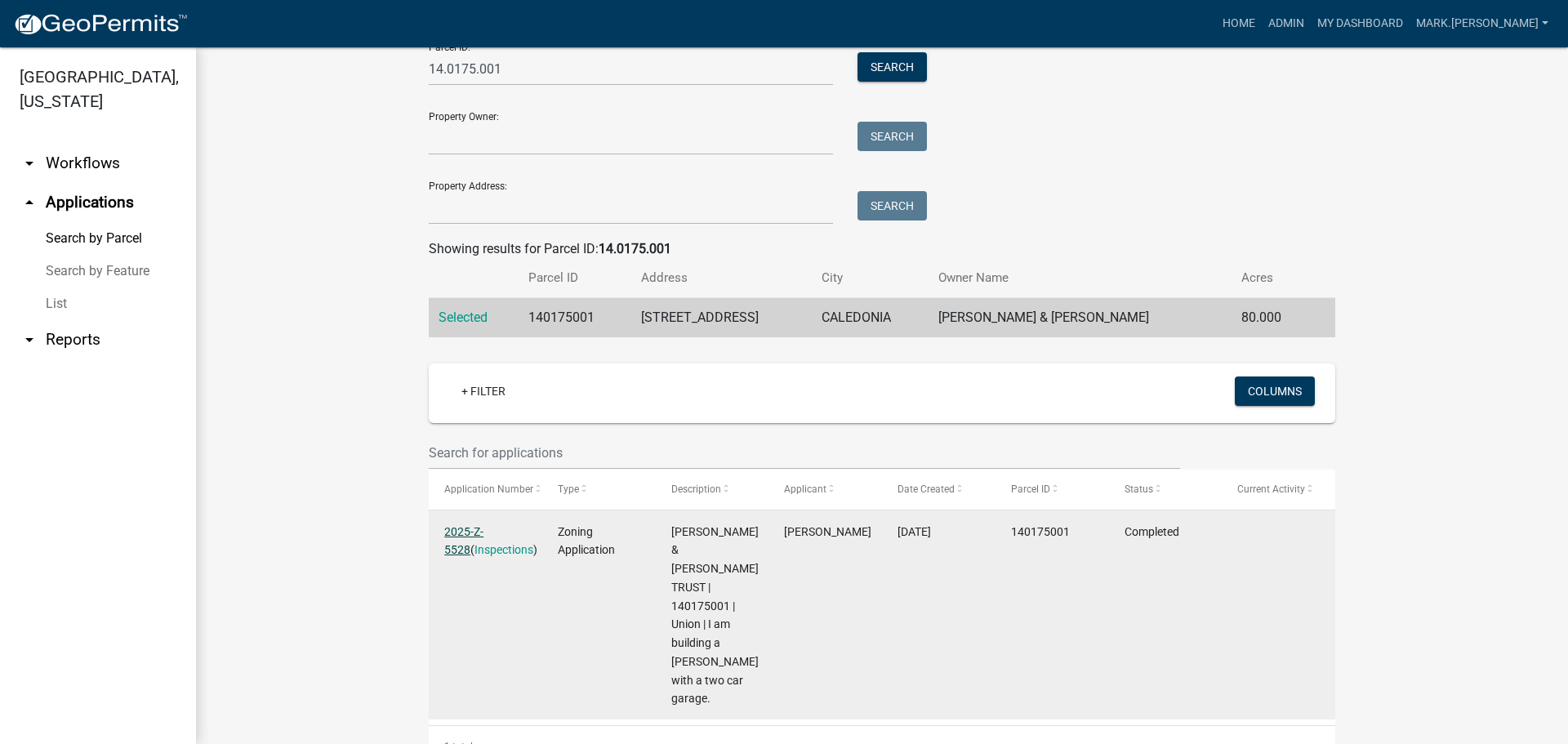
click at [462, 526] on link "2025-Z-5528" at bounding box center [464, 541] width 39 height 32
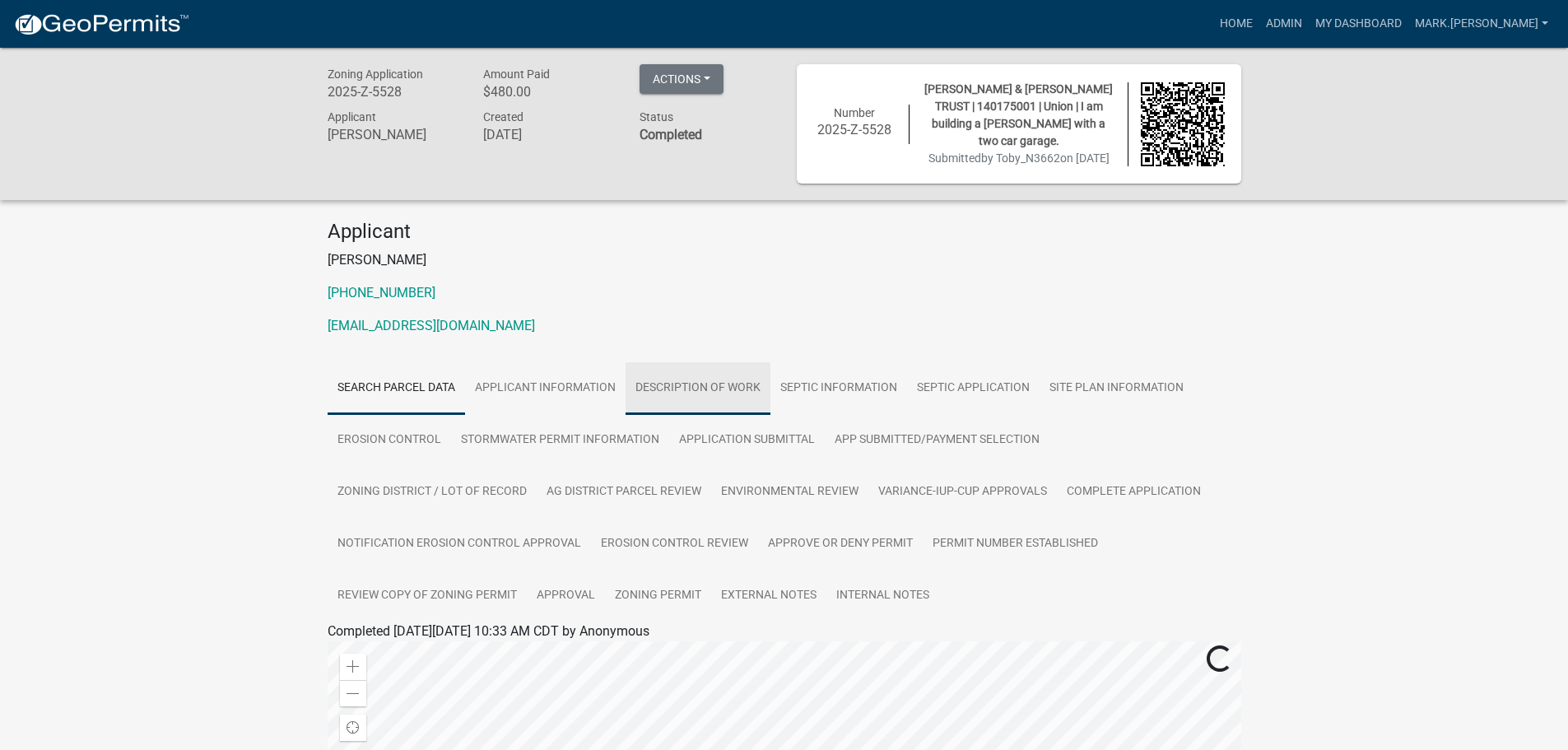
click at [689, 375] on link "DESCRIPTION OF WORK" at bounding box center [698, 389] width 145 height 53
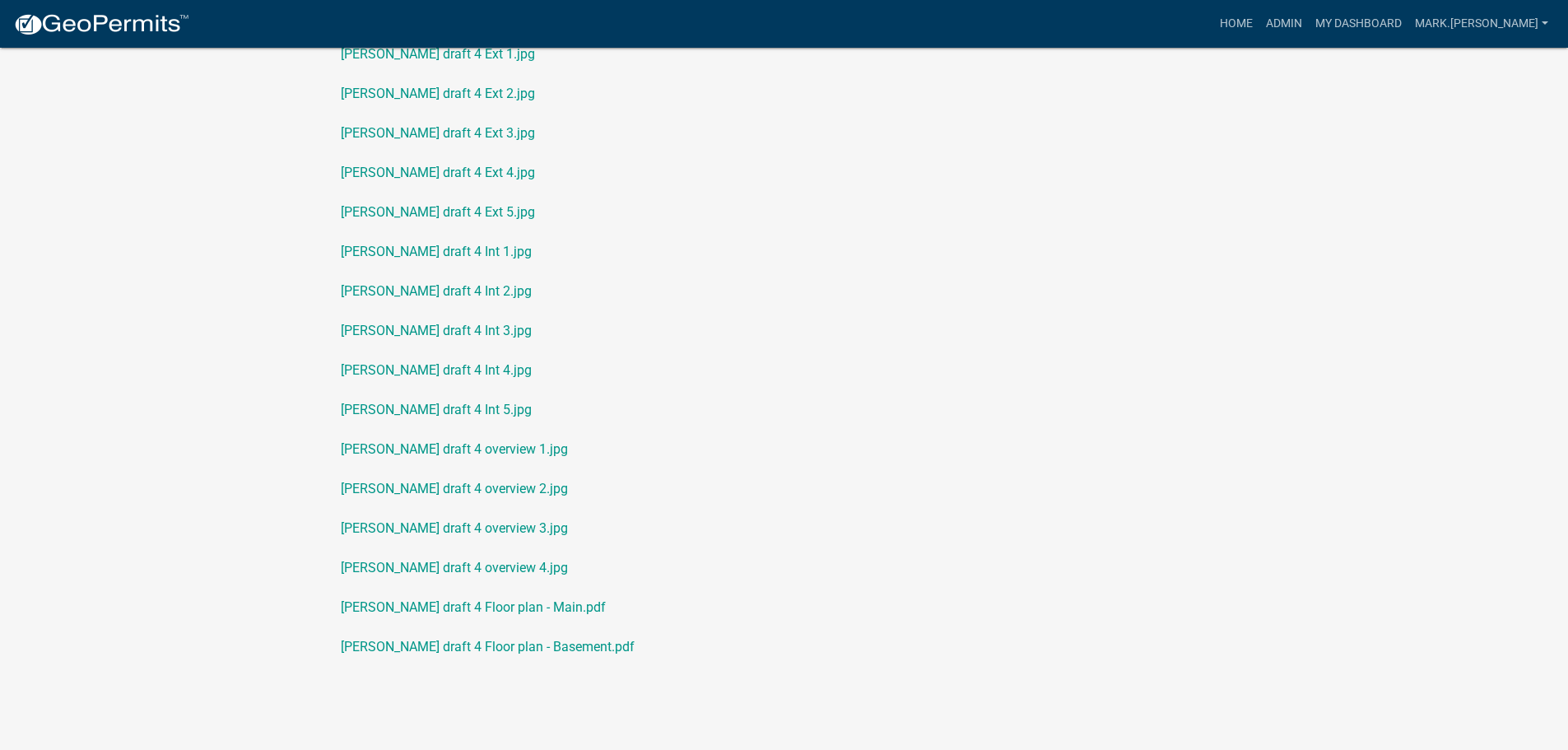
scroll to position [2004, 0]
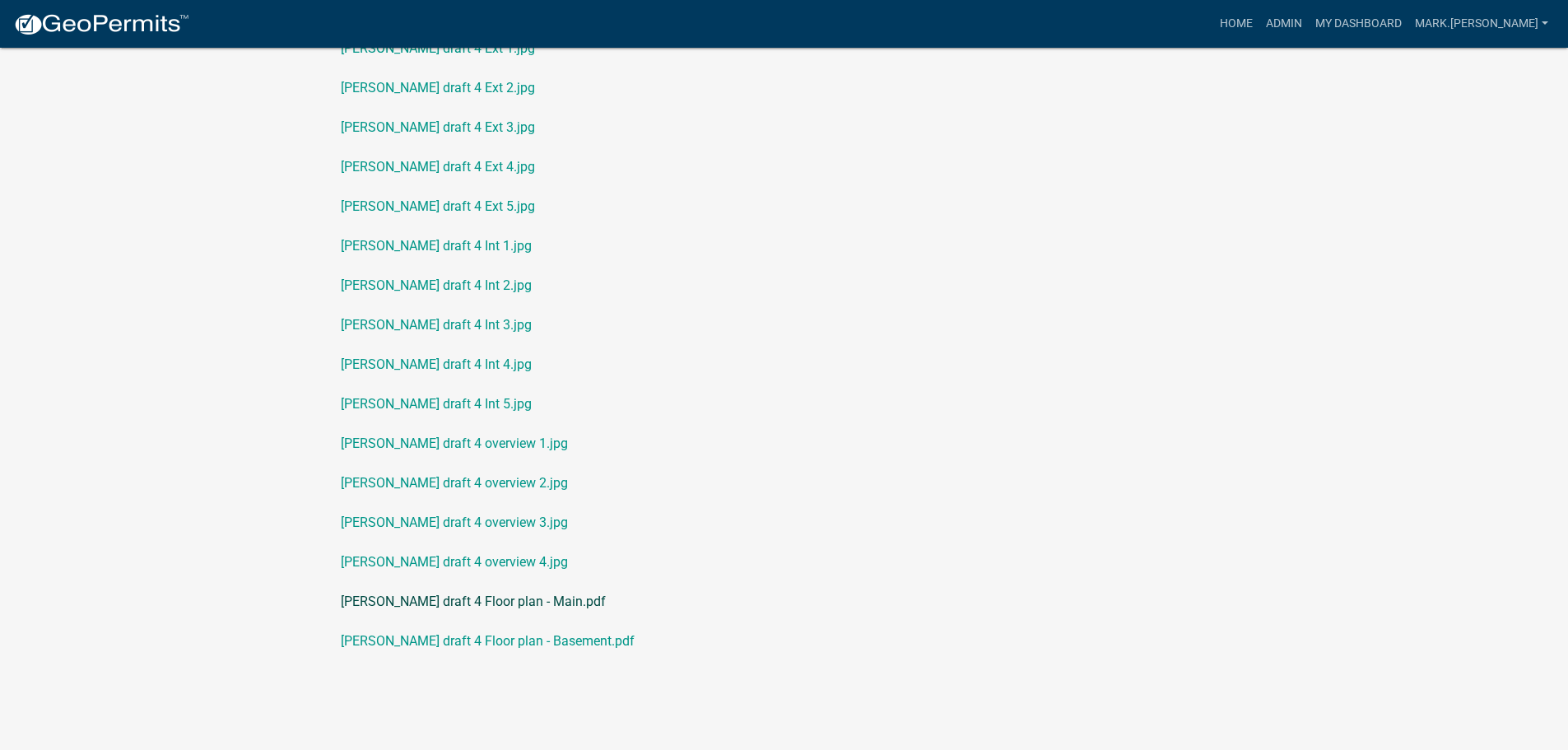
click at [479, 596] on link "[PERSON_NAME] draft 4 Floor plan - Main.pdf" at bounding box center [784, 602] width 914 height 40
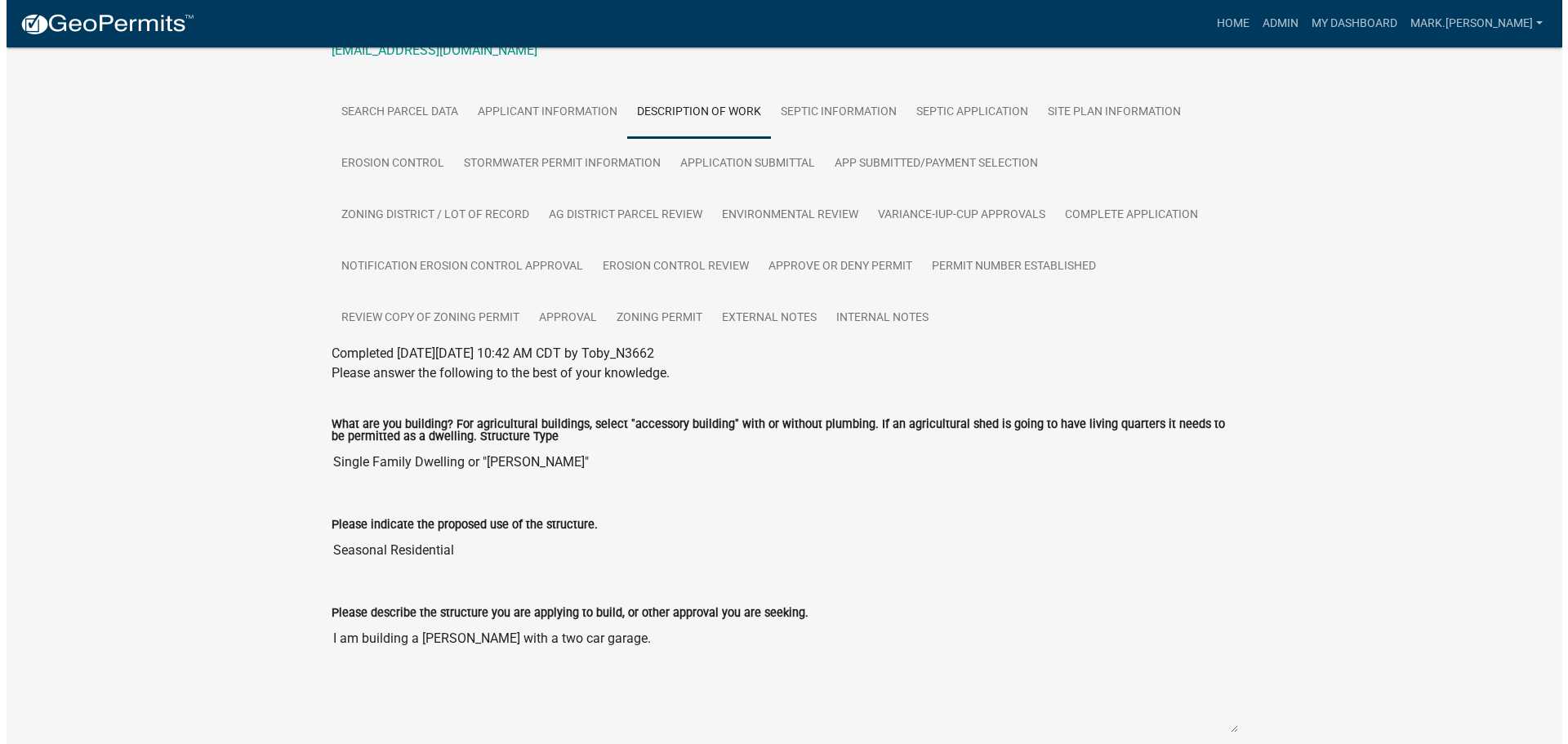
scroll to position [0, 0]
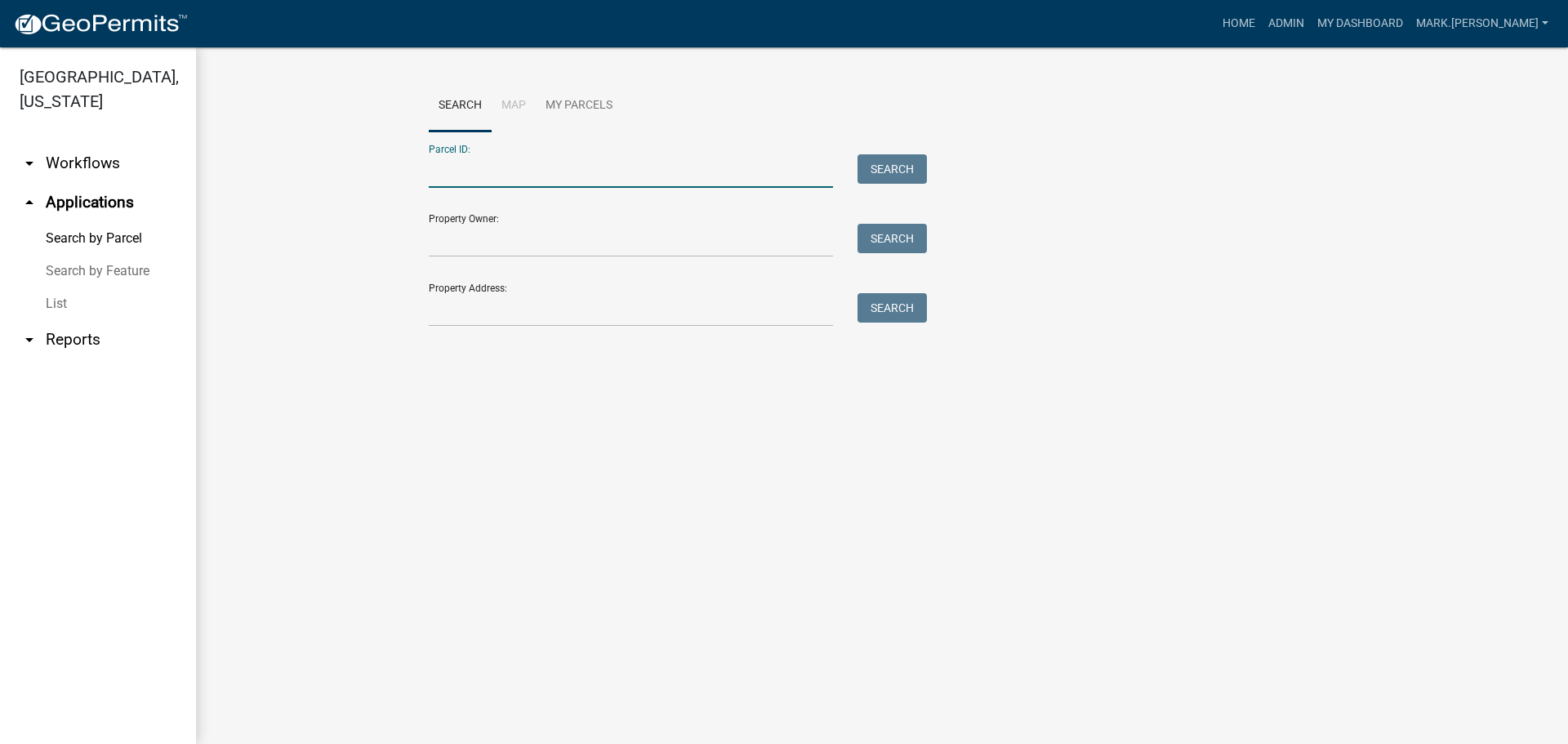
drag, startPoint x: 498, startPoint y: 179, endPoint x: 517, endPoint y: 123, distance: 59.1
click at [498, 179] on input "Parcel ID:" at bounding box center [631, 172] width 404 height 34
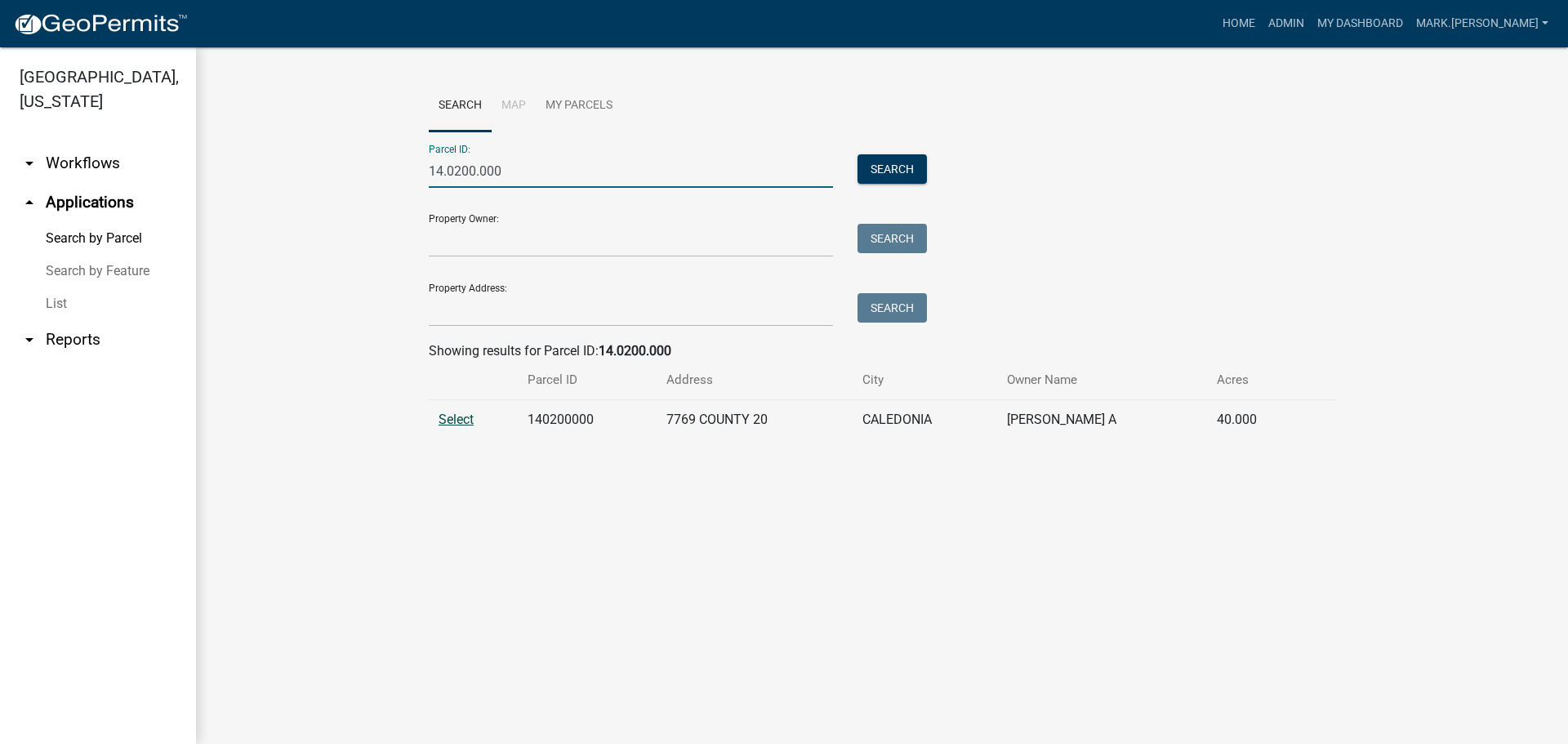
type input "14.0200.000"
click at [448, 423] on span "Select" at bounding box center [455, 419] width 35 height 16
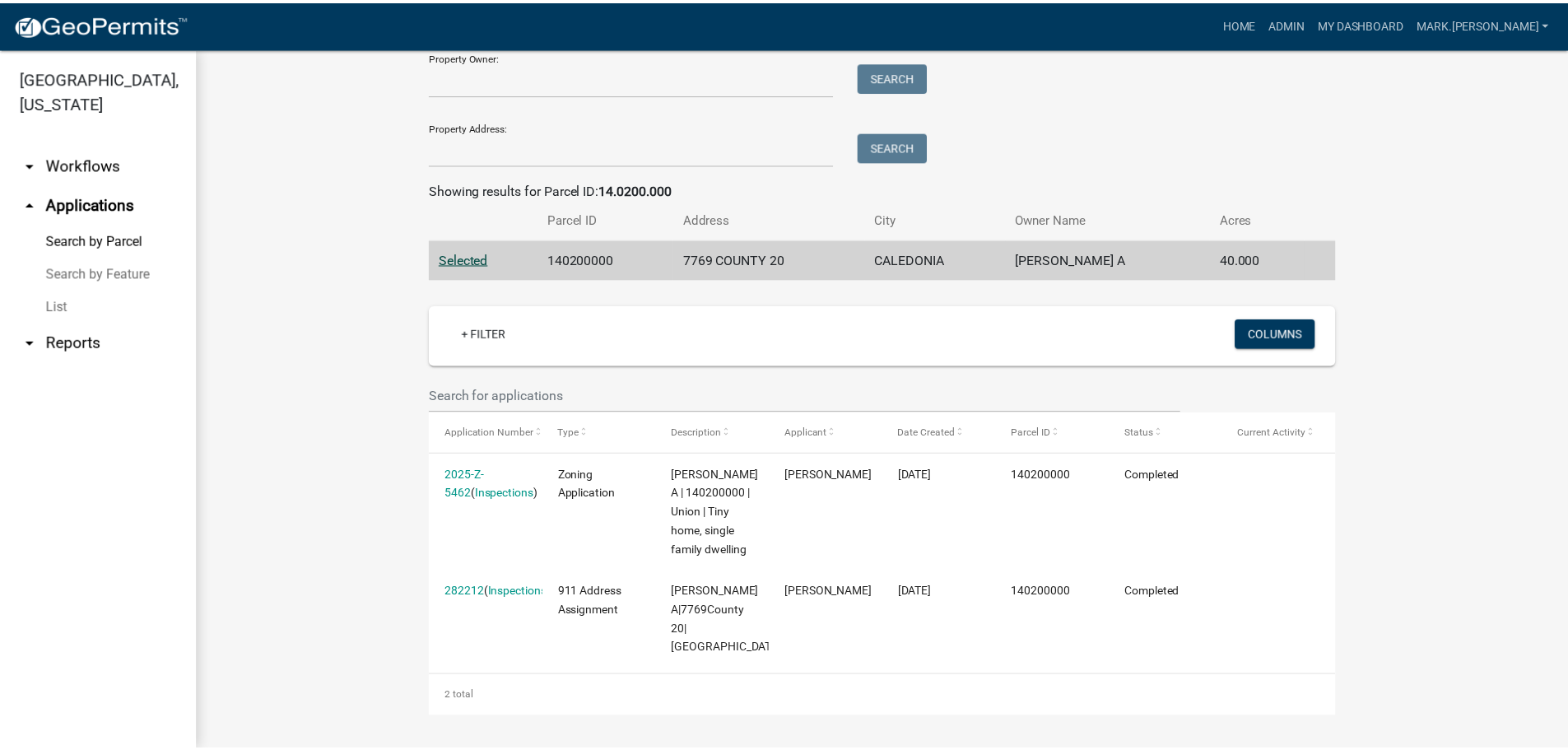
scroll to position [183, 0]
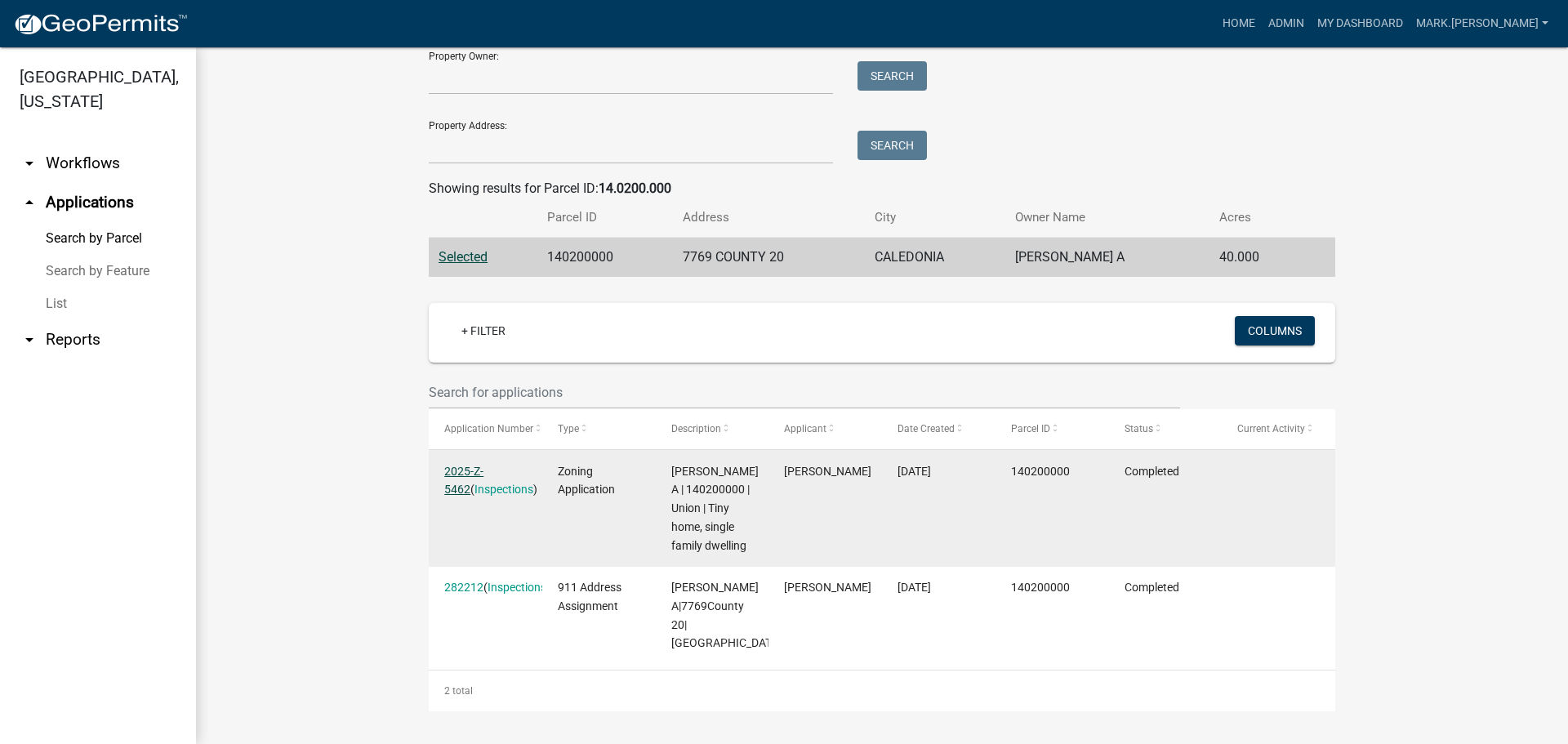
click at [461, 464] on link "2025-Z-5462" at bounding box center [464, 480] width 39 height 32
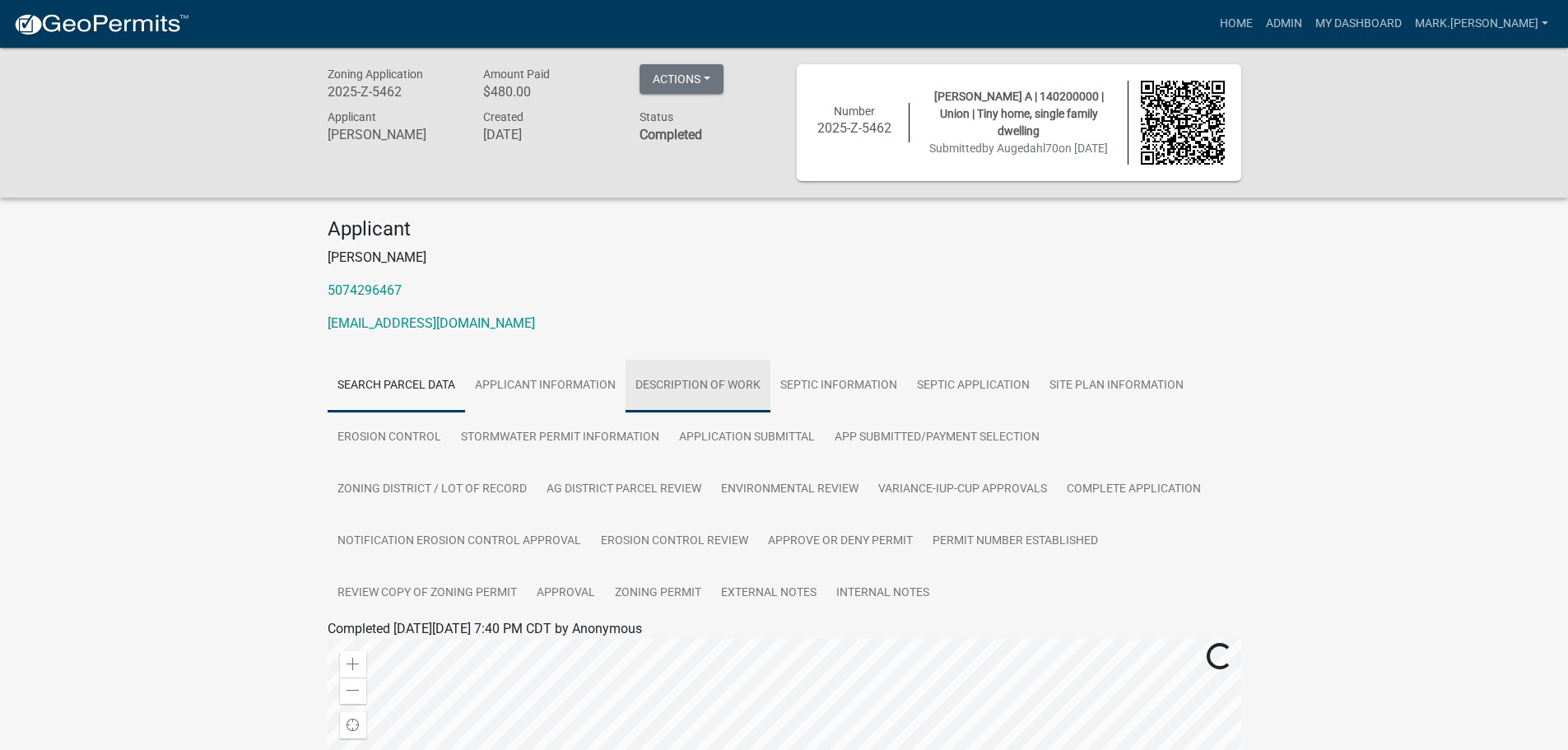
click at [730, 384] on link "DESCRIPTION OF WORK" at bounding box center [698, 386] width 145 height 53
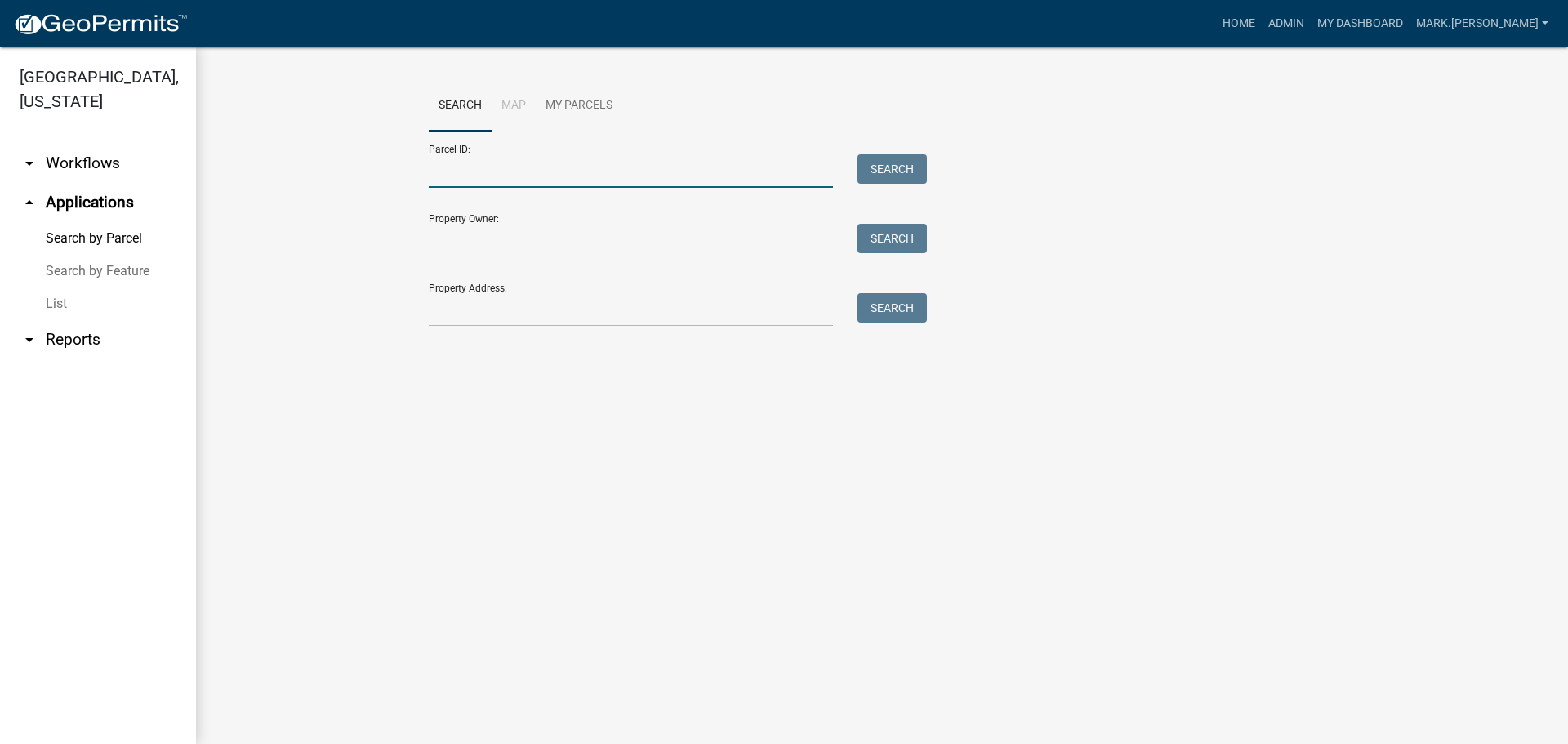
click at [488, 170] on input "Parcel ID:" at bounding box center [631, 172] width 404 height 34
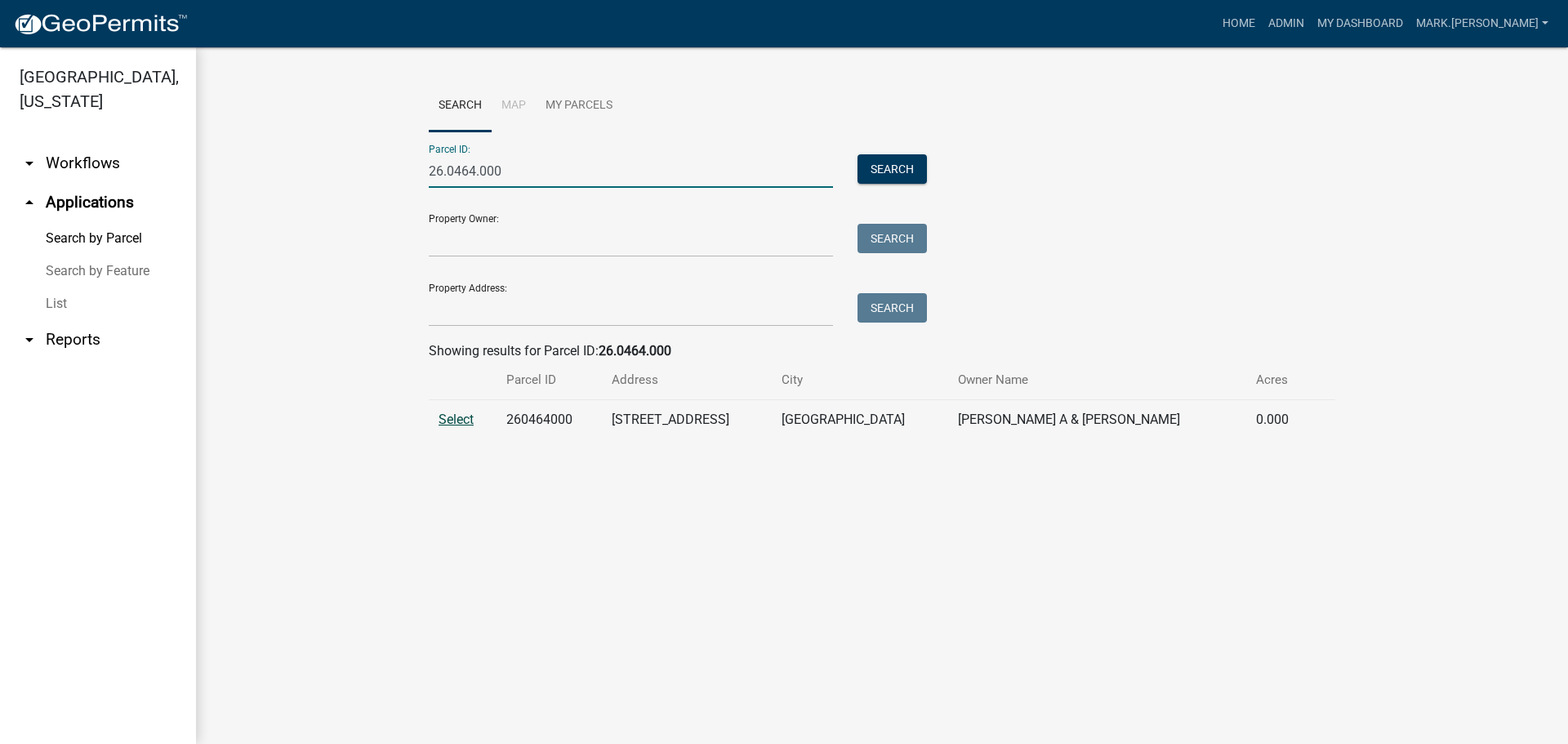
click at [463, 419] on span "Select" at bounding box center [455, 419] width 35 height 16
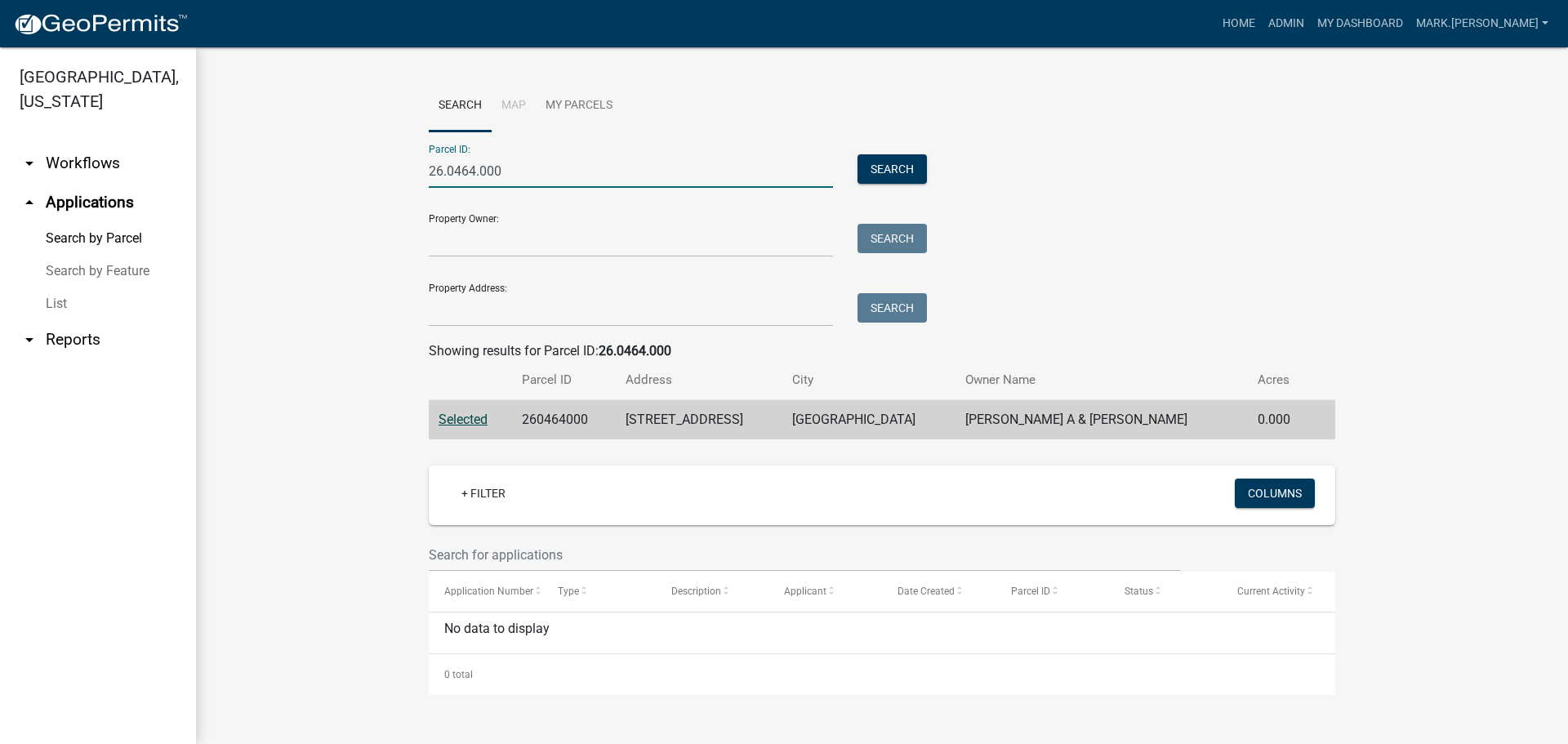
click at [517, 171] on input "26.0464.000" at bounding box center [631, 172] width 404 height 34
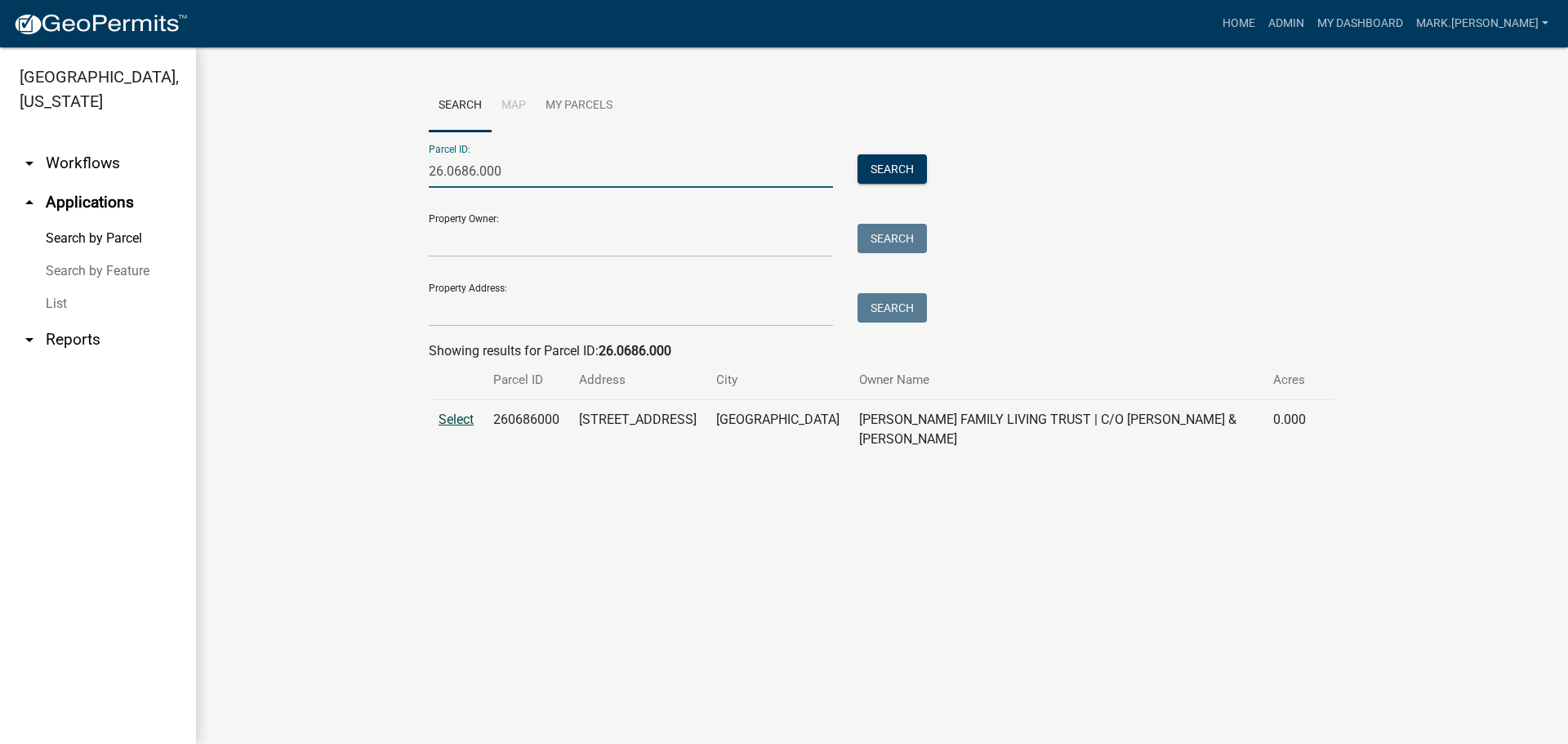
type input "26.0686.000"
click at [454, 423] on span "Select" at bounding box center [455, 419] width 35 height 16
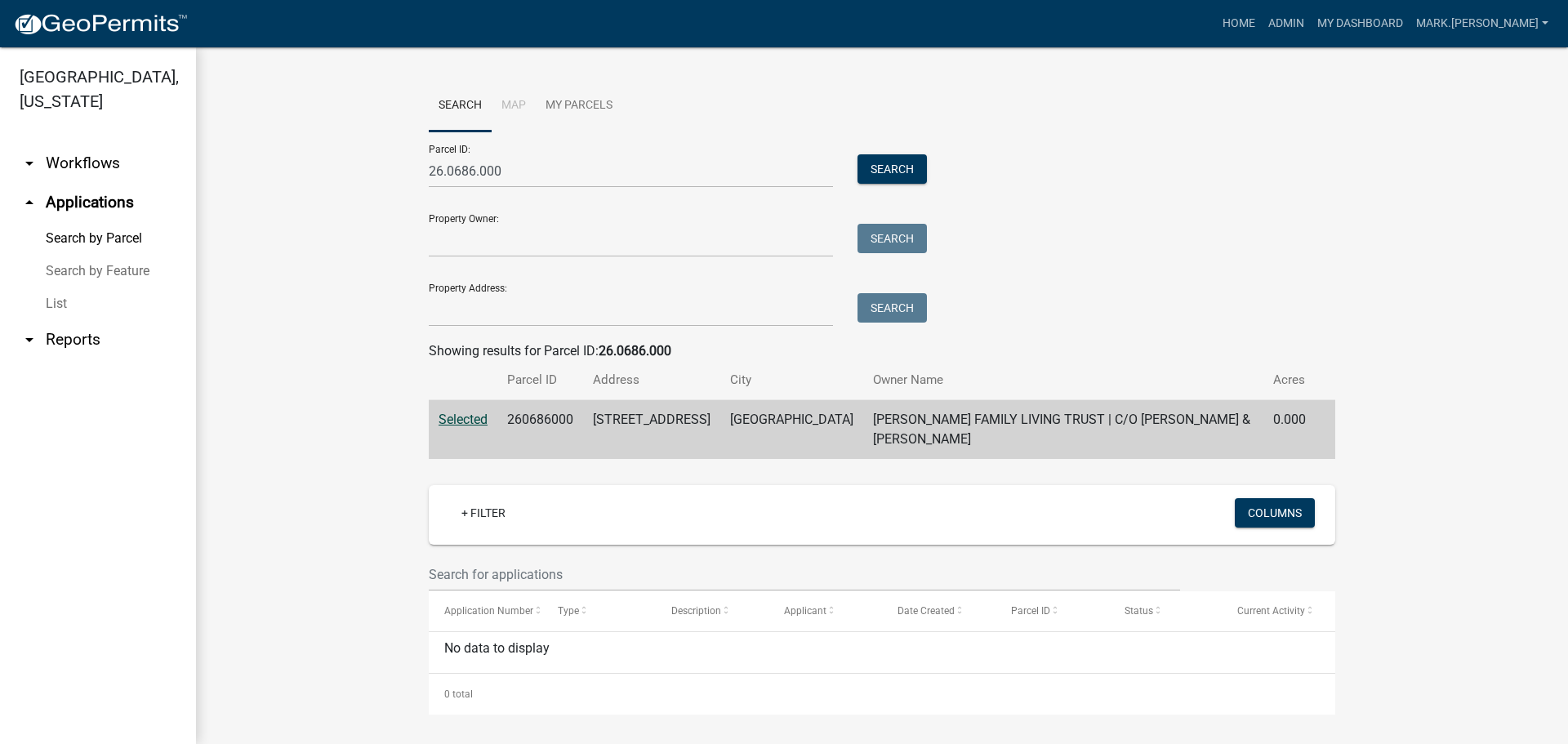
click at [337, 359] on wm-workflow-application-search-view "Search Map My Parcels Parcel ID: 26.0686.000 Search Property Owner: Search Prop…" at bounding box center [882, 397] width 1307 height 634
